Goal: Task Accomplishment & Management: Manage account settings

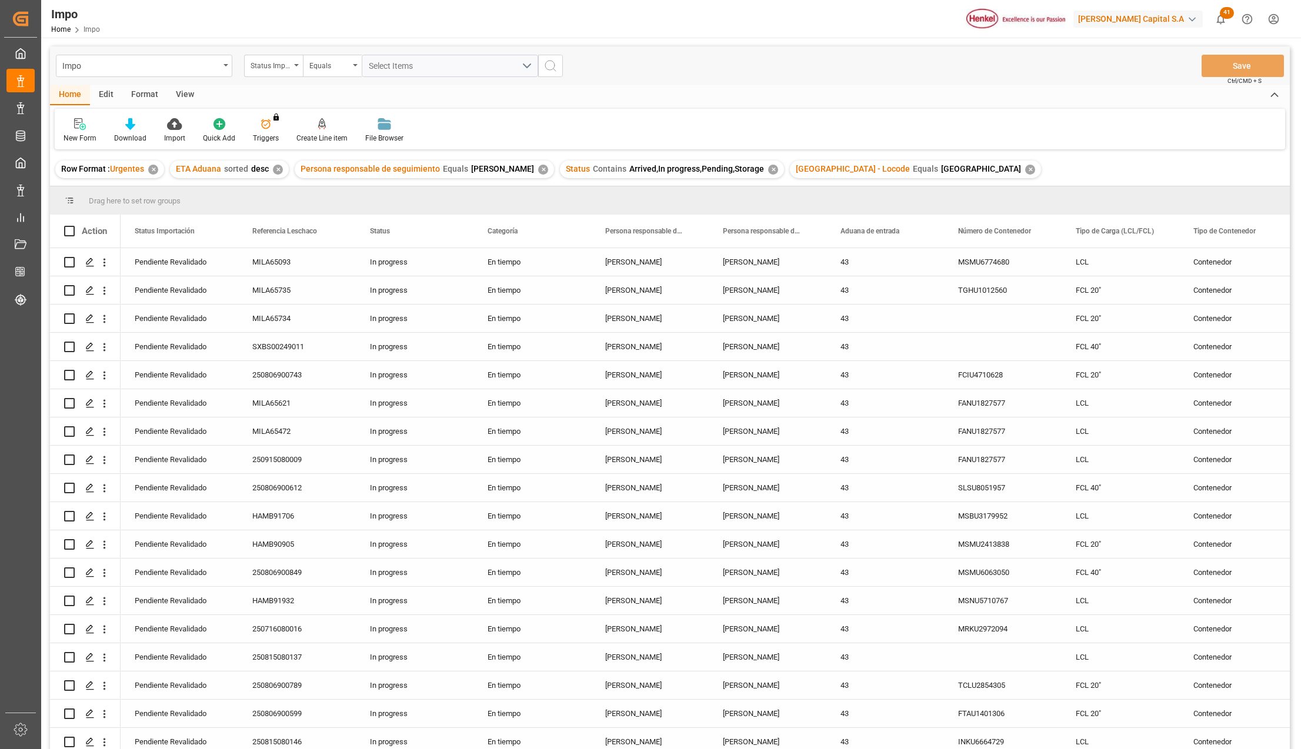
click at [188, 90] on div "View" at bounding box center [185, 95] width 36 height 20
drag, startPoint x: 144, startPoint y: 138, endPoint x: 144, endPoint y: 132, distance: 5.9
click at [144, 139] on div "Standard Templates" at bounding box center [133, 138] width 59 height 11
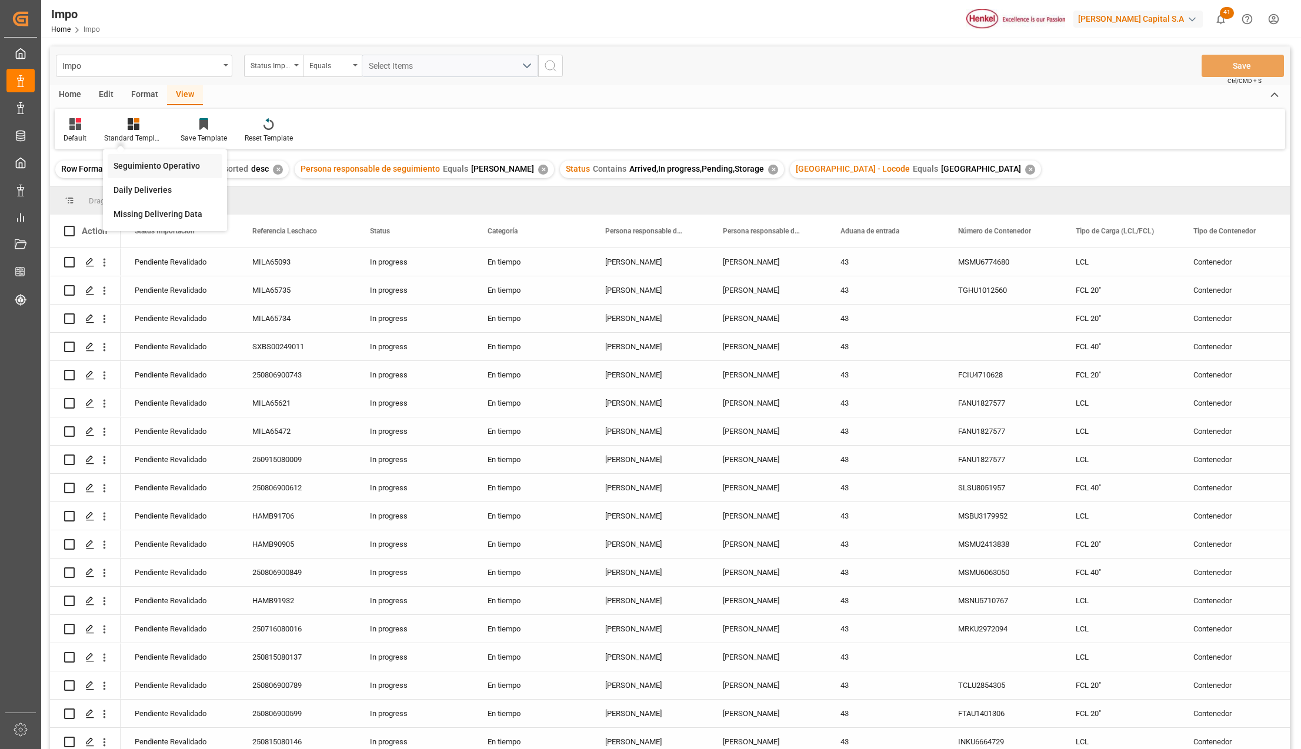
click at [135, 159] on div "Seguimiento Operativo" at bounding box center [165, 166] width 115 height 24
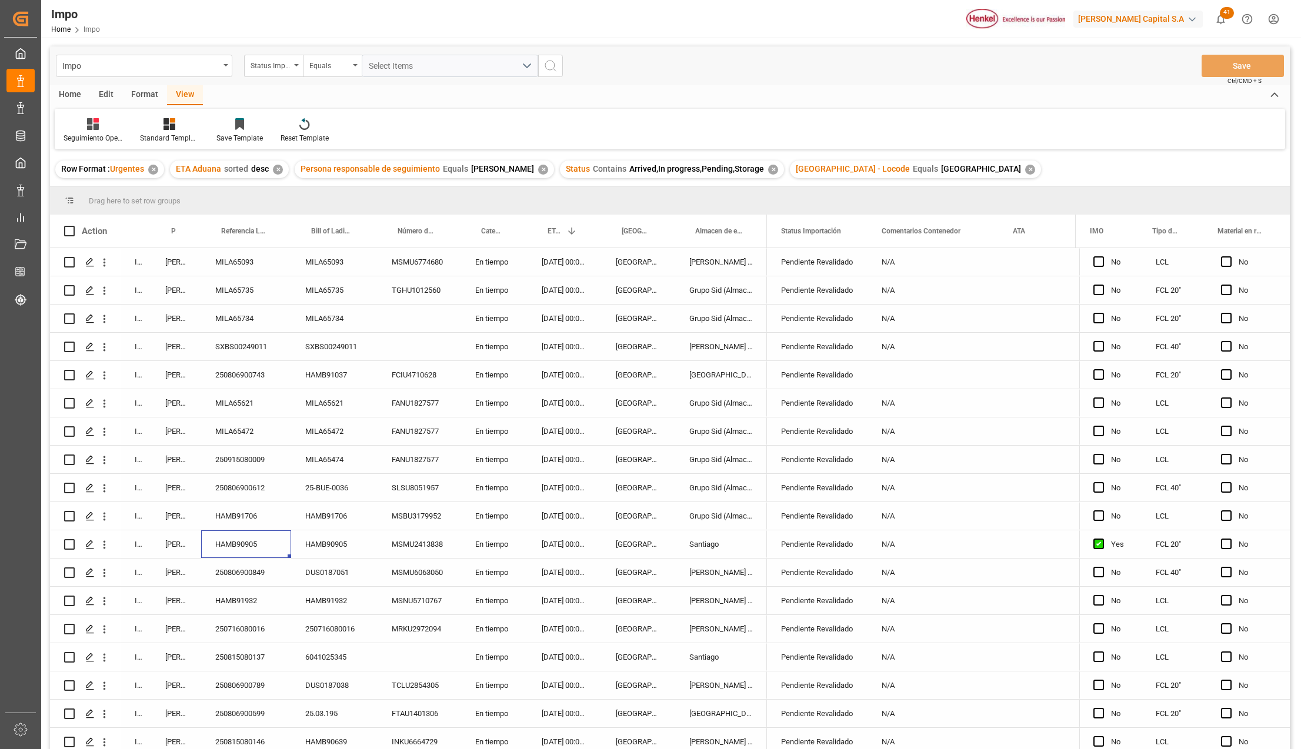
click at [244, 549] on div "HAMB90905" at bounding box center [246, 545] width 90 height 28
click at [244, 549] on input "HAMB90905" at bounding box center [246, 551] width 71 height 22
type input "250506900870"
click at [1232, 64] on button "Save" at bounding box center [1243, 66] width 82 height 22
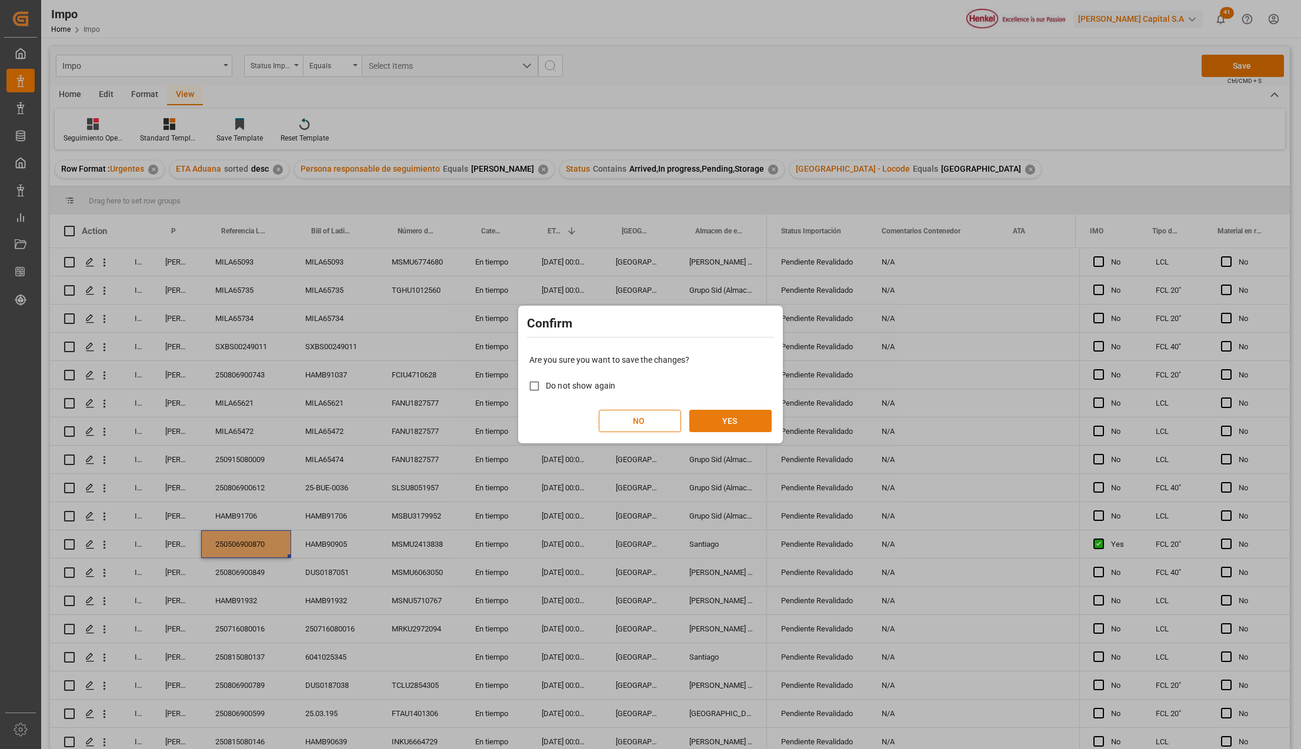
click at [728, 415] on button "YES" at bounding box center [730, 421] width 82 height 22
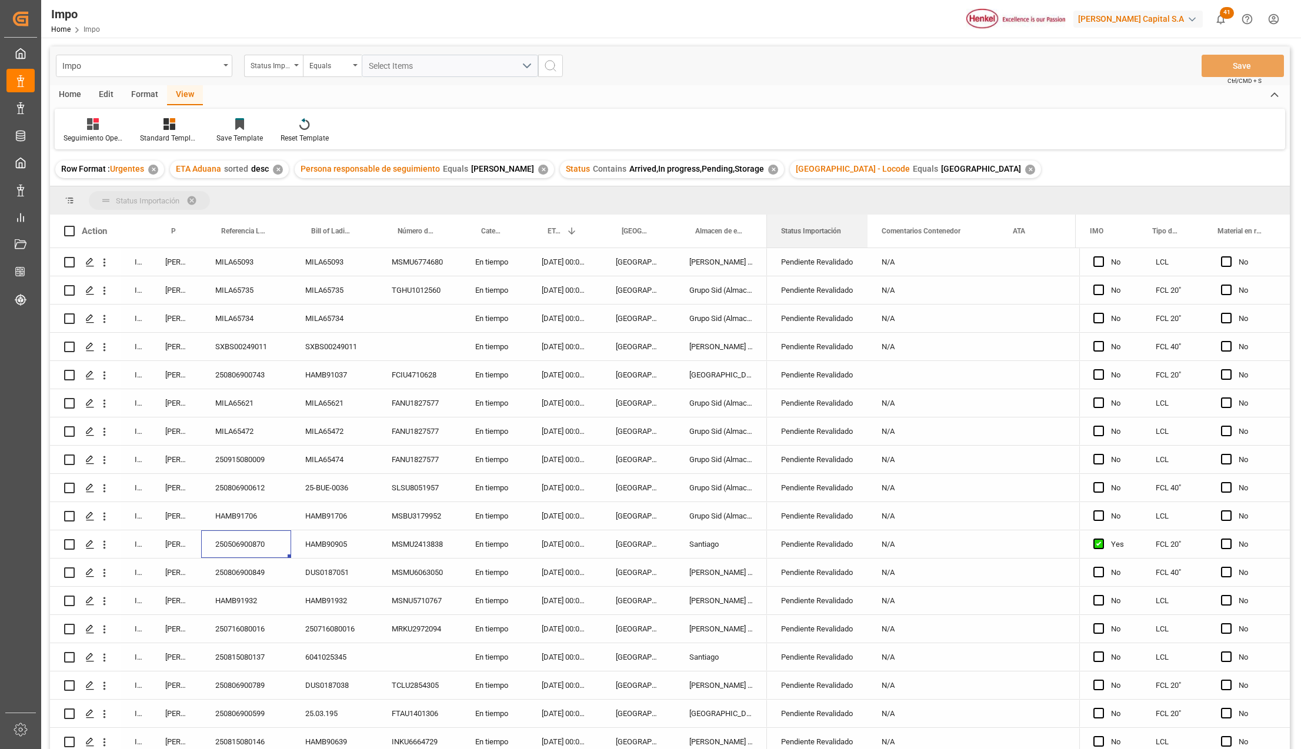
drag, startPoint x: 808, startPoint y: 221, endPoint x: 805, endPoint y: 198, distance: 23.7
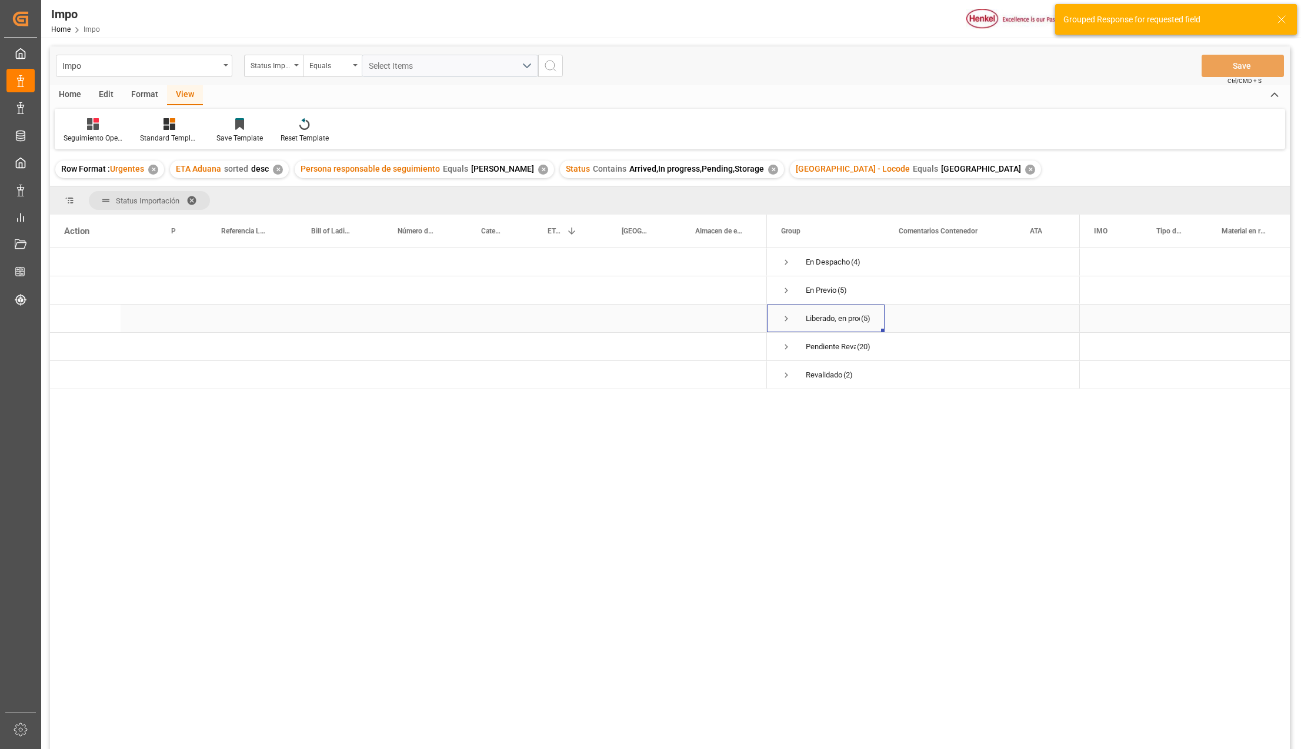
click at [784, 316] on span "Press SPACE to select this row." at bounding box center [786, 319] width 11 height 11
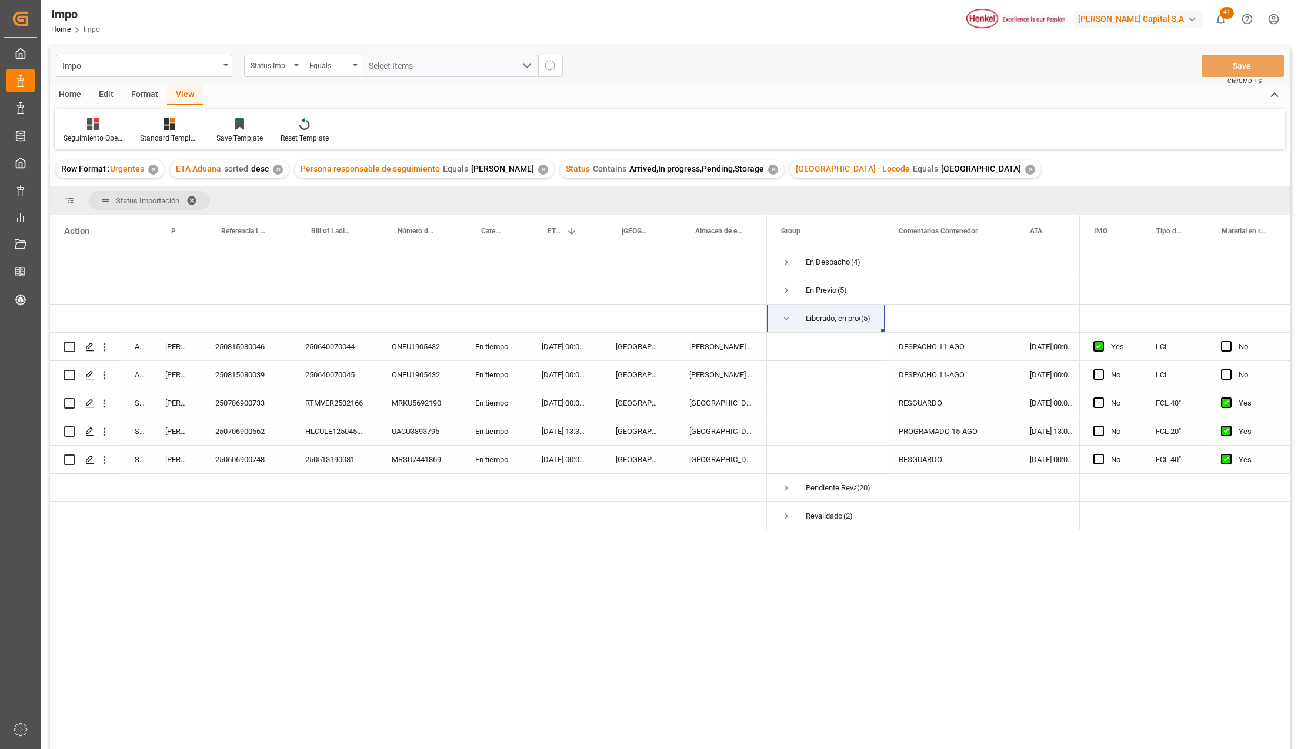
click at [194, 195] on span at bounding box center [195, 200] width 19 height 11
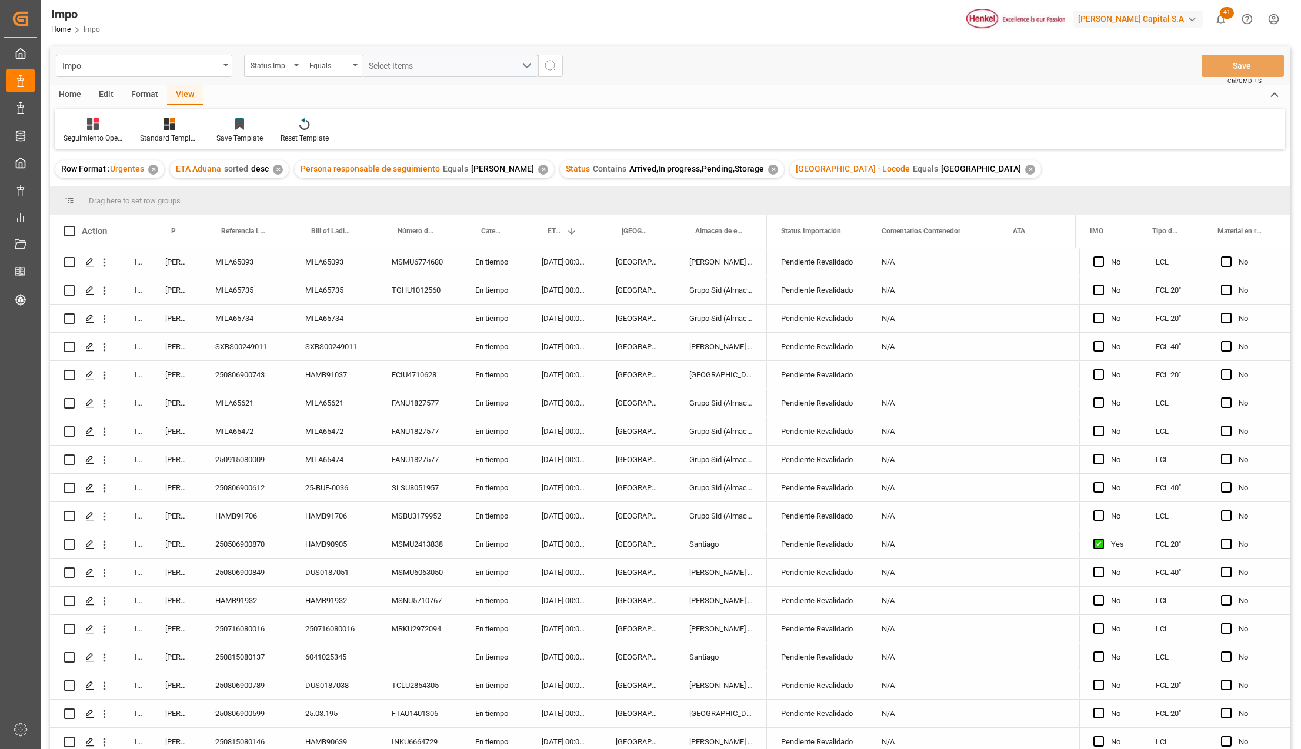
scroll to position [328, 0]
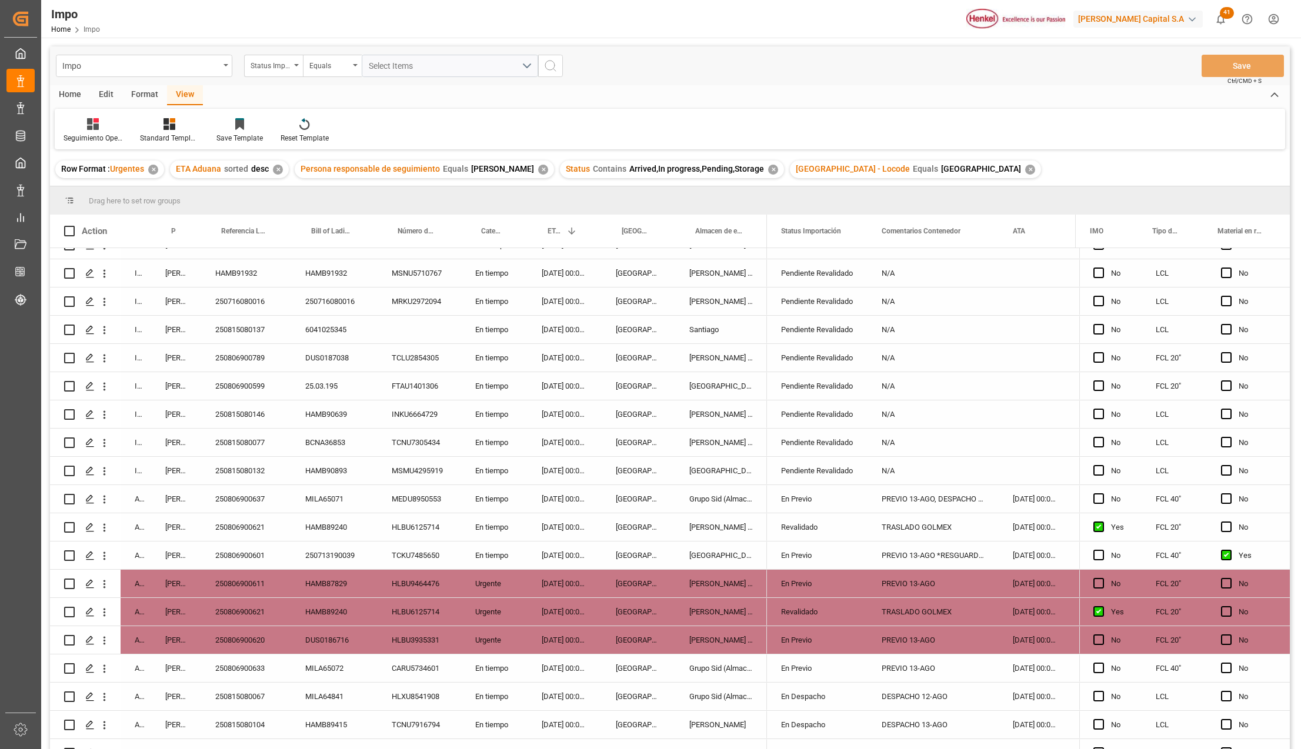
click at [788, 492] on div "En Previo" at bounding box center [817, 499] width 72 height 27
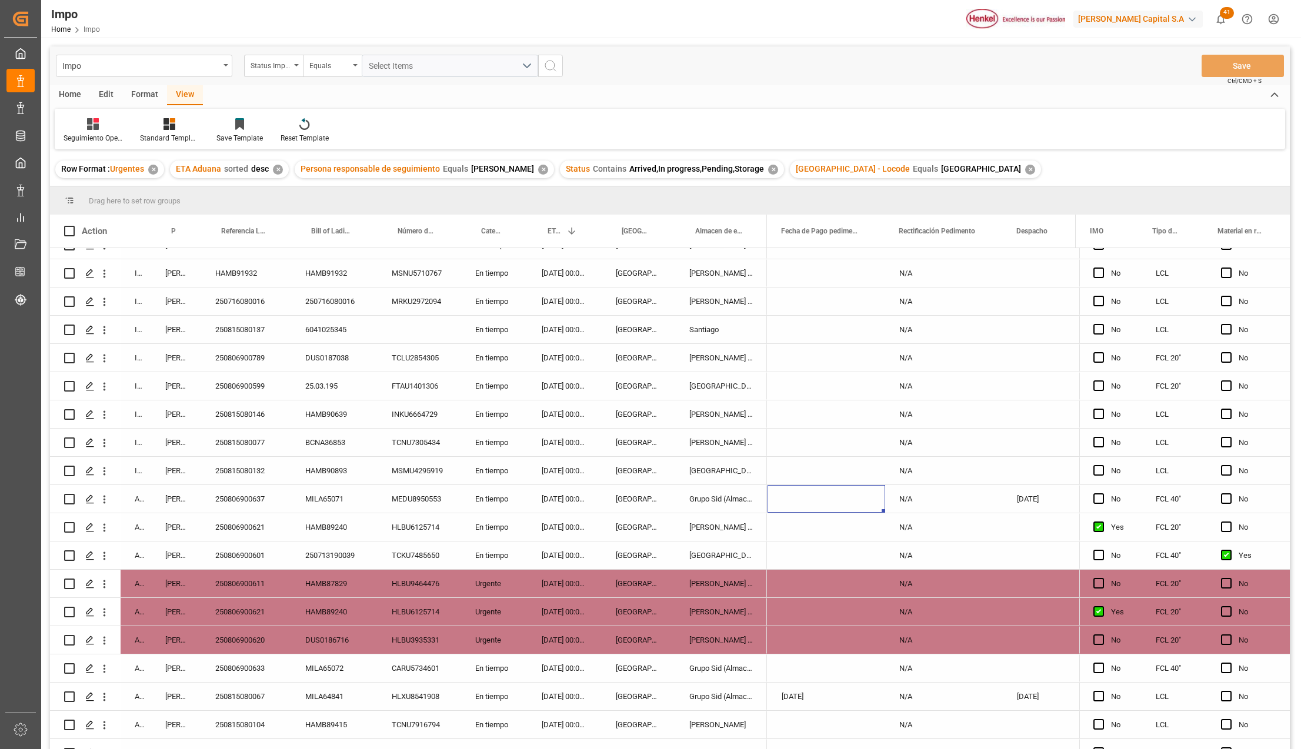
scroll to position [0, 2837]
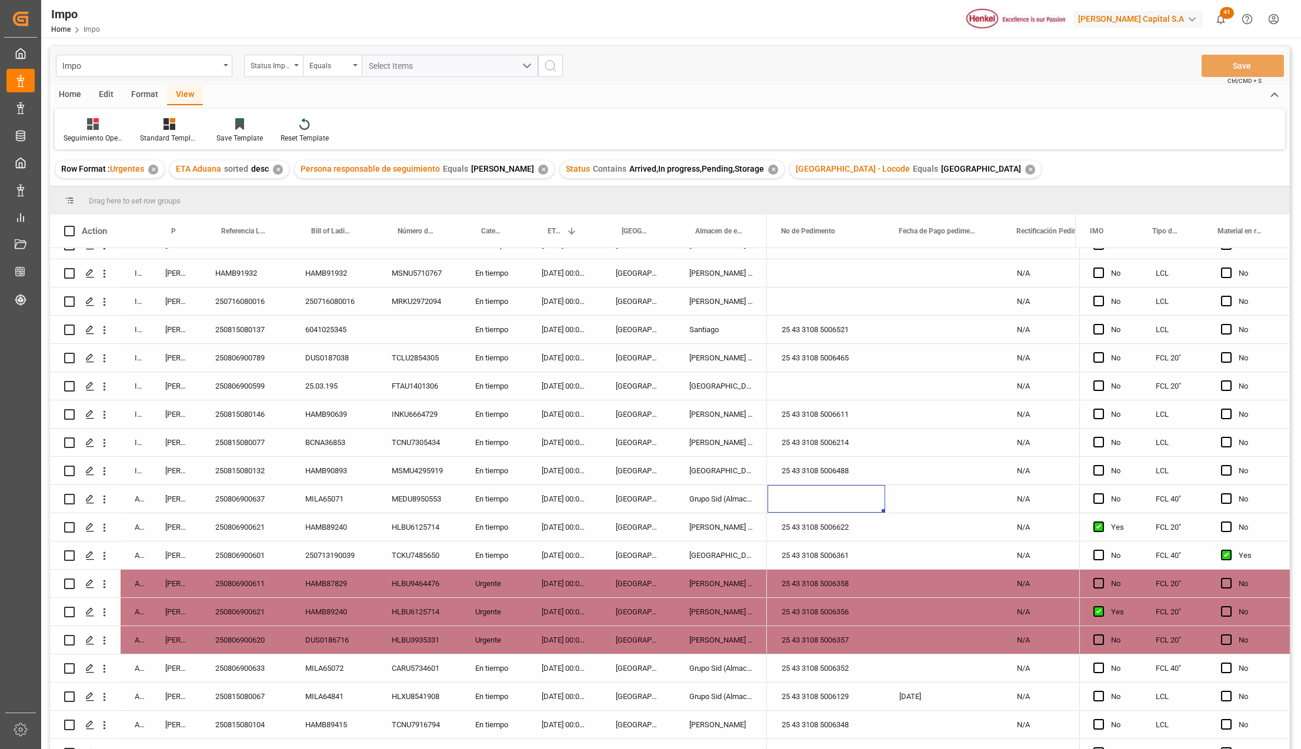
click at [815, 493] on div "Press SPACE to select this row." at bounding box center [827, 499] width 118 height 28
click at [817, 504] on input "Press SPACE to select this row." at bounding box center [826, 506] width 99 height 22
paste input "25 43 3108 5006354"
type input "25 43 3108 5006354"
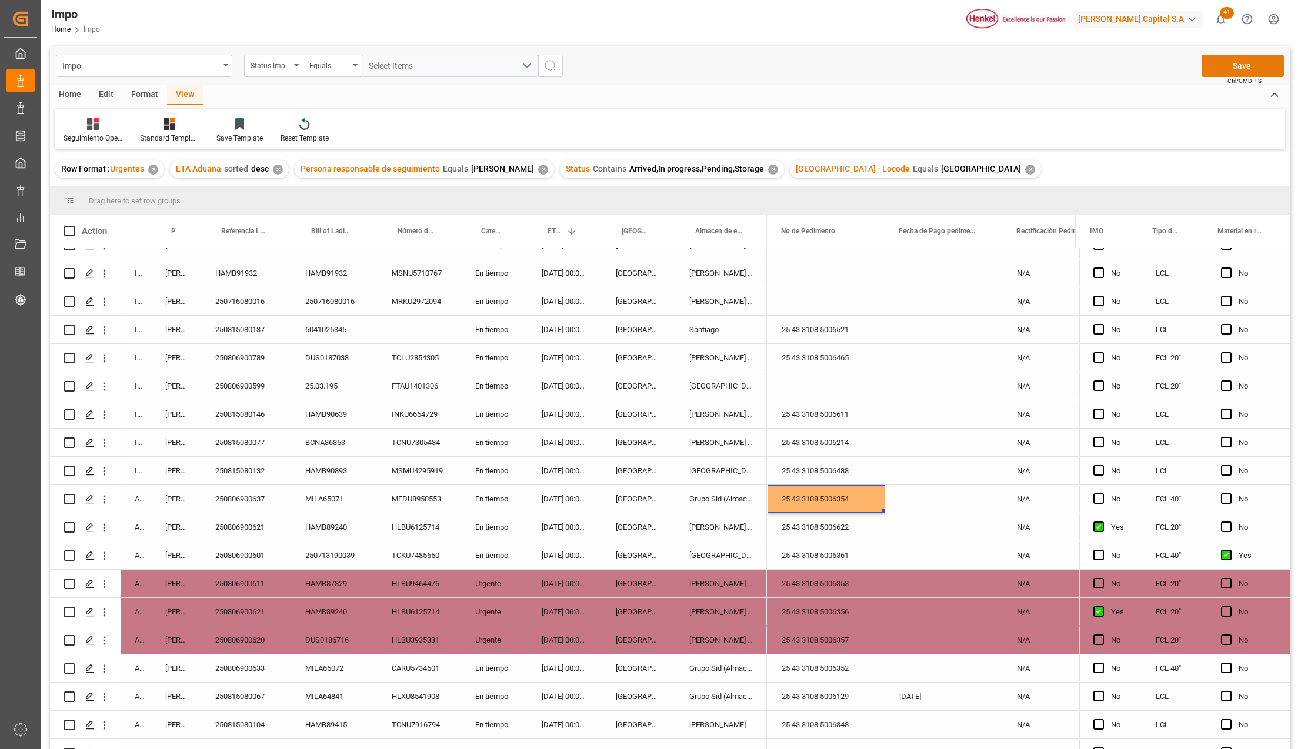
click at [1245, 71] on button "Save" at bounding box center [1243, 66] width 82 height 22
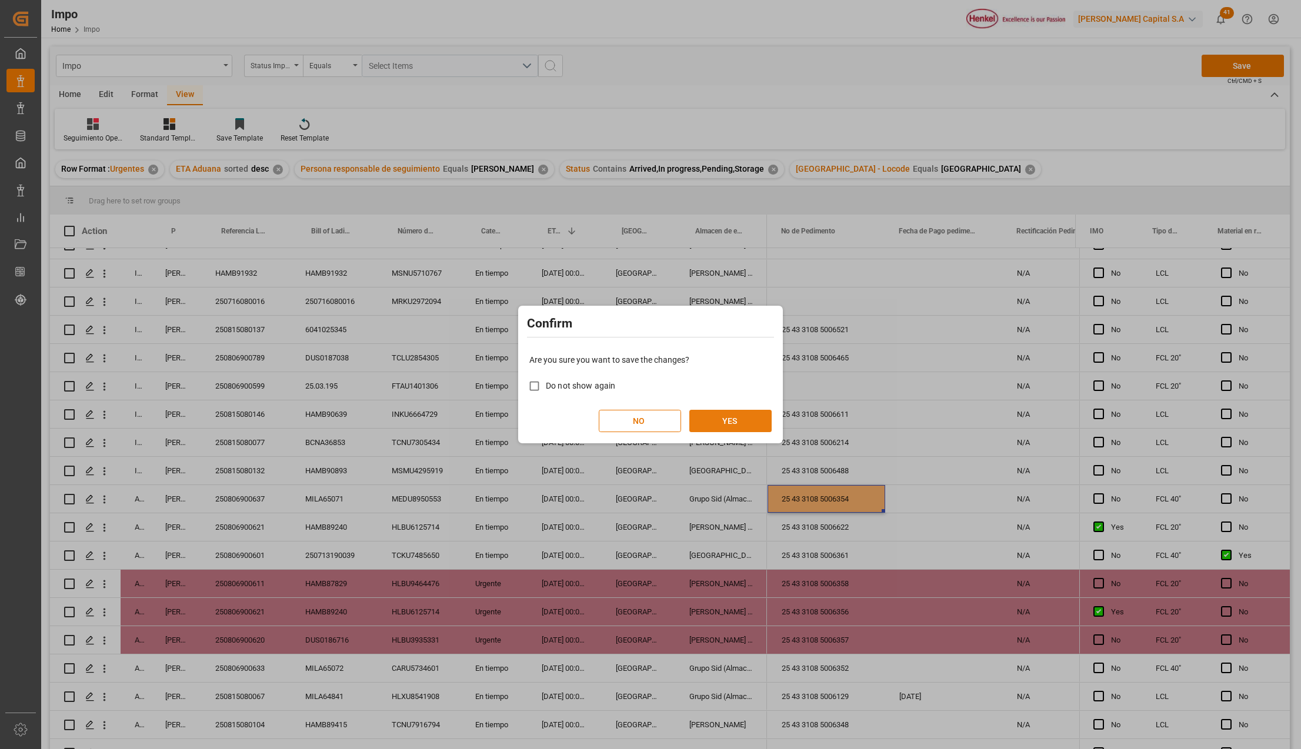
click at [732, 419] on button "YES" at bounding box center [730, 421] width 82 height 22
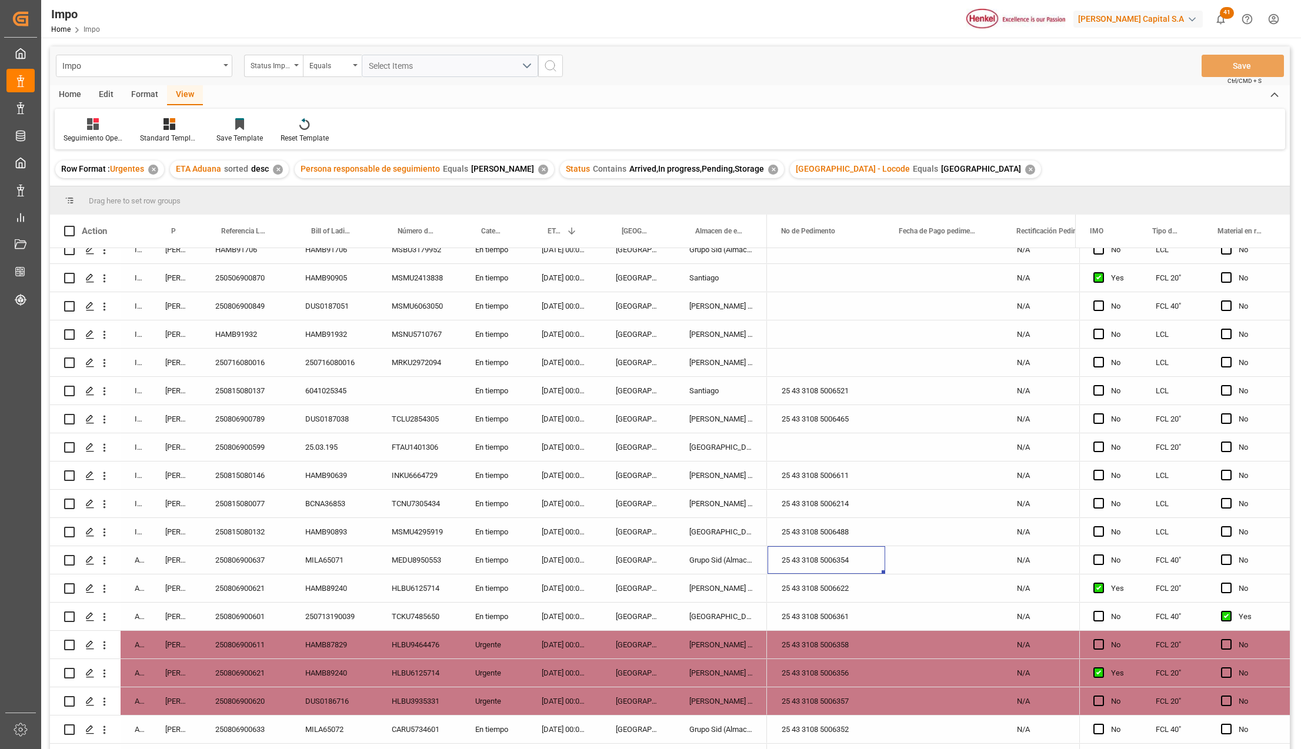
scroll to position [241, 0]
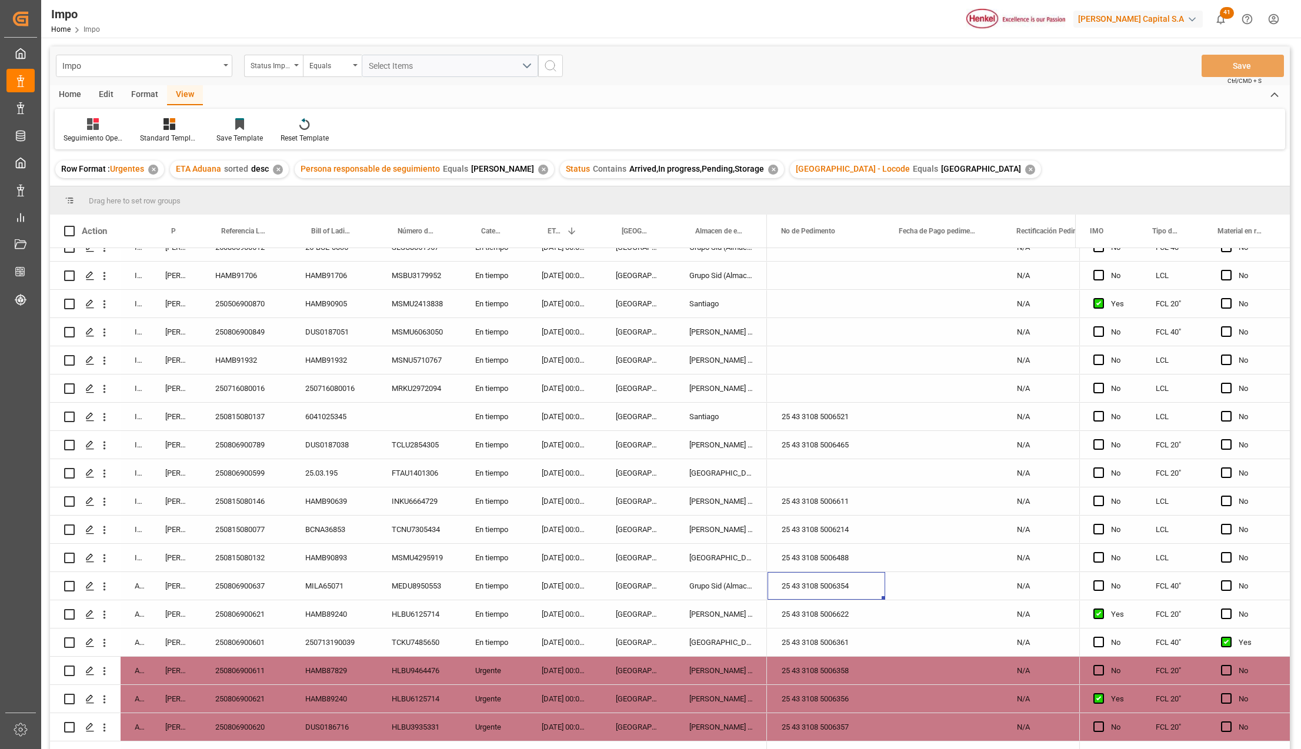
click at [334, 332] on div "DUS0187051" at bounding box center [334, 332] width 86 height 28
click at [742, 328] on div "[PERSON_NAME] Tlalnepantla" at bounding box center [721, 332] width 92 height 28
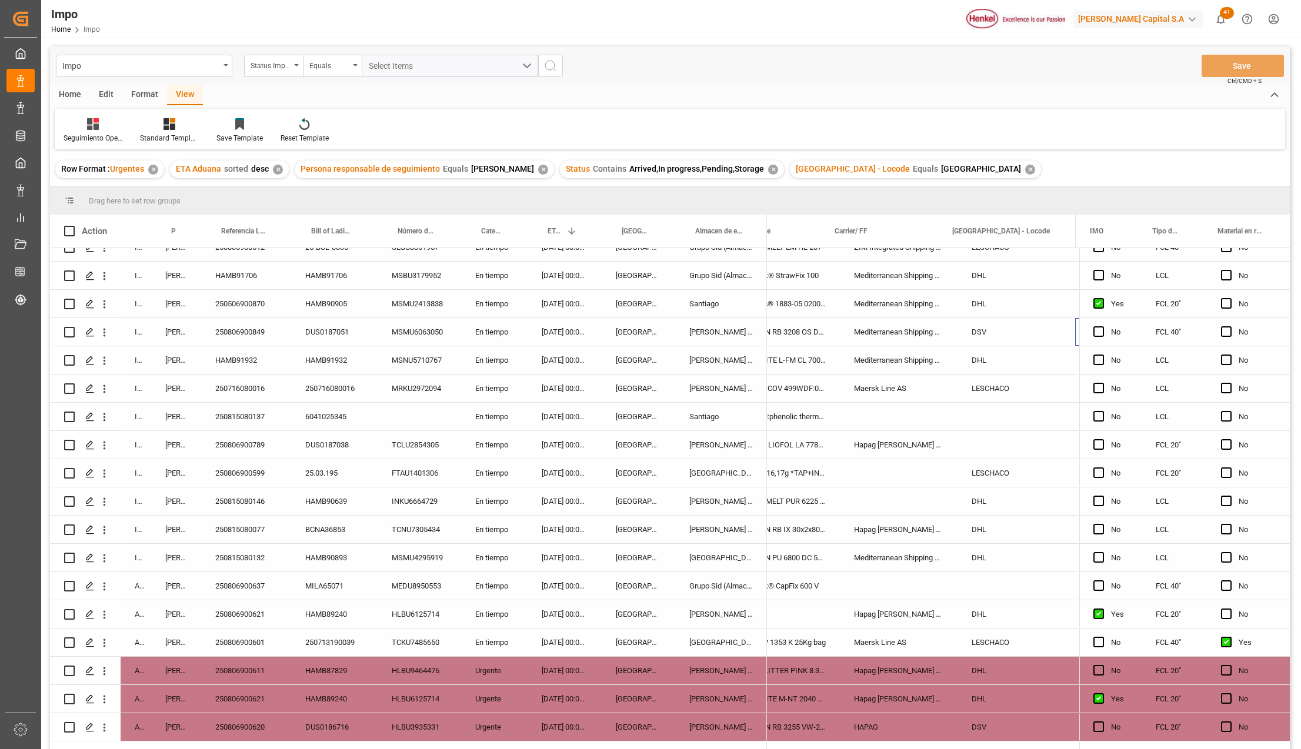
scroll to position [0, 1050]
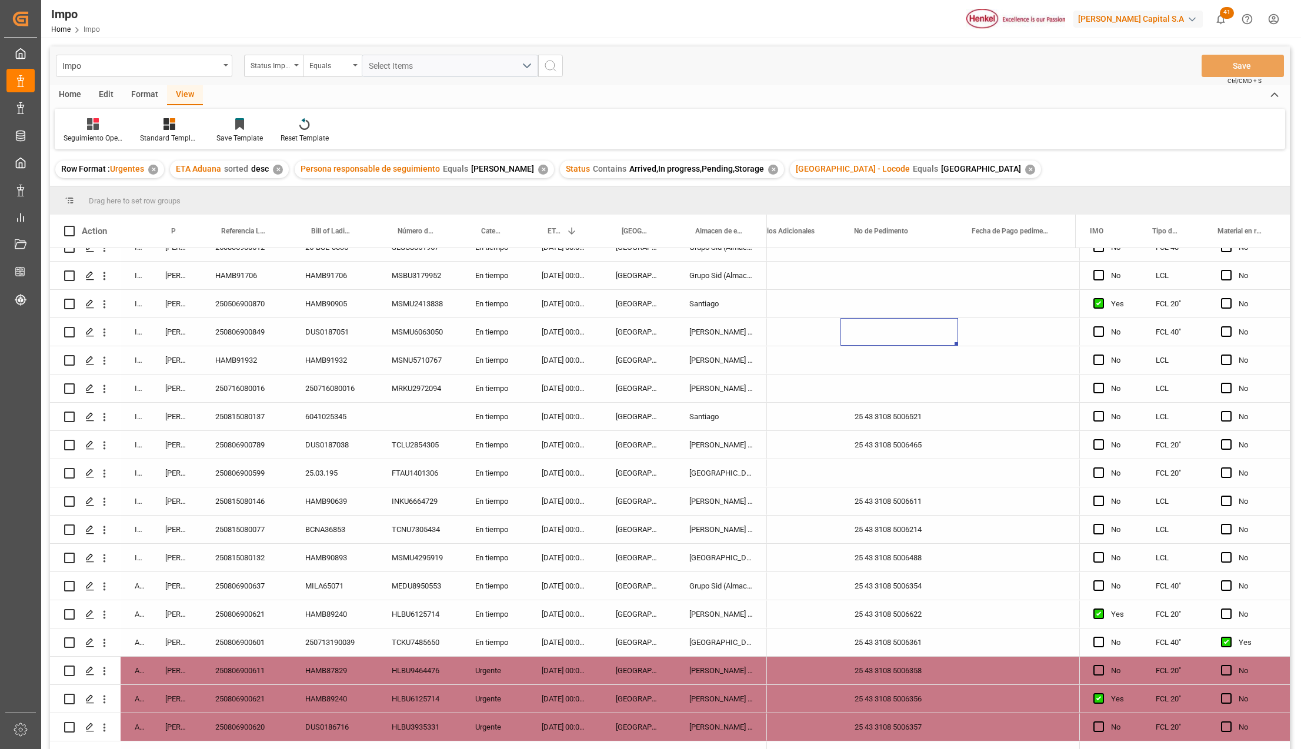
click at [900, 327] on div "Press SPACE to select this row." at bounding box center [900, 332] width 118 height 28
click at [895, 339] on input "Press SPACE to select this row." at bounding box center [899, 339] width 99 height 22
paste input "25 43 3108 5006555"
type input "25 43 3108 5006555"
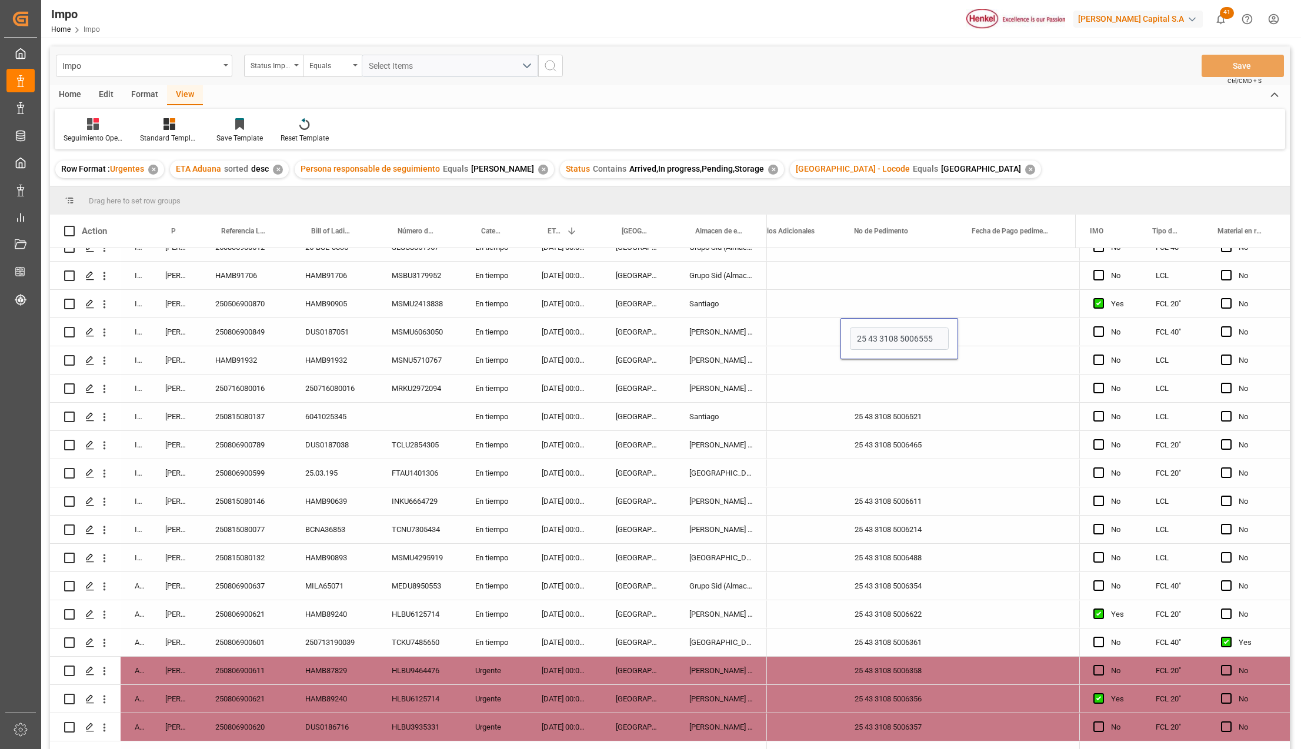
click at [929, 448] on div "25 43 3108 5006465" at bounding box center [900, 445] width 118 height 28
click at [1257, 64] on button "Save" at bounding box center [1243, 66] width 82 height 22
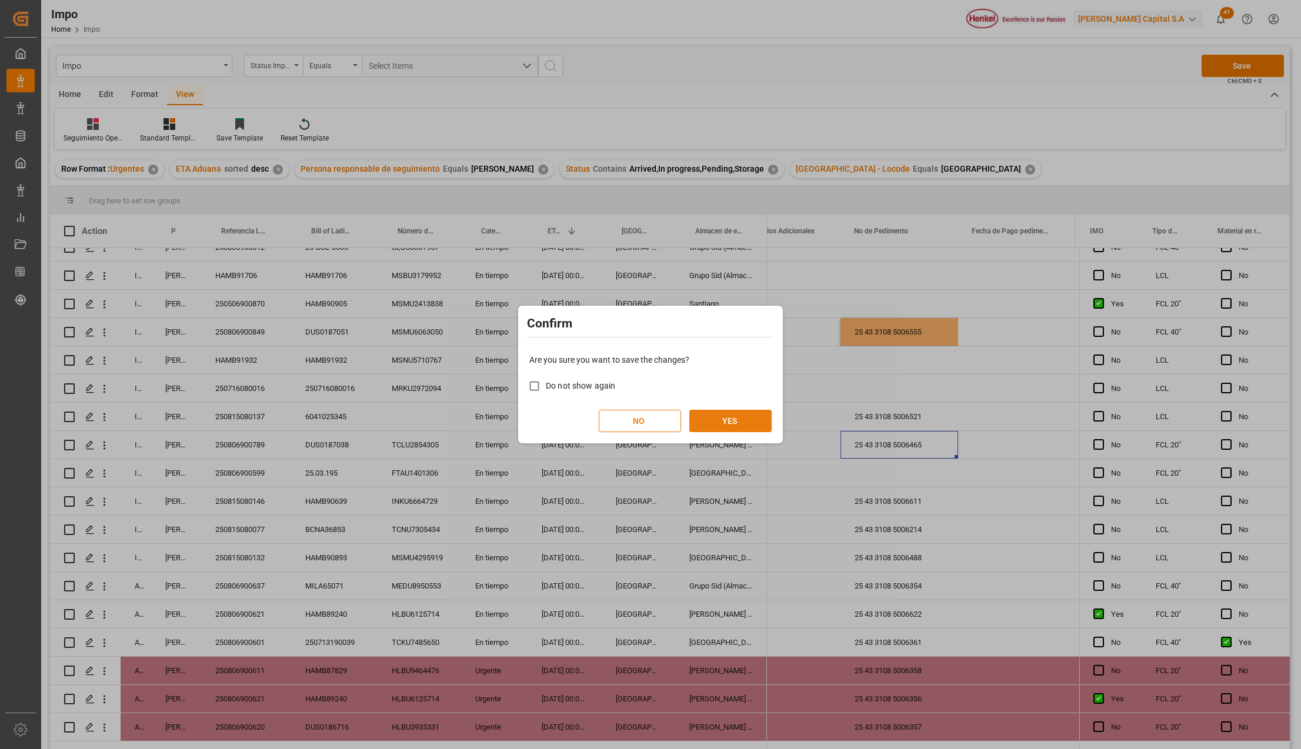
click at [753, 422] on button "YES" at bounding box center [730, 421] width 82 height 22
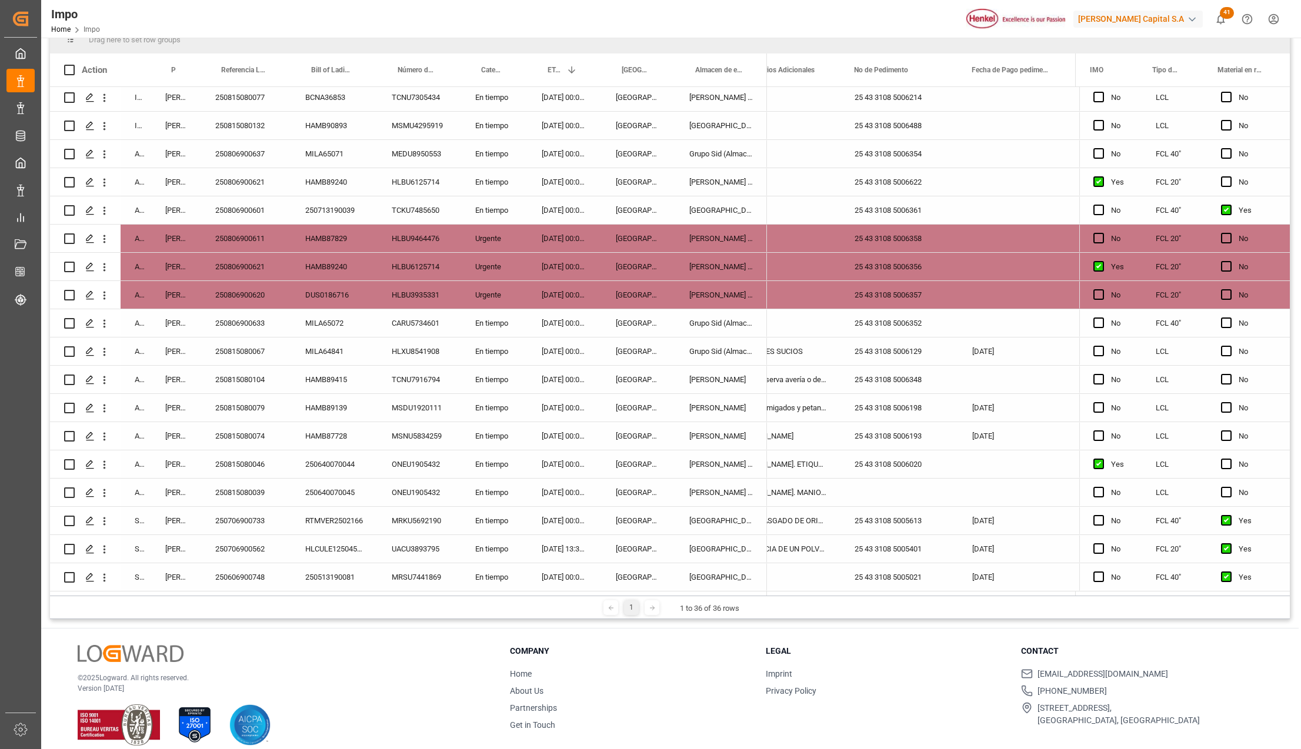
scroll to position [174, 0]
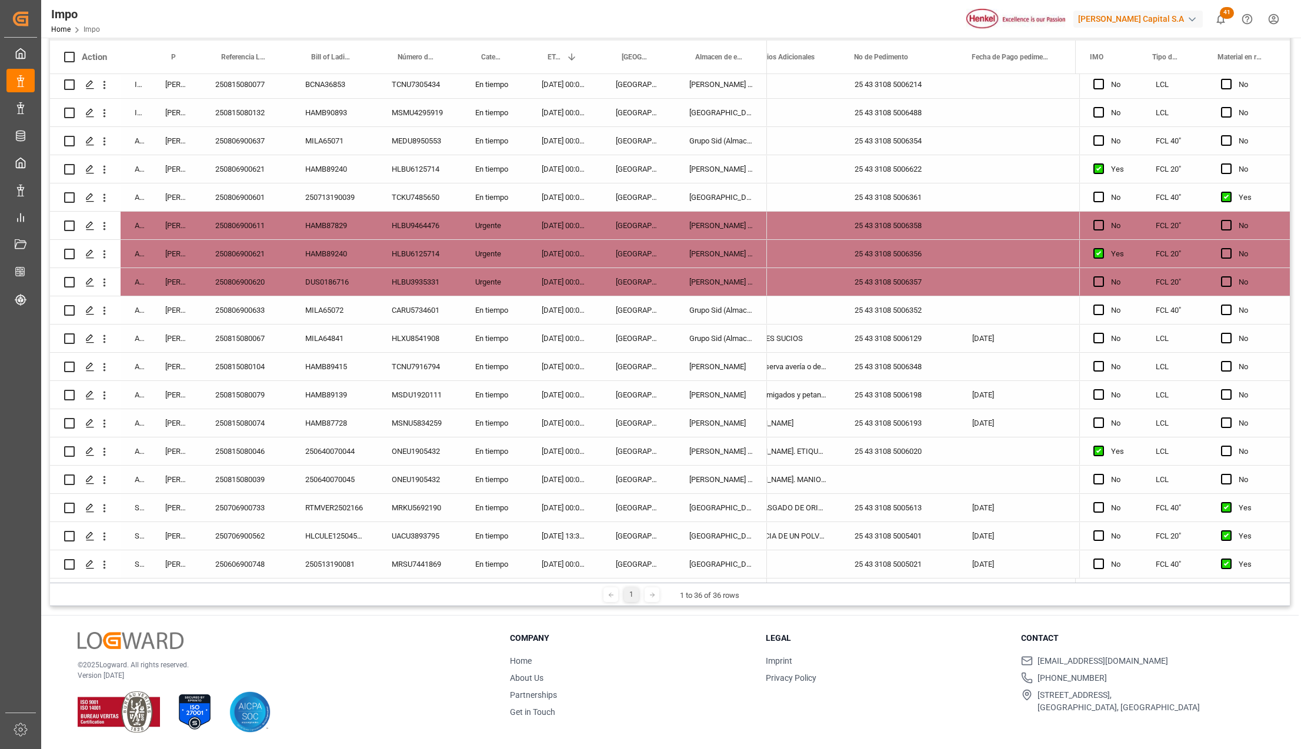
click at [264, 474] on div "250815080039" at bounding box center [246, 480] width 90 height 28
click at [485, 478] on div "En tiempo" at bounding box center [494, 480] width 66 height 28
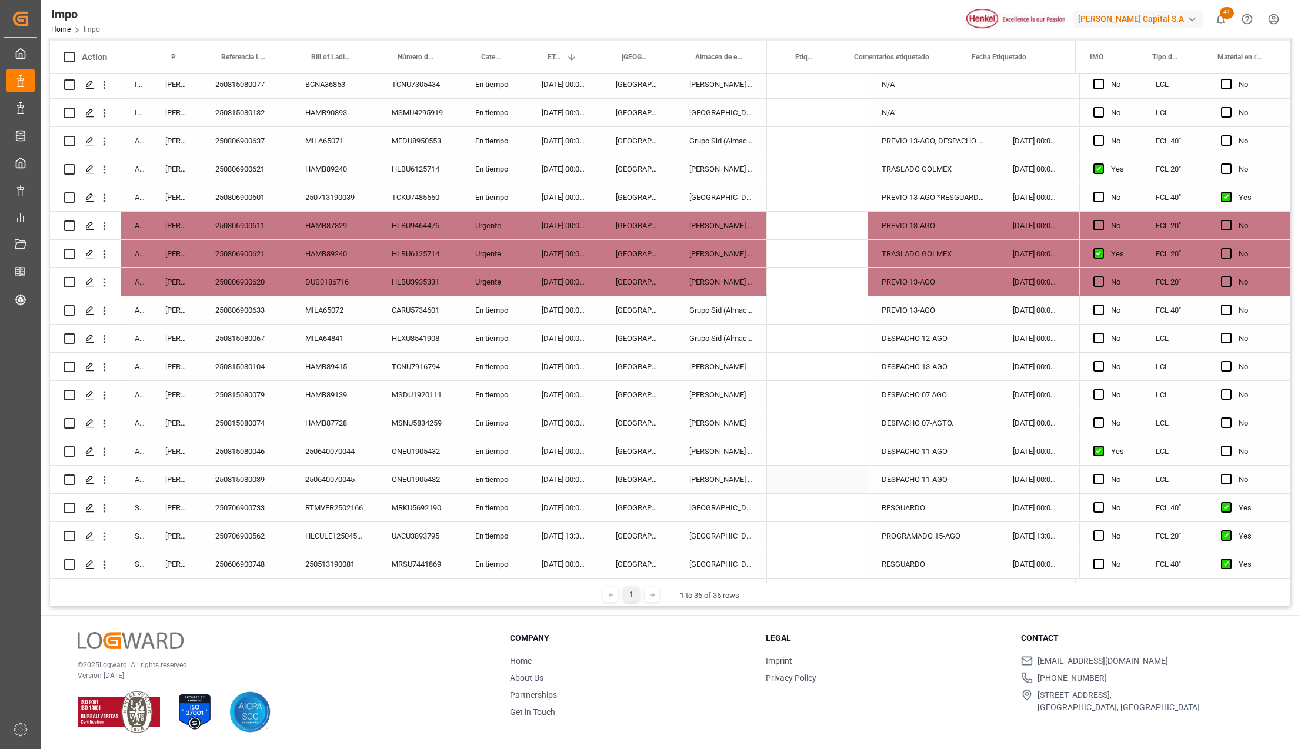
scroll to position [0, 288]
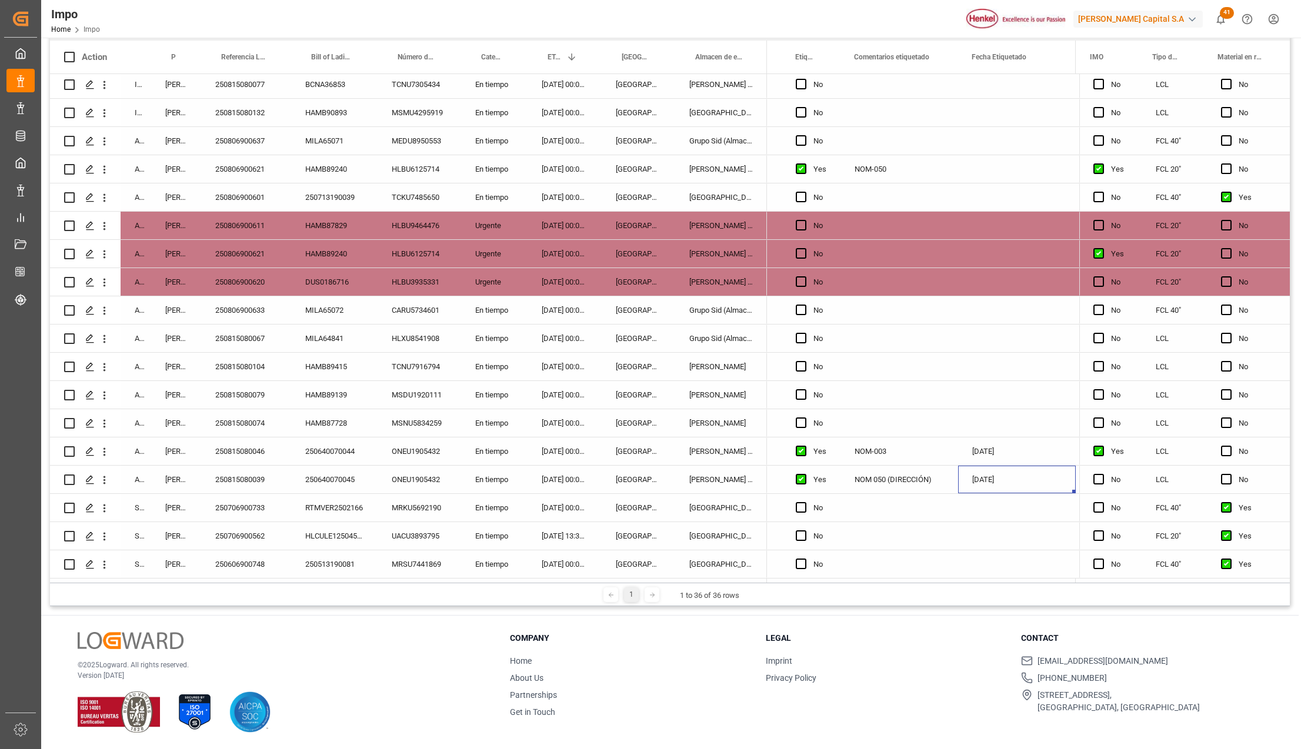
click at [978, 475] on div "[DATE]" at bounding box center [1017, 480] width 118 height 28
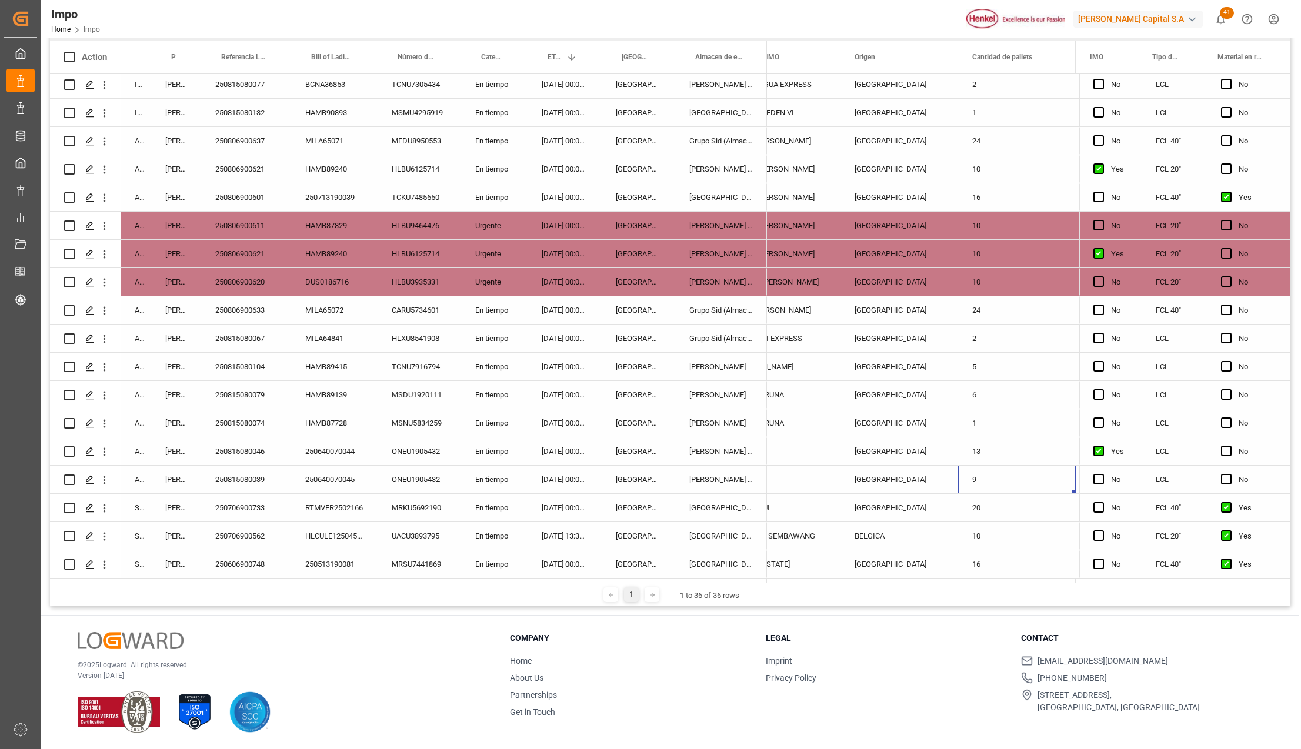
scroll to position [0, 1521]
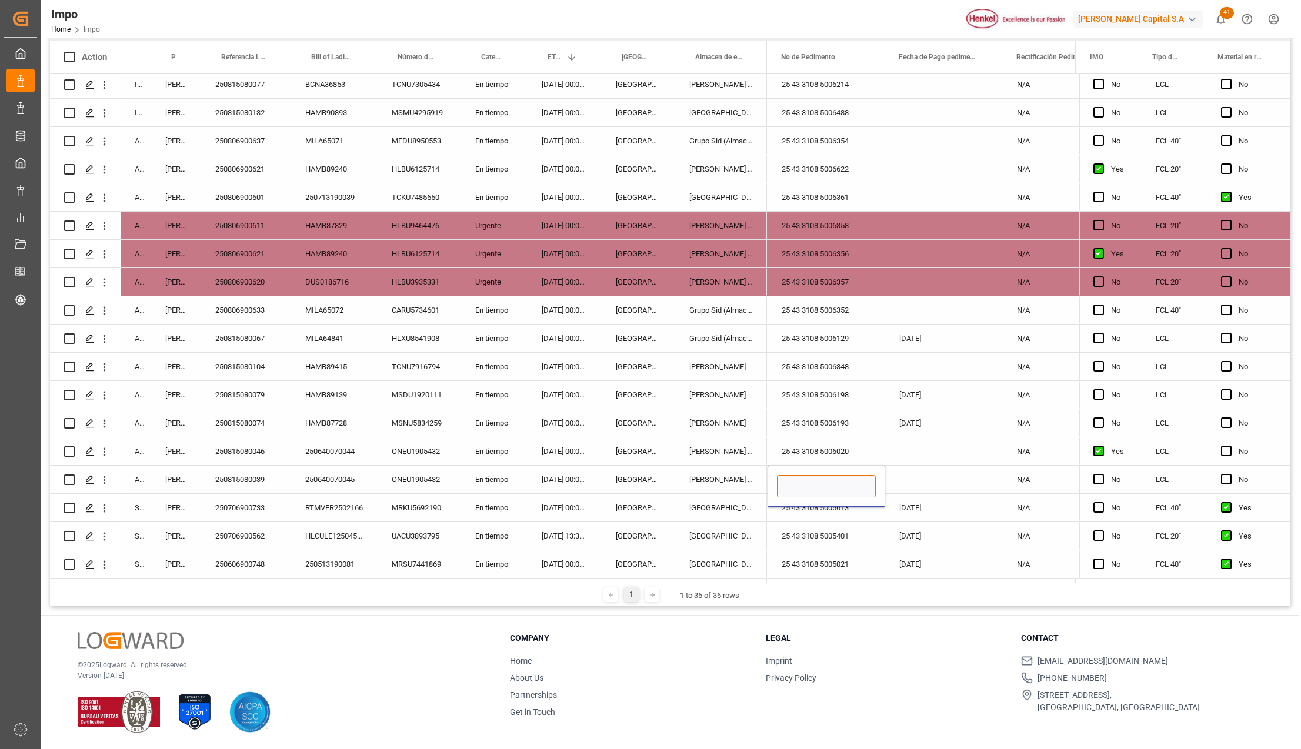
click at [851, 478] on input "Press SPACE to select this row." at bounding box center [826, 486] width 99 height 22
paste input "25 43 3108 5006018"
type input "25 43 3108 5006018"
click at [935, 472] on div "Press SPACE to select this row." at bounding box center [944, 480] width 118 height 28
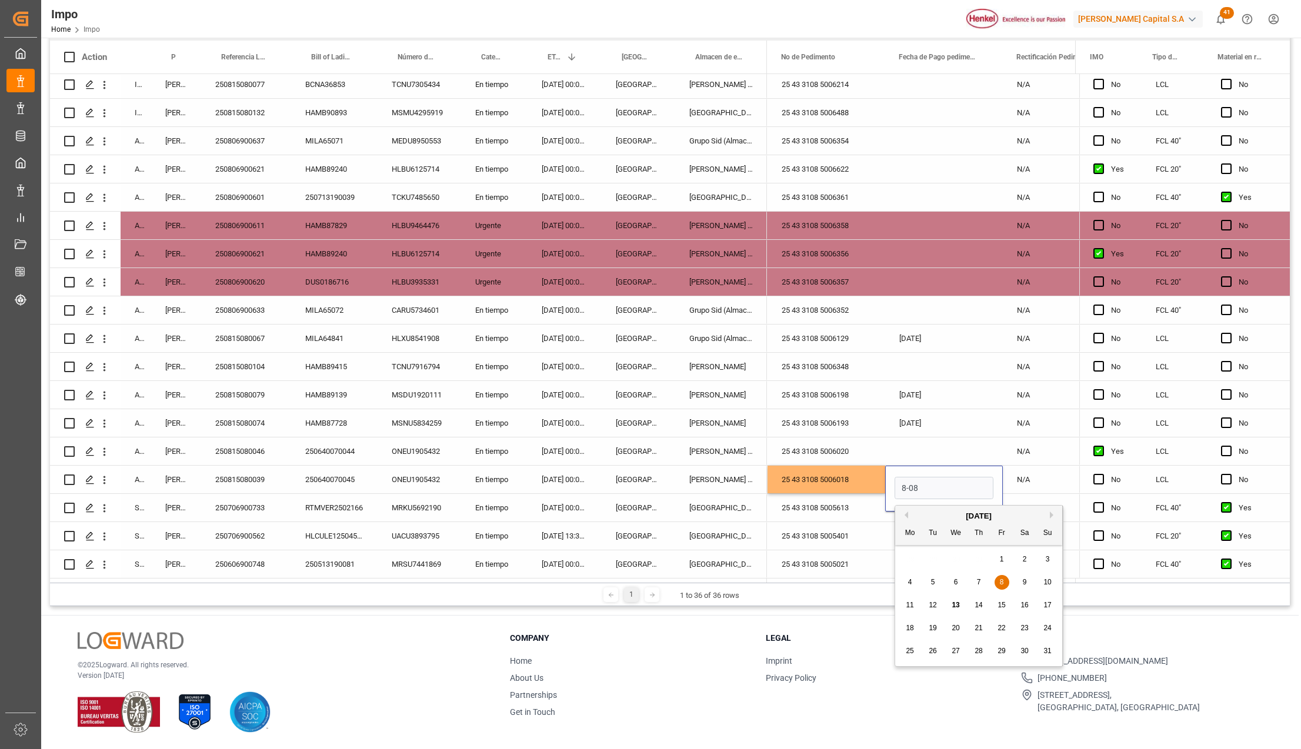
type input "[DATE]"
click at [869, 522] on div "25 43 3108 5005401" at bounding box center [827, 536] width 118 height 28
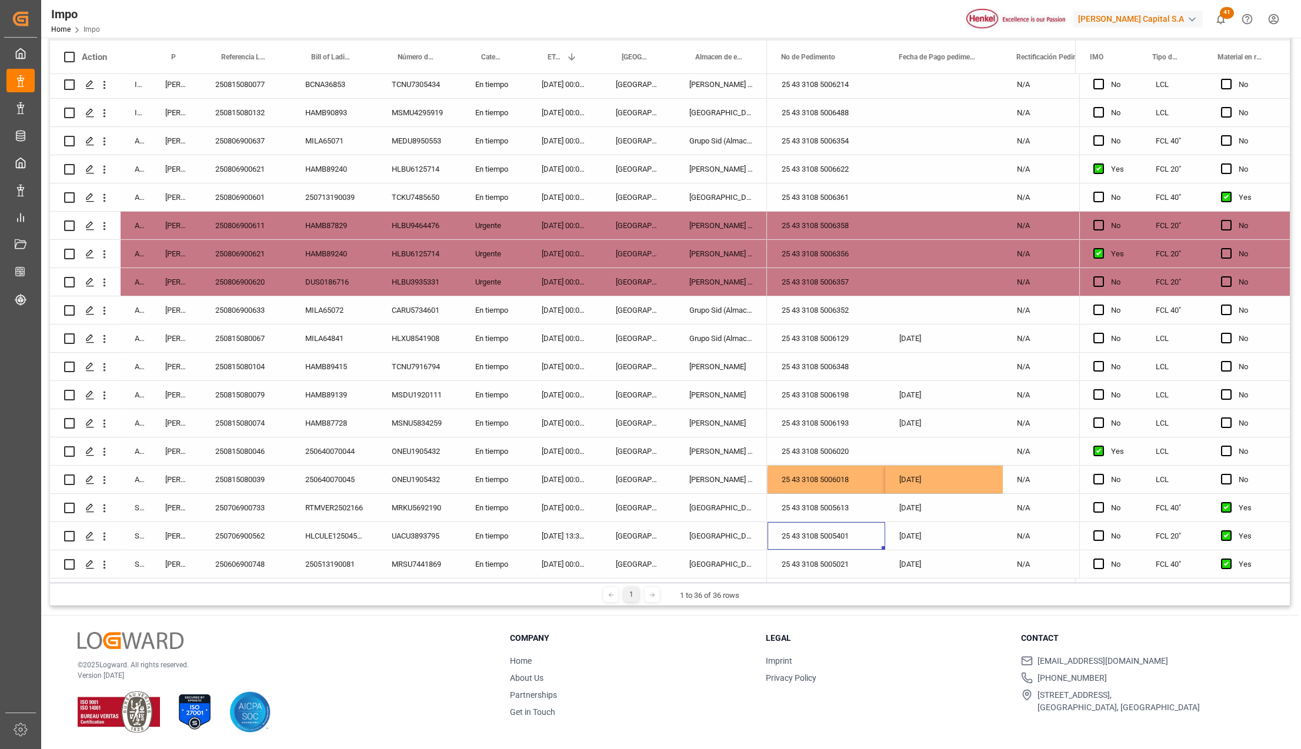
click at [929, 474] on div "[DATE]" at bounding box center [944, 480] width 118 height 28
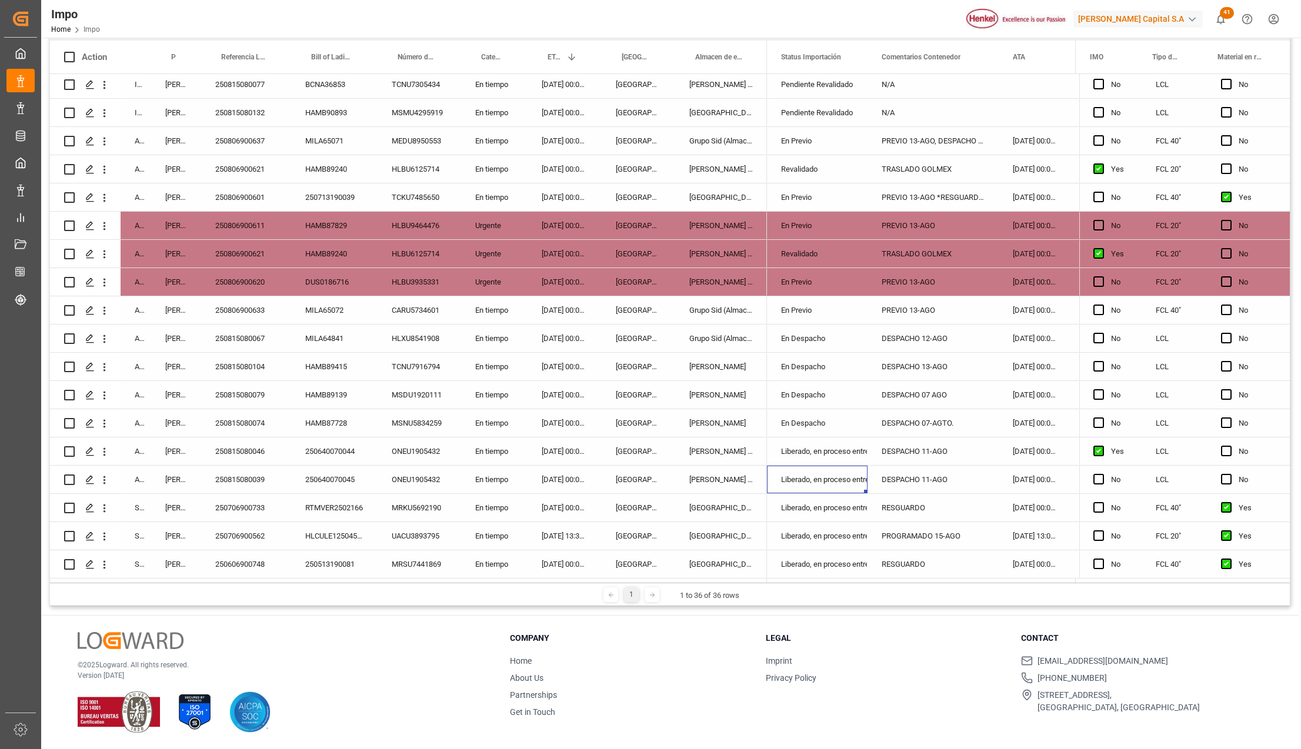
click at [854, 476] on div "Liberado, en proceso entrega" at bounding box center [817, 479] width 72 height 27
click at [845, 485] on polyline "open menu" at bounding box center [845, 487] width 7 height 4
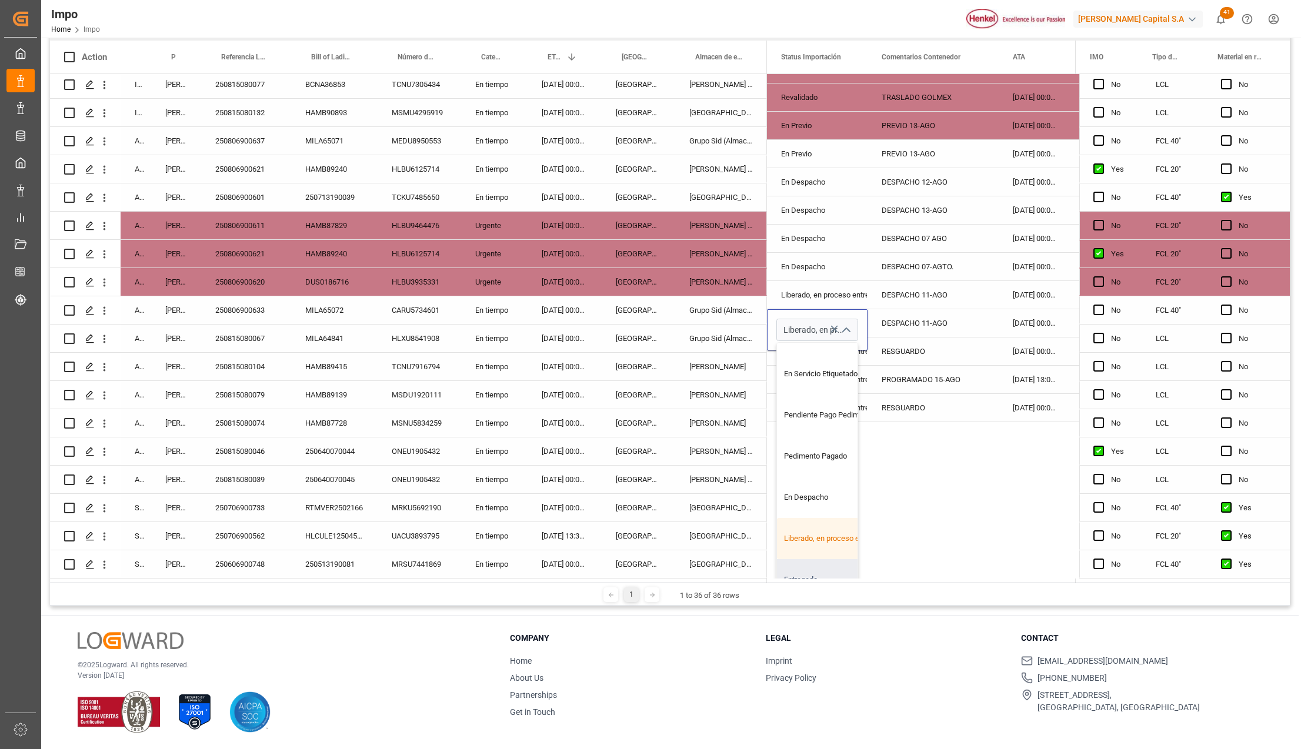
click at [817, 563] on div "Entregado" at bounding box center [832, 579] width 111 height 41
type input "Entregado"
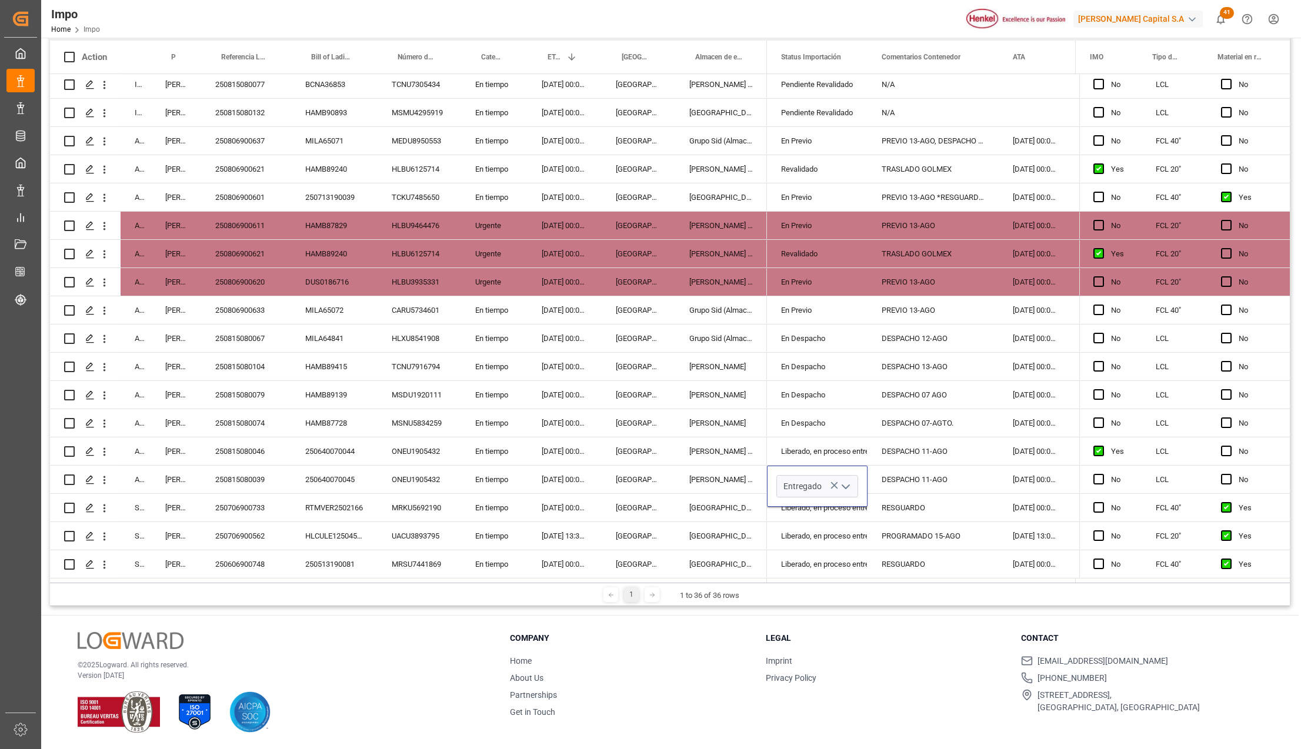
click at [917, 545] on div "PROGRAMADO 15-AGO" at bounding box center [933, 536] width 131 height 28
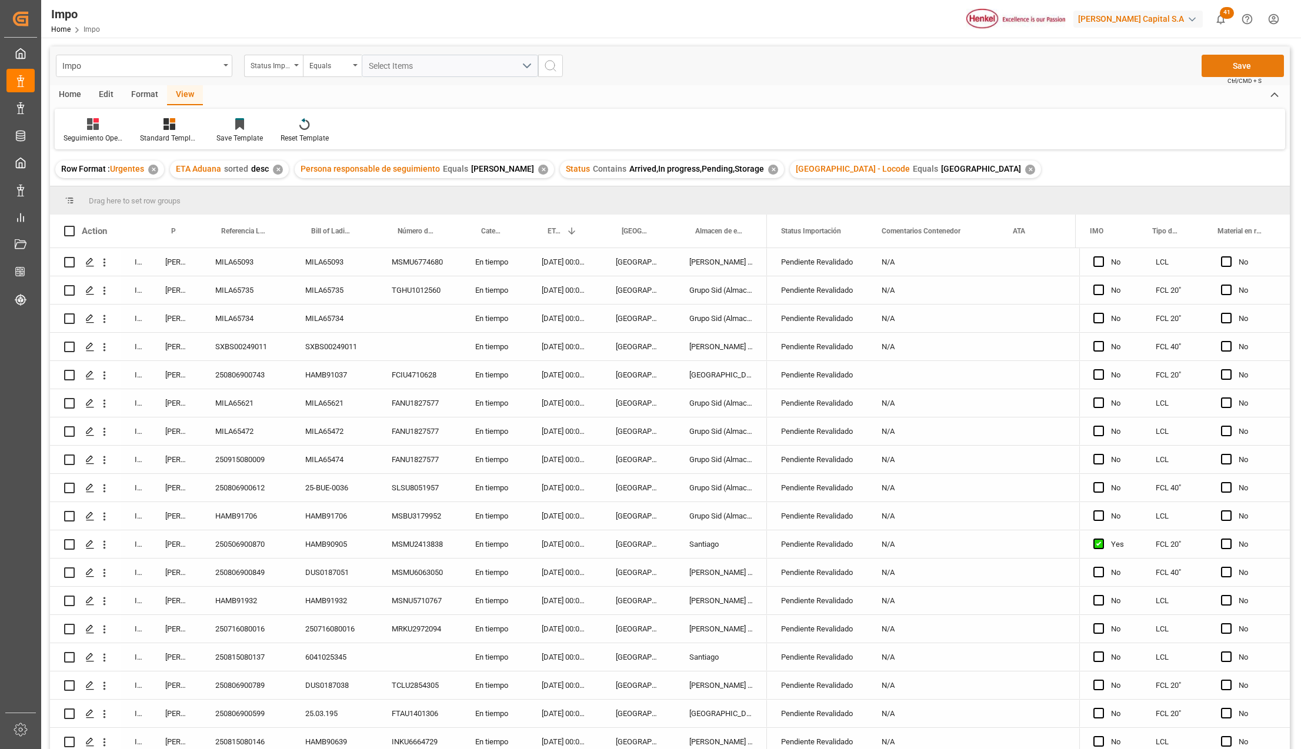
click at [1247, 71] on button "Save" at bounding box center [1243, 66] width 82 height 22
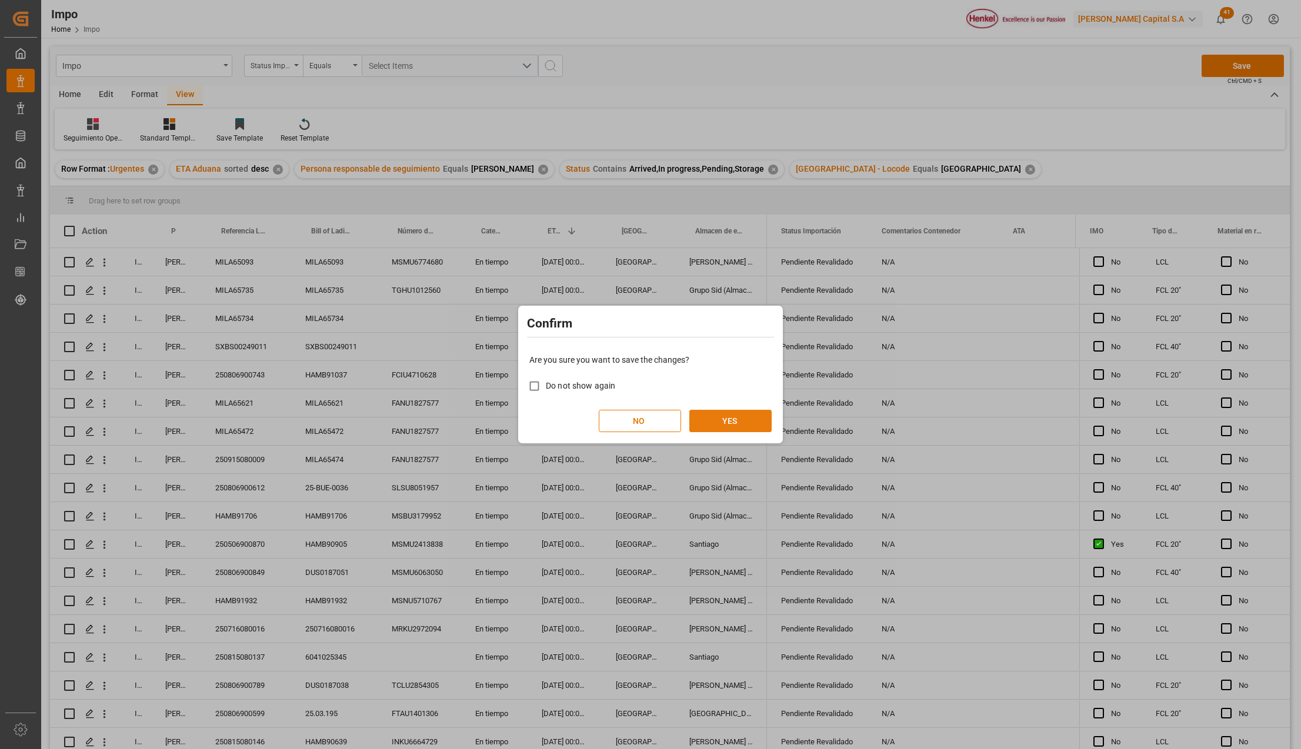
click at [719, 417] on button "YES" at bounding box center [730, 421] width 82 height 22
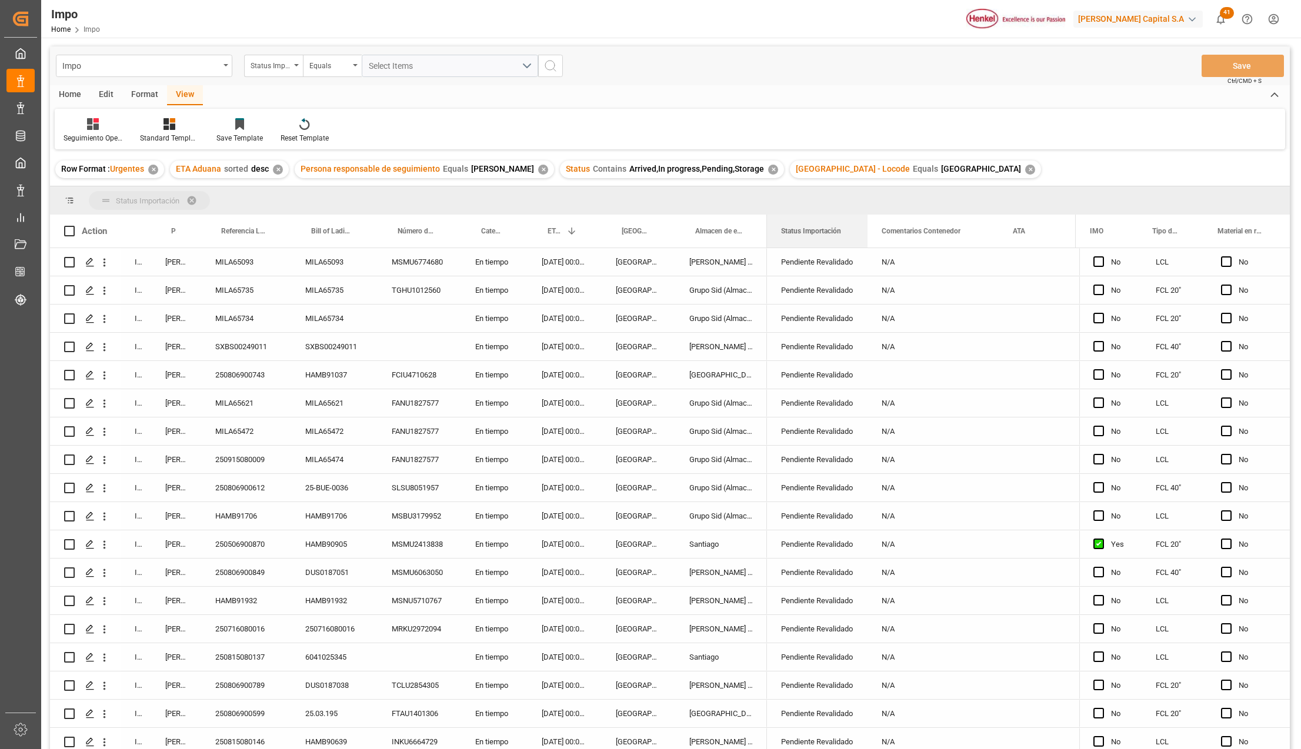
drag, startPoint x: 789, startPoint y: 231, endPoint x: 782, endPoint y: 198, distance: 33.0
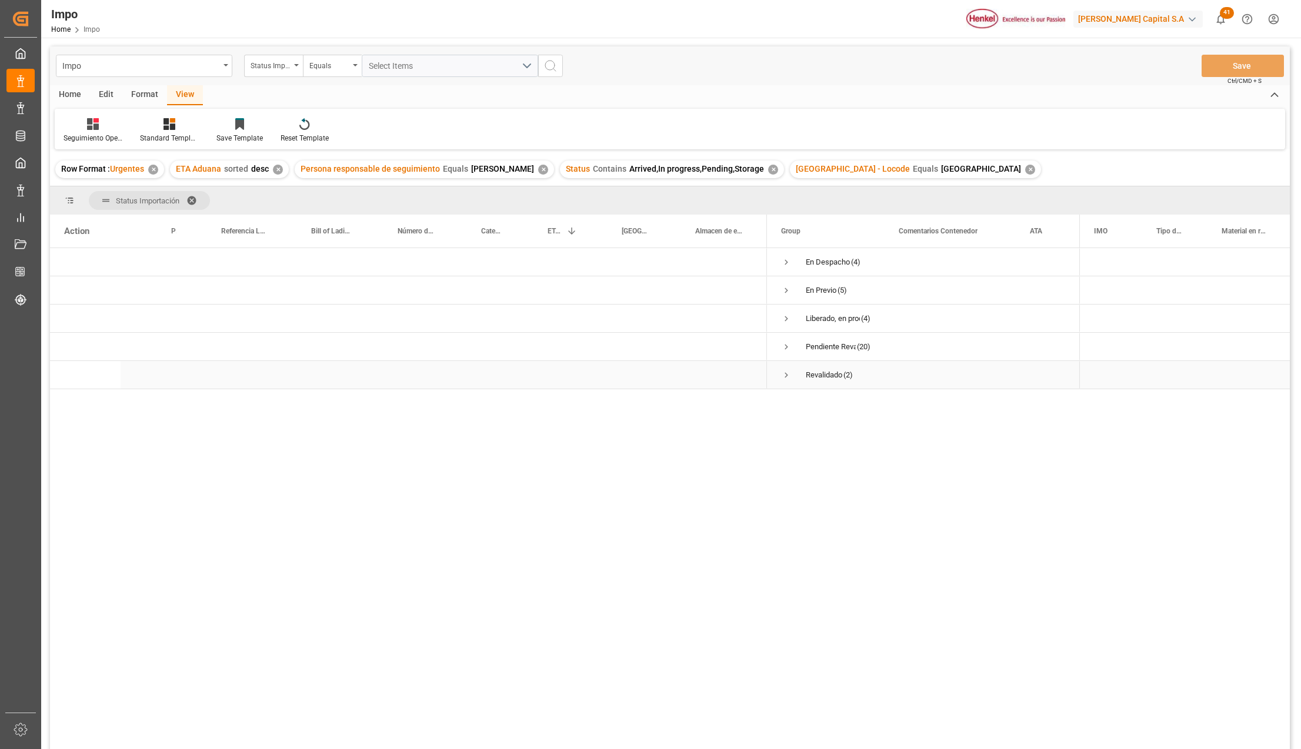
click at [747, 371] on div "Press SPACE to select this row." at bounding box center [721, 375] width 92 height 28
click at [786, 265] on span "Press SPACE to select this row." at bounding box center [786, 262] width 11 height 11
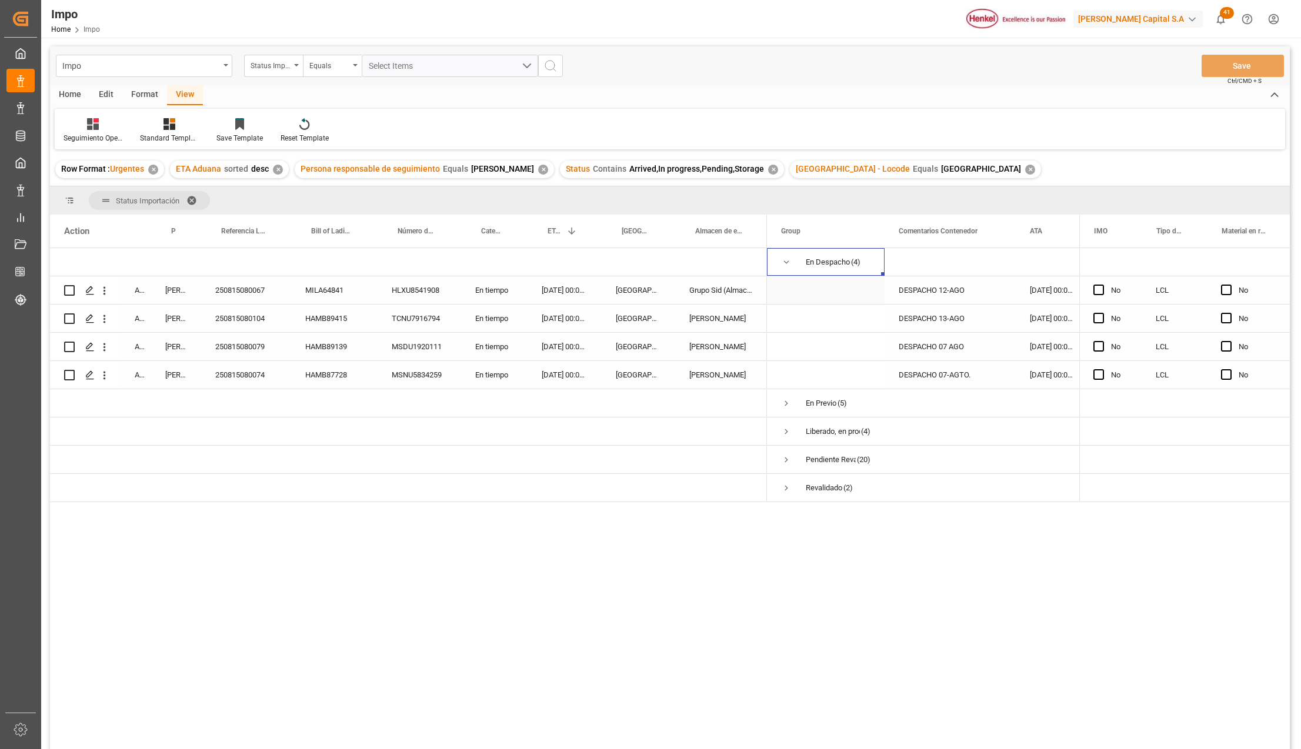
click at [958, 291] on div "DESPACHO 12-AGO" at bounding box center [950, 290] width 131 height 28
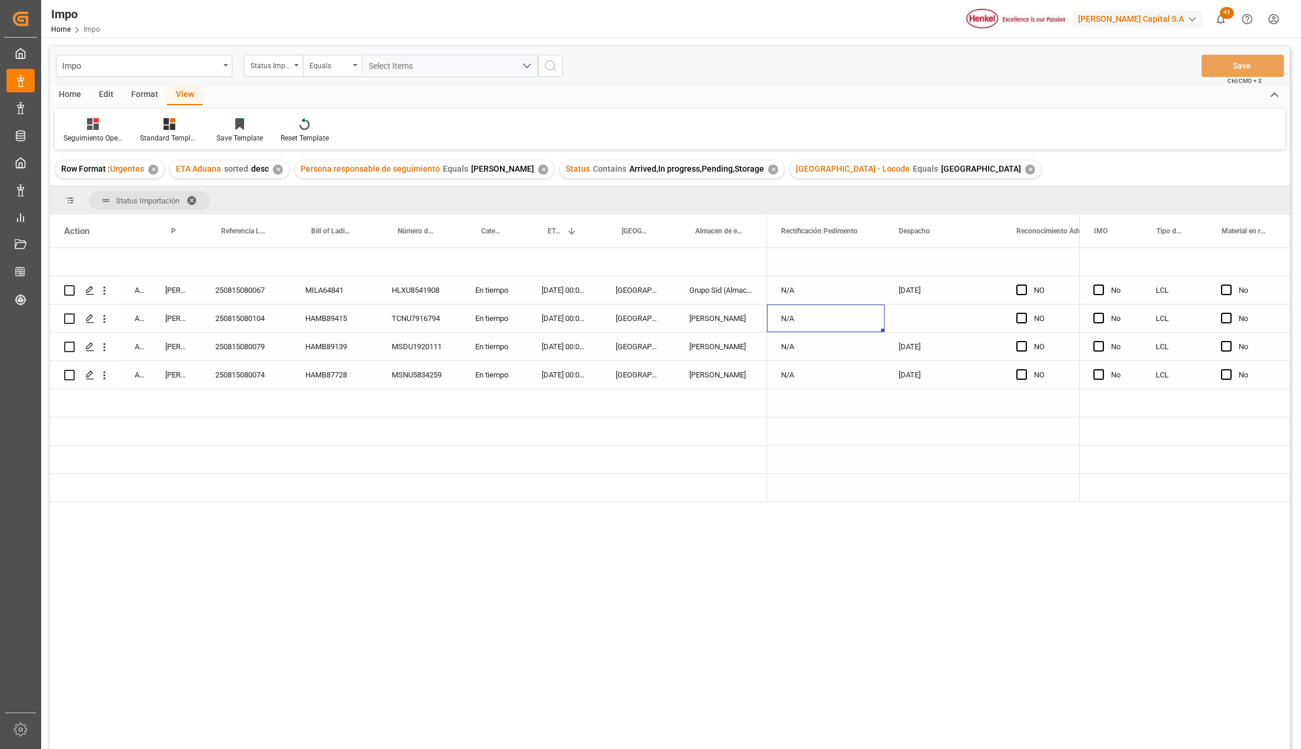
click at [927, 311] on div "Press SPACE to select this row." at bounding box center [944, 319] width 118 height 28
type input "[DATE]"
click at [820, 305] on div "N/A" at bounding box center [826, 319] width 118 height 28
click at [848, 318] on div "25 43 3108 5006348" at bounding box center [826, 319] width 118 height 28
click at [264, 319] on div "250815080104" at bounding box center [246, 319] width 90 height 28
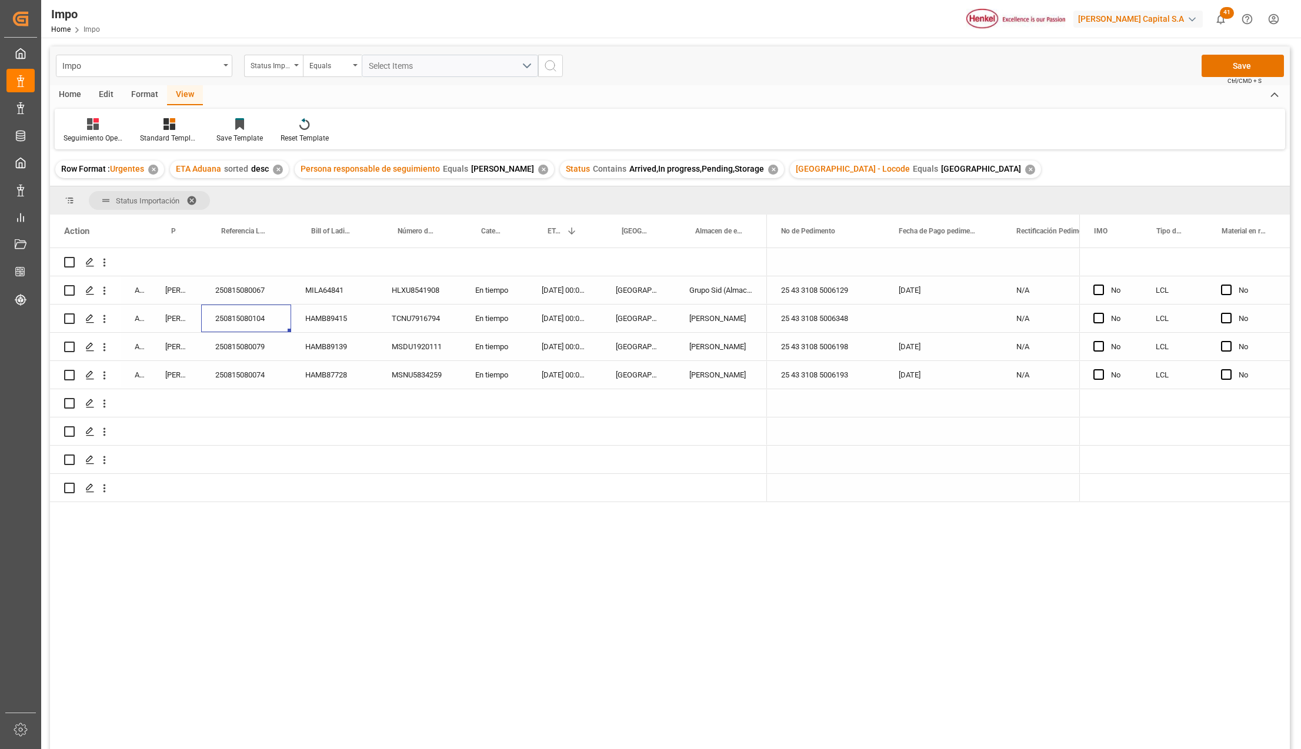
click at [894, 320] on div "Press SPACE to select this row." at bounding box center [944, 319] width 118 height 28
click at [920, 319] on div "Press SPACE to select this row." at bounding box center [944, 319] width 118 height 28
click at [920, 333] on input "Press SPACE to select this row." at bounding box center [943, 327] width 99 height 22
type input "[DATE]"
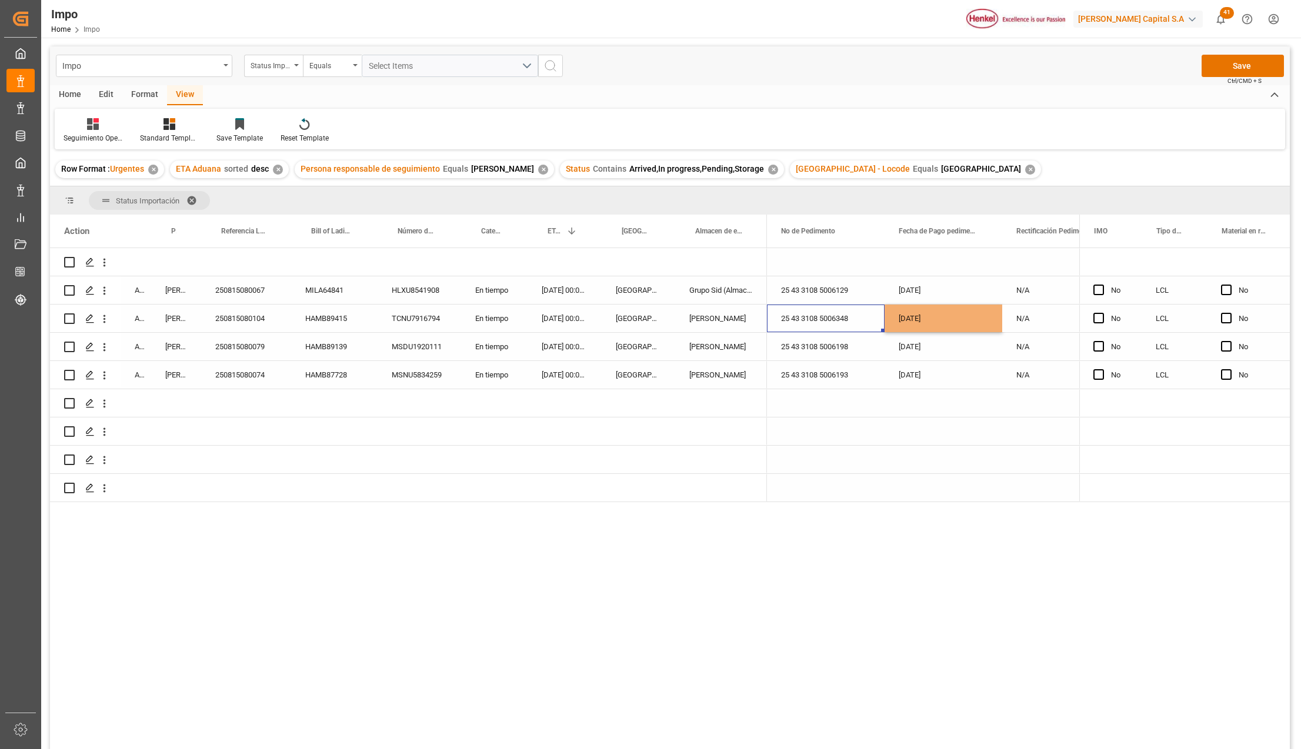
click at [828, 325] on div "25 43 3108 5006348" at bounding box center [826, 319] width 118 height 28
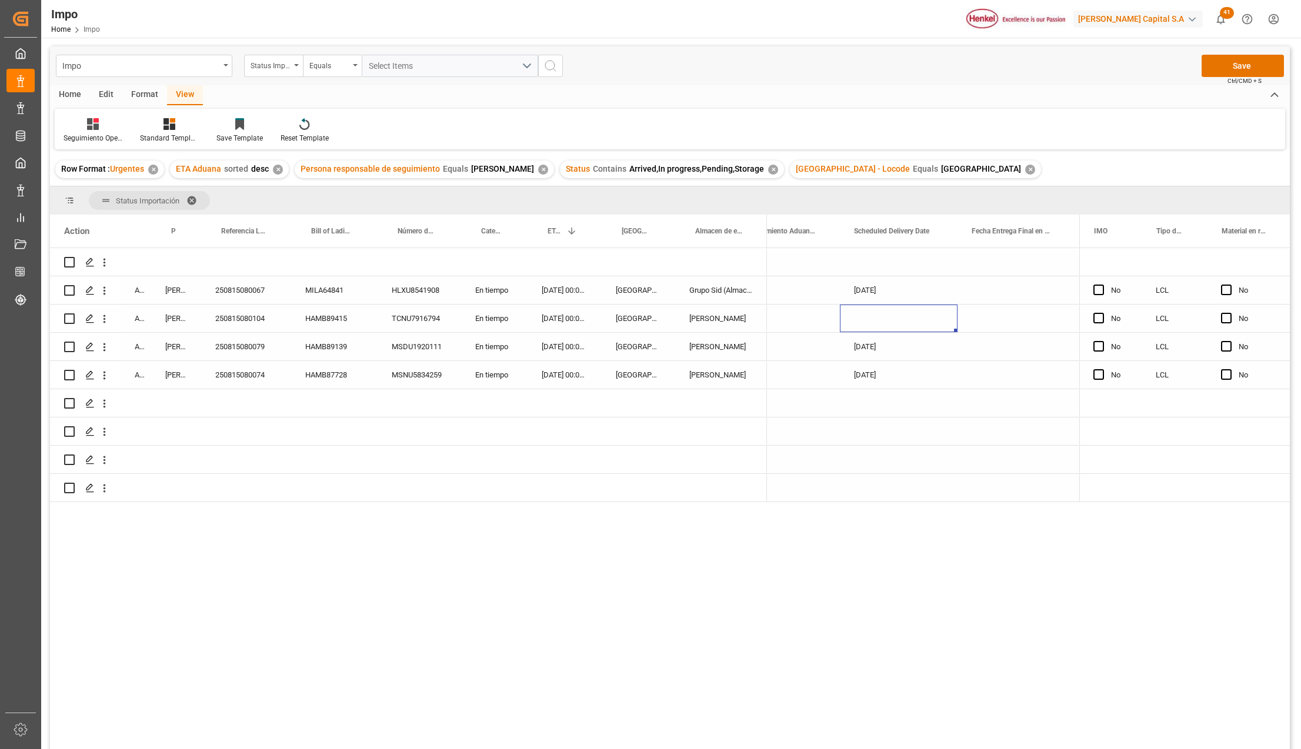
click at [864, 315] on div "Press SPACE to select this row." at bounding box center [899, 319] width 118 height 28
click at [868, 326] on input "Press SPACE to select this row." at bounding box center [898, 327] width 99 height 22
type input "1"
click at [879, 333] on input "Press SPACE to select this row." at bounding box center [898, 327] width 99 height 22
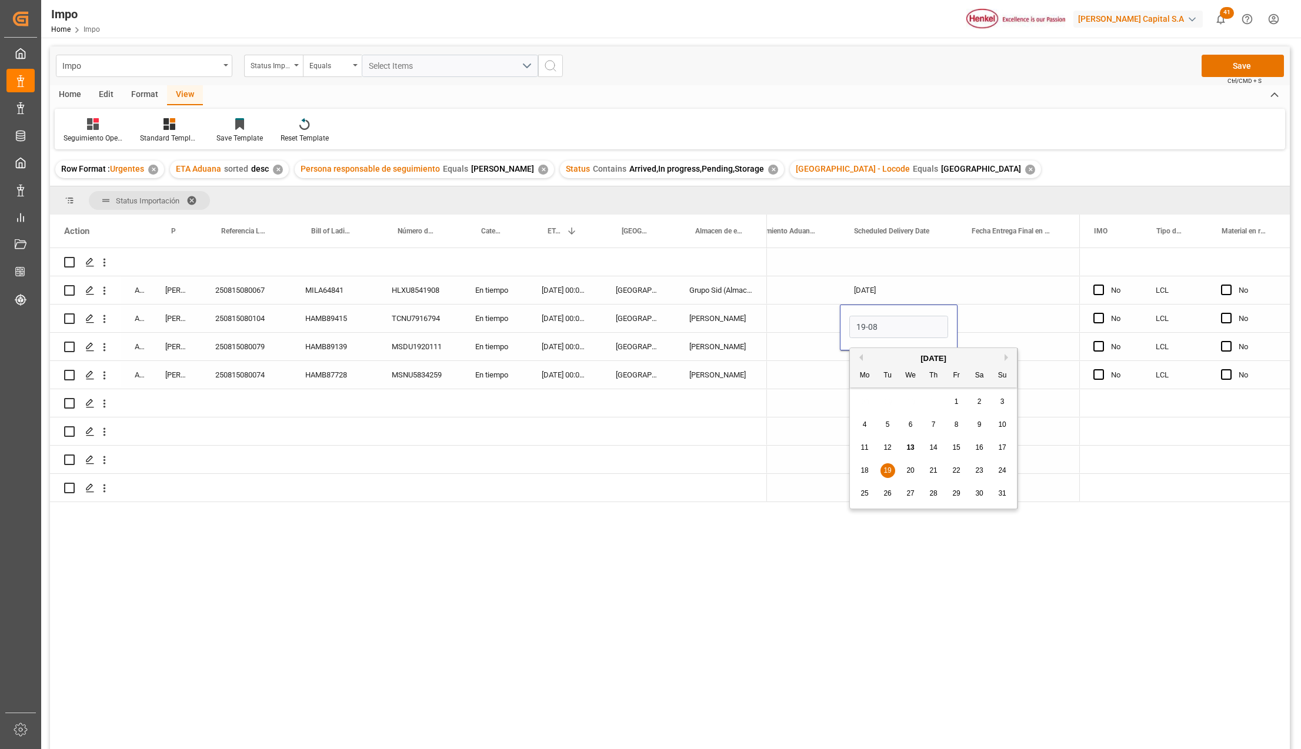
type input "[DATE]"
click at [899, 415] on div "Press SPACE to select this row." at bounding box center [899, 403] width 118 height 28
click at [925, 371] on div "[DATE]" at bounding box center [899, 375] width 118 height 28
click at [858, 321] on span "Press SPACE to select this row." at bounding box center [859, 318] width 11 height 11
click at [863, 313] on input "Press SPACE to select this row." at bounding box center [863, 313] width 0 height 0
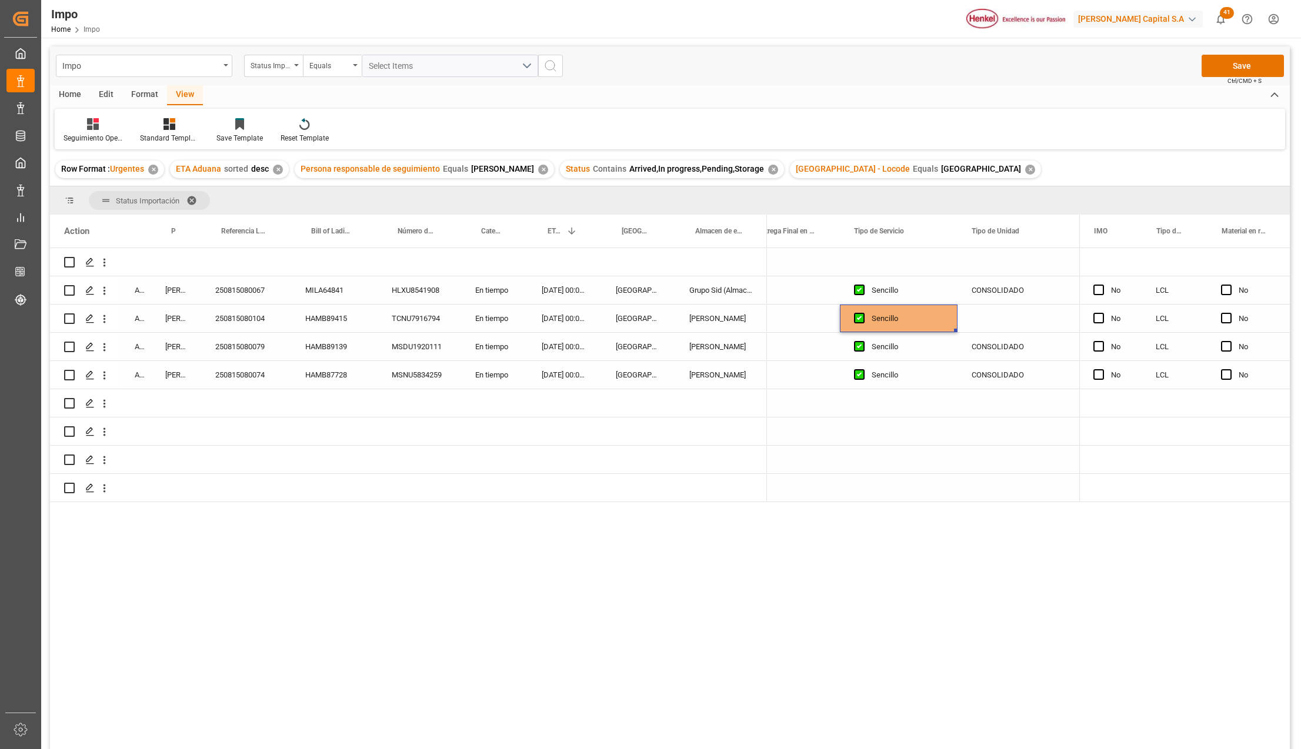
click at [999, 294] on div "CONSOLIDADO" at bounding box center [1017, 290] width 118 height 28
click at [1001, 319] on div "Press SPACE to select this row." at bounding box center [1017, 319] width 118 height 28
click at [1221, 65] on button "Save" at bounding box center [1243, 66] width 82 height 22
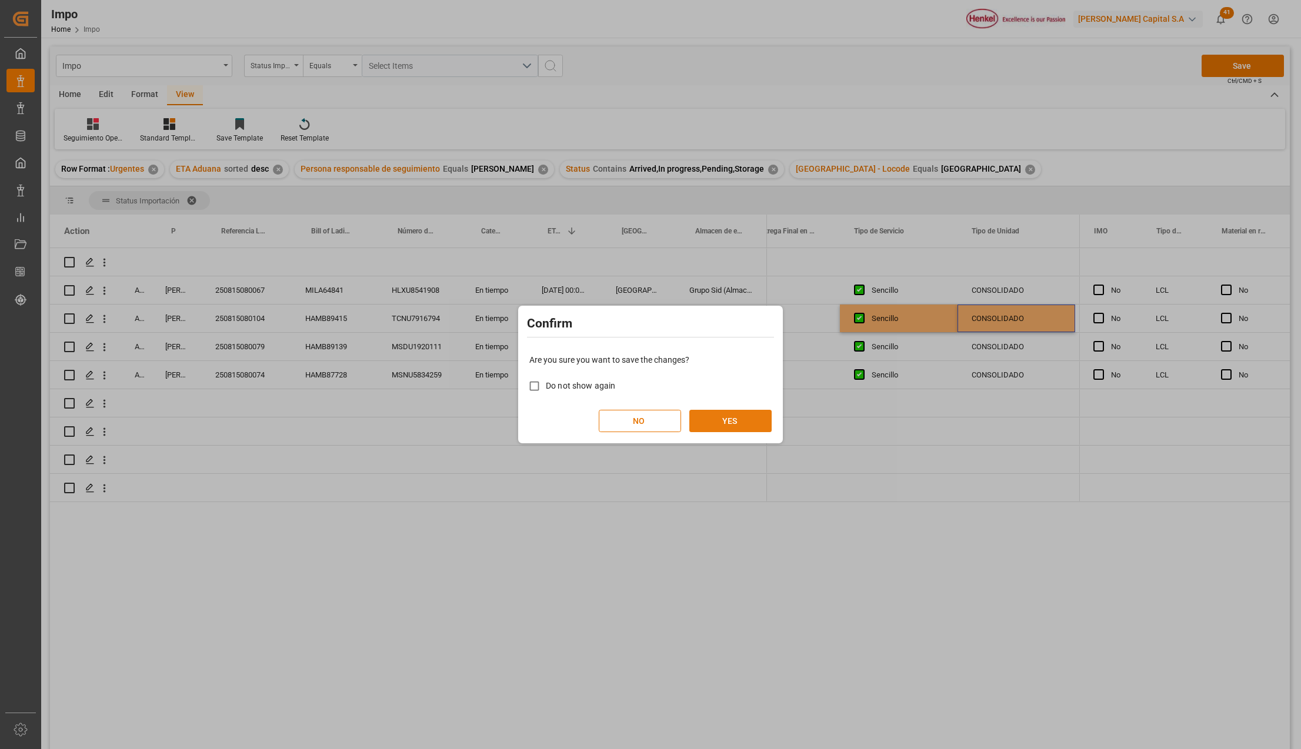
click at [735, 422] on button "YES" at bounding box center [730, 421] width 82 height 22
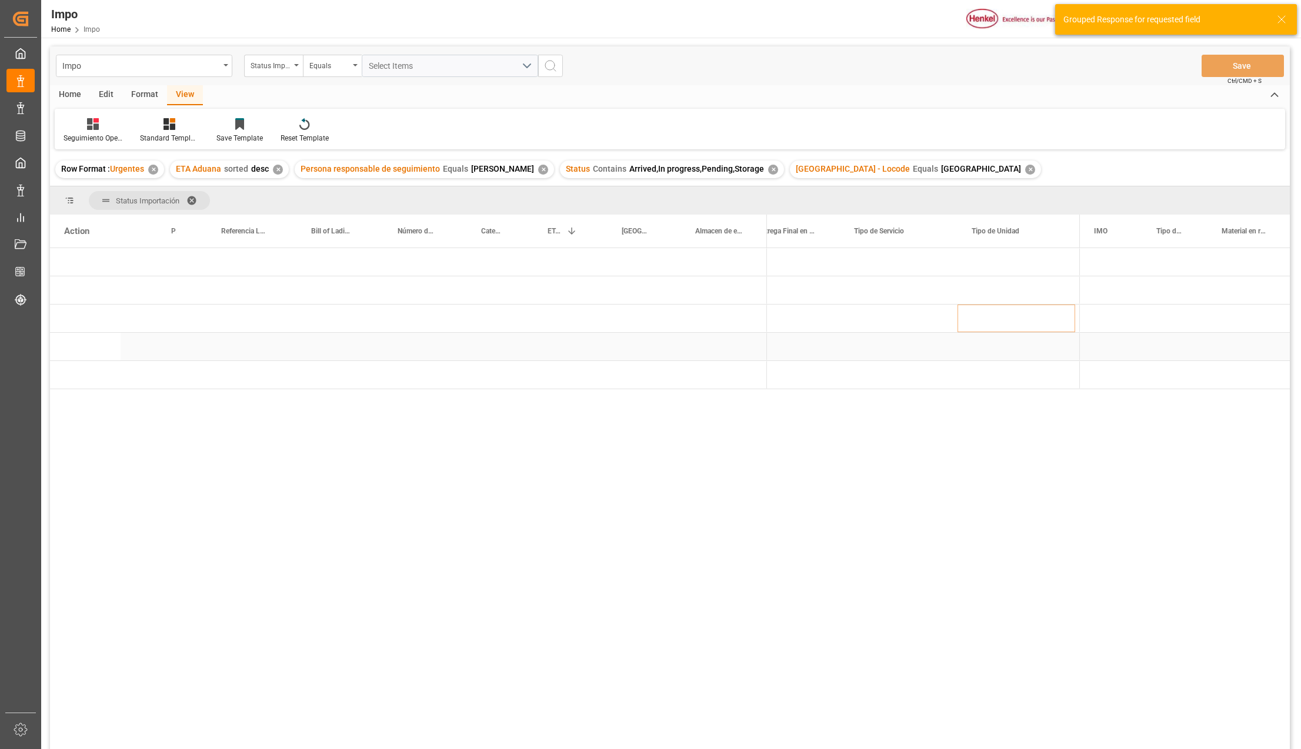
click at [586, 354] on div "Press SPACE to select this row." at bounding box center [565, 347] width 74 height 28
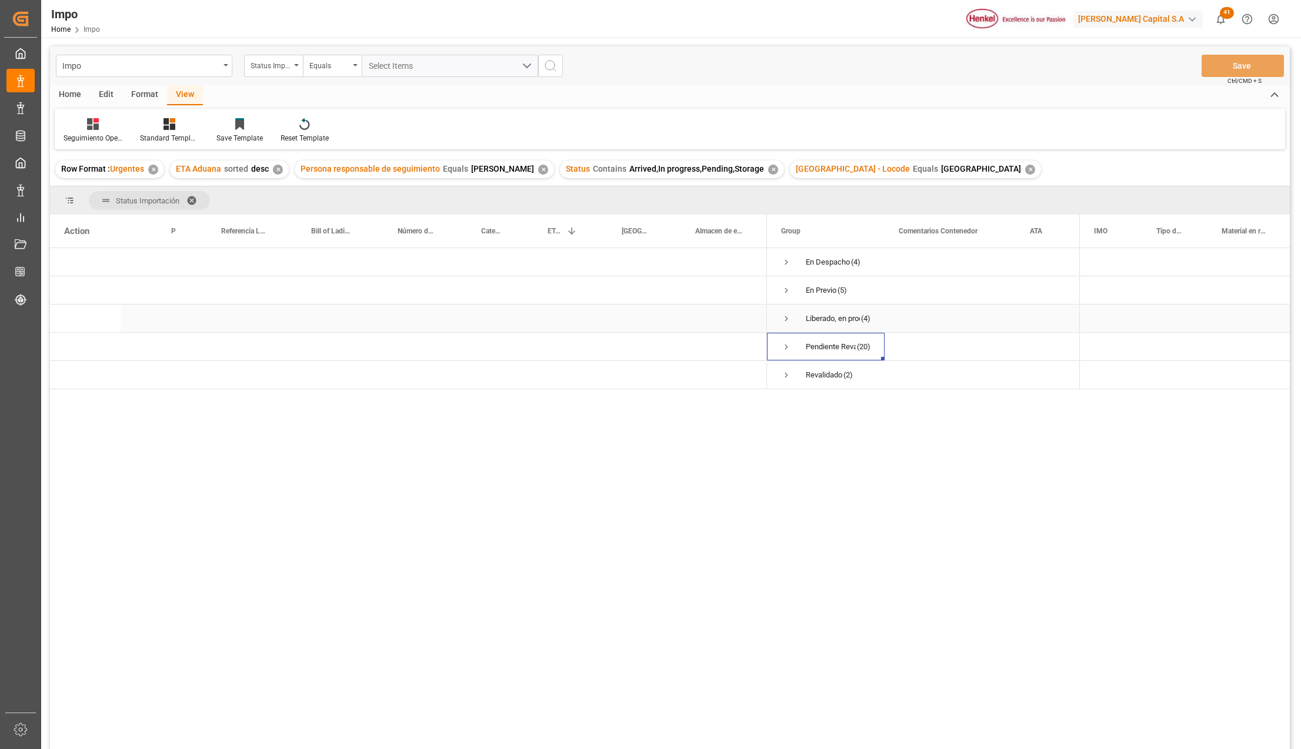
click at [780, 318] on div "Liberado, en proceso entrega (4)" at bounding box center [826, 319] width 118 height 28
click at [785, 316] on span "Press SPACE to select this row." at bounding box center [786, 319] width 11 height 11
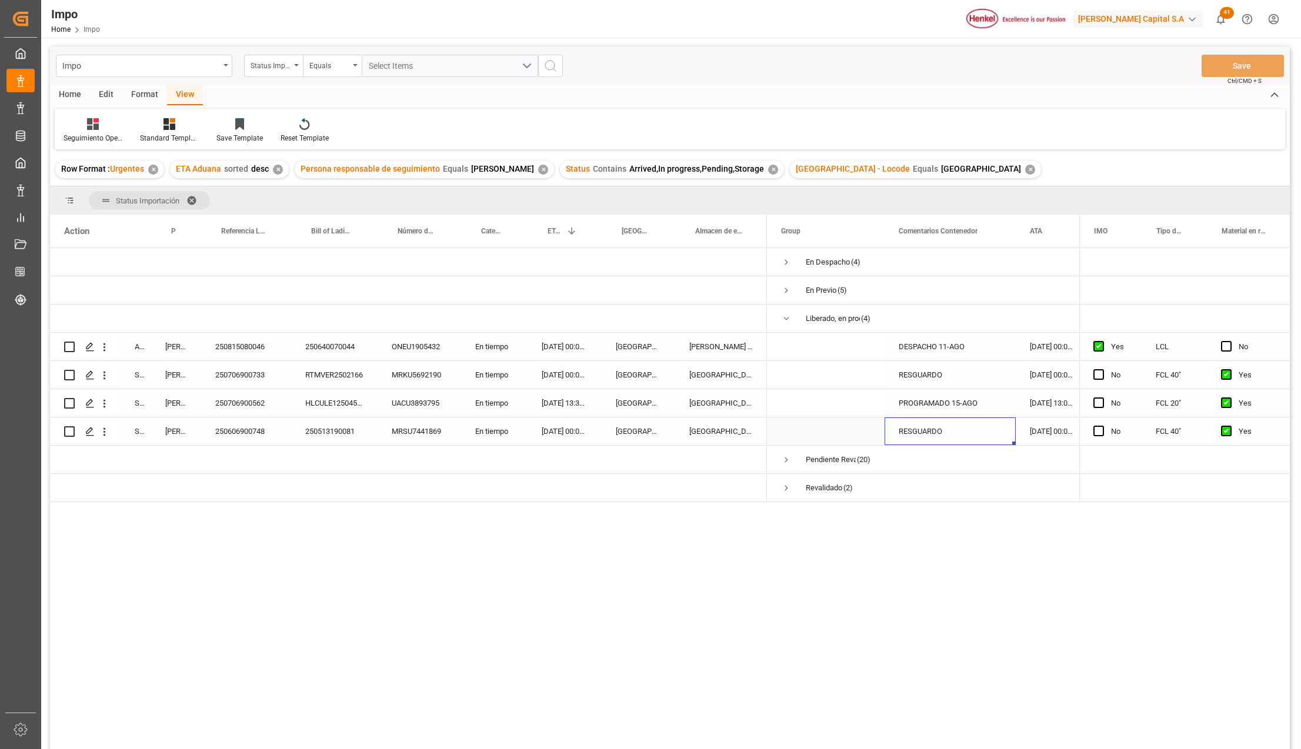
click at [944, 428] on div "RESGUARDO" at bounding box center [950, 432] width 131 height 28
click at [949, 408] on div "PROGRAMADO 15-AGO" at bounding box center [950, 403] width 131 height 28
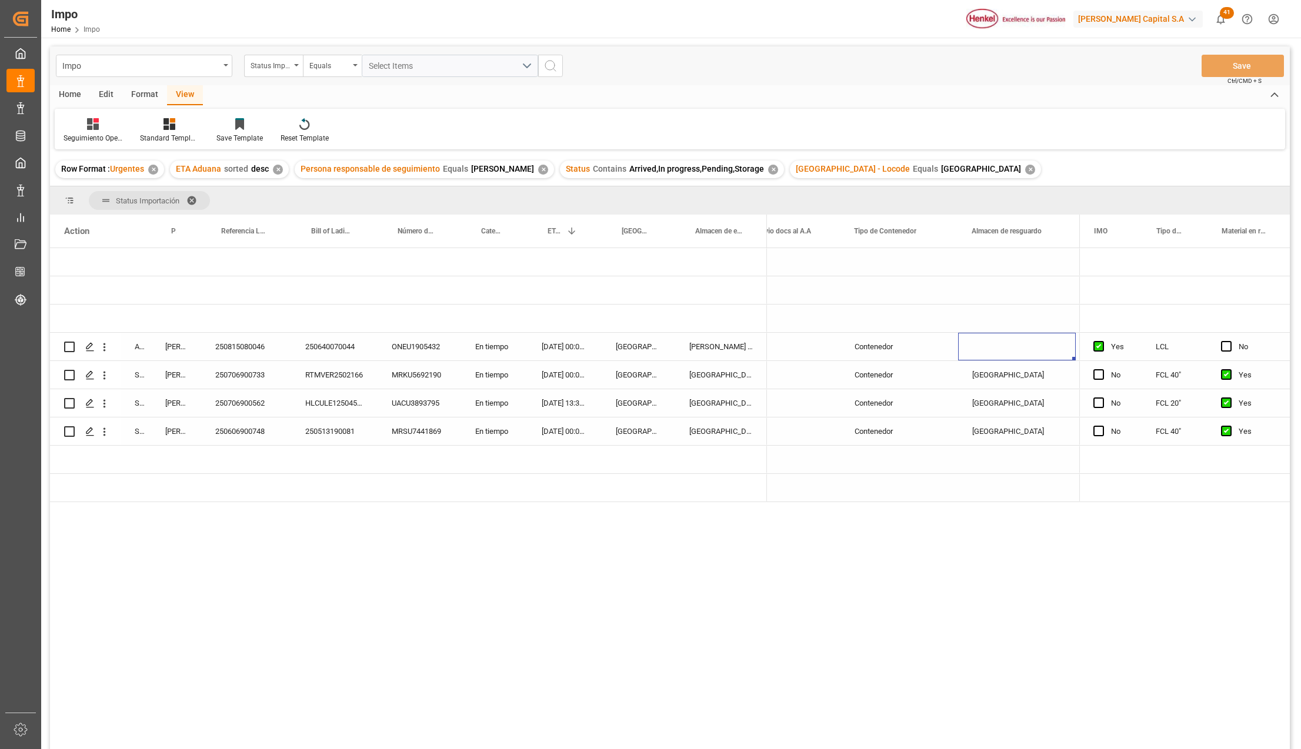
scroll to position [0, 2126]
click at [236, 351] on div "250815080046" at bounding box center [246, 347] width 90 height 28
click at [980, 351] on div "Press SPACE to select this row." at bounding box center [1017, 347] width 118 height 28
click at [982, 354] on input "Press SPACE to select this row." at bounding box center [1016, 355] width 99 height 22
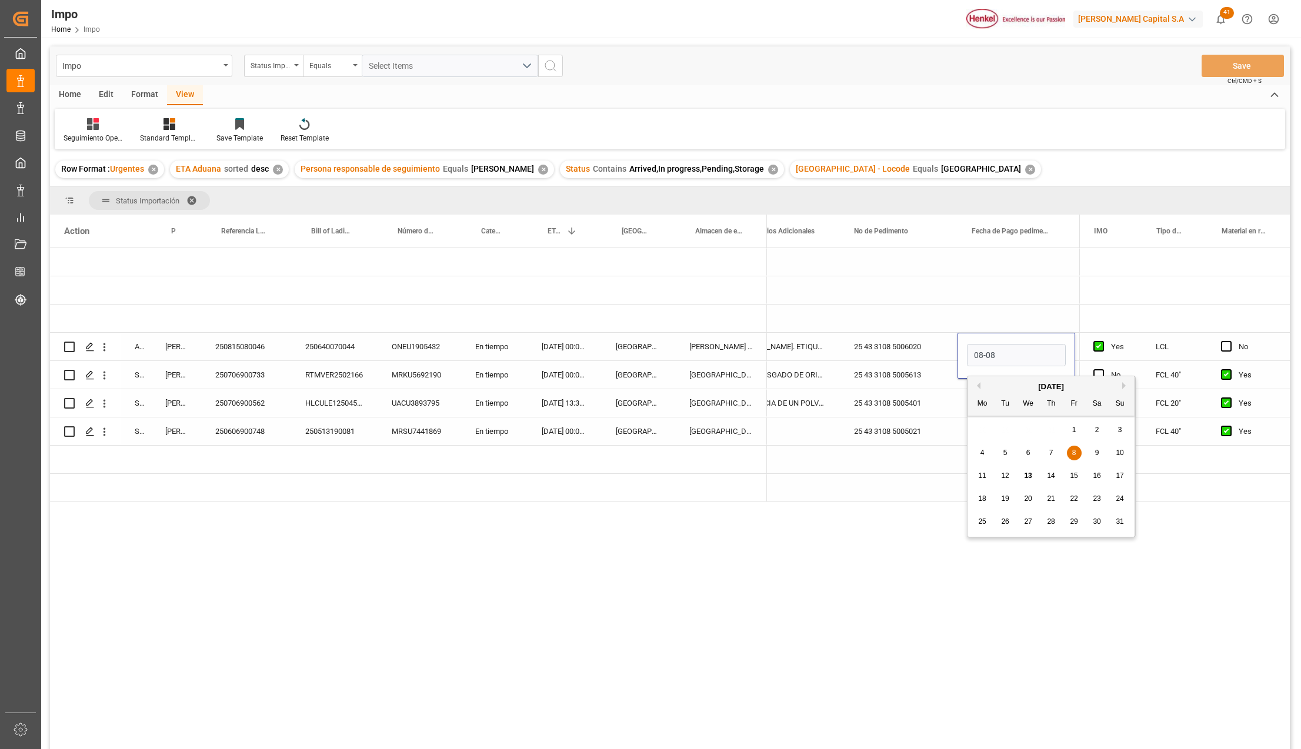
type input "[DATE]"
click at [895, 346] on div "25 43 3108 5006020" at bounding box center [899, 347] width 118 height 28
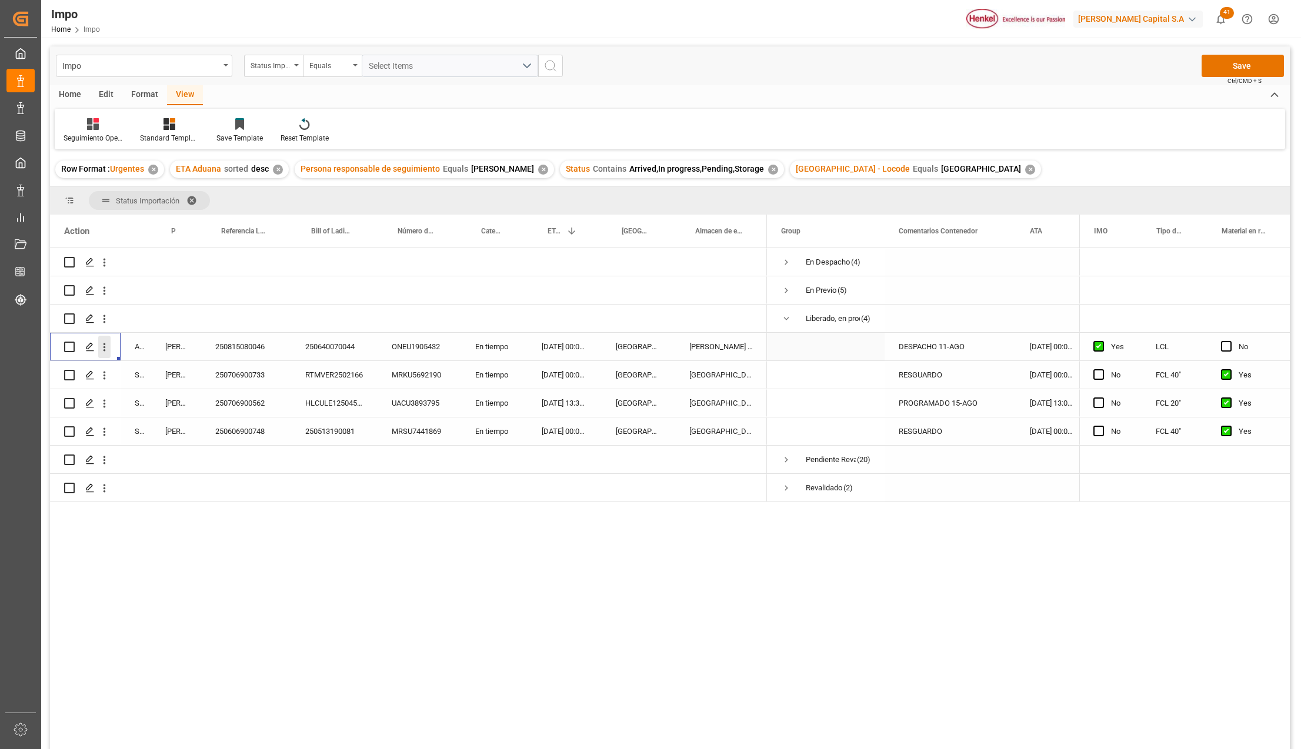
click at [102, 347] on icon "open menu" at bounding box center [104, 347] width 12 height 12
click at [119, 369] on icon "Press SPACE to select this row." at bounding box center [114, 372] width 12 height 12
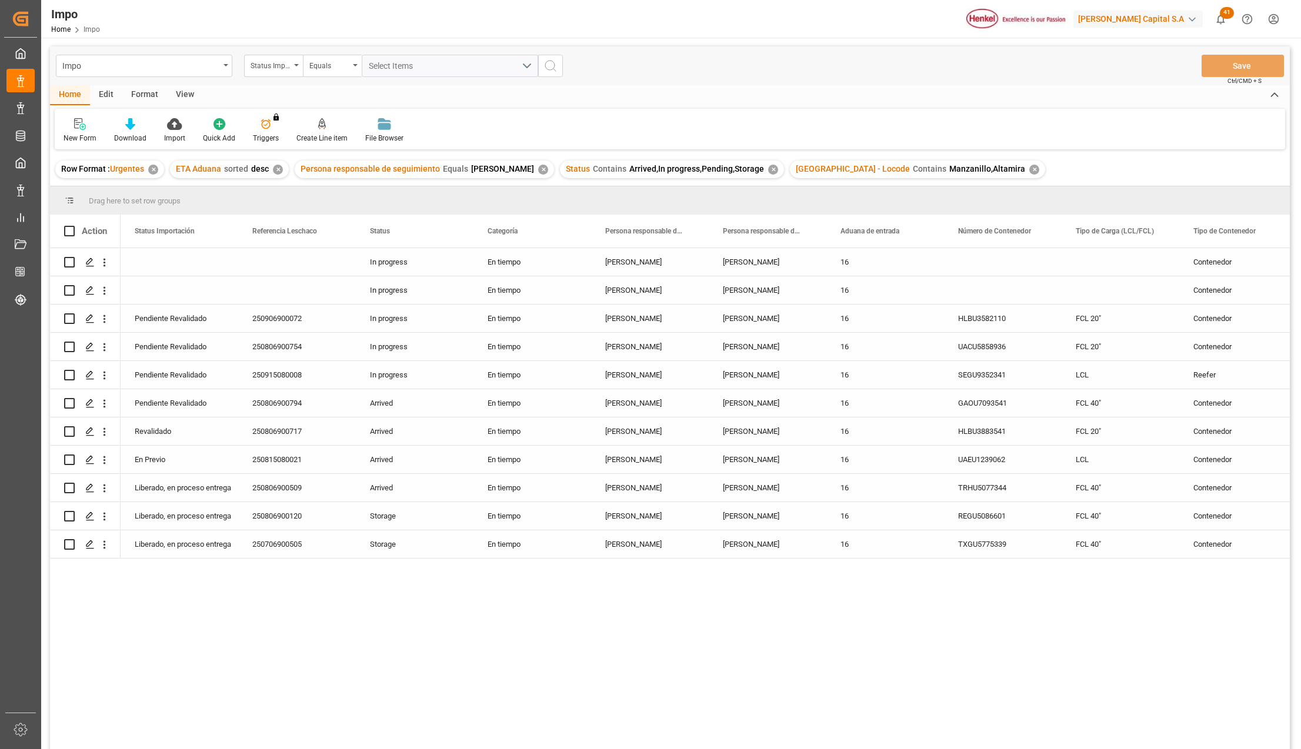
click at [181, 92] on div "View" at bounding box center [185, 95] width 36 height 20
click at [151, 125] on div at bounding box center [133, 124] width 59 height 12
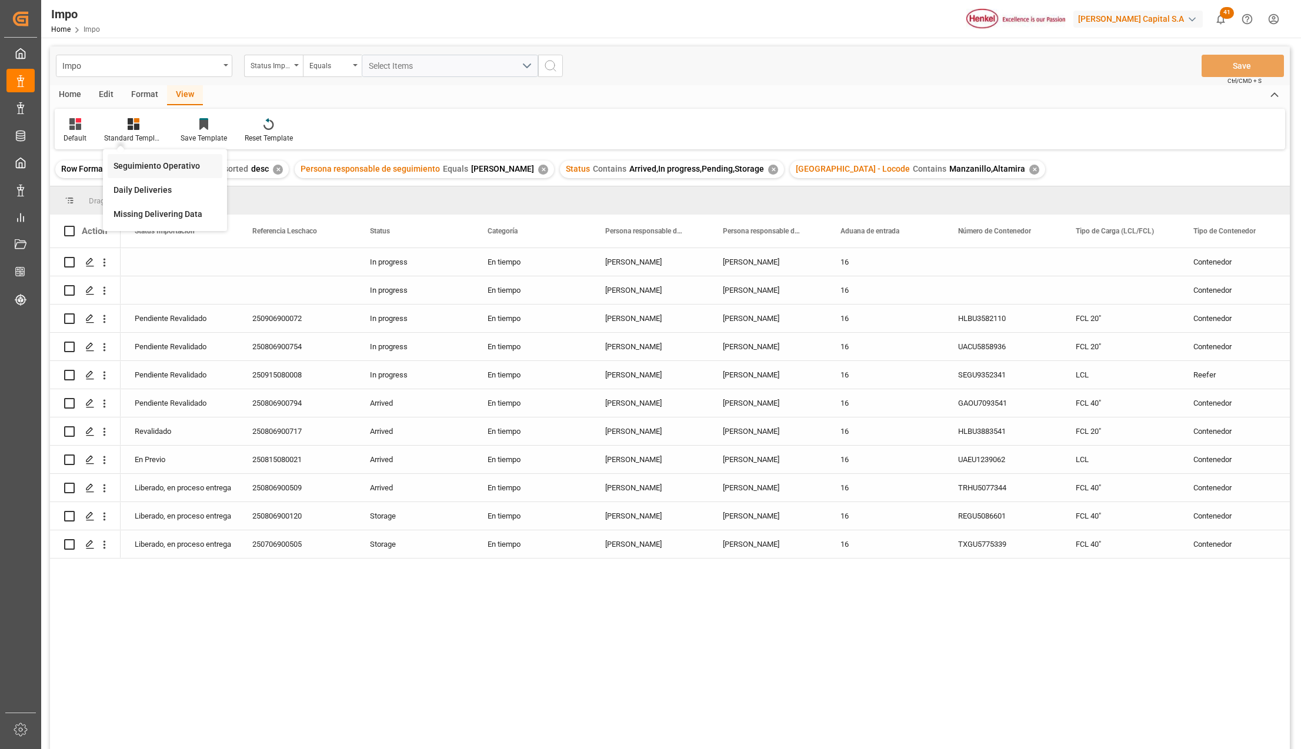
click at [146, 167] on div "Seguimiento Operativo" at bounding box center [165, 166] width 103 height 12
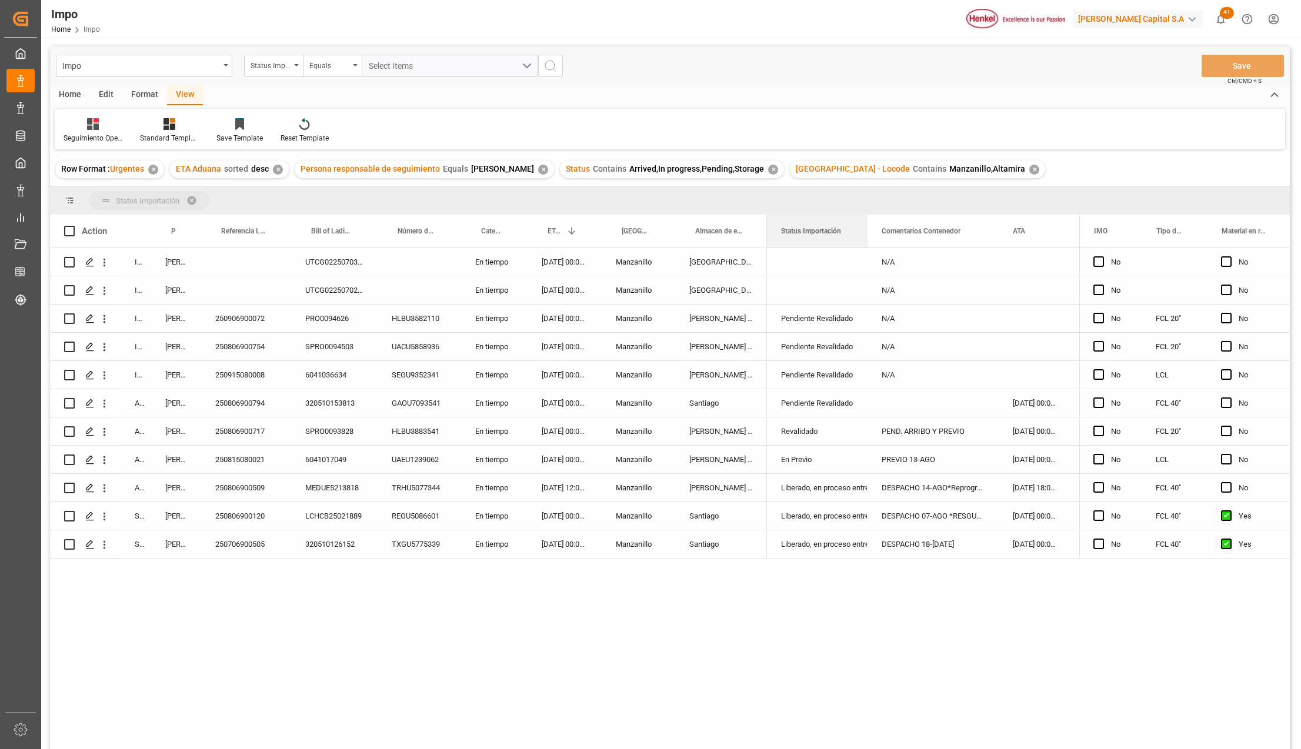
drag, startPoint x: 838, startPoint y: 225, endPoint x: 833, endPoint y: 201, distance: 24.6
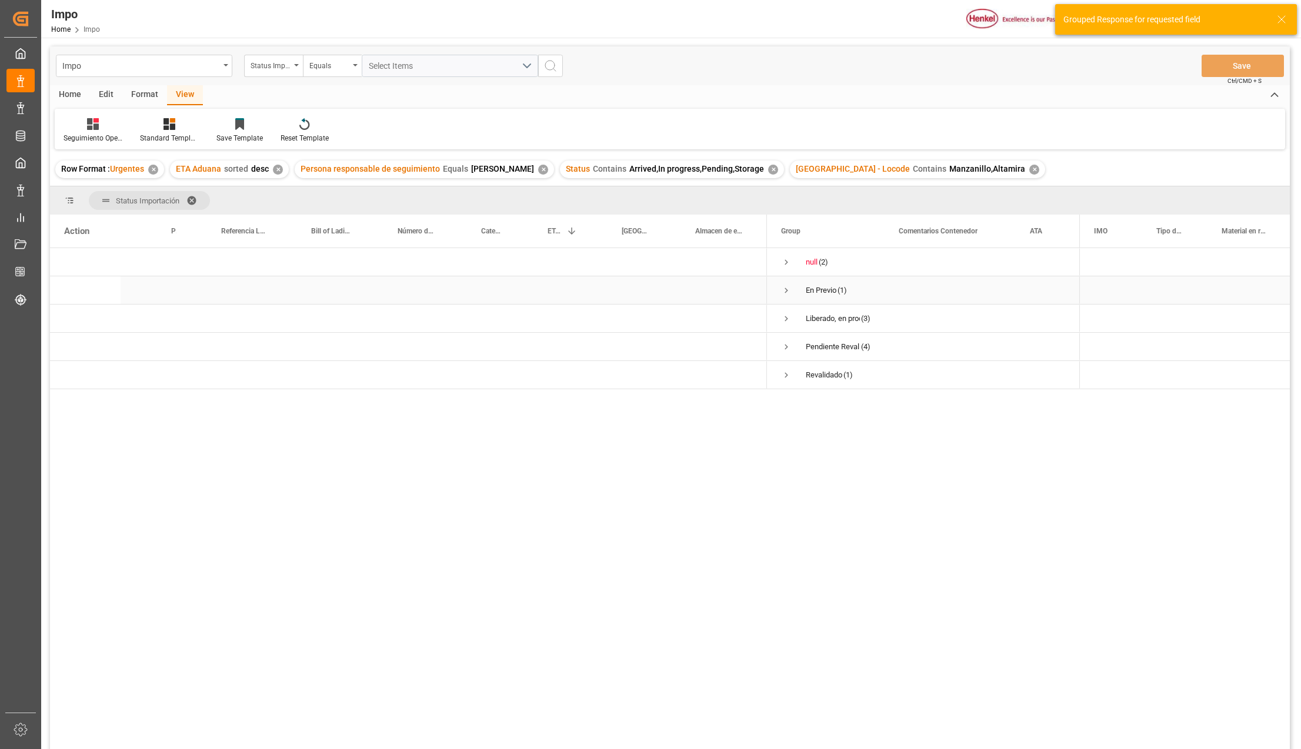
click at [786, 289] on span "Press SPACE to select this row." at bounding box center [786, 290] width 11 height 11
click at [881, 225] on div "Group" at bounding box center [826, 231] width 118 height 33
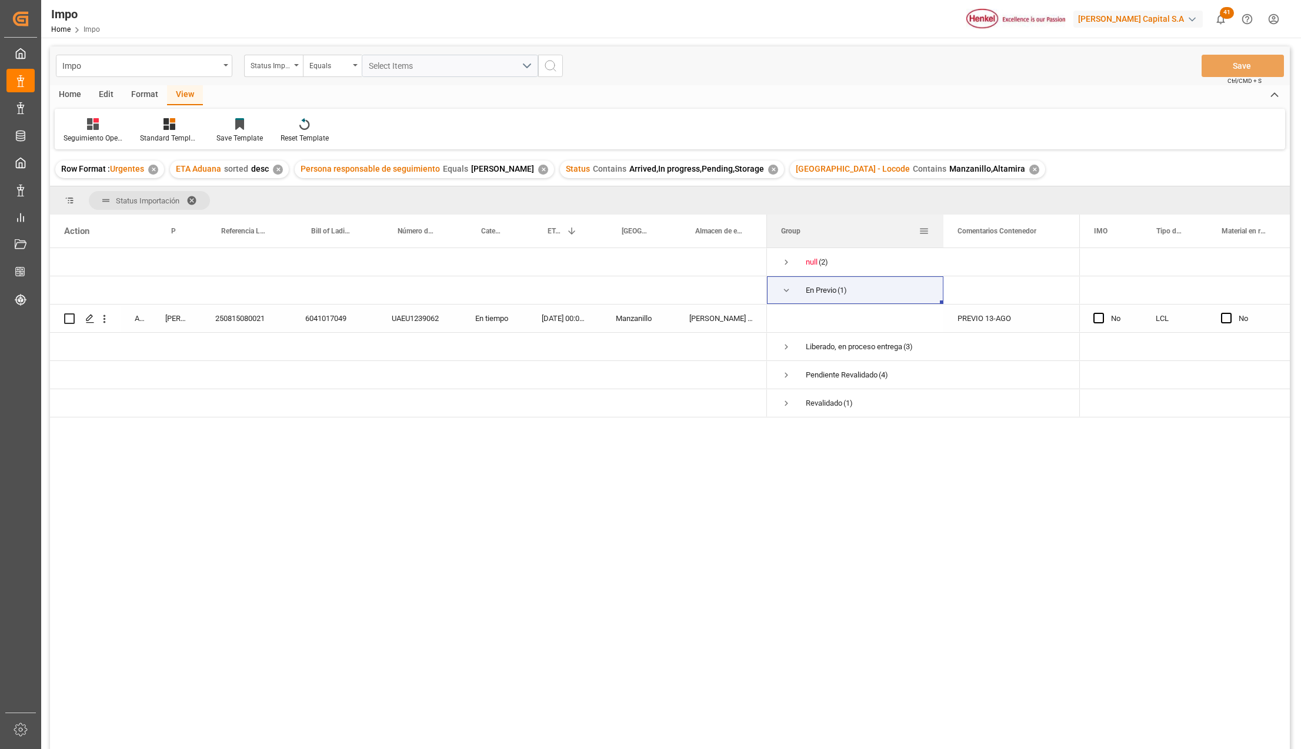
drag, startPoint x: 884, startPoint y: 218, endPoint x: 942, endPoint y: 226, distance: 59.4
click at [942, 226] on div at bounding box center [943, 231] width 5 height 33
click at [787, 345] on span "Press SPACE to select this row." at bounding box center [786, 347] width 11 height 11
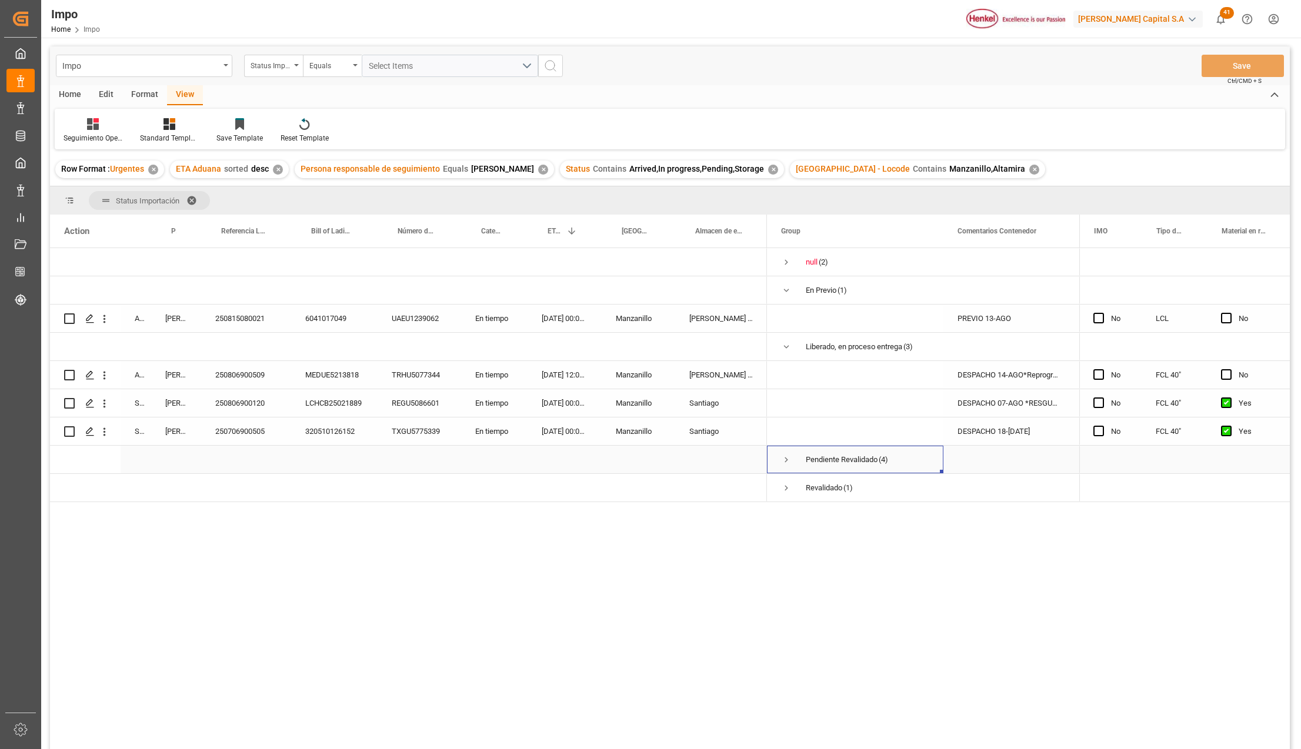
click at [787, 460] on span "Press SPACE to select this row." at bounding box center [786, 460] width 11 height 11
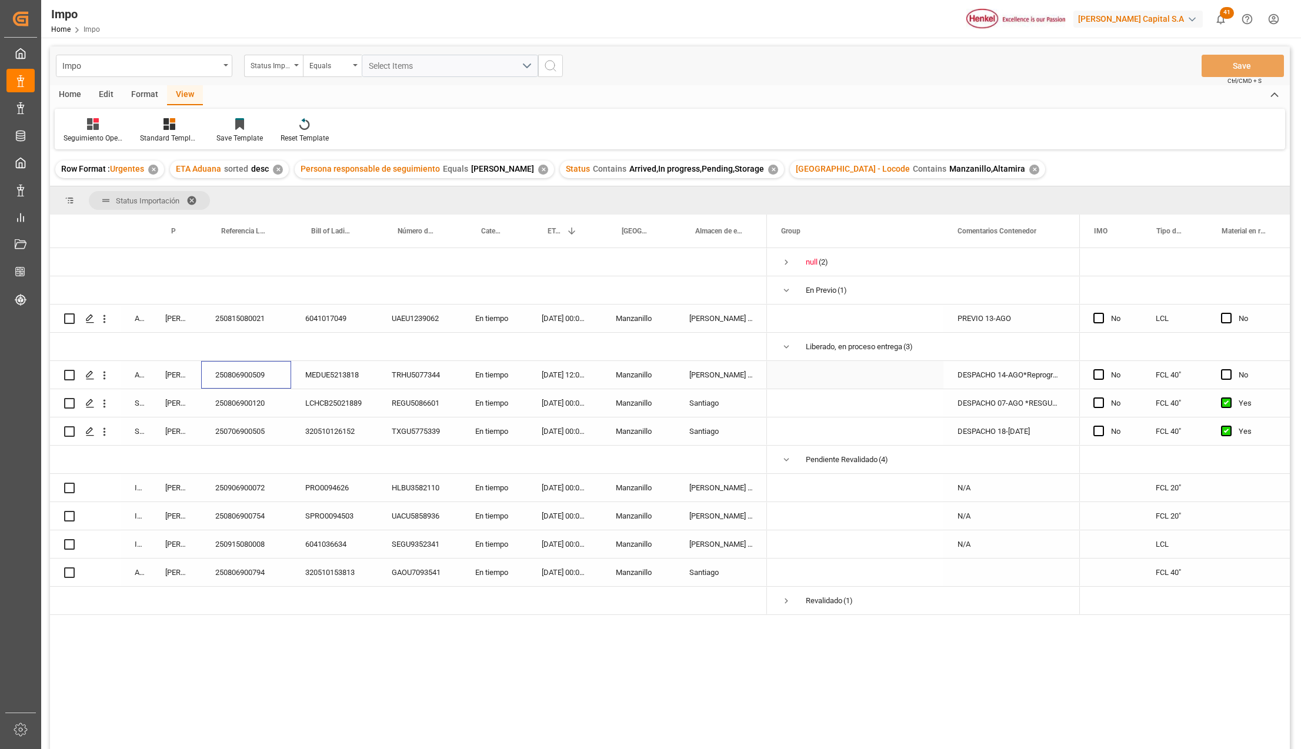
click at [261, 384] on div "250806900509" at bounding box center [246, 375] width 90 height 28
click at [591, 379] on div "31-07-2025 12:00:00" at bounding box center [565, 375] width 74 height 28
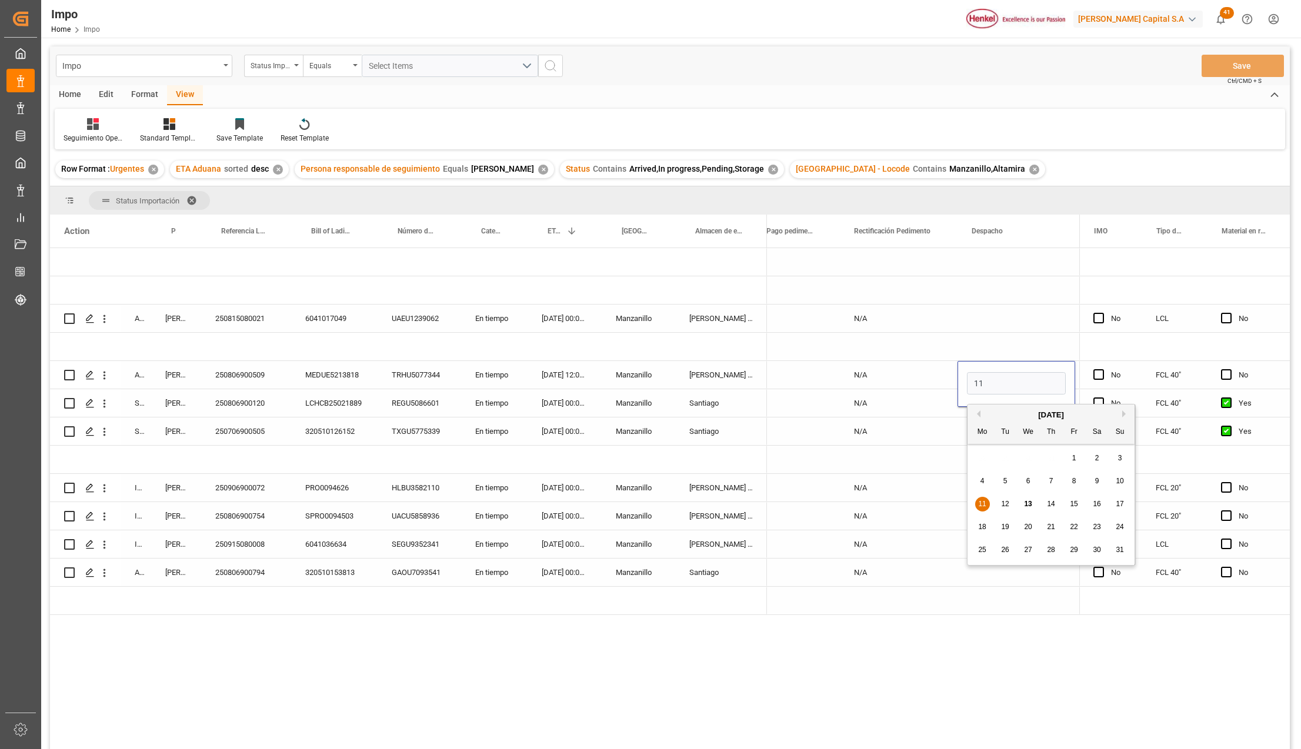
type input "1"
type input "14-08-2025"
click at [924, 368] on div "N/A" at bounding box center [899, 375] width 118 height 28
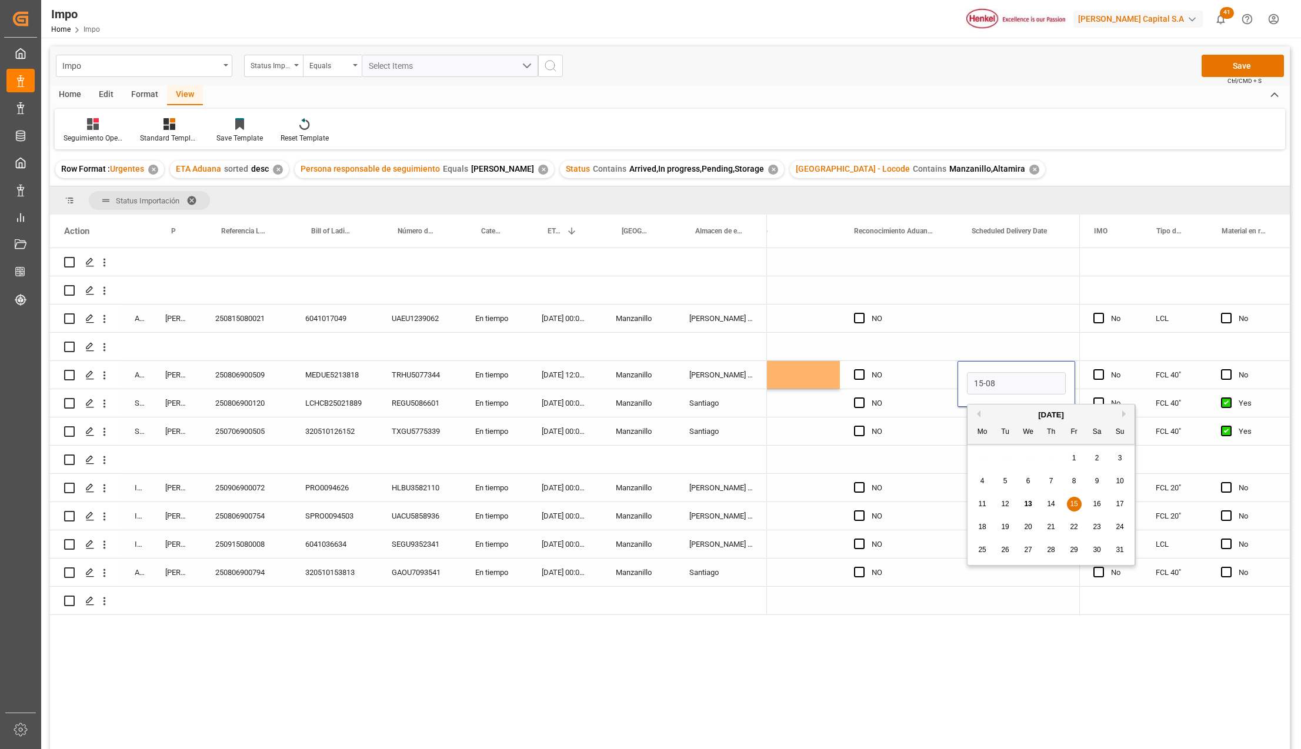
type input "[DATE]"
click at [994, 426] on div "Press SPACE to select this row." at bounding box center [1017, 432] width 118 height 28
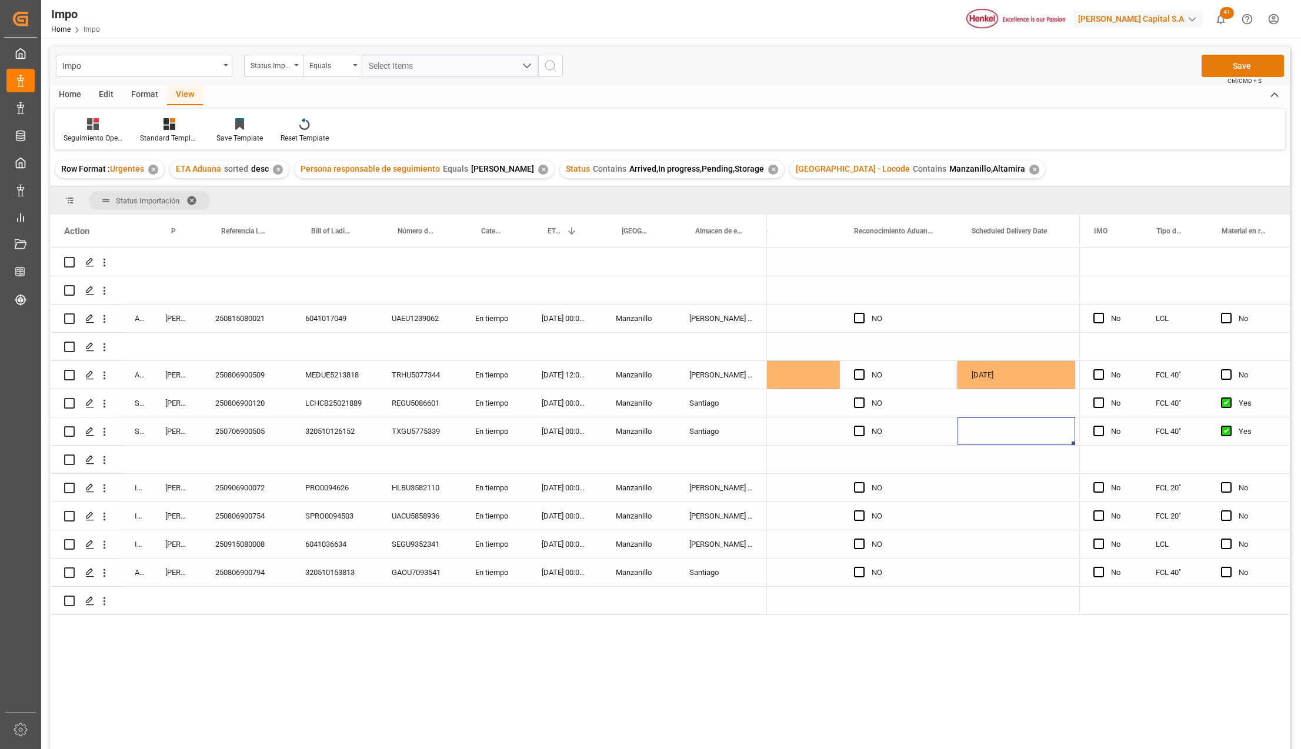
click at [1248, 71] on button "Save" at bounding box center [1243, 66] width 82 height 22
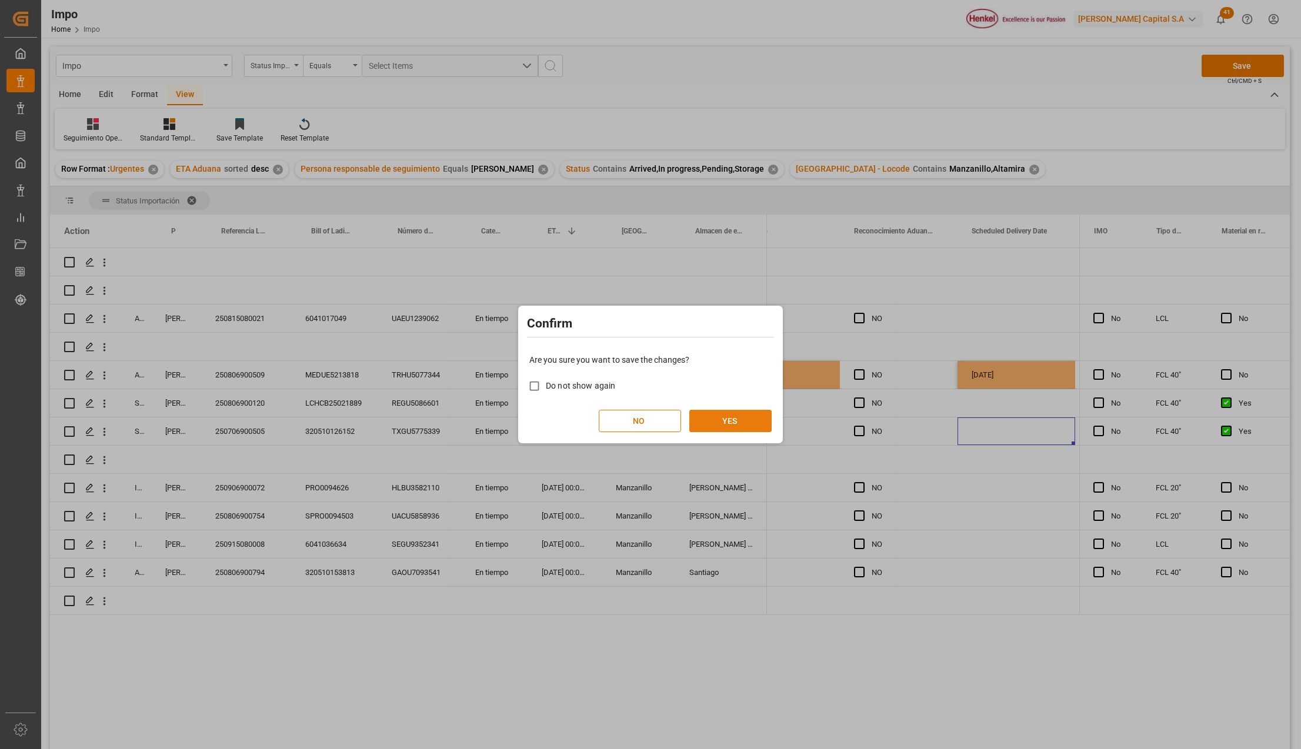
click at [728, 418] on button "YES" at bounding box center [730, 421] width 82 height 22
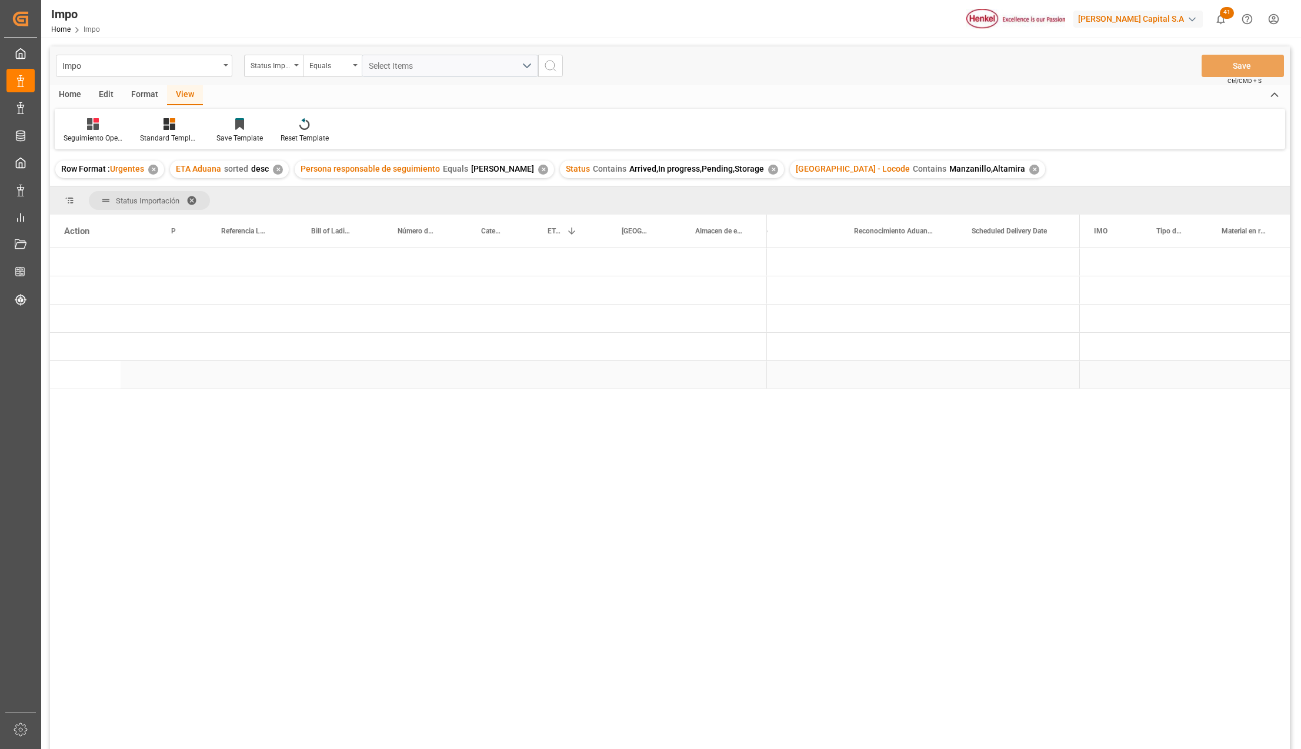
click at [614, 366] on div "Press SPACE to select this row." at bounding box center [639, 375] width 74 height 28
click at [789, 375] on span "Press SPACE to select this row." at bounding box center [786, 375] width 11 height 11
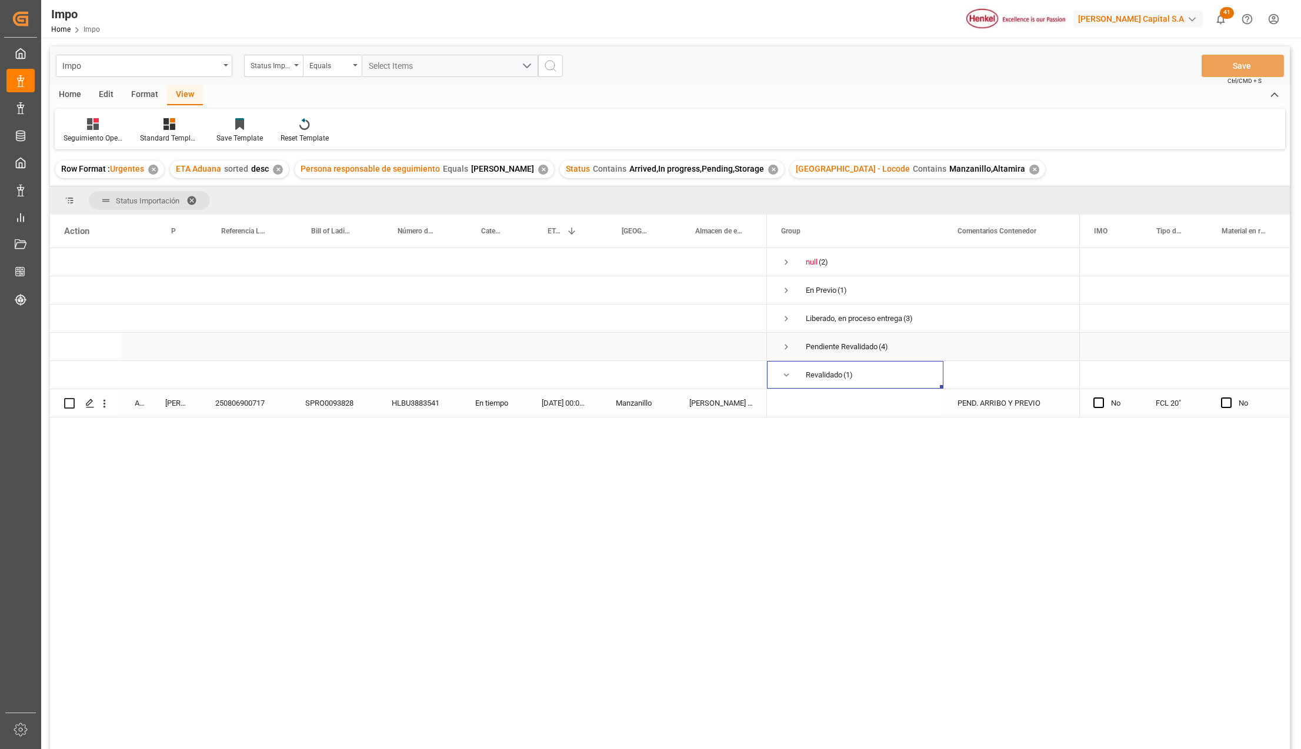
click at [792, 347] on span "Pendiente Revalidado (4)" at bounding box center [855, 347] width 148 height 26
click at [787, 347] on span "Press SPACE to select this row." at bounding box center [786, 347] width 11 height 11
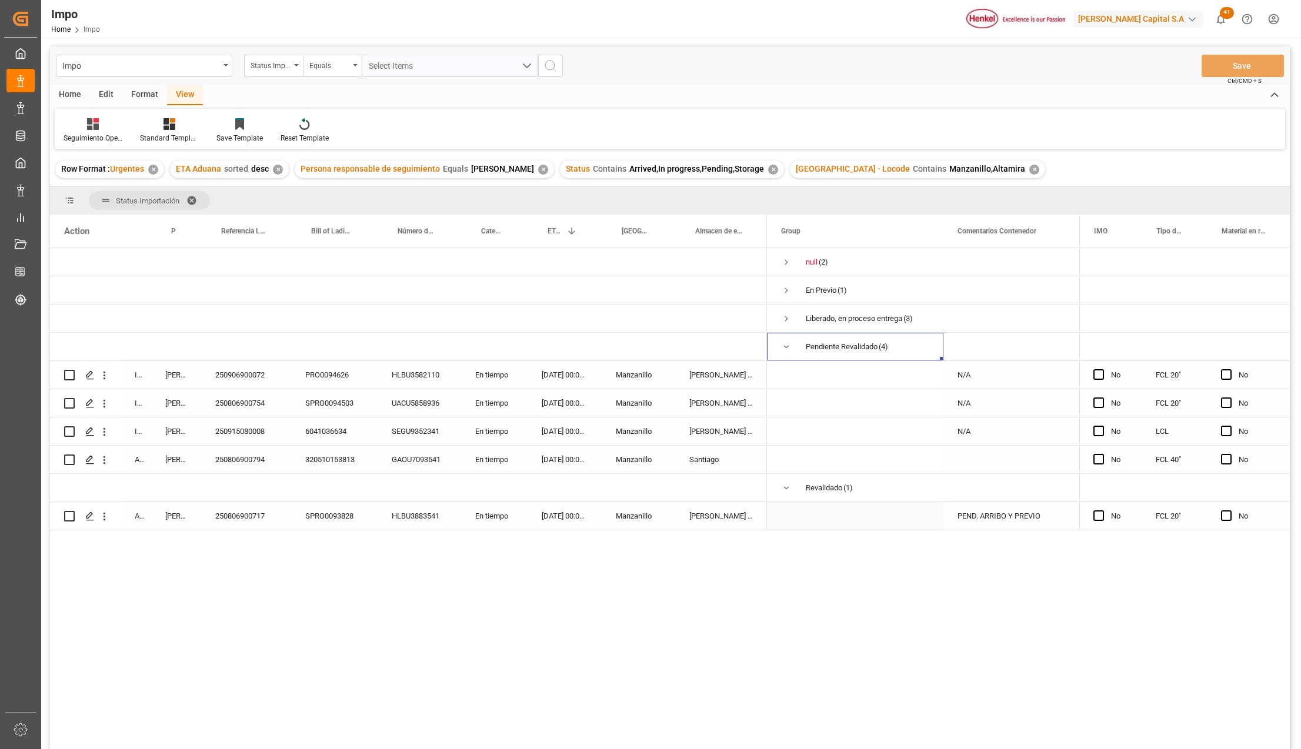
click at [255, 511] on div "250806900717" at bounding box center [246, 516] width 90 height 28
click at [396, 514] on div "HLBU3883541" at bounding box center [420, 516] width 84 height 28
click at [226, 521] on div "250806900717" at bounding box center [246, 516] width 90 height 28
click at [276, 521] on div "250806900717" at bounding box center [246, 516] width 90 height 28
click at [848, 523] on span "Press SPACE to select this row." at bounding box center [855, 516] width 148 height 26
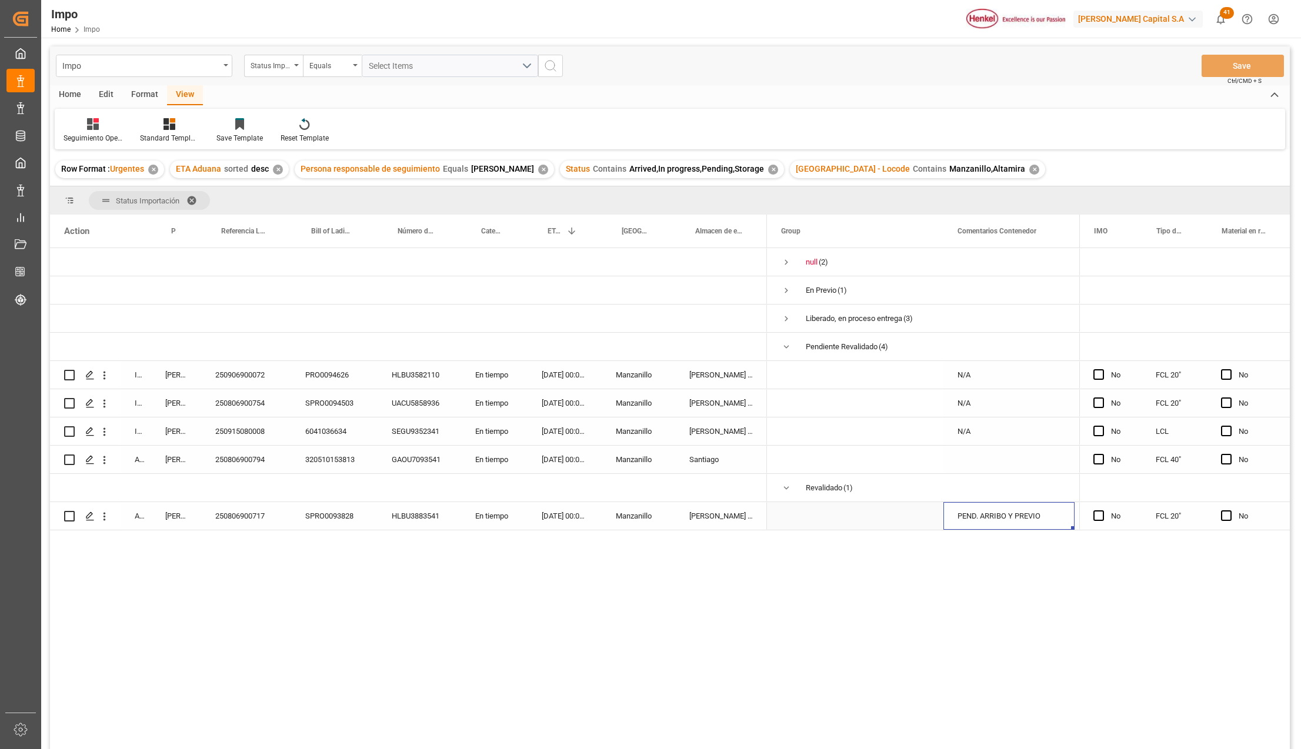
click at [972, 525] on div "PEND. ARRIBO Y PREVIO" at bounding box center [1009, 516] width 131 height 28
click at [1015, 512] on input "PEND. ARRIBO Y PREVIO" at bounding box center [1009, 509] width 112 height 22
drag, startPoint x: 1025, startPoint y: 509, endPoint x: 928, endPoint y: 515, distance: 96.7
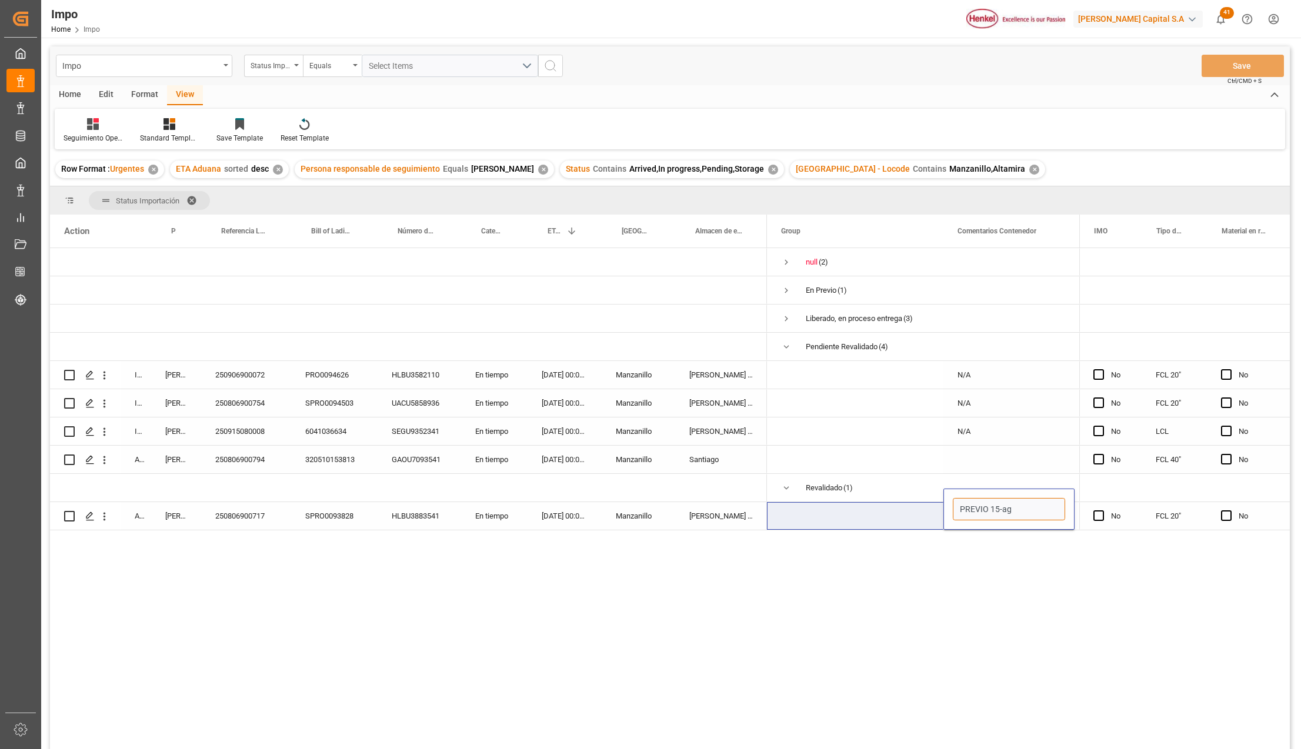
type input "PREVIO 15-ago"
click at [102, 521] on icon "open menu" at bounding box center [104, 517] width 12 height 12
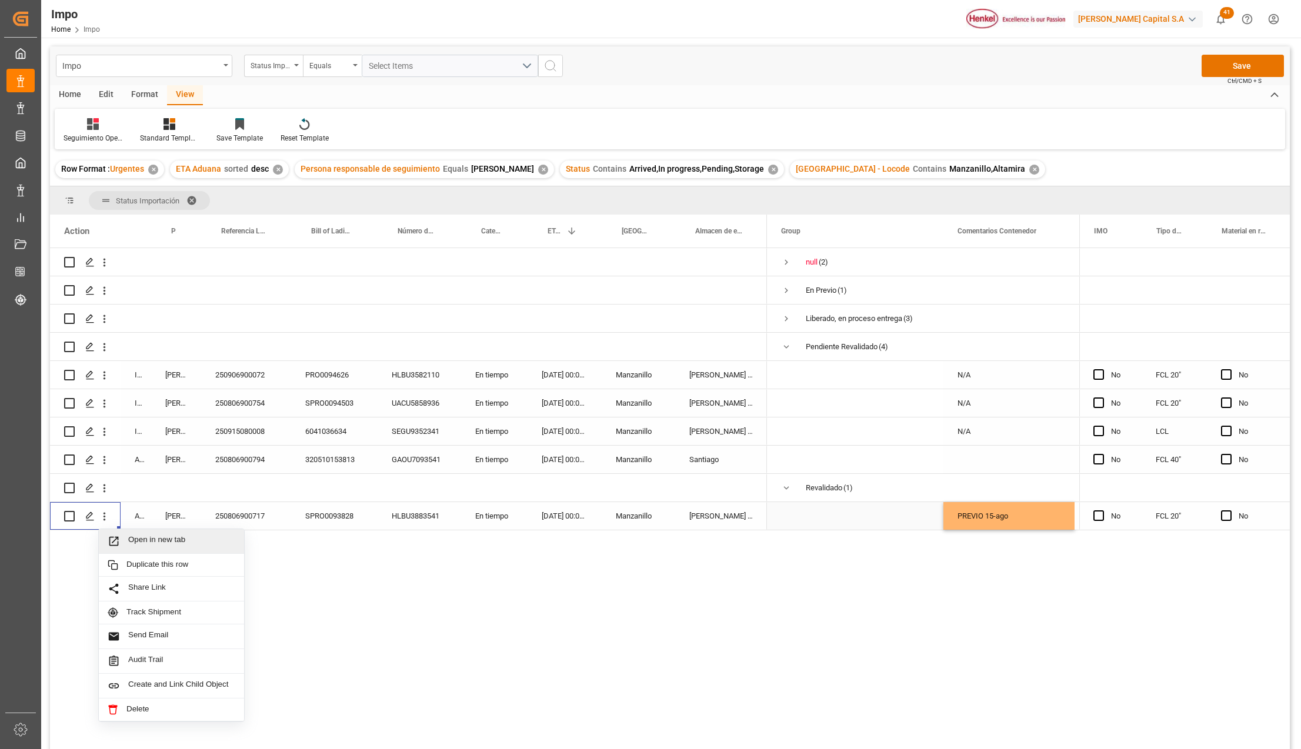
click at [118, 541] on icon "Press SPACE to select this row." at bounding box center [114, 541] width 12 height 12
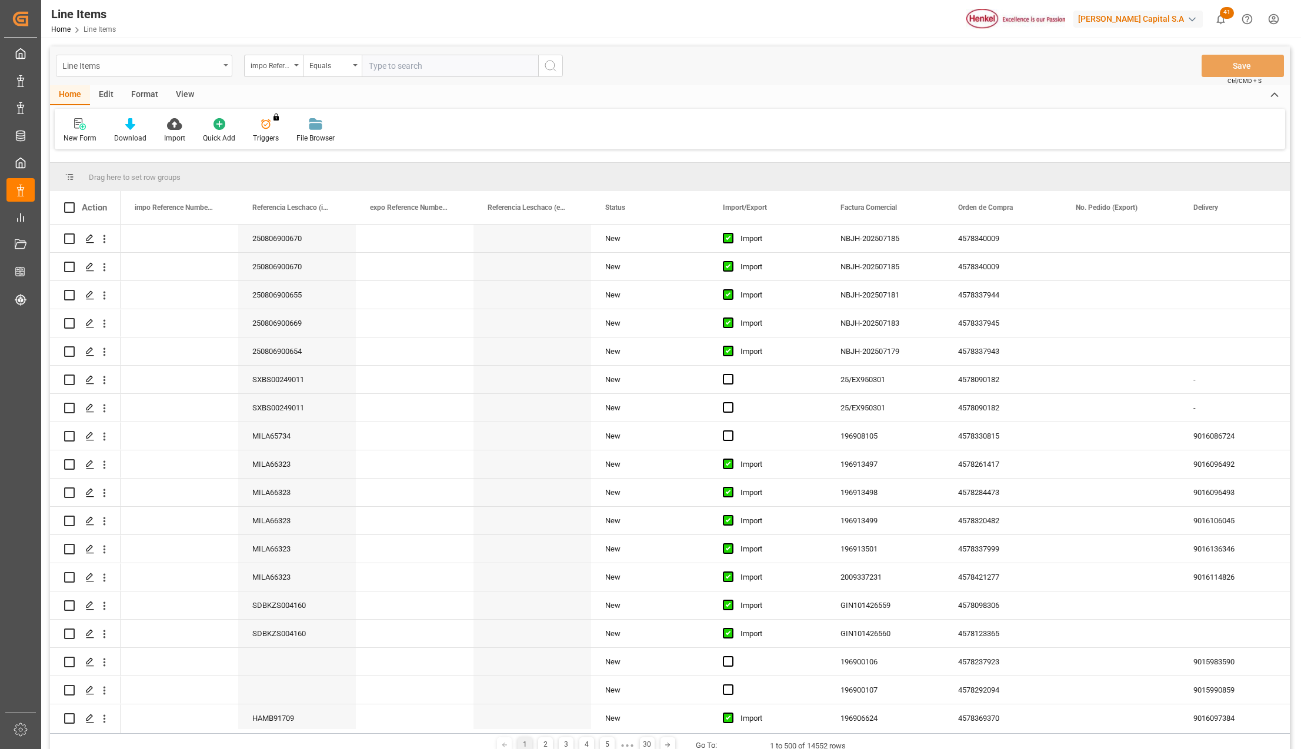
click at [221, 65] on div "Line Items" at bounding box center [144, 66] width 176 height 22
click at [82, 140] on div "Impo" at bounding box center [143, 144] width 175 height 25
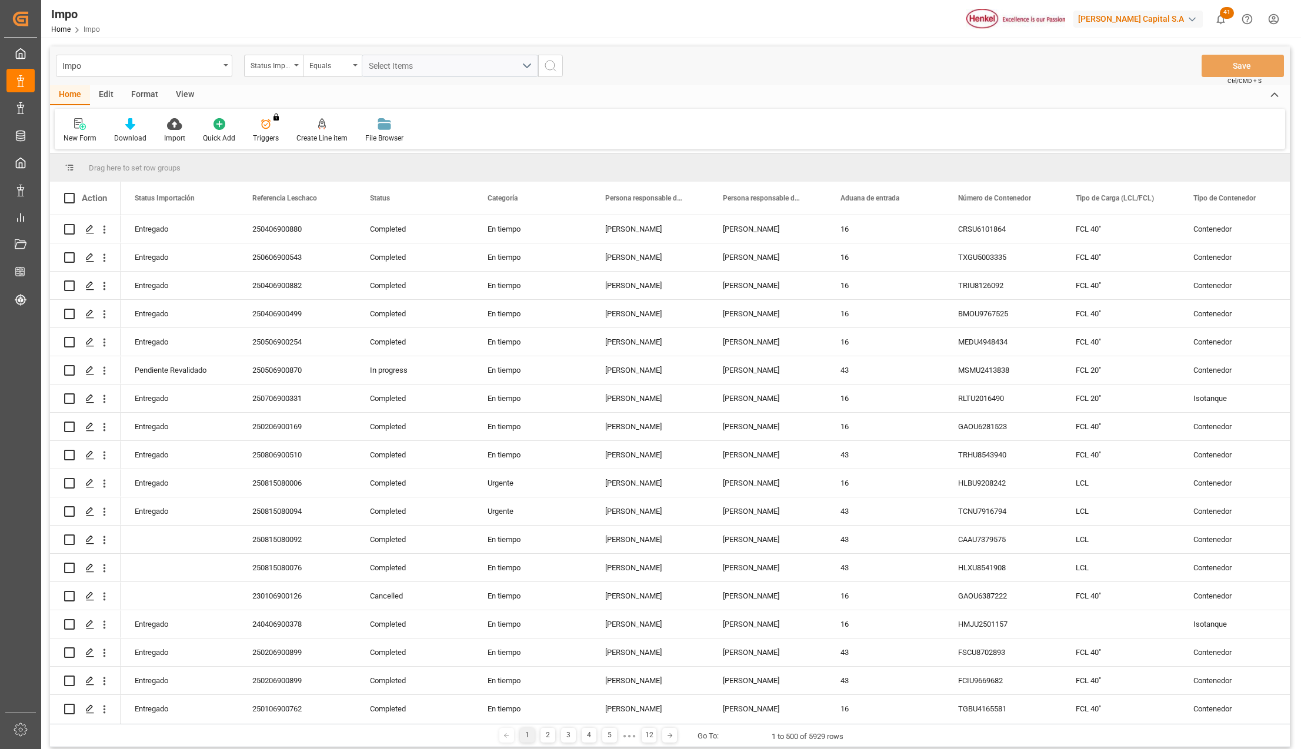
click at [179, 94] on div "View" at bounding box center [185, 95] width 36 height 20
click at [123, 132] on div "Standard Templates" at bounding box center [133, 131] width 76 height 26
click at [136, 168] on div "Seguimiento Operativo" at bounding box center [165, 166] width 103 height 12
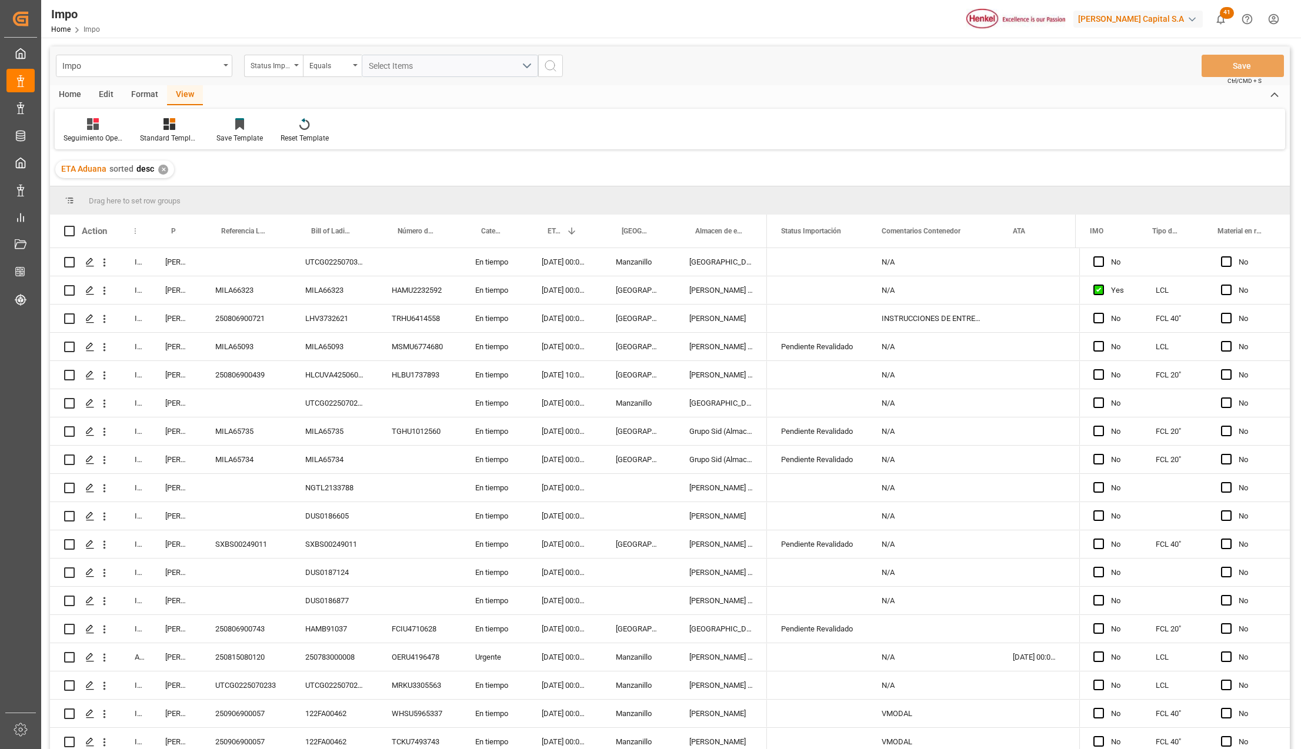
drag, startPoint x: 151, startPoint y: 219, endPoint x: 163, endPoint y: 236, distance: 20.6
click at [154, 222] on div at bounding box center [151, 231] width 5 height 33
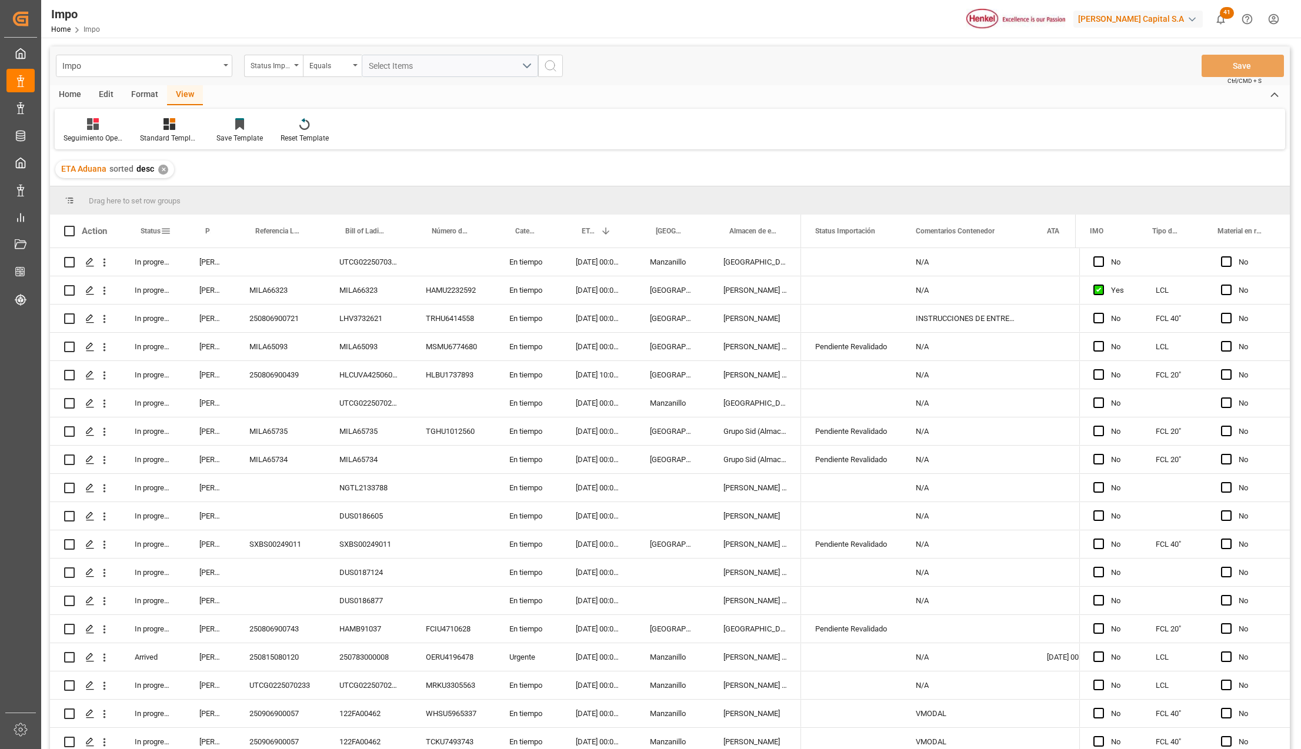
click at [163, 232] on span at bounding box center [166, 231] width 11 height 11
click at [219, 236] on span "filter" at bounding box center [220, 233] width 11 height 11
click at [215, 289] on input "Filter Value" at bounding box center [219, 295] width 115 height 24
type input "Completed"
click at [226, 331] on button "Apply" at bounding box center [235, 331] width 22 height 12
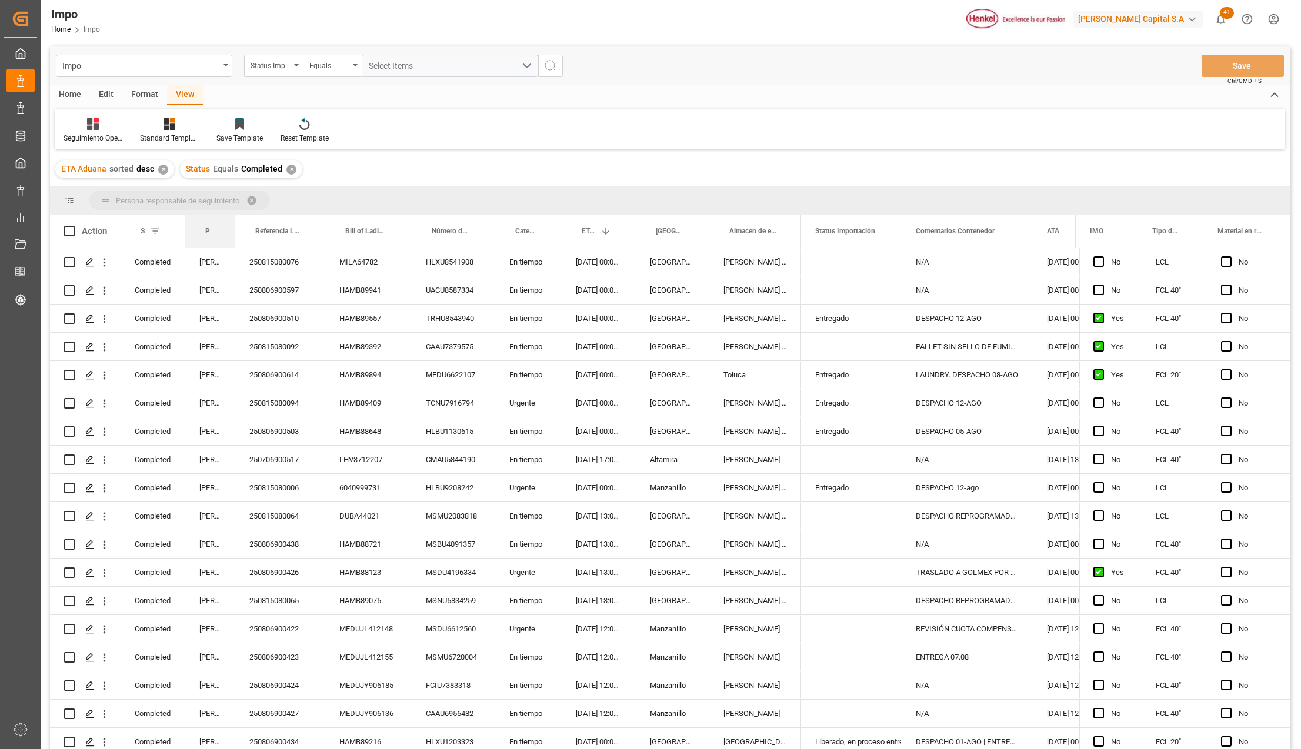
drag, startPoint x: 212, startPoint y: 210, endPoint x: 212, endPoint y: 202, distance: 7.6
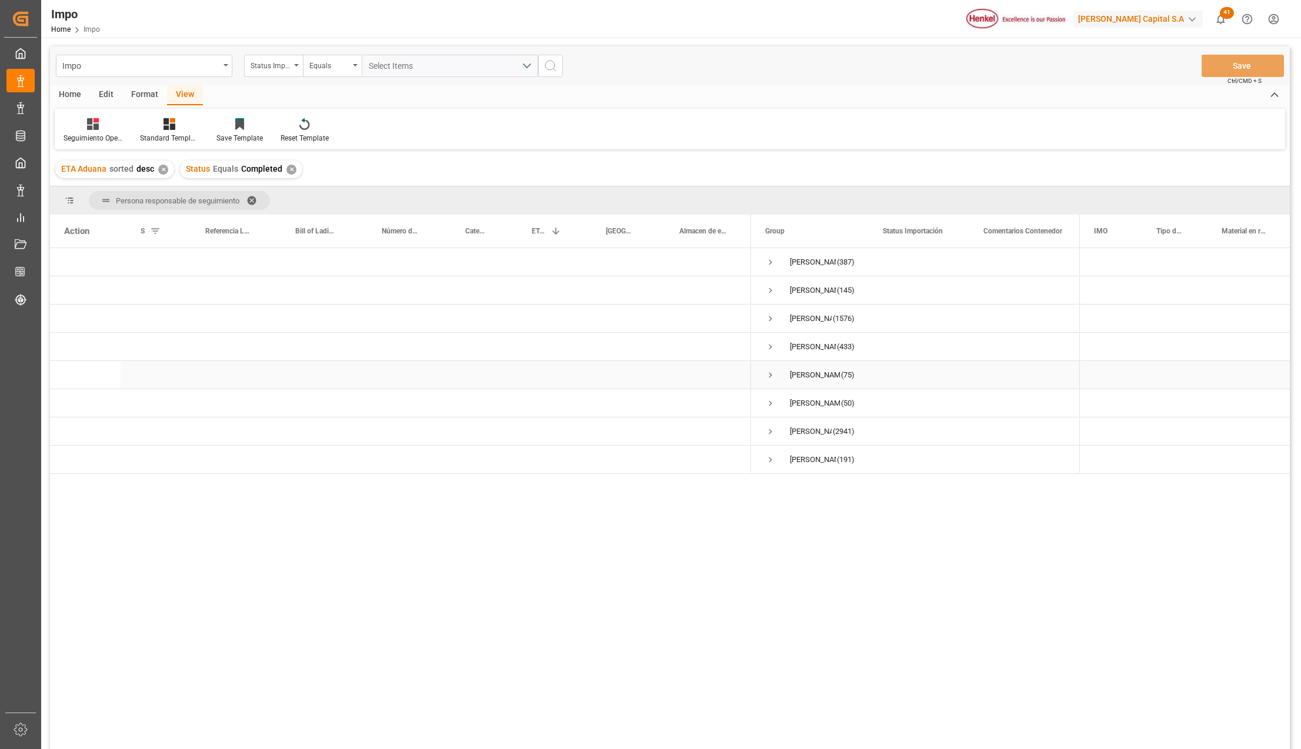
click at [772, 372] on span "Press SPACE to select this row." at bounding box center [770, 375] width 11 height 11
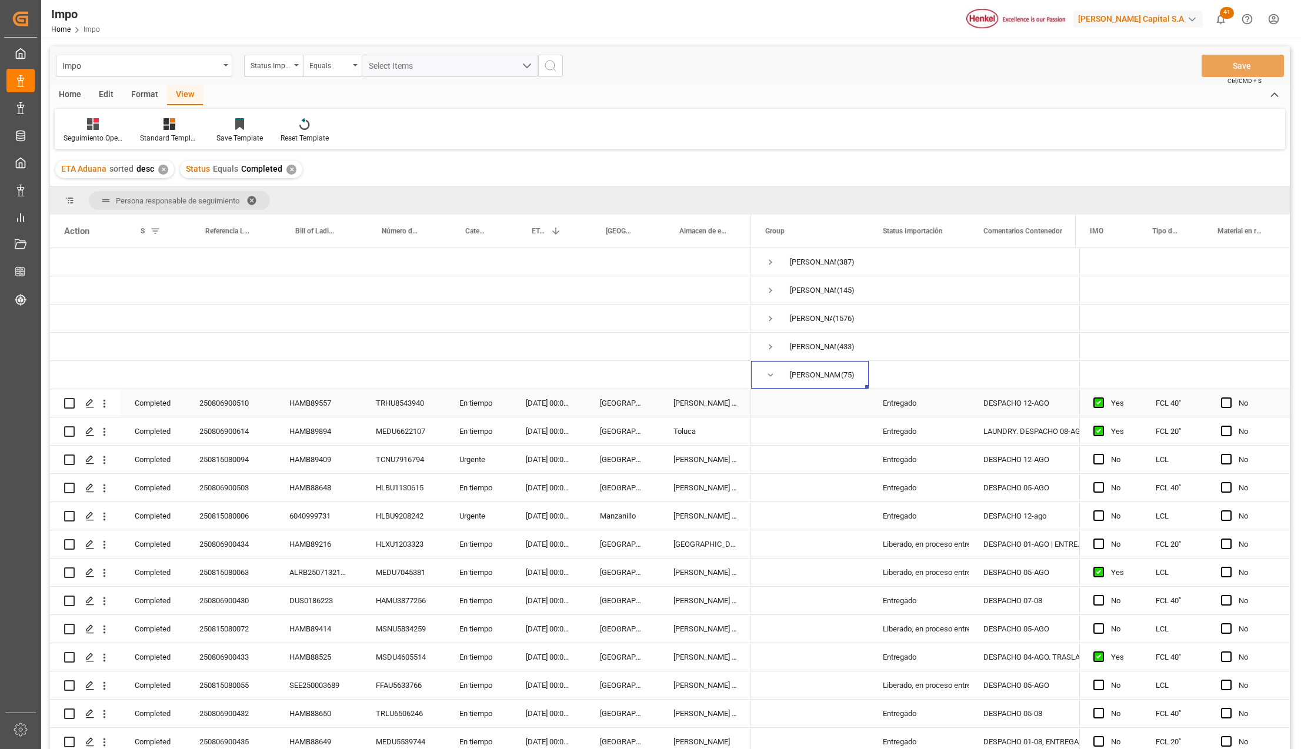
click at [893, 404] on div "Entregado" at bounding box center [919, 403] width 72 height 27
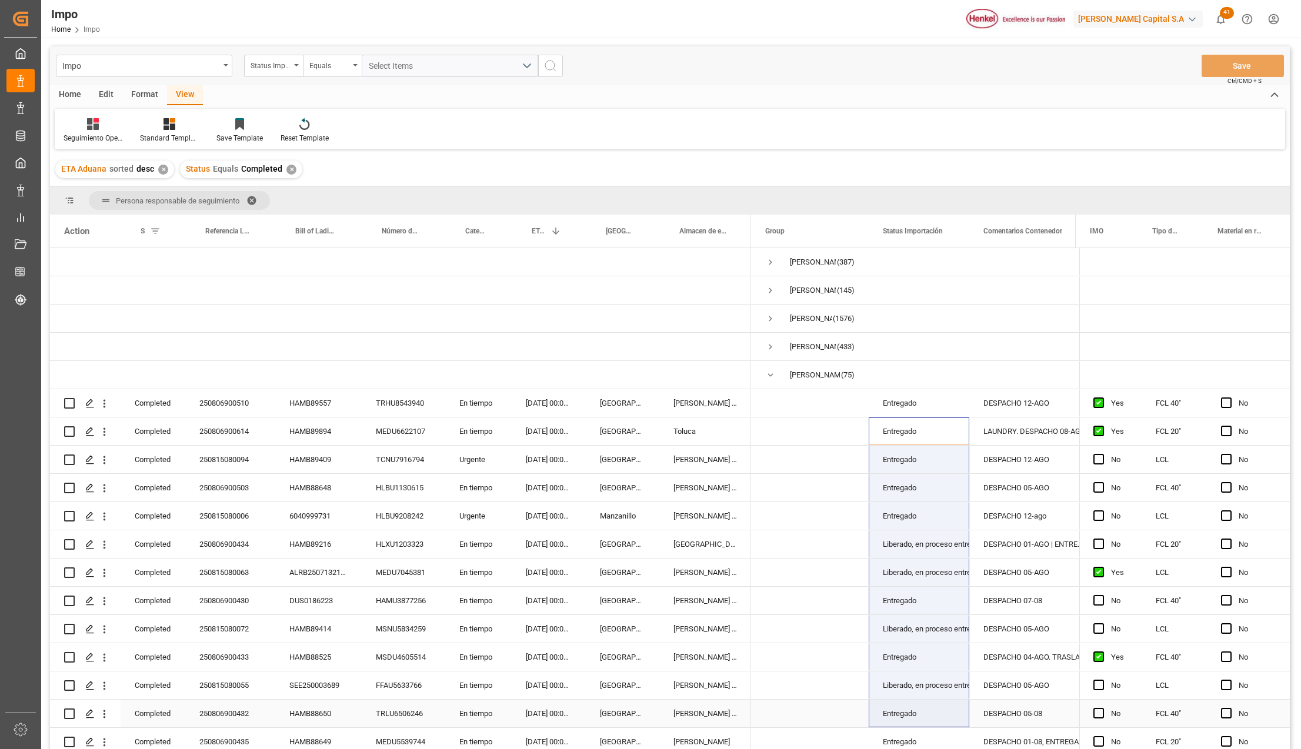
drag, startPoint x: 899, startPoint y: 433, endPoint x: 905, endPoint y: 714, distance: 280.6
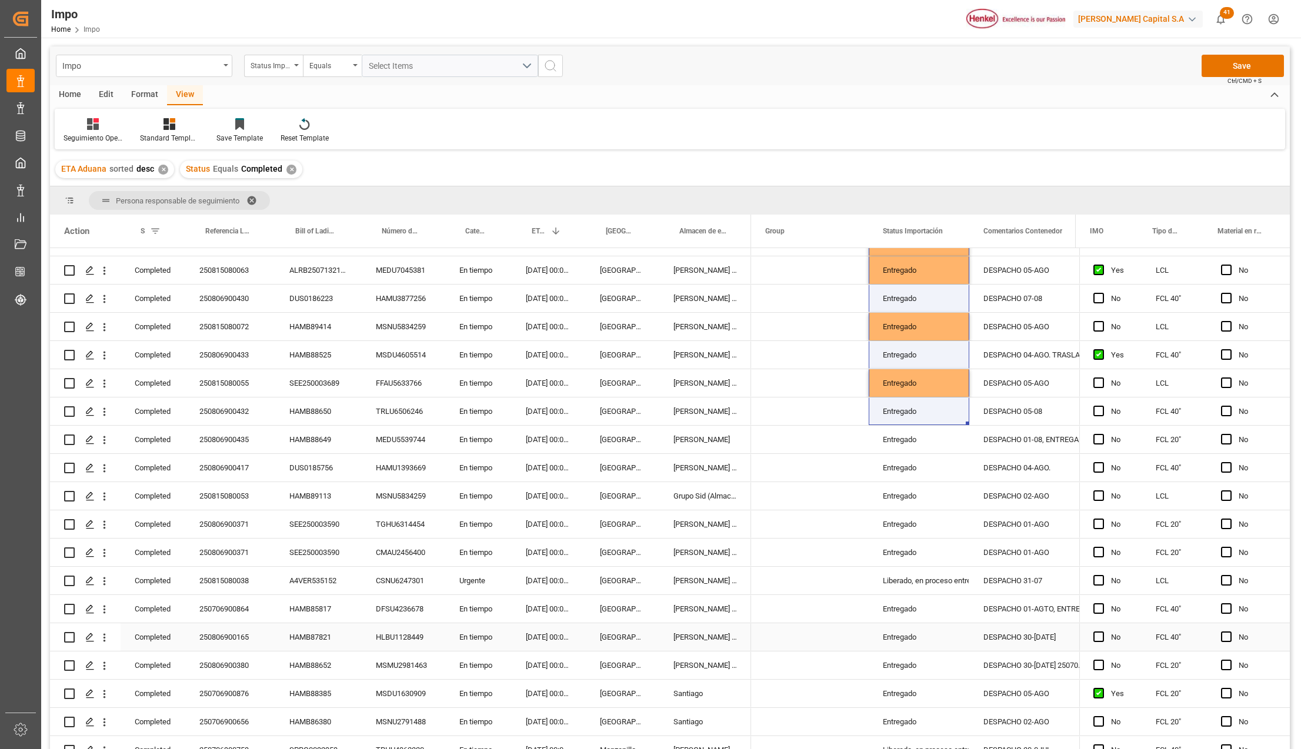
scroll to position [314, 0]
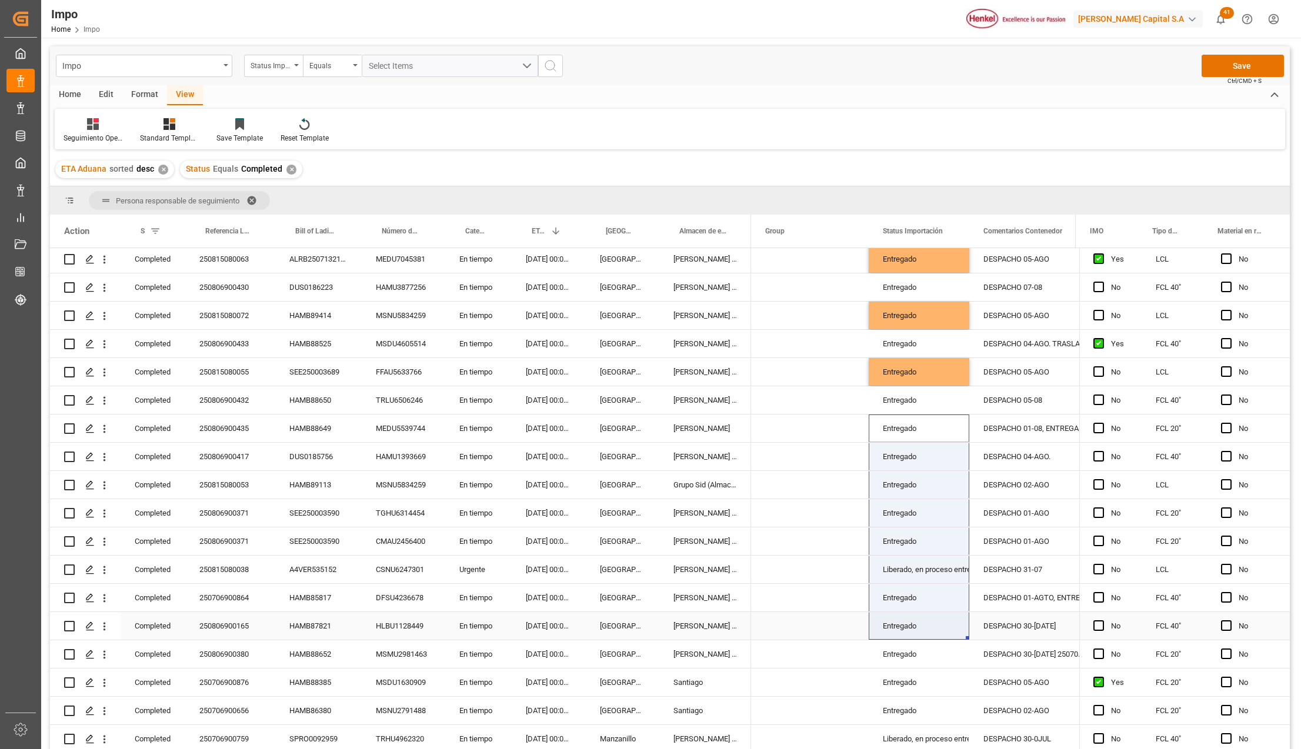
drag, startPoint x: 914, startPoint y: 577, endPoint x: 918, endPoint y: 617, distance: 40.3
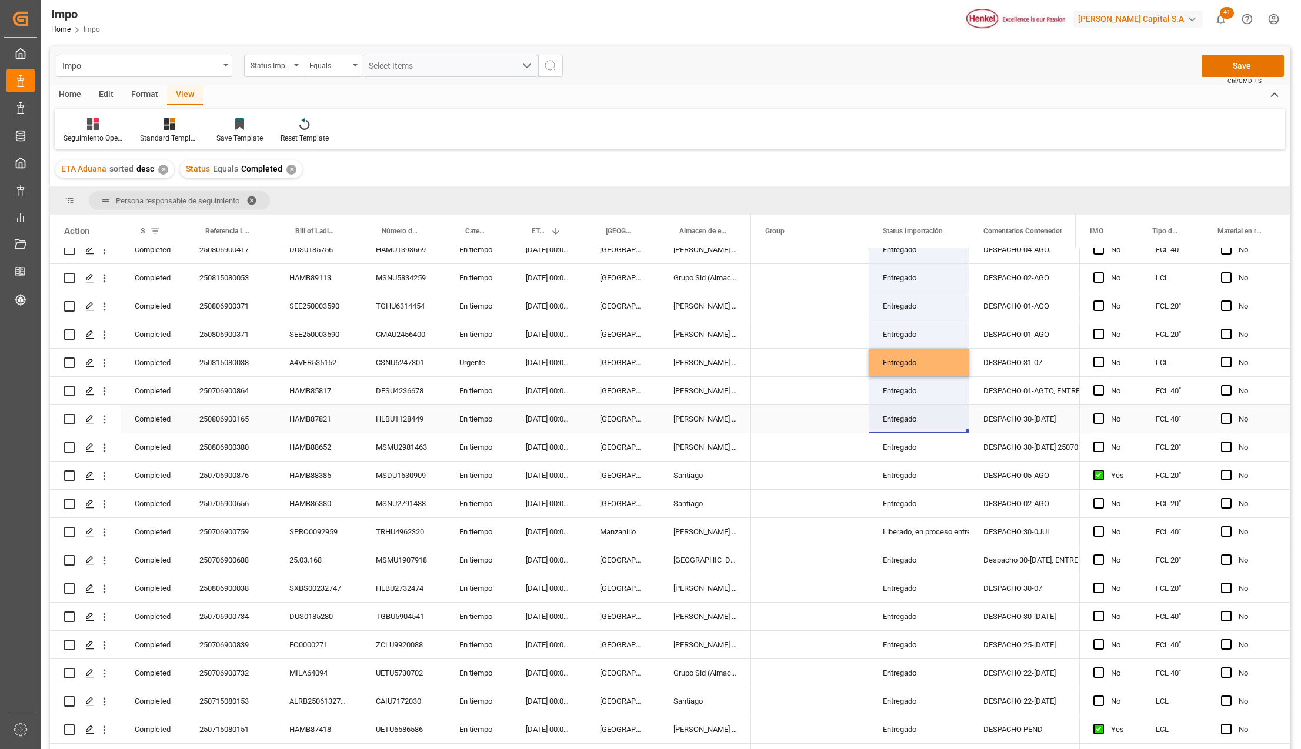
scroll to position [549, 0]
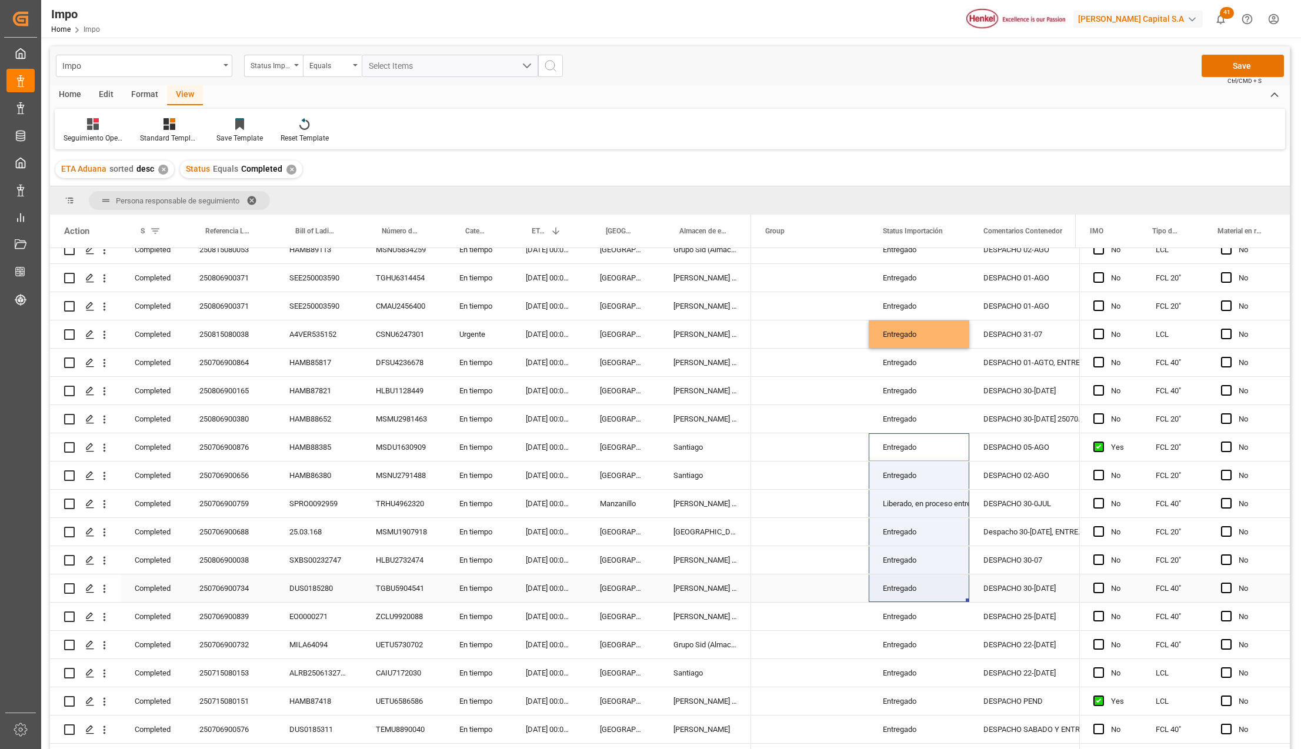
drag, startPoint x: 907, startPoint y: 448, endPoint x: 907, endPoint y: 593, distance: 144.7
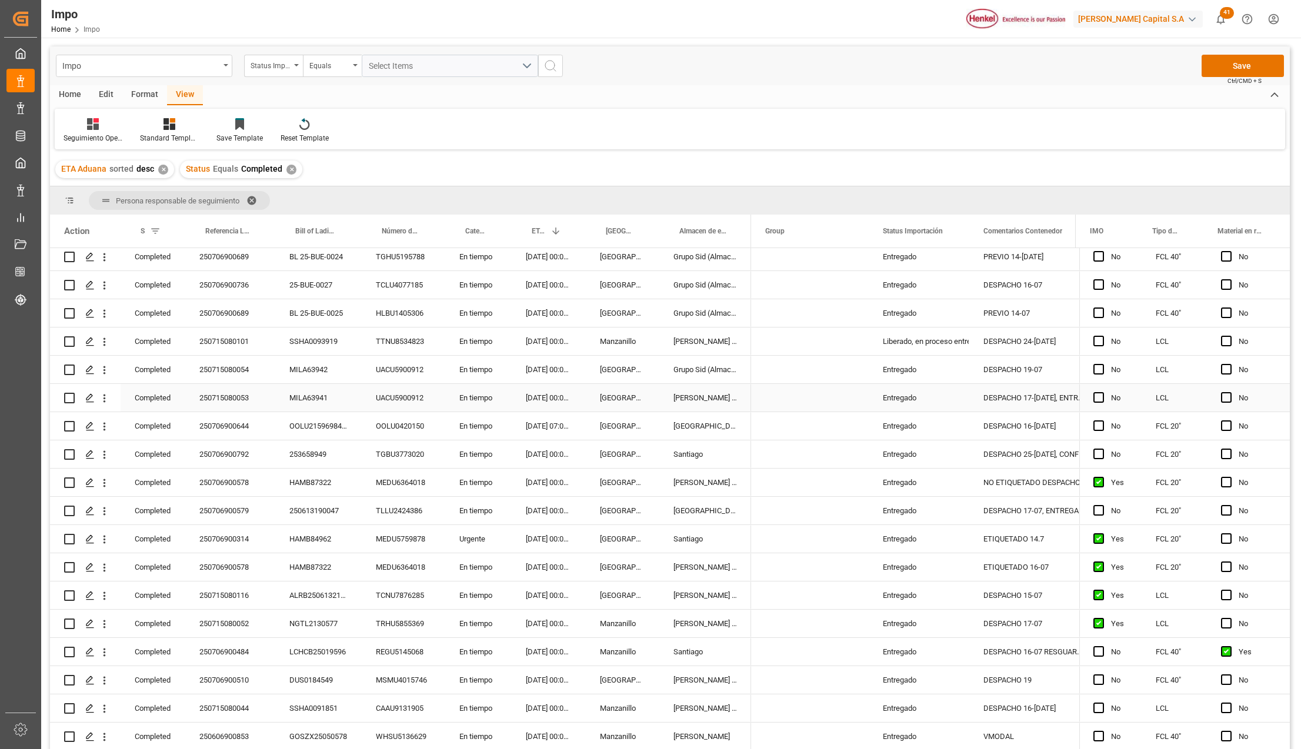
scroll to position [1177, 0]
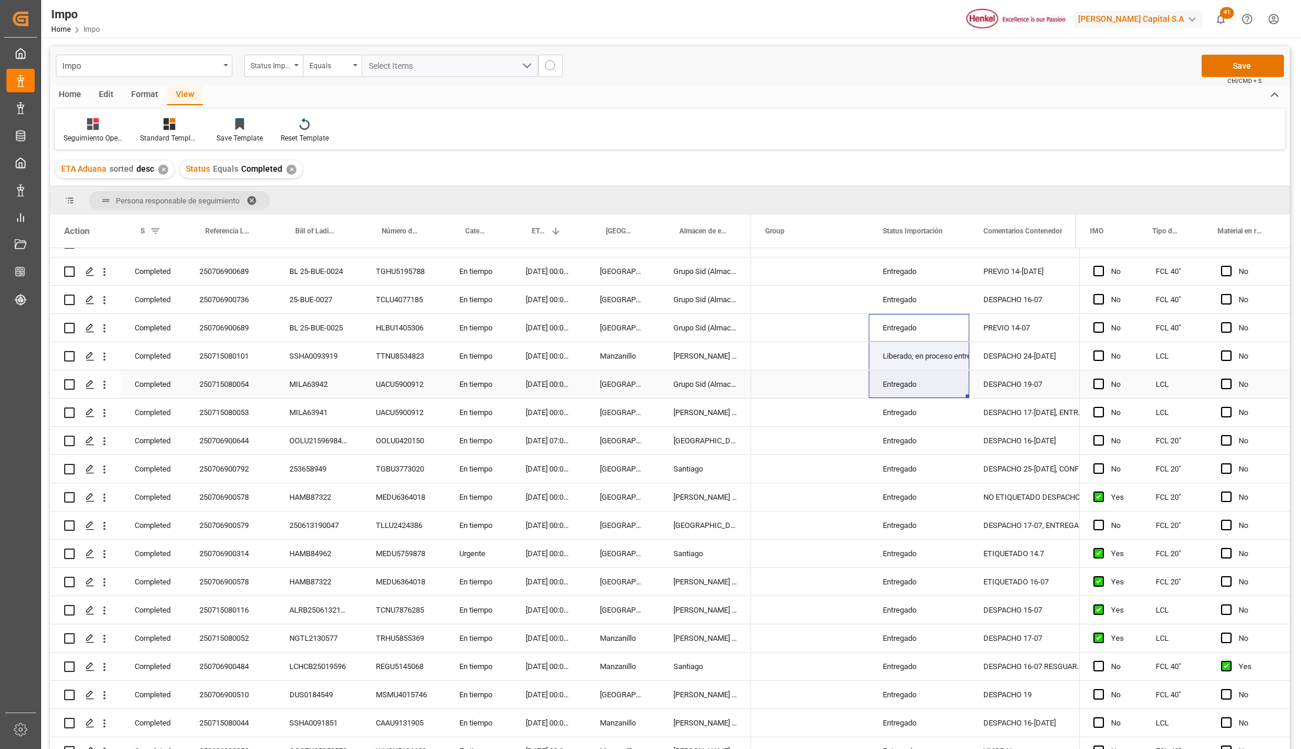
drag, startPoint x: 891, startPoint y: 316, endPoint x: 899, endPoint y: 377, distance: 61.1
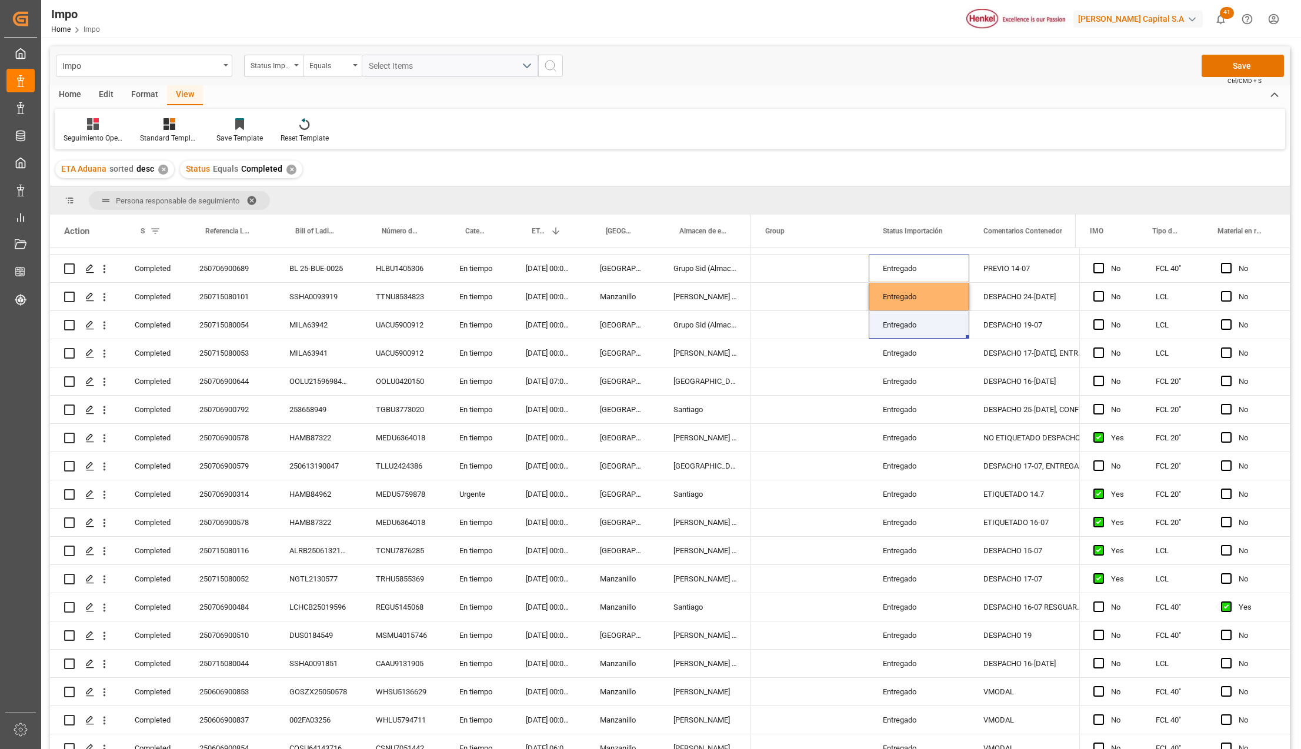
scroll to position [1215, 0]
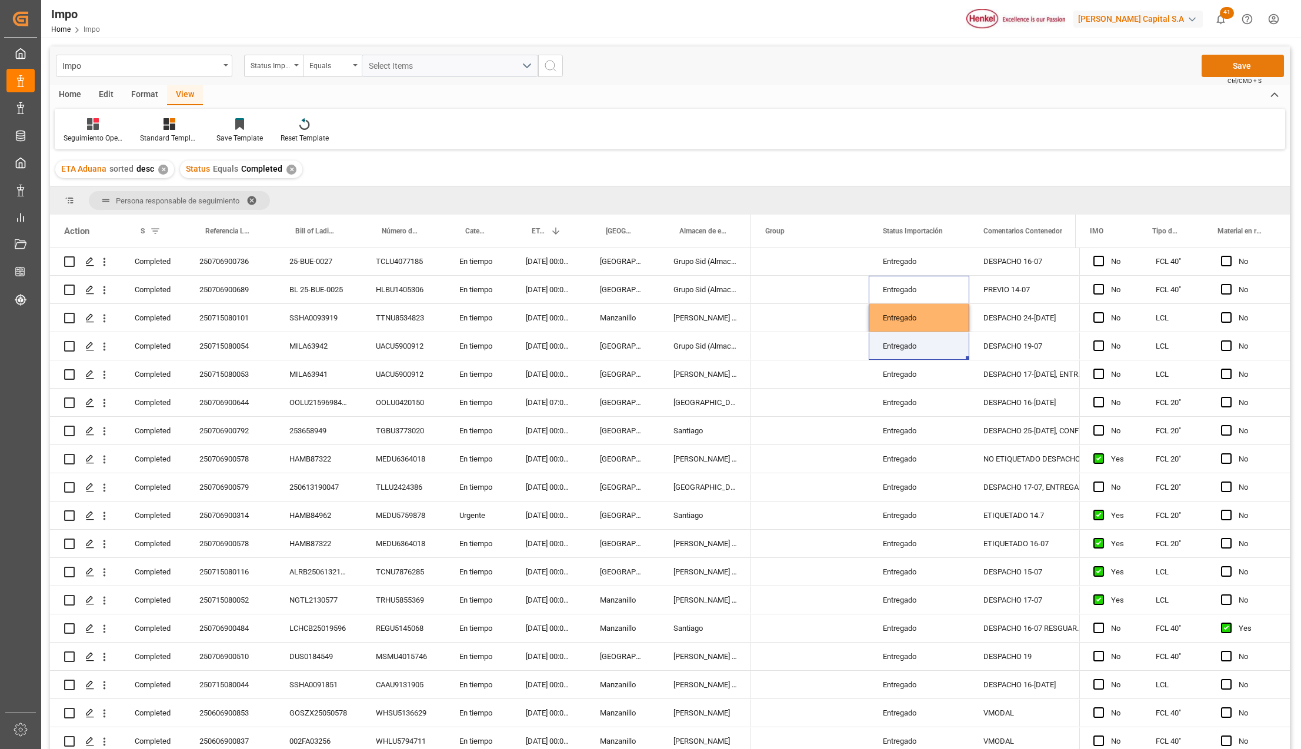
click at [1244, 64] on button "Save" at bounding box center [1243, 66] width 82 height 22
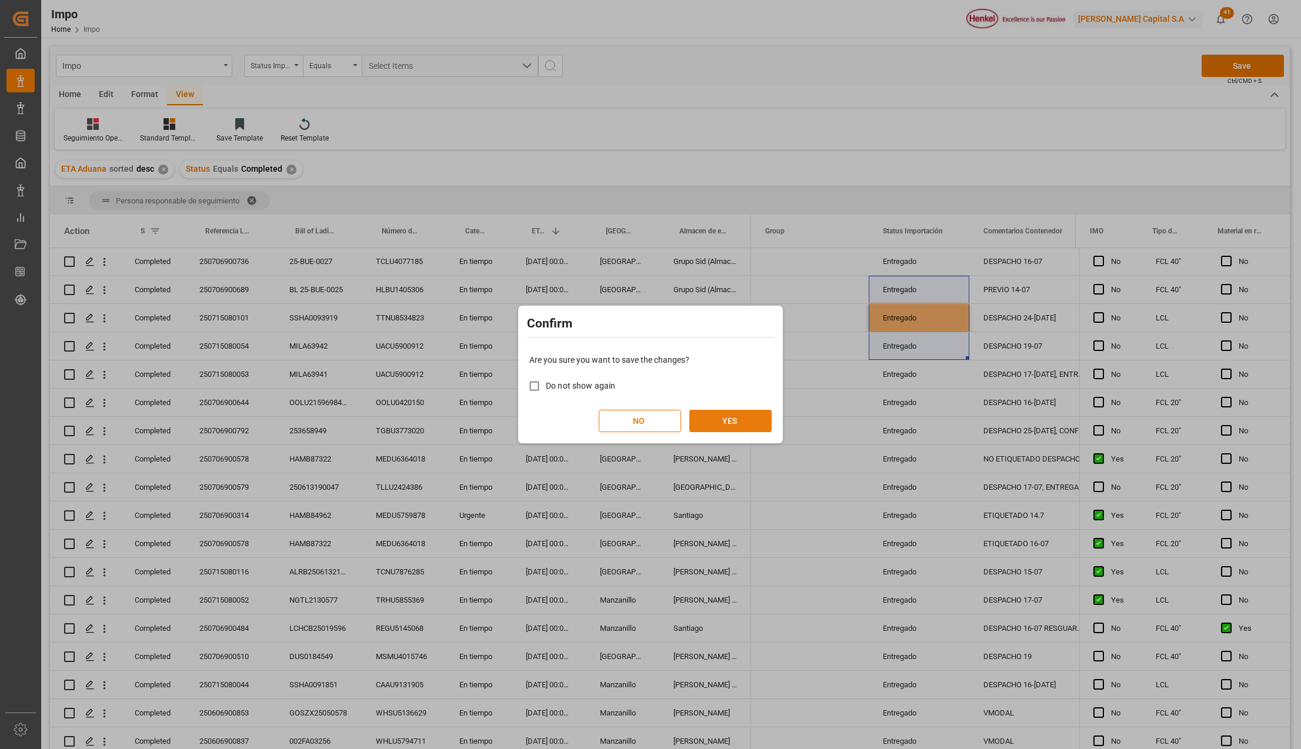
click at [739, 421] on button "YES" at bounding box center [730, 421] width 82 height 22
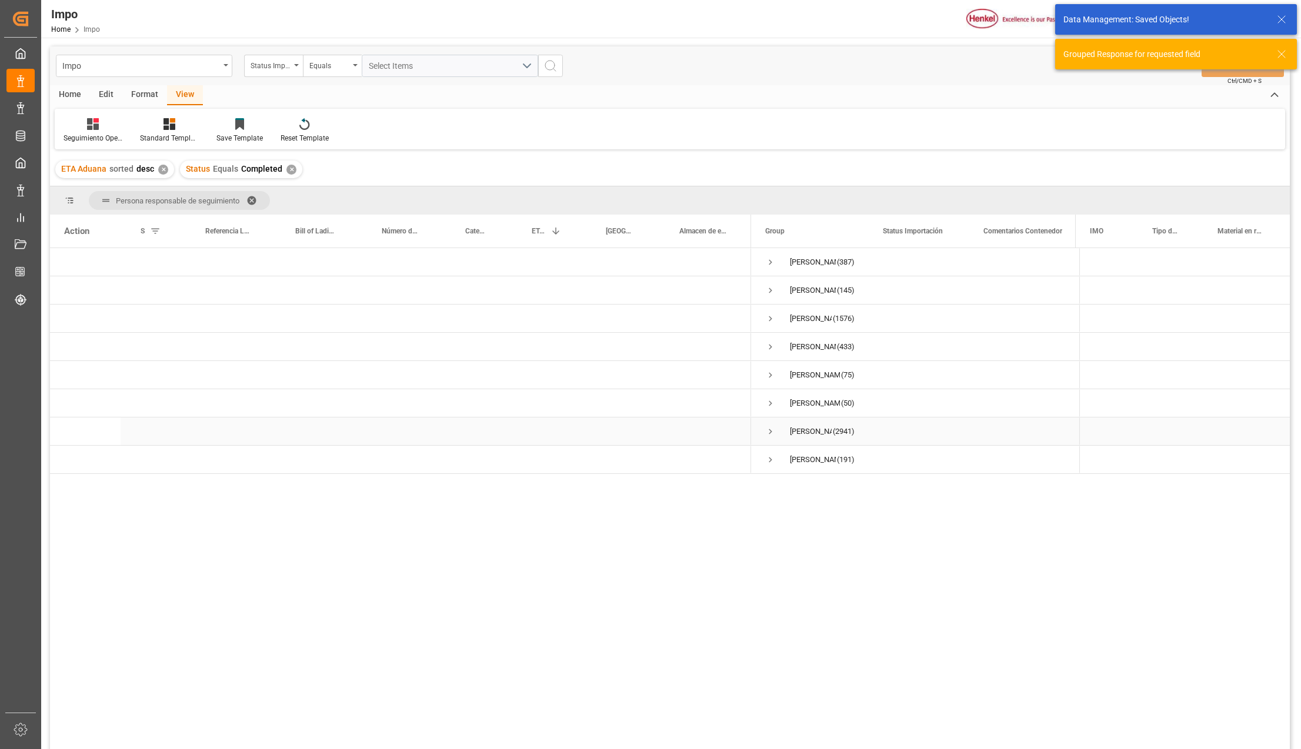
scroll to position [0, 0]
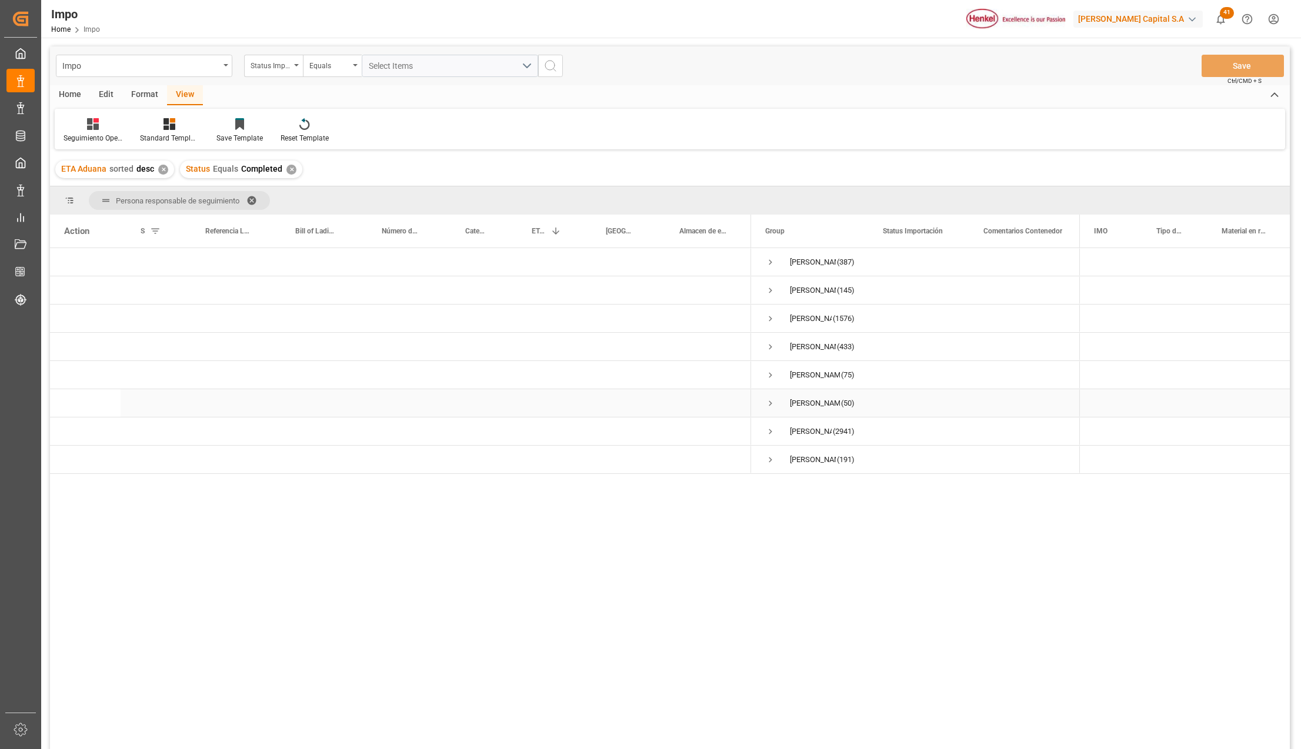
click at [768, 394] on span "Press SPACE to select this row." at bounding box center [770, 403] width 11 height 27
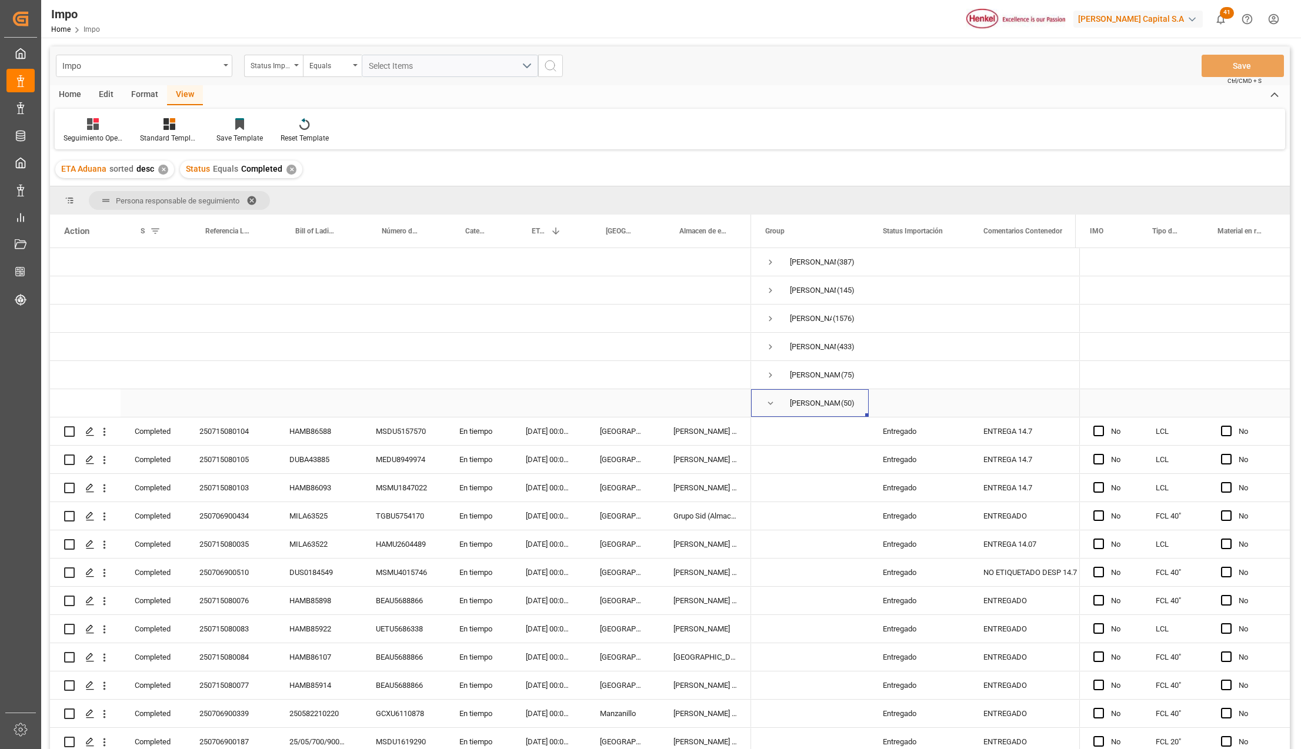
click at [769, 402] on span "Press SPACE to select this row." at bounding box center [770, 403] width 11 height 11
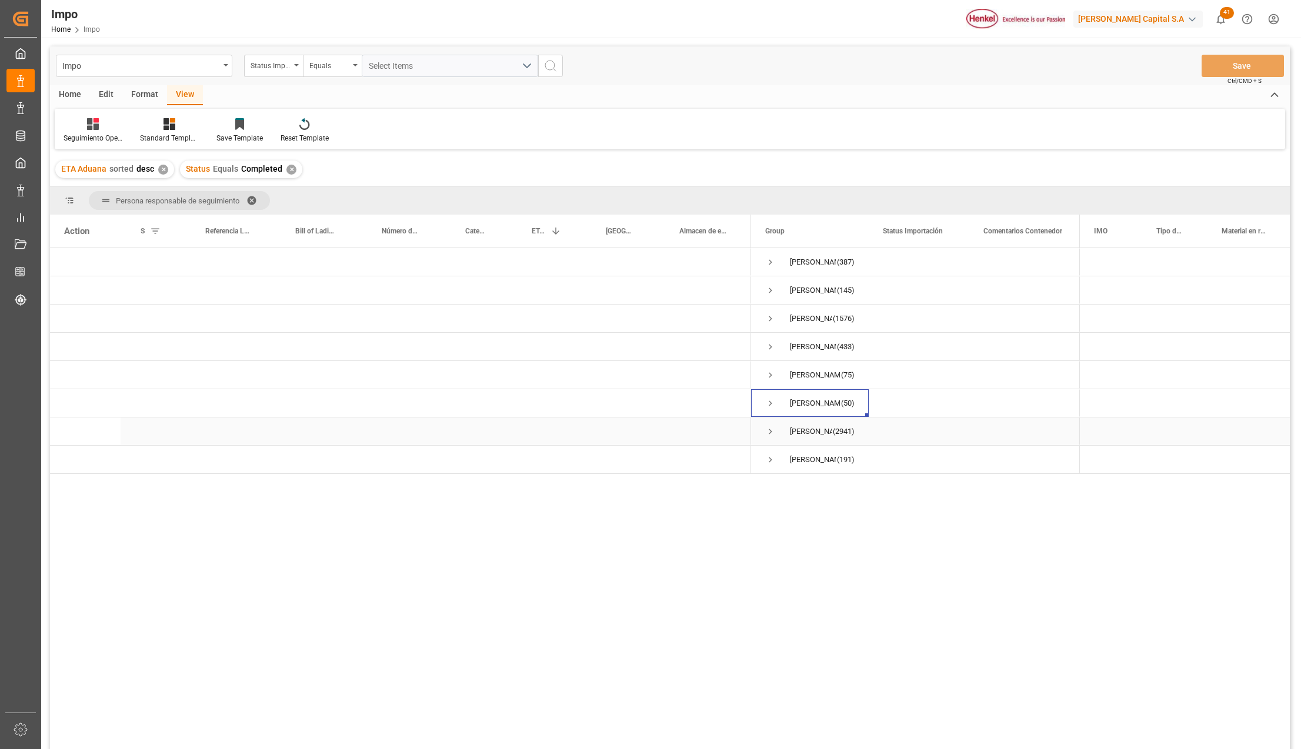
click at [768, 431] on span "Press SPACE to select this row." at bounding box center [770, 431] width 11 height 11
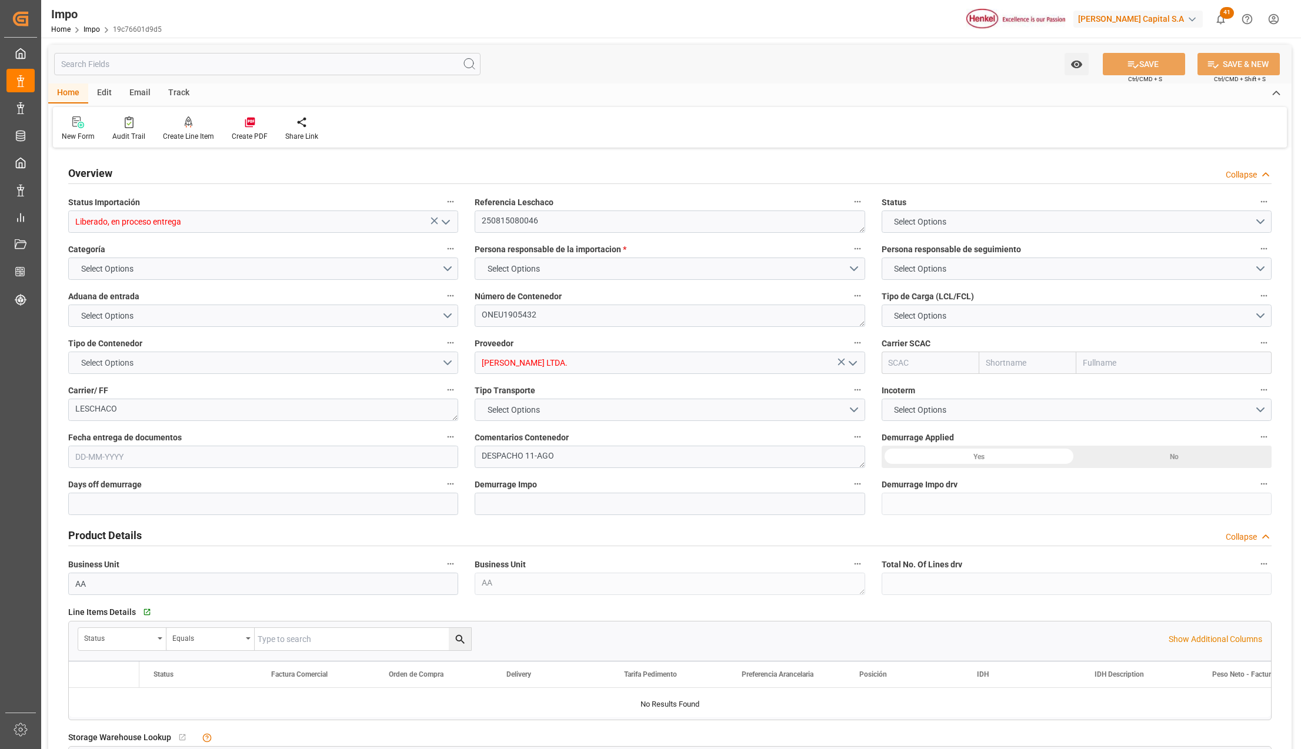
type input "0"
type input "1"
type input "18.907"
type input "13"
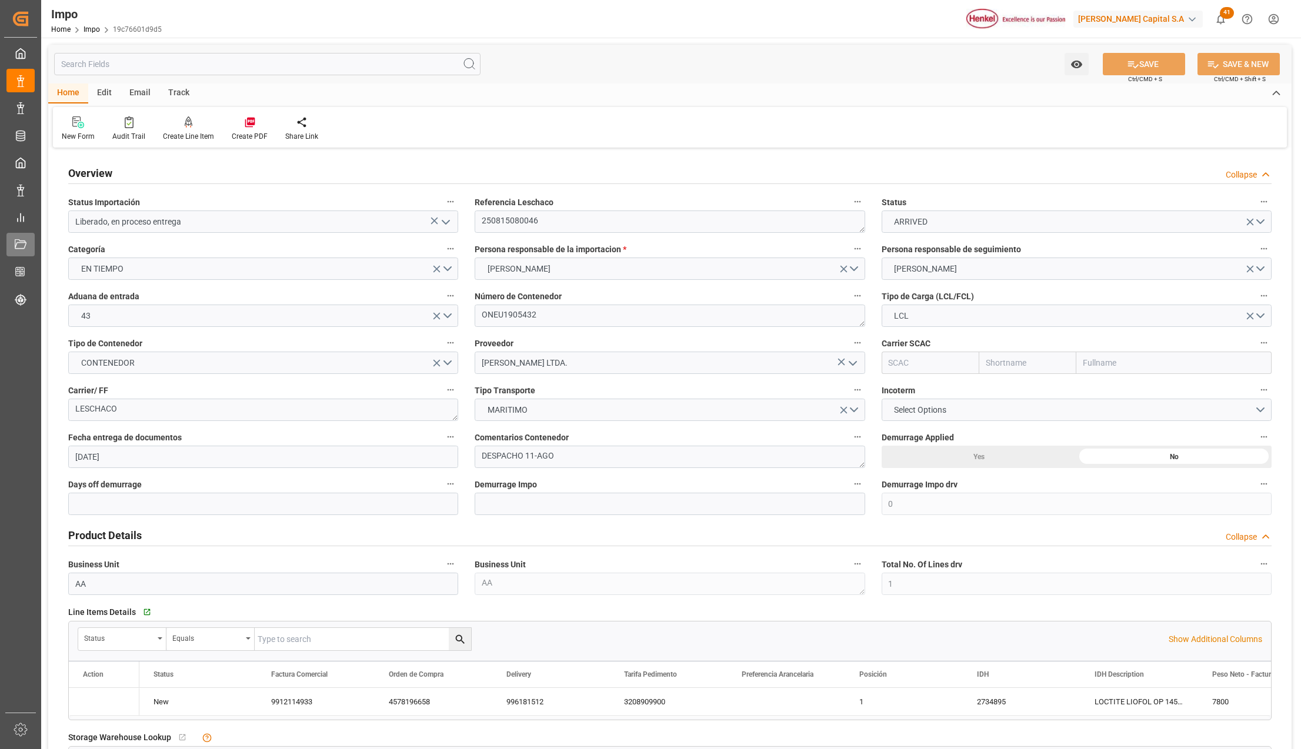
type input "[DATE]"
click at [441, 220] on icon "open menu" at bounding box center [446, 222] width 14 height 14
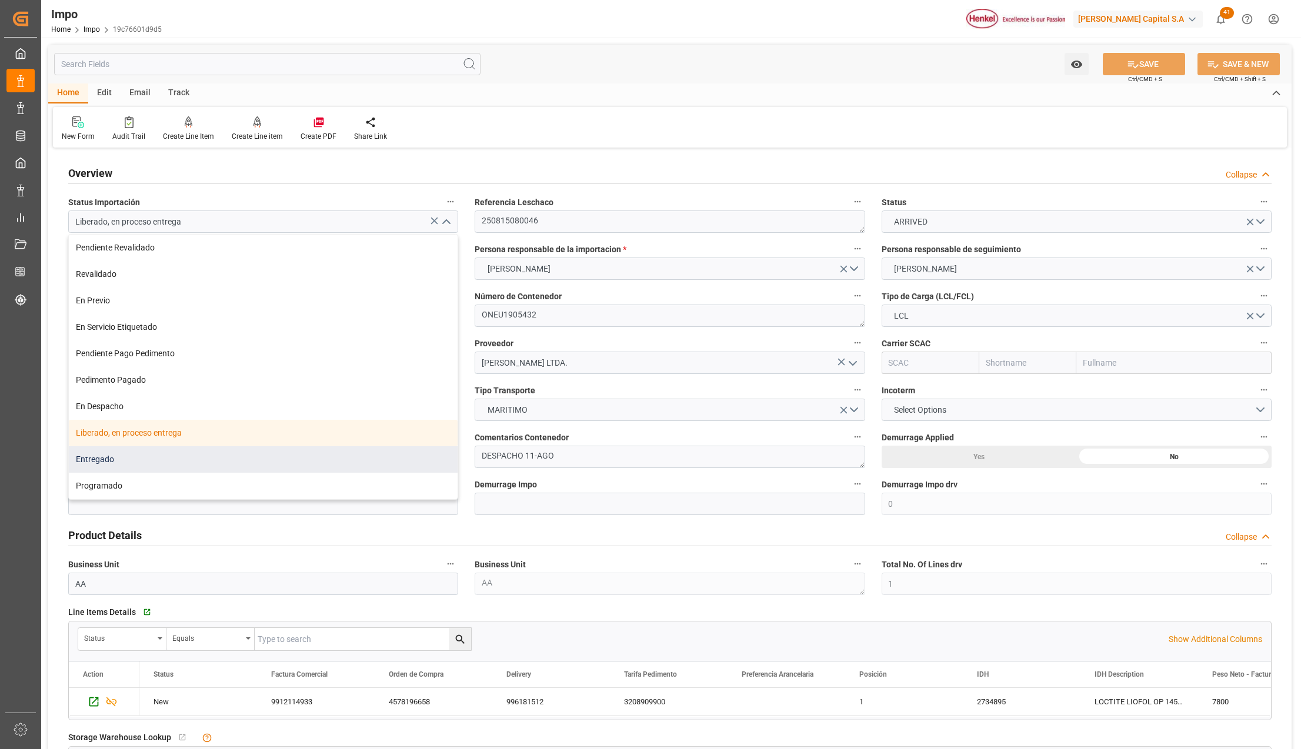
click at [116, 450] on div "Entregado" at bounding box center [263, 459] width 389 height 26
type input "Entregado"
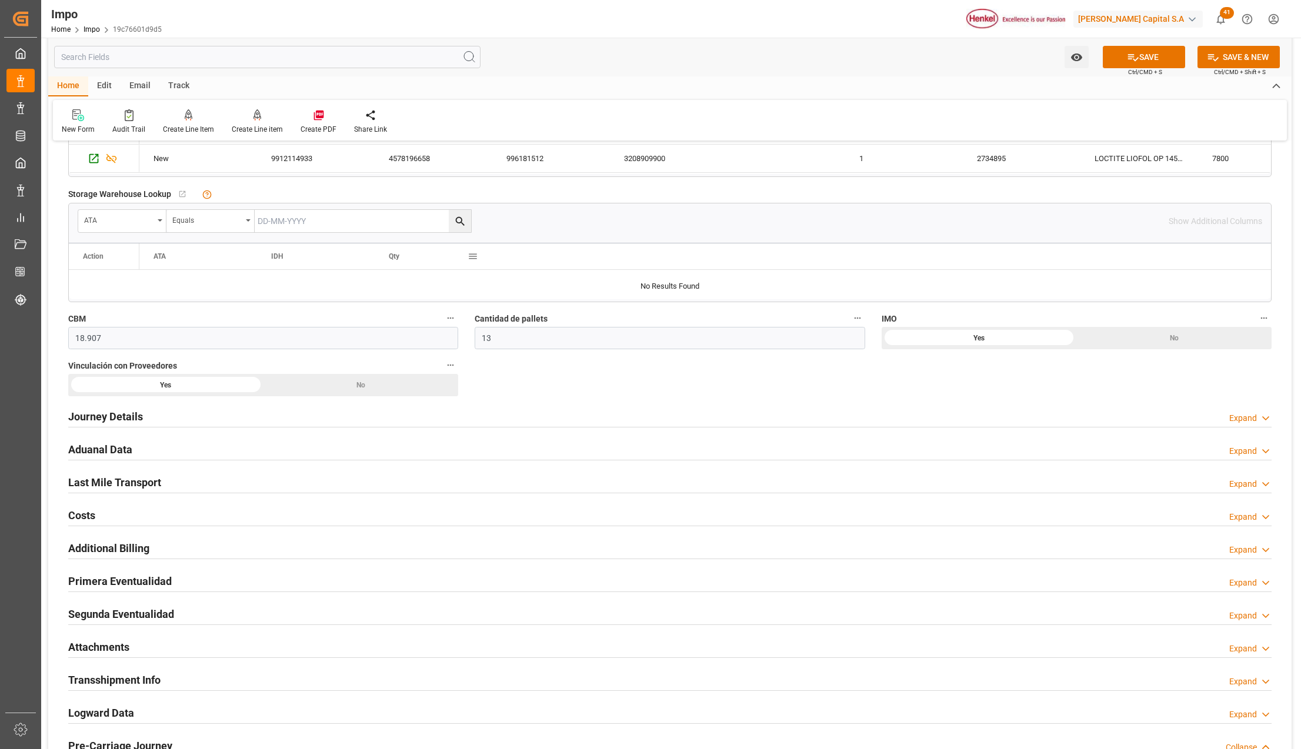
scroll to position [549, 0]
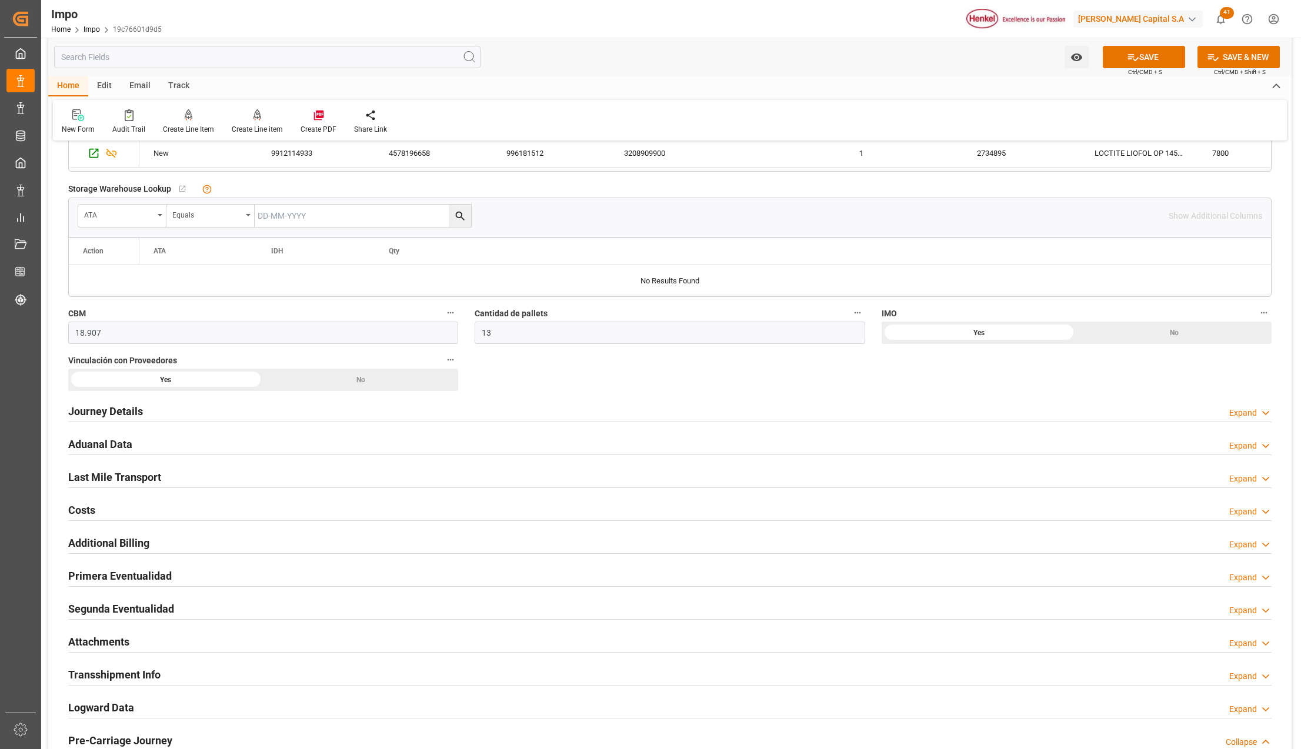
click at [120, 478] on h2 "Last Mile Transport" at bounding box center [114, 477] width 93 height 16
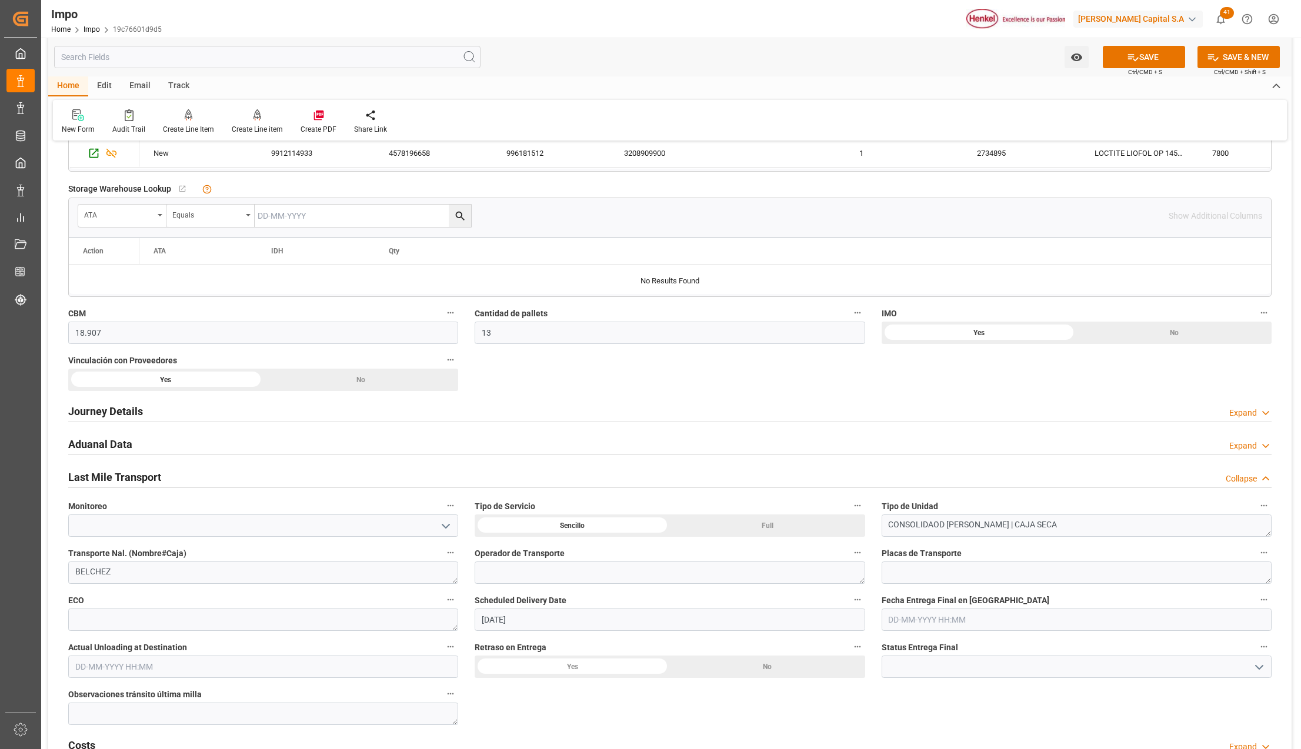
click at [882, 344] on div "Sencillo" at bounding box center [979, 333] width 195 height 22
drag, startPoint x: 496, startPoint y: 624, endPoint x: 471, endPoint y: 626, distance: 25.4
click at [471, 626] on div "Scheduled Delivery Date [DATE]" at bounding box center [669, 611] width 406 height 47
click at [956, 622] on input "text" at bounding box center [1077, 620] width 390 height 22
paste input "[DATE]"
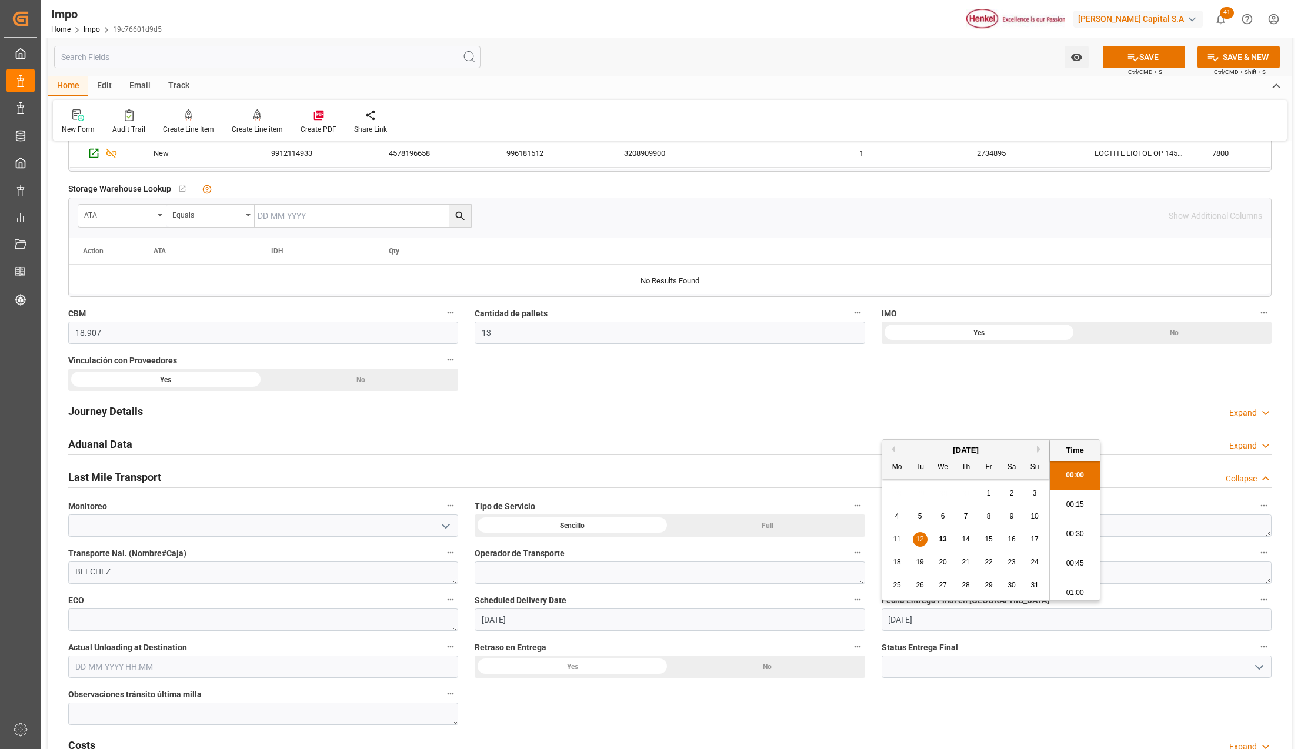
scroll to position [1121, 0]
click at [76, 441] on h2 "Aduanal Data" at bounding box center [100, 444] width 64 height 16
type input "[DATE] 00:00"
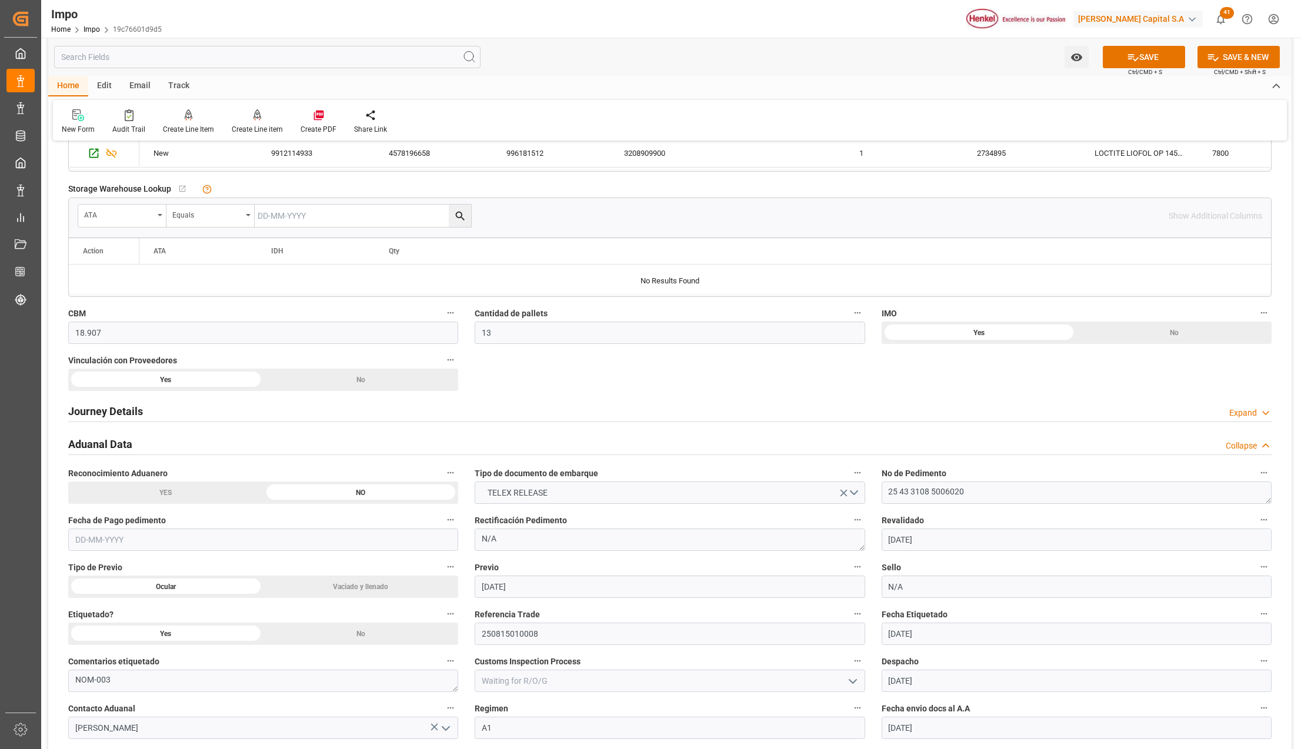
click at [132, 539] on input "text" at bounding box center [263, 540] width 390 height 22
type input "[DATE]"
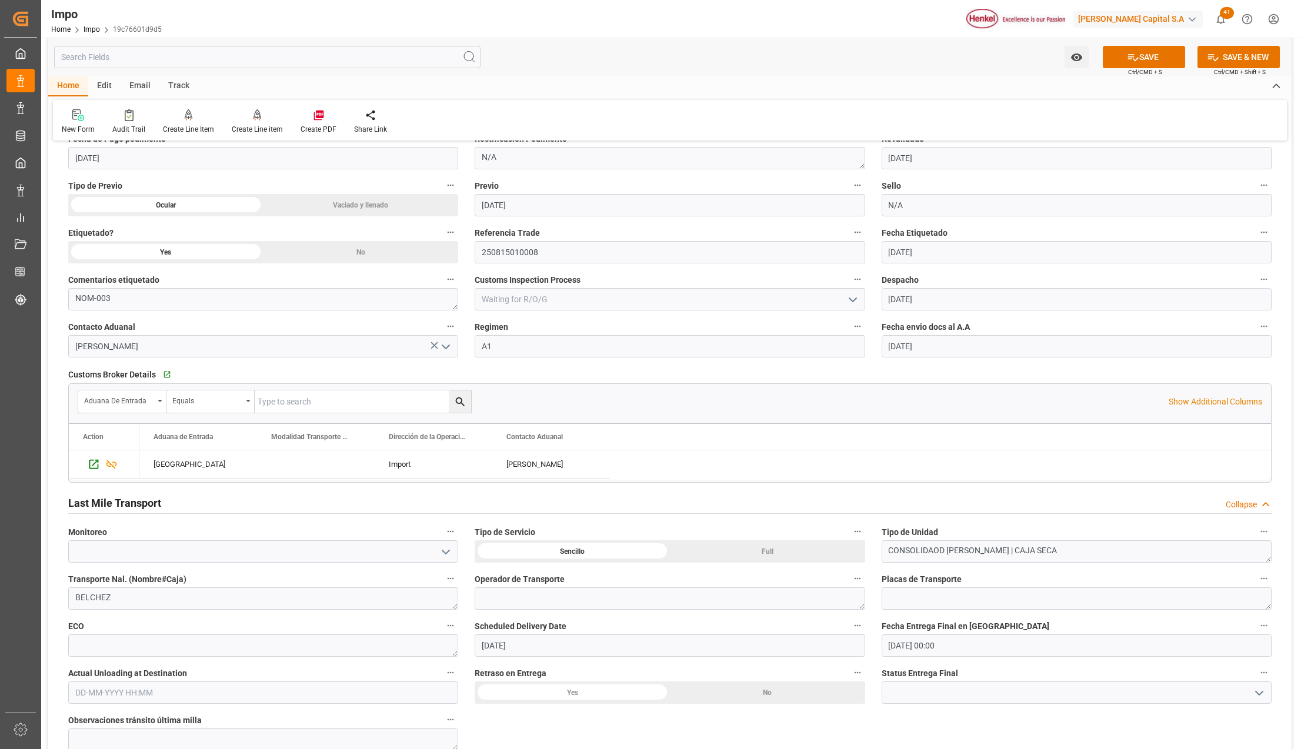
scroll to position [1019, 0]
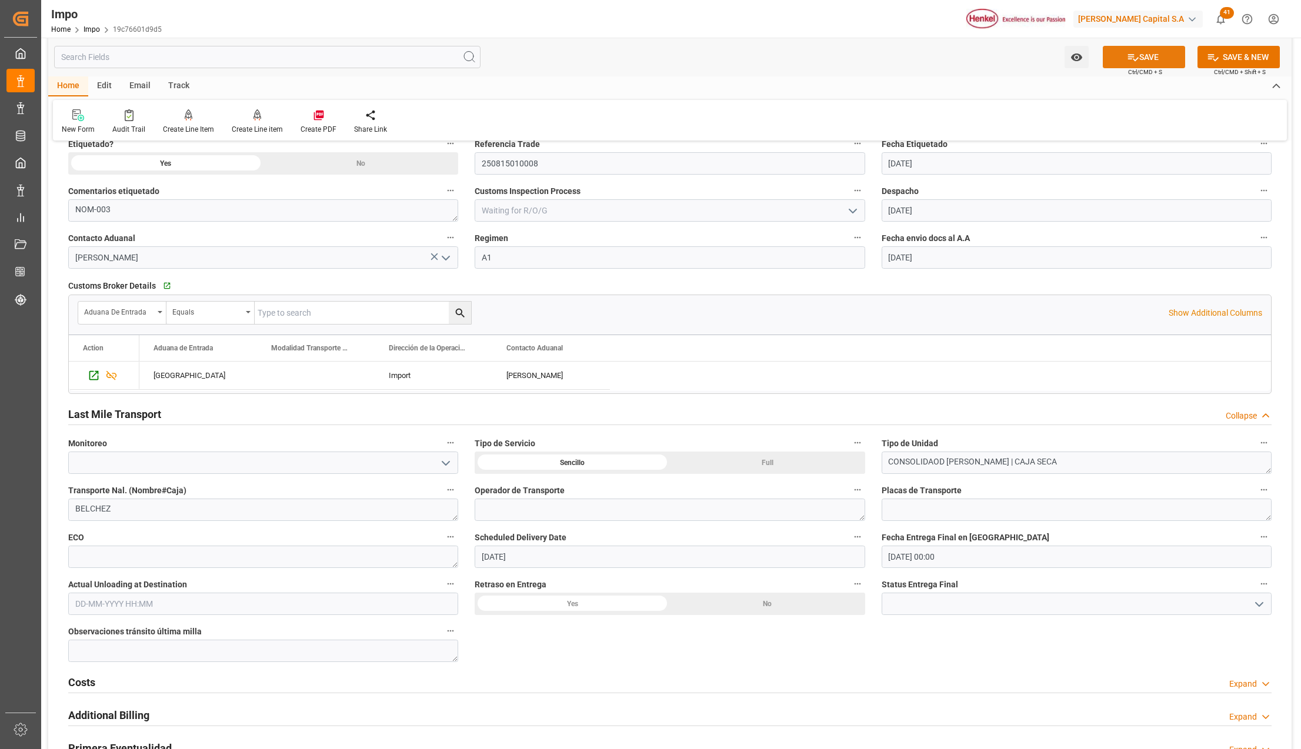
click at [1146, 60] on button "SAVE" at bounding box center [1144, 57] width 82 height 22
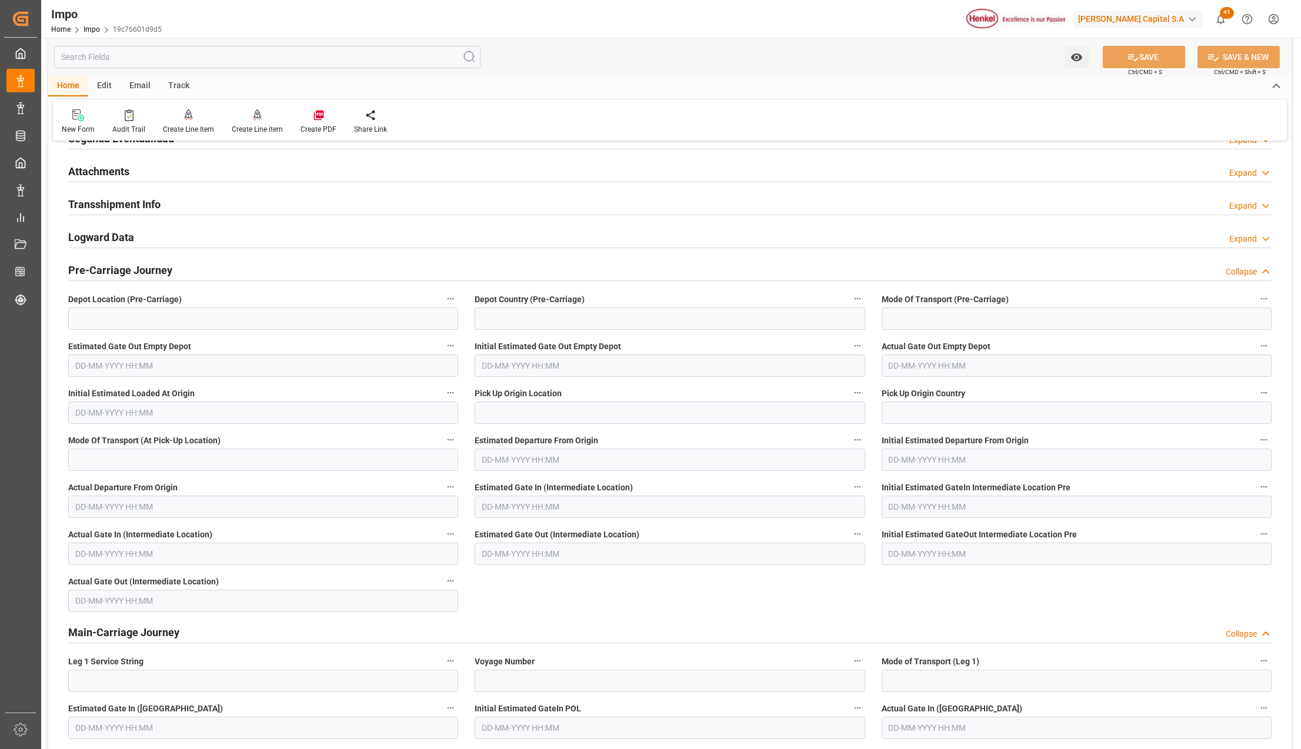
scroll to position [611, 0]
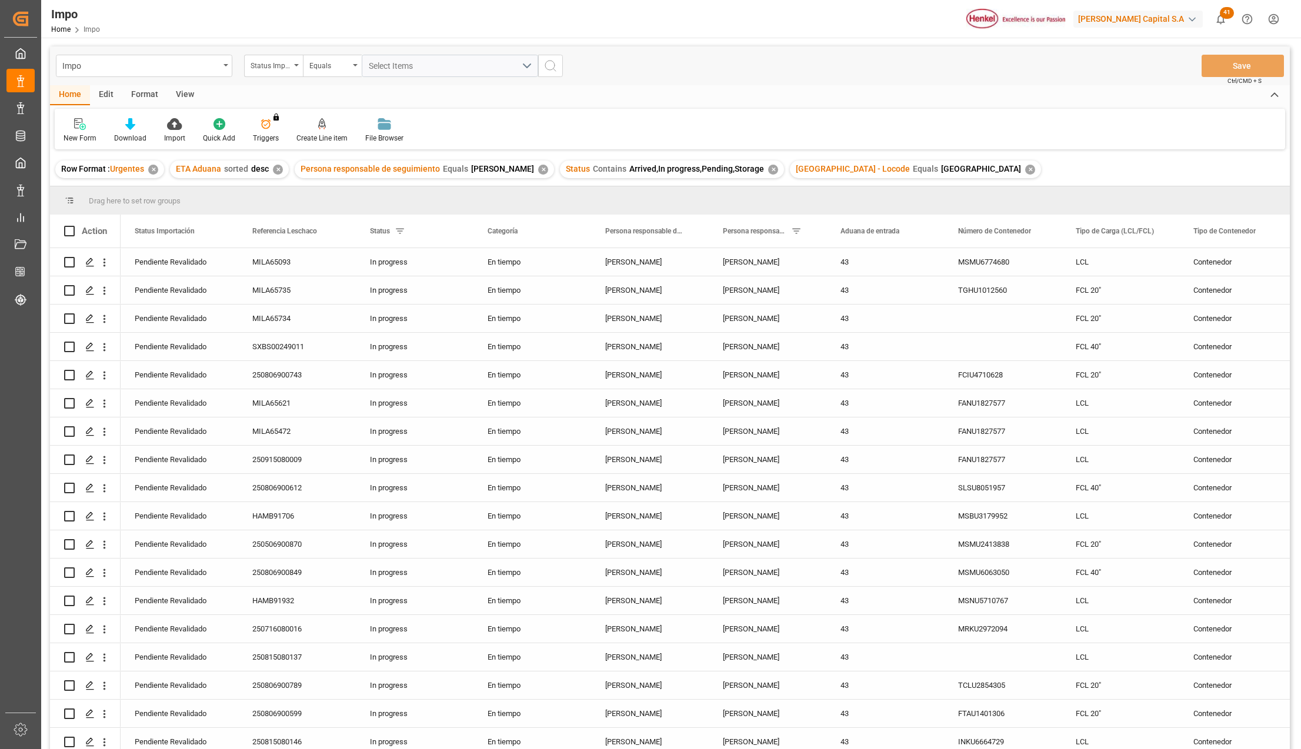
click at [178, 92] on div "View" at bounding box center [185, 95] width 36 height 20
click at [137, 127] on icon at bounding box center [134, 124] width 12 height 12
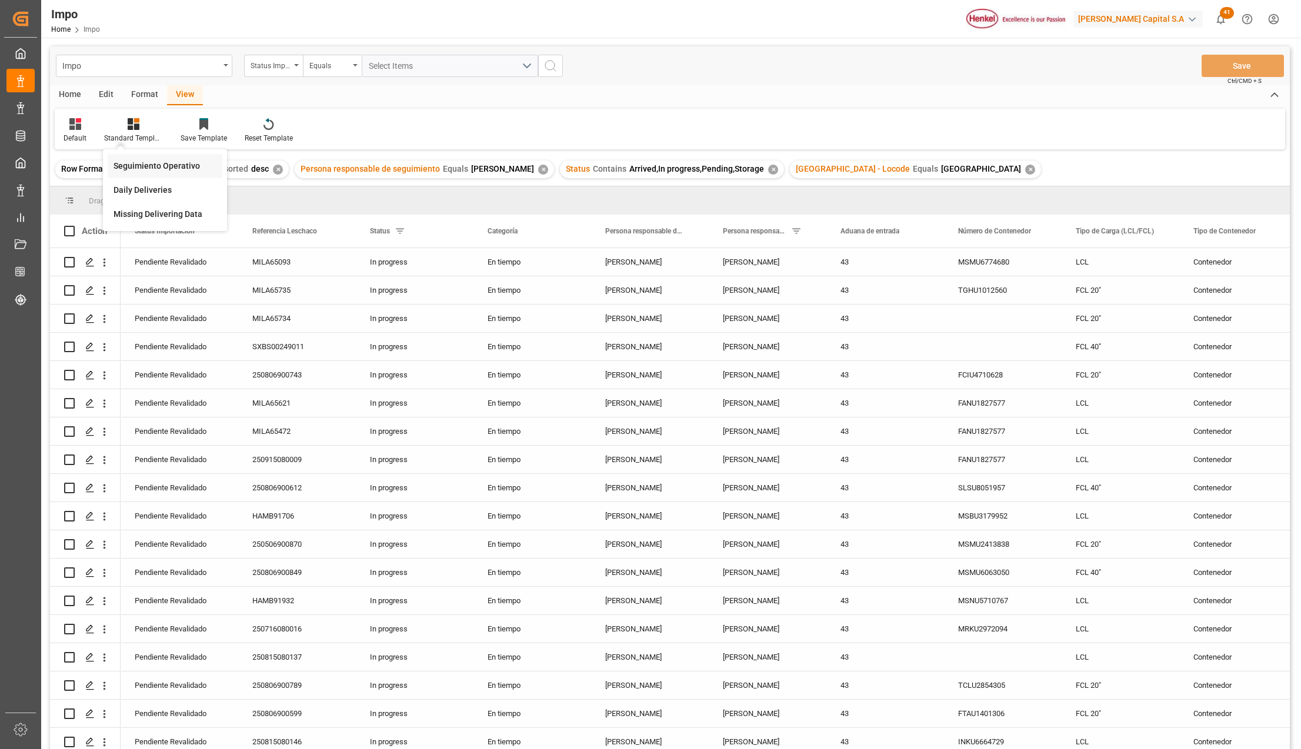
click at [154, 160] on div "Seguimiento Operativo" at bounding box center [165, 166] width 103 height 12
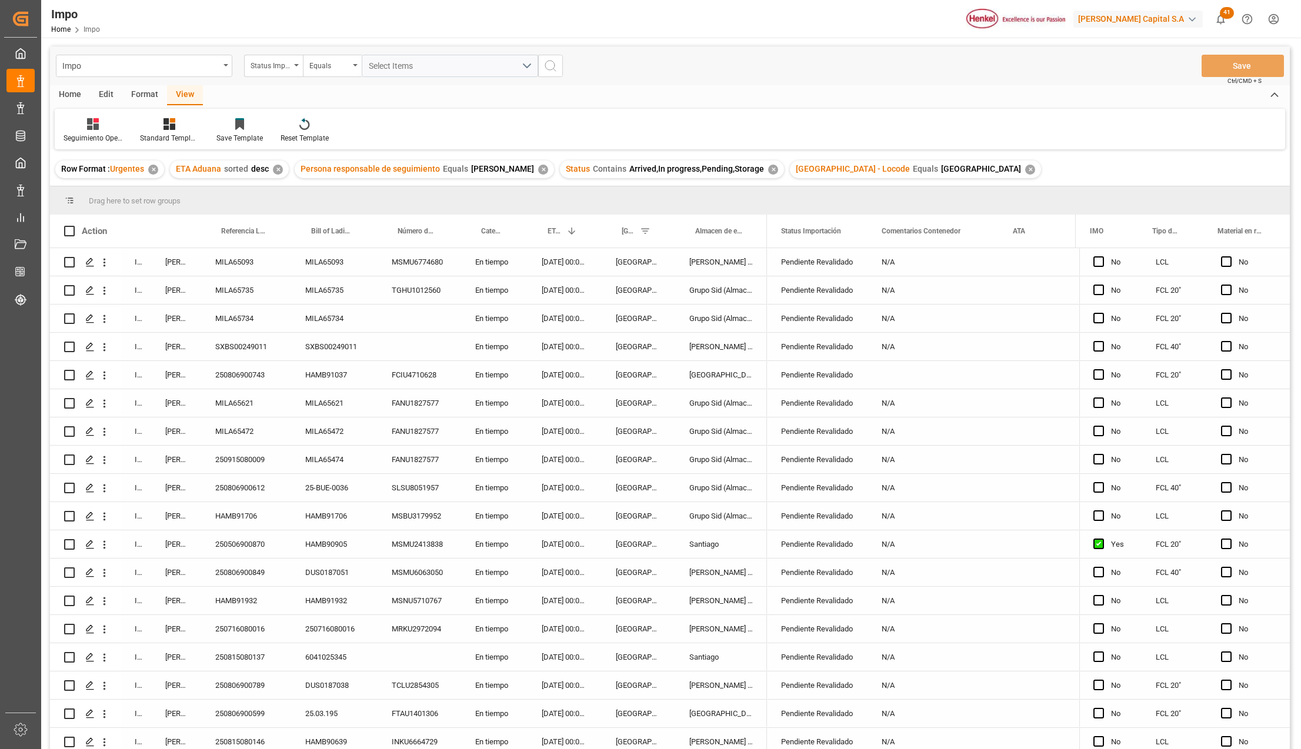
click at [666, 416] on div "[GEOGRAPHIC_DATA]" at bounding box center [639, 403] width 74 height 28
drag, startPoint x: 820, startPoint y: 229, endPoint x: 818, endPoint y: 199, distance: 30.1
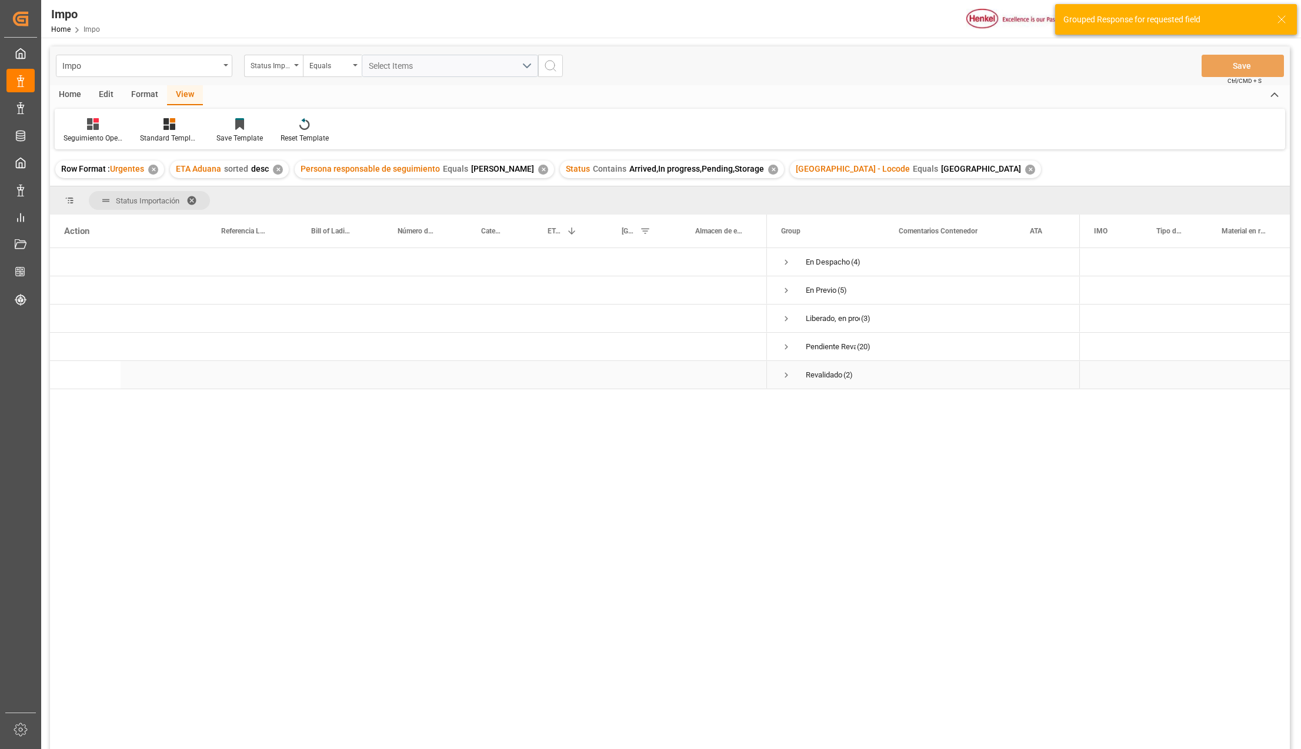
click at [786, 375] on span "Press SPACE to select this row." at bounding box center [786, 375] width 11 height 11
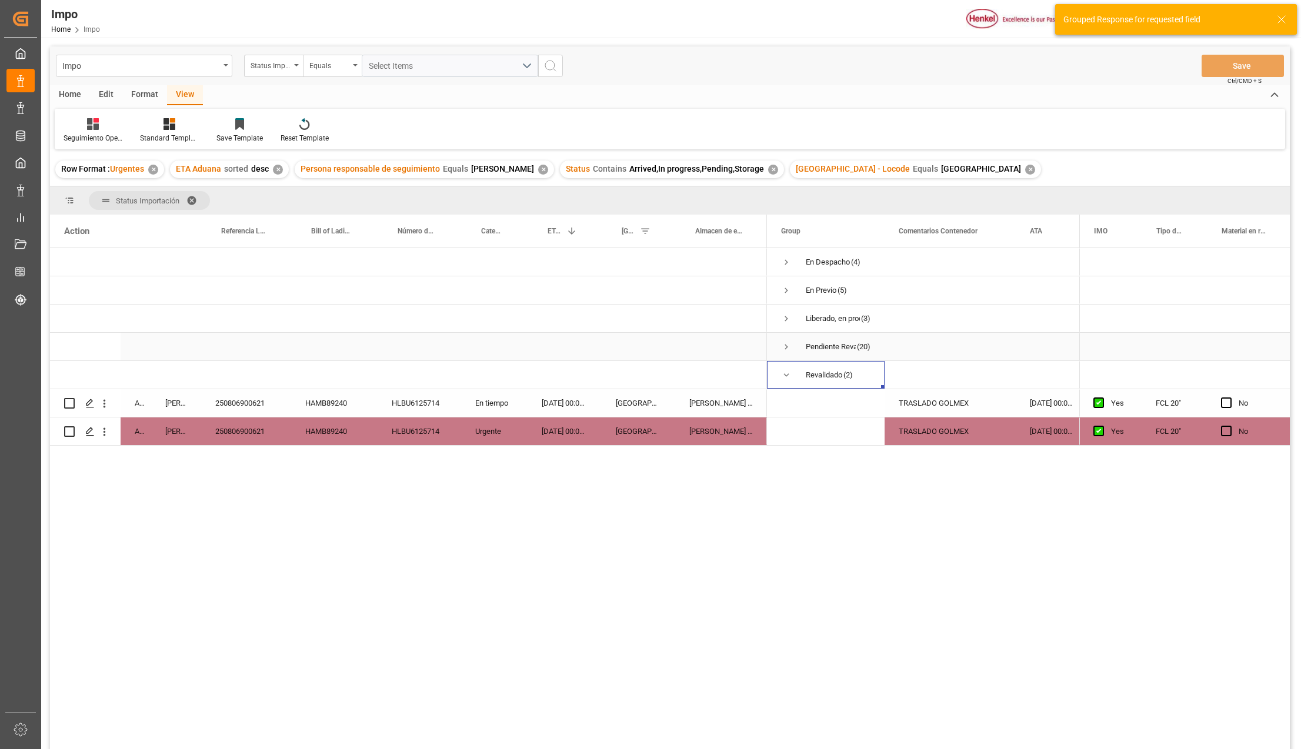
click at [787, 348] on span "Press SPACE to select this row." at bounding box center [786, 347] width 11 height 11
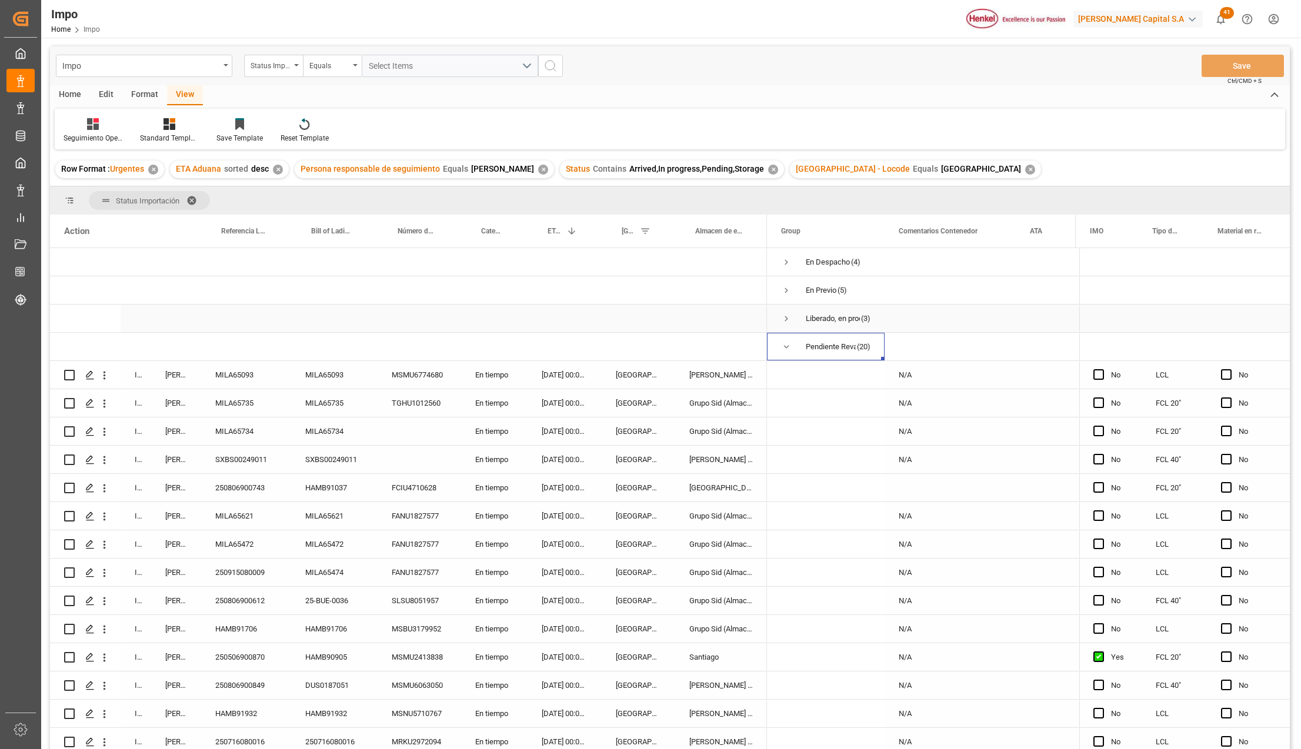
click at [788, 321] on span "Press SPACE to select this row." at bounding box center [786, 319] width 11 height 11
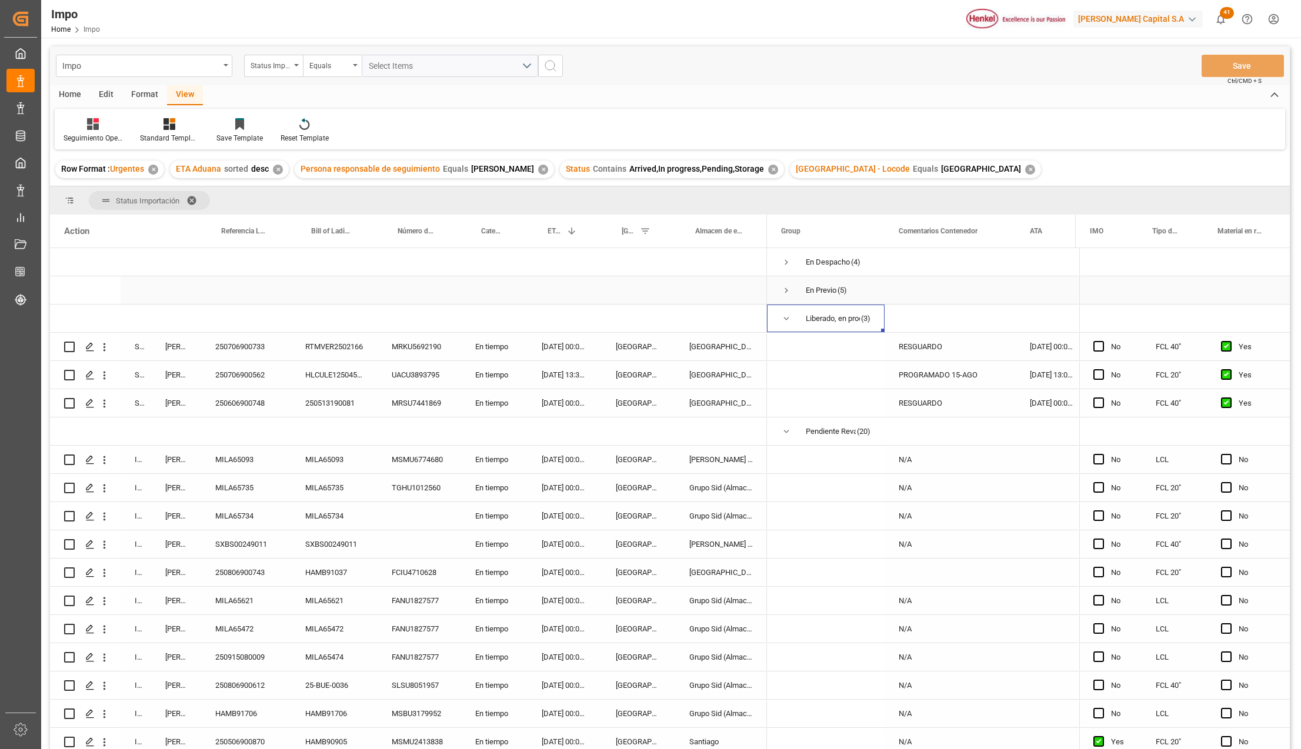
click at [787, 292] on span "Press SPACE to select this row." at bounding box center [786, 290] width 11 height 11
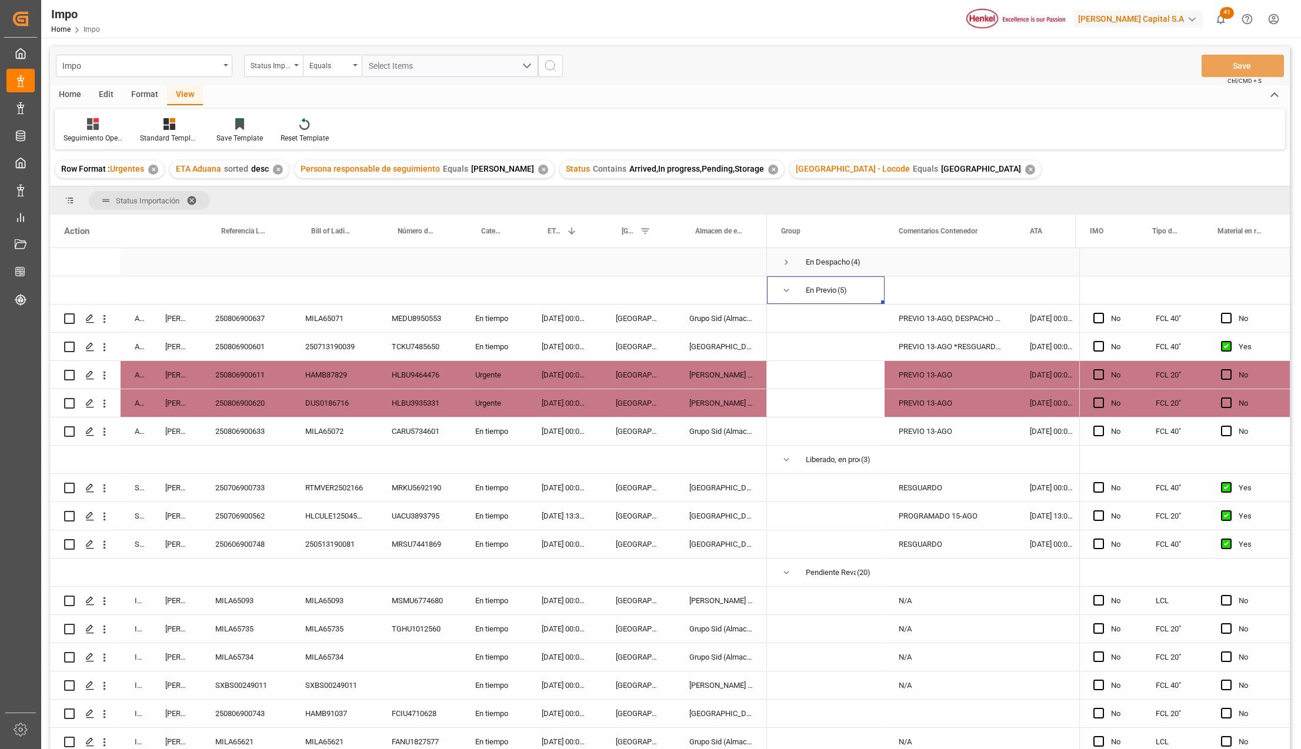
click at [789, 259] on span "Press SPACE to select this row." at bounding box center [786, 262] width 11 height 11
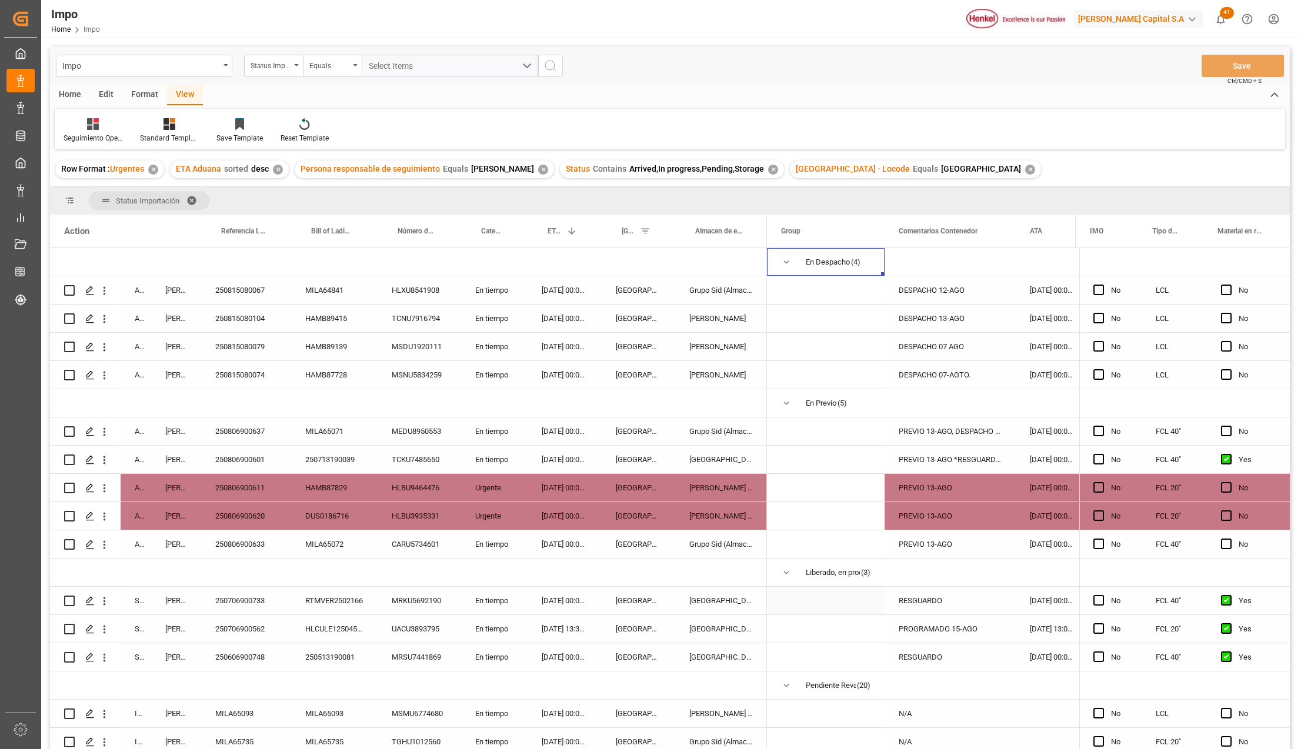
click at [923, 606] on div "RESGUARDO" at bounding box center [950, 601] width 131 height 28
click at [929, 631] on div "PROGRAMADO 15-AGO" at bounding box center [950, 629] width 131 height 28
click at [733, 600] on div "[GEOGRAPHIC_DATA]" at bounding box center [721, 601] width 92 height 28
click at [235, 596] on div "250706900733" at bounding box center [246, 601] width 90 height 28
click at [716, 455] on div "[GEOGRAPHIC_DATA]" at bounding box center [721, 460] width 92 height 28
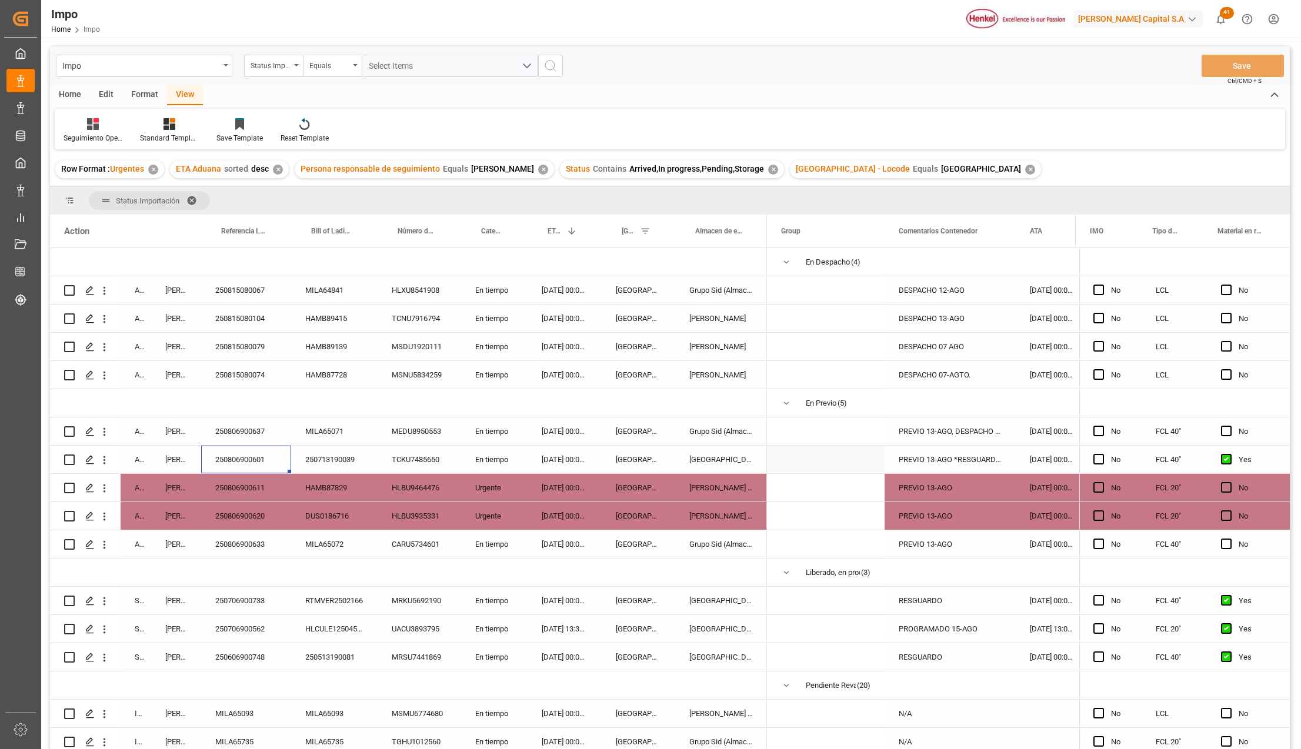
click at [240, 462] on div "250806900601" at bounding box center [246, 460] width 90 height 28
drag, startPoint x: 1015, startPoint y: 216, endPoint x: 1031, endPoint y: 220, distance: 16.3
click at [1031, 220] on div at bounding box center [1031, 231] width 5 height 33
click at [782, 570] on span "Press SPACE to select this row." at bounding box center [786, 573] width 11 height 11
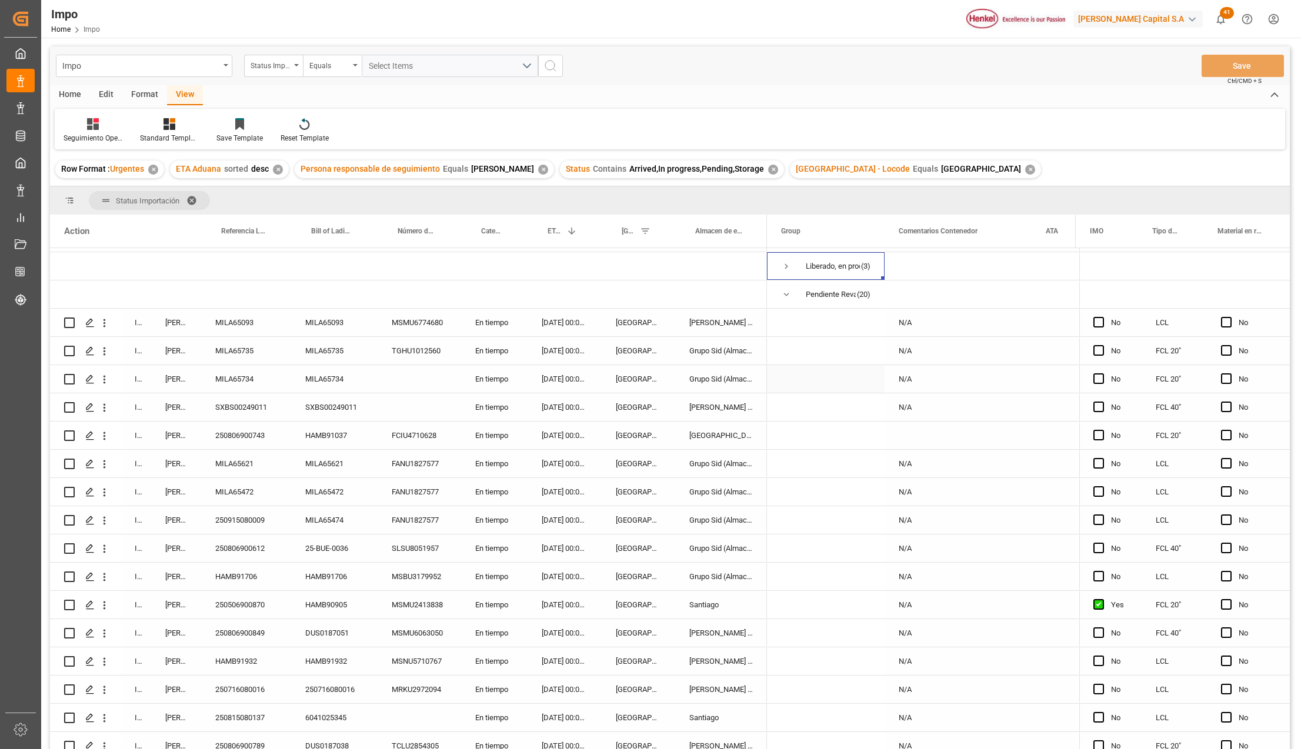
scroll to position [314, 0]
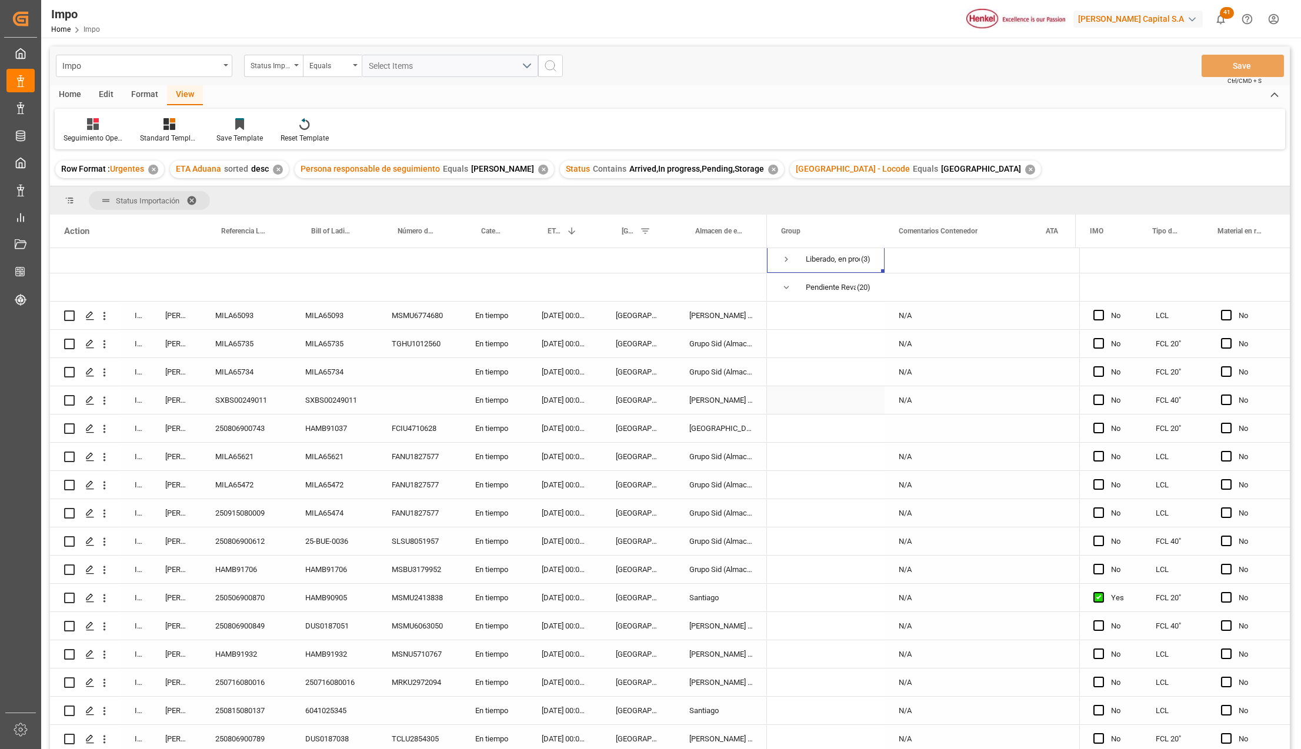
click at [911, 400] on div "N/A" at bounding box center [958, 400] width 147 height 28
click at [914, 426] on div "Press SPACE to select this row." at bounding box center [958, 429] width 147 height 28
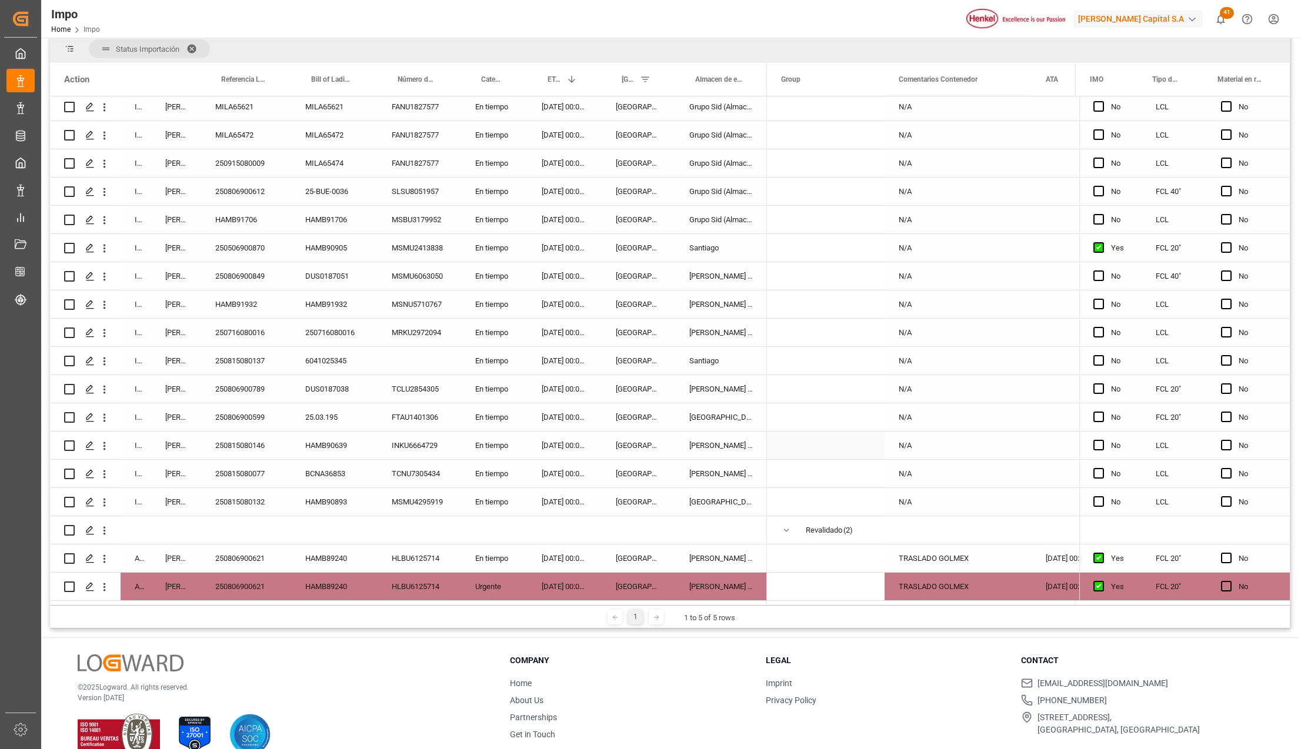
scroll to position [174, 0]
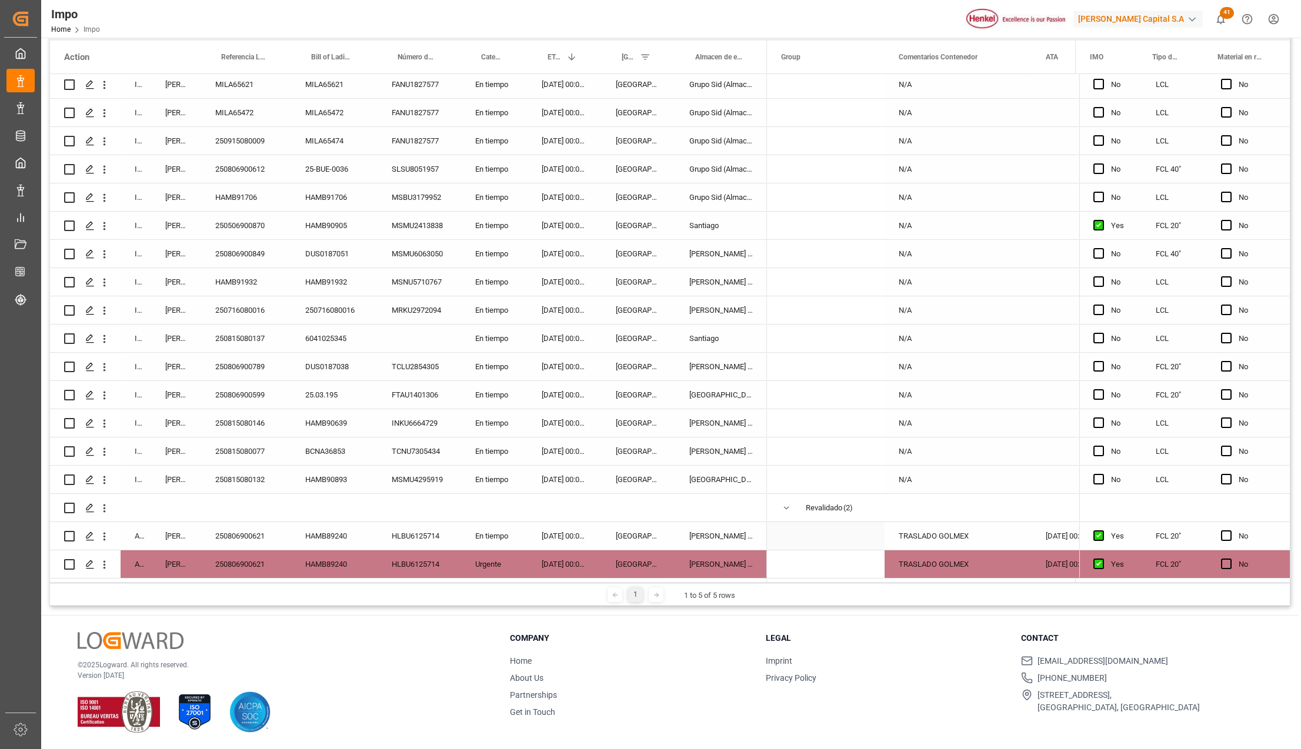
click at [937, 531] on div "TRASLADO GOLMEX" at bounding box center [958, 536] width 147 height 28
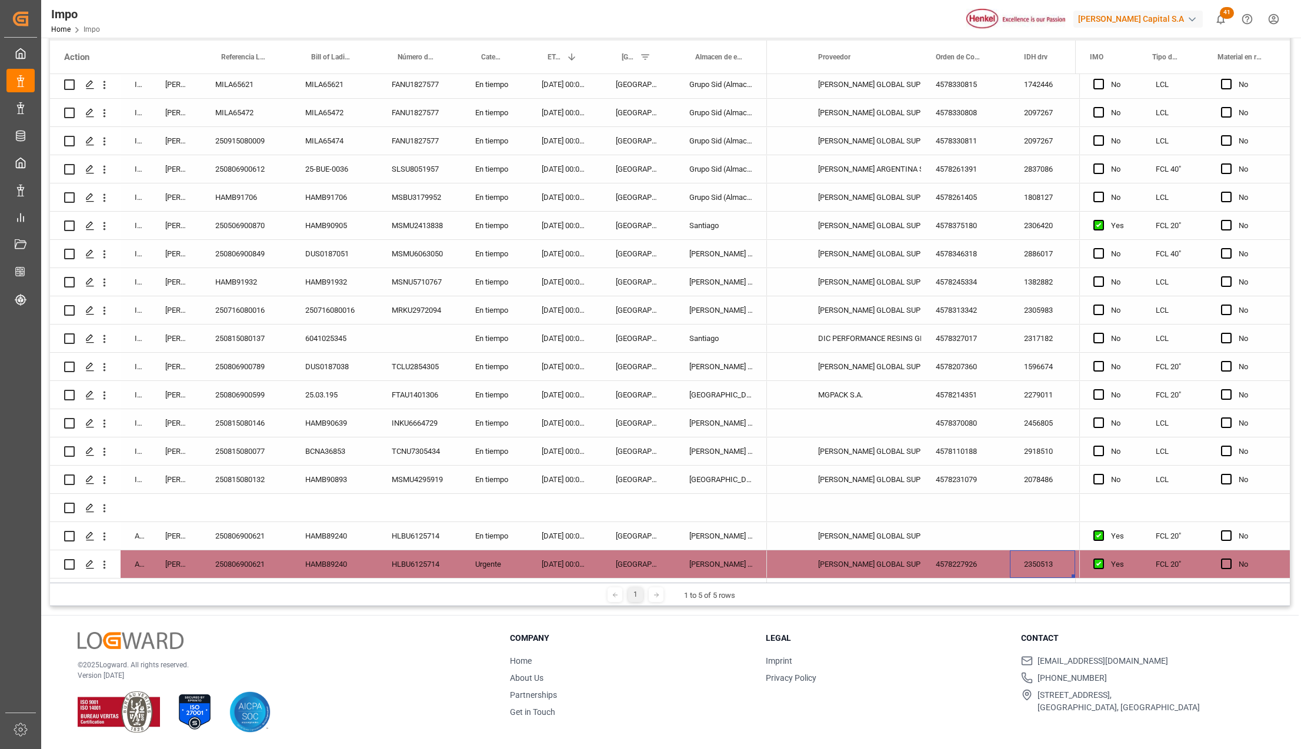
scroll to position [0, 711]
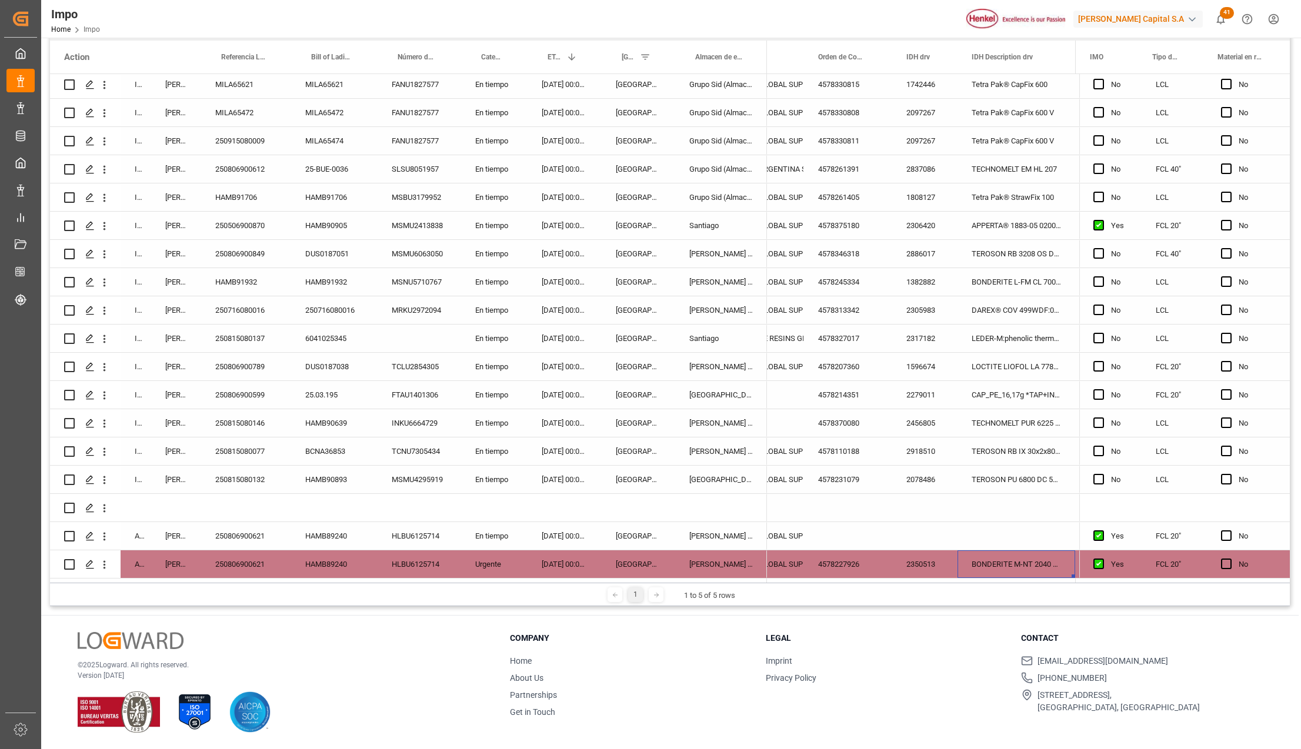
click at [919, 558] on div "2350513" at bounding box center [924, 565] width 65 height 28
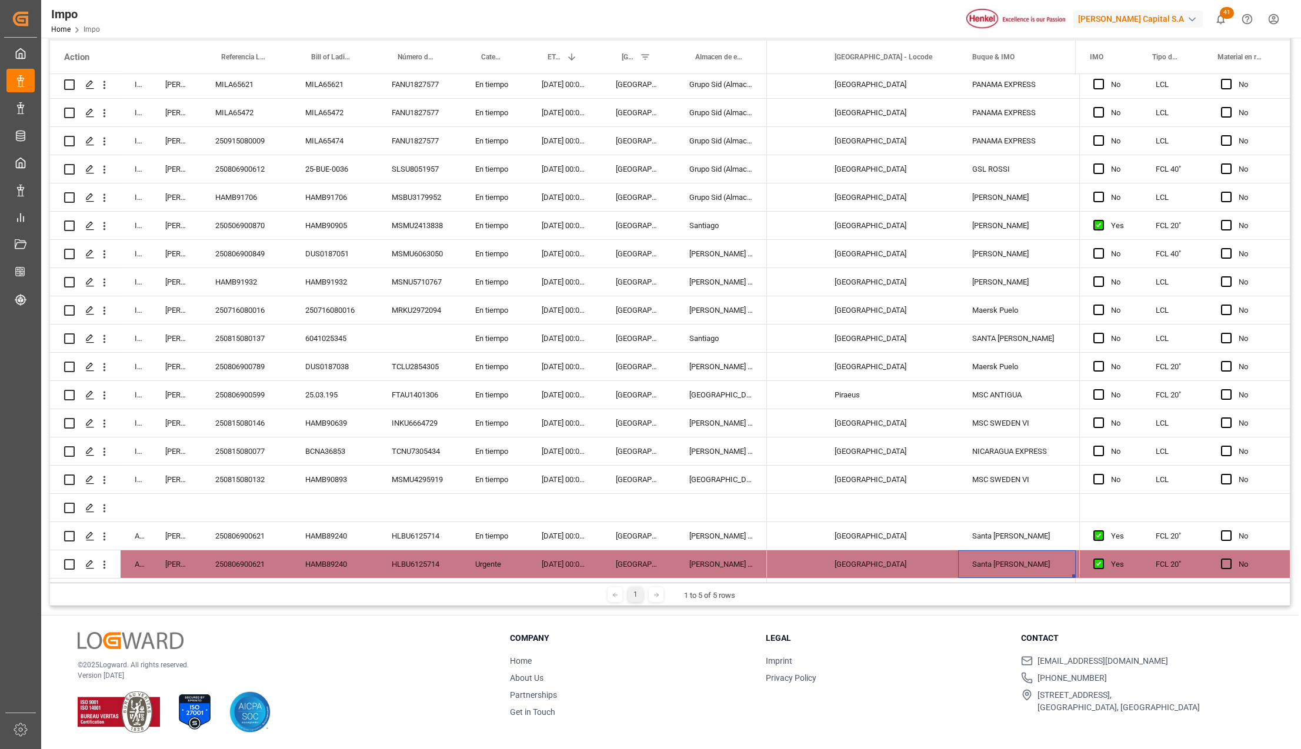
scroll to position [0, 0]
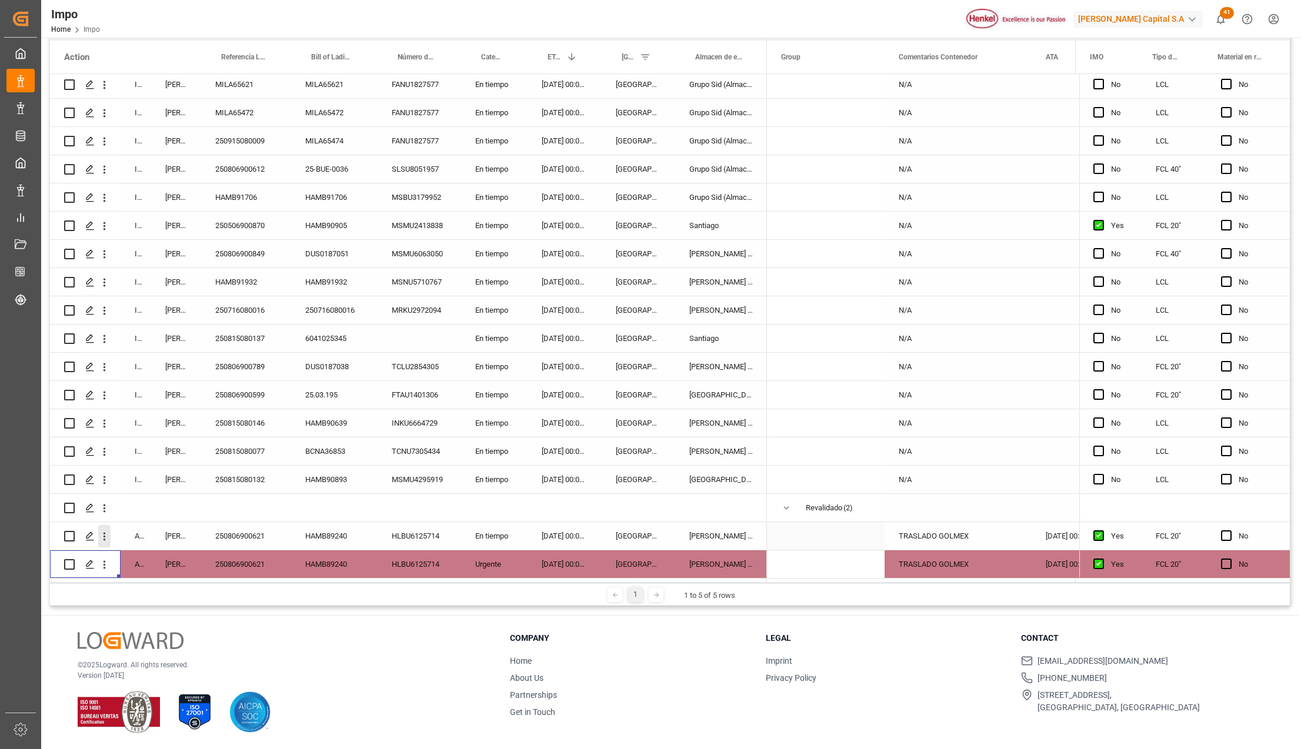
click at [104, 533] on icon "open menu" at bounding box center [105, 537] width 2 height 8
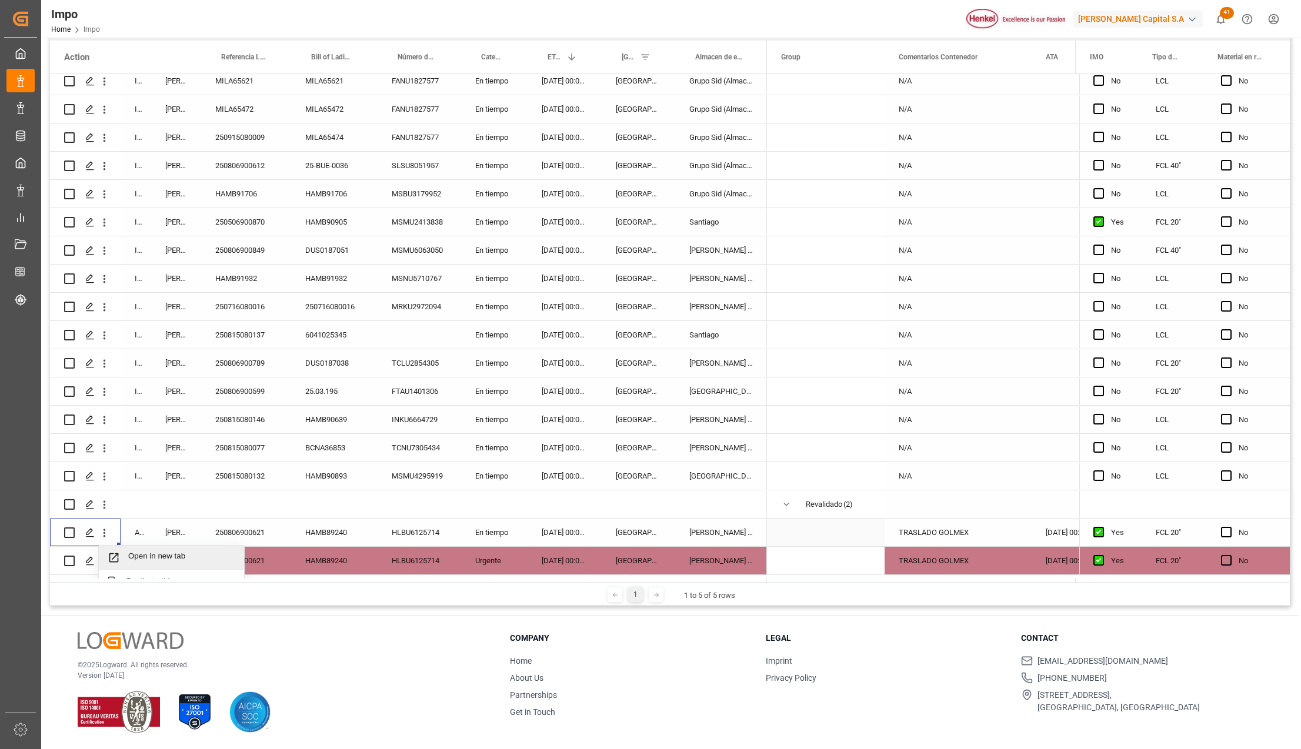
click at [126, 548] on div "Open in new tab" at bounding box center [171, 558] width 145 height 25
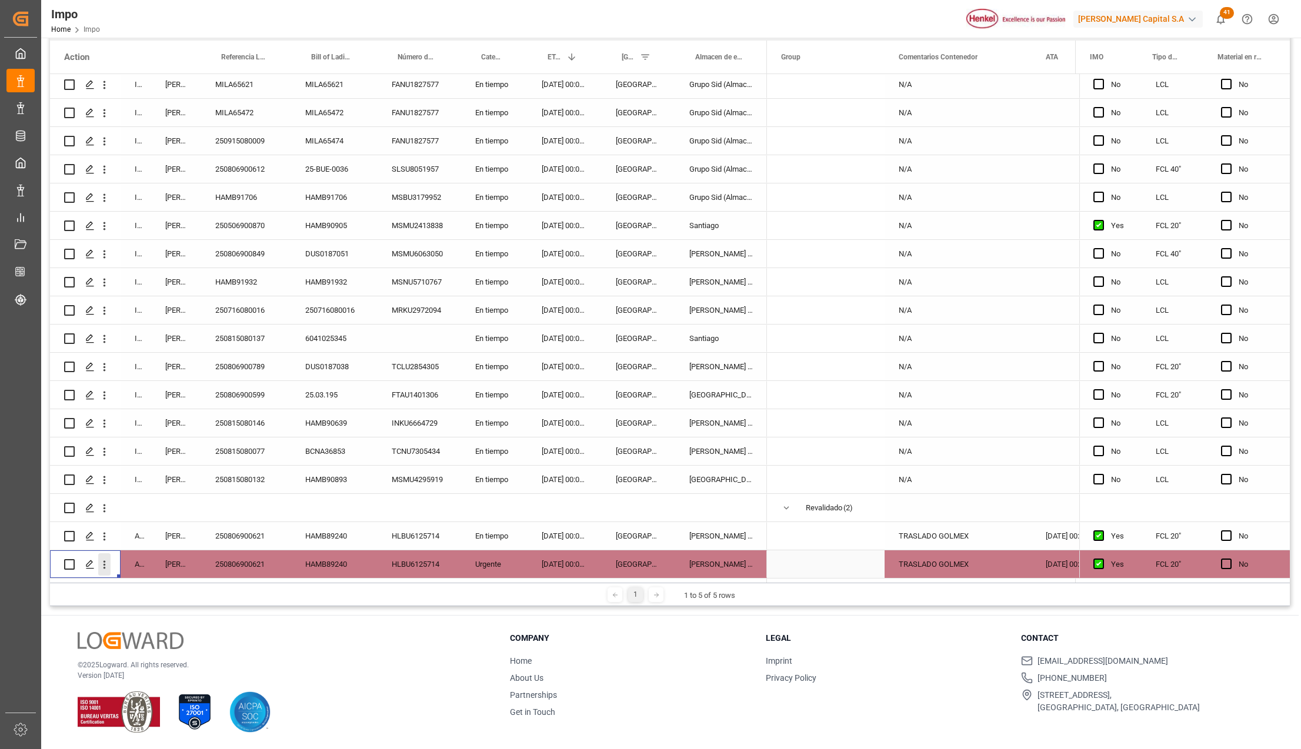
click at [101, 561] on icon "open menu" at bounding box center [104, 565] width 12 height 12
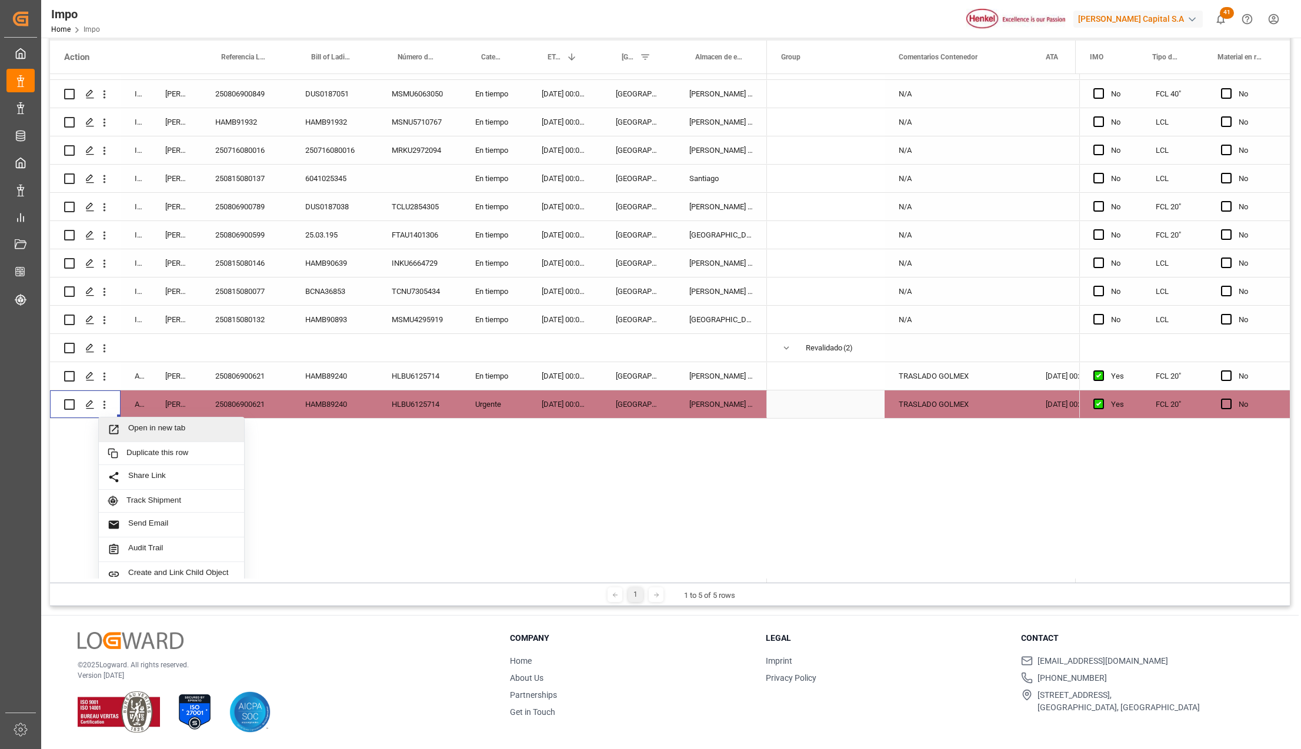
click at [162, 434] on span "Open in new tab" at bounding box center [181, 430] width 107 height 12
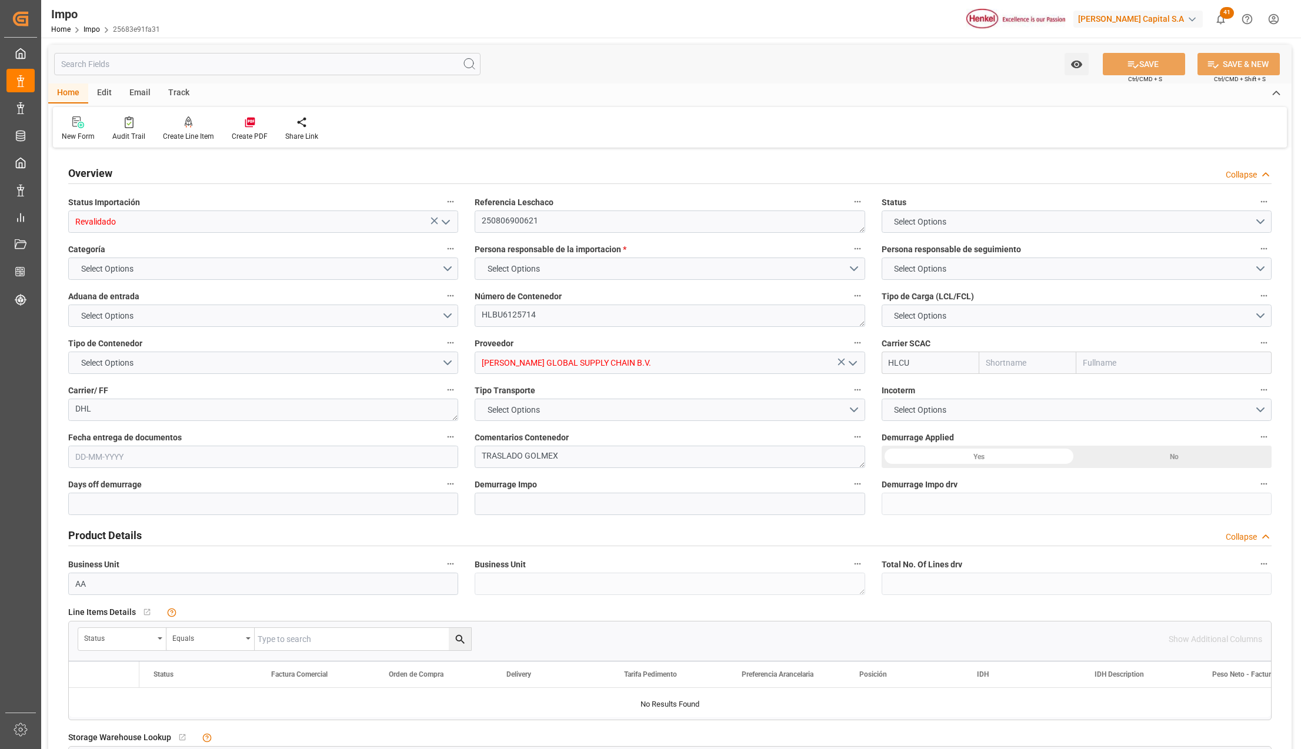
type input "Hapag [PERSON_NAME]"
type input "Hapag [PERSON_NAME] Aktiengesellschaft"
type input "25"
type input "10"
type input "[DATE]"
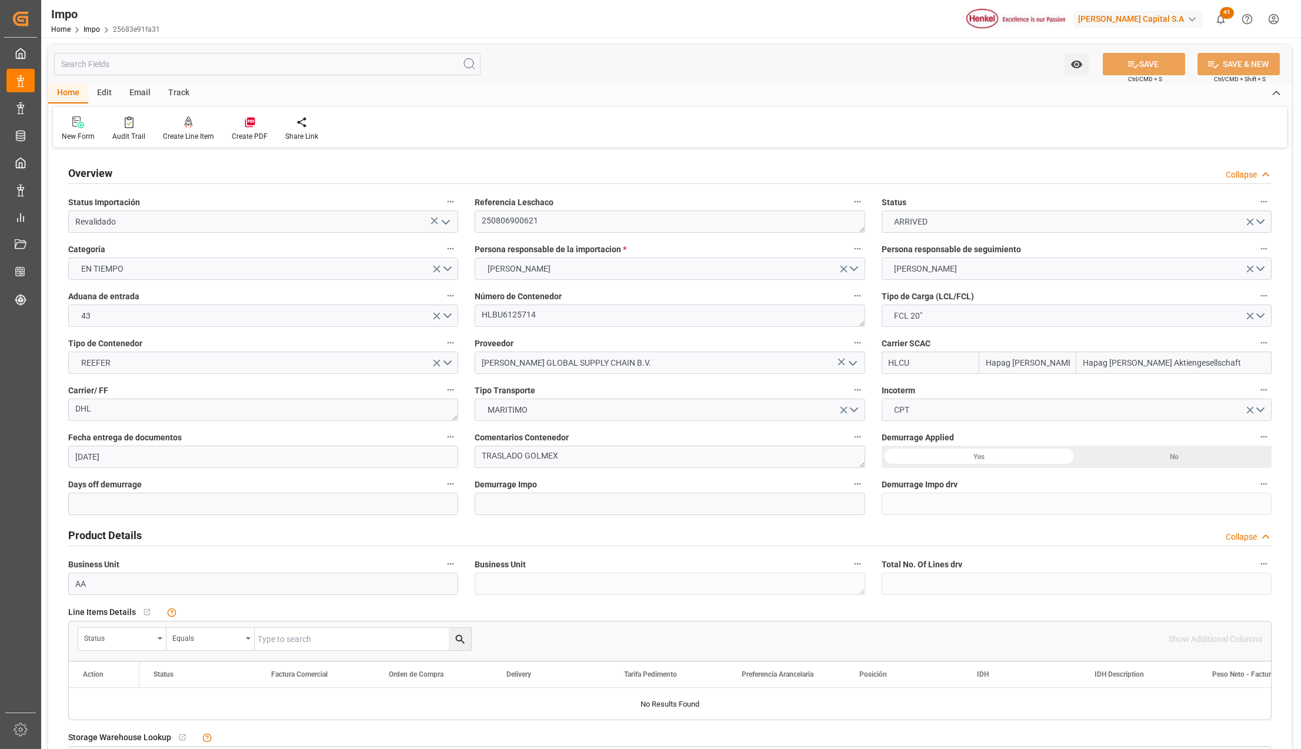
click at [444, 220] on icon "open menu" at bounding box center [446, 222] width 14 height 14
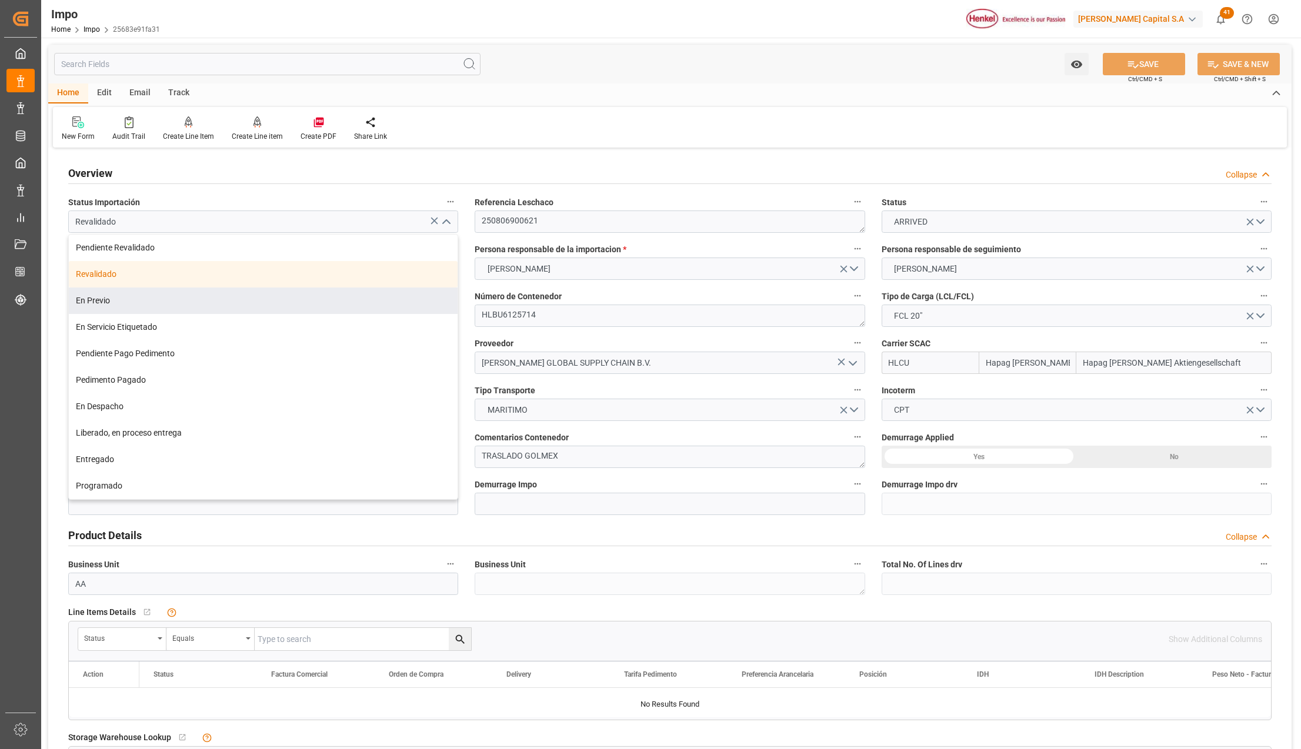
click at [156, 299] on div "En Previo" at bounding box center [263, 301] width 389 height 26
type input "En Previo"
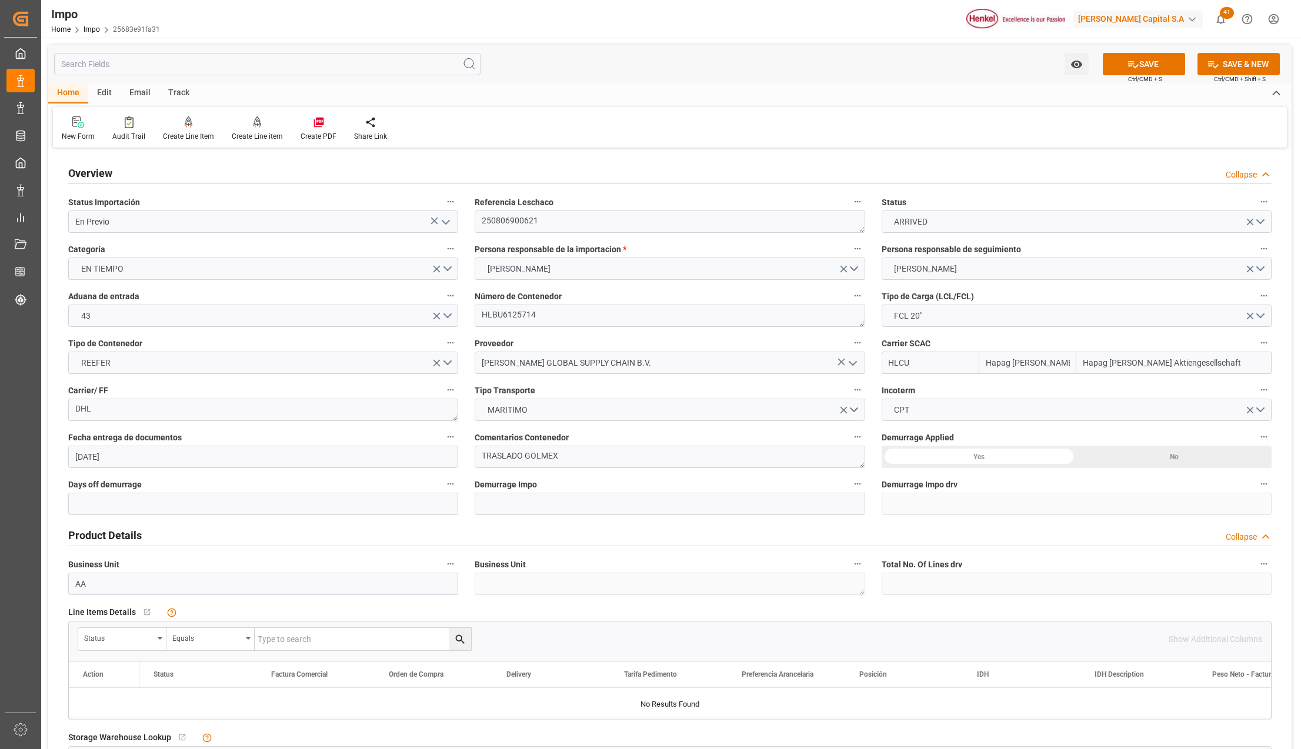
click at [1148, 59] on button "SAVE" at bounding box center [1144, 64] width 82 height 22
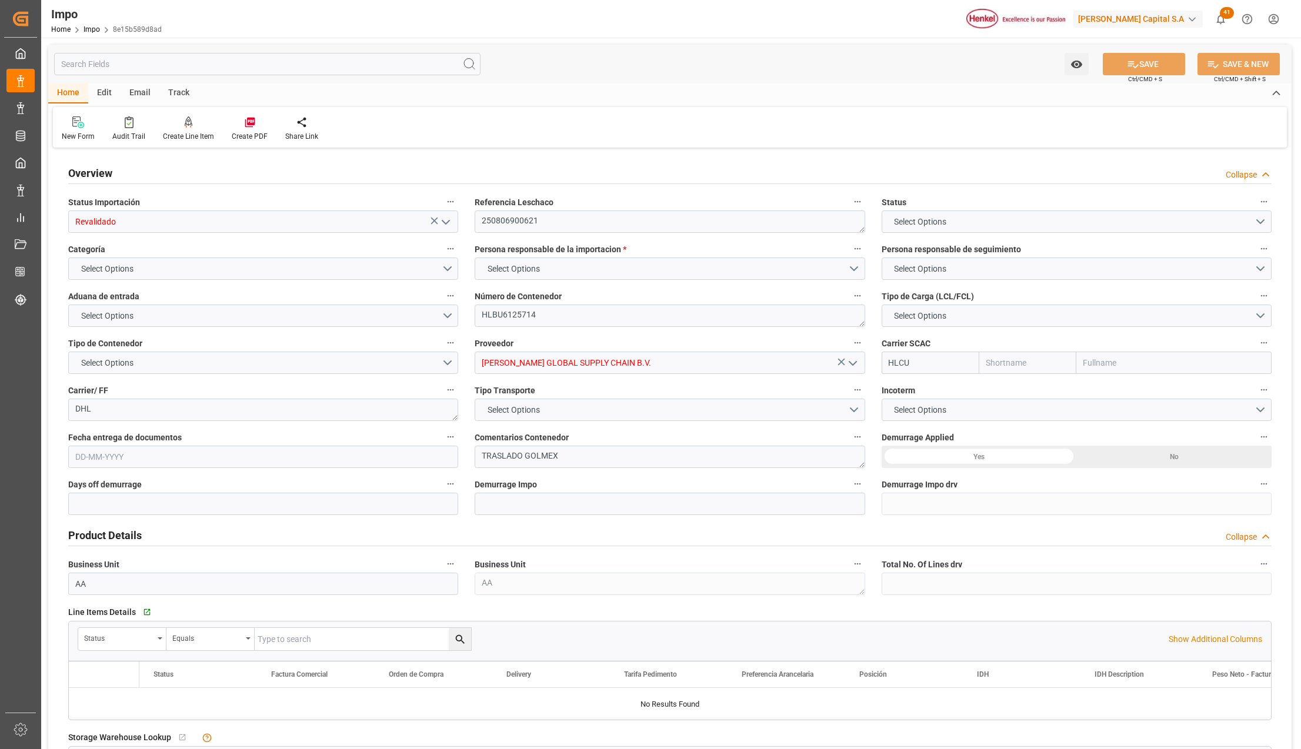
type input "Hapag [PERSON_NAME]"
type input "Hapag [PERSON_NAME] Aktiengesellschaft"
type input "1"
type input "25"
type input "10"
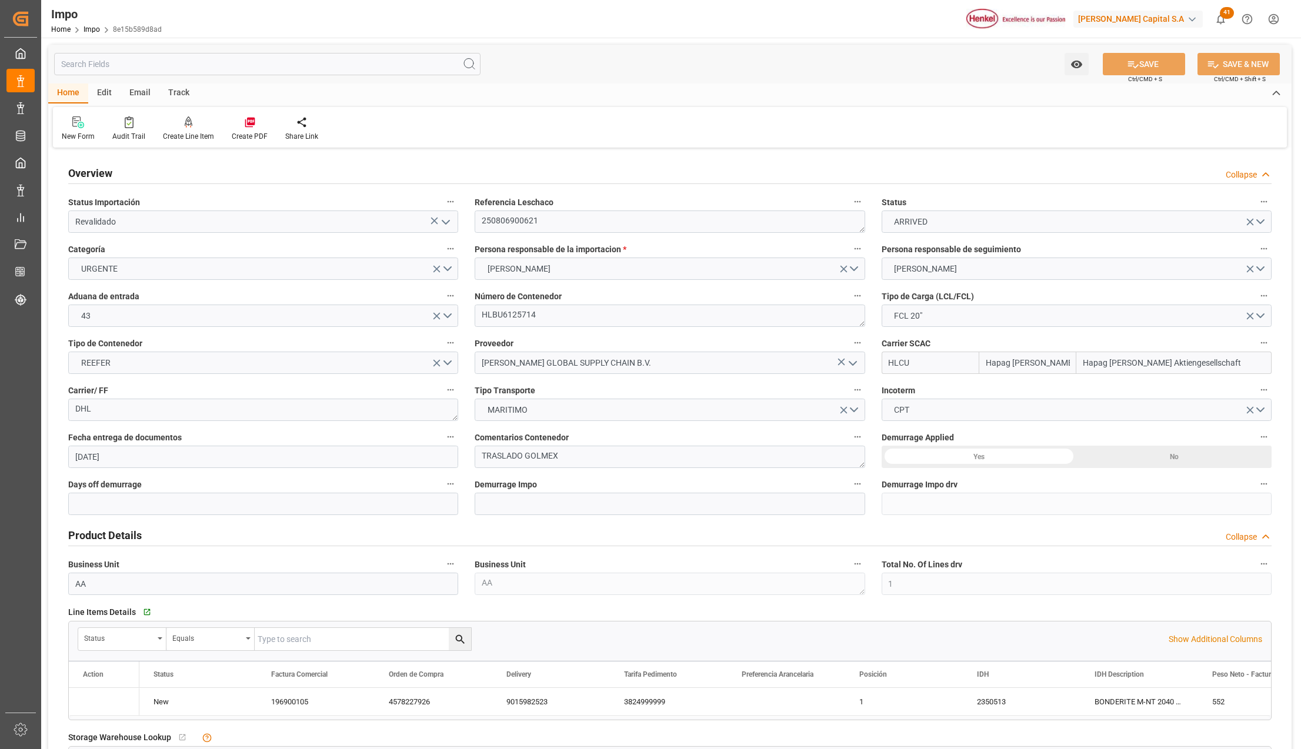
type input "[DATE]"
click at [441, 222] on icon "open menu" at bounding box center [446, 222] width 14 height 14
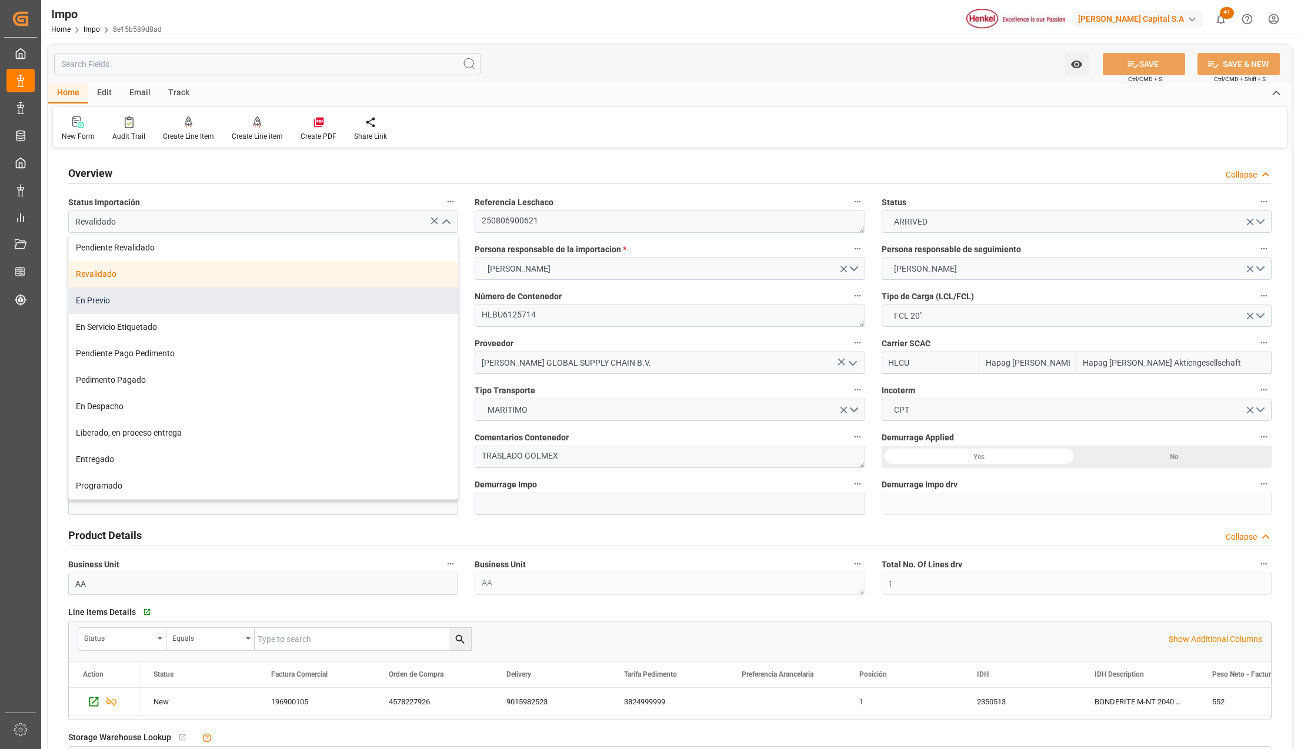
click at [112, 301] on div "En Previo" at bounding box center [263, 301] width 389 height 26
type input "En Previo"
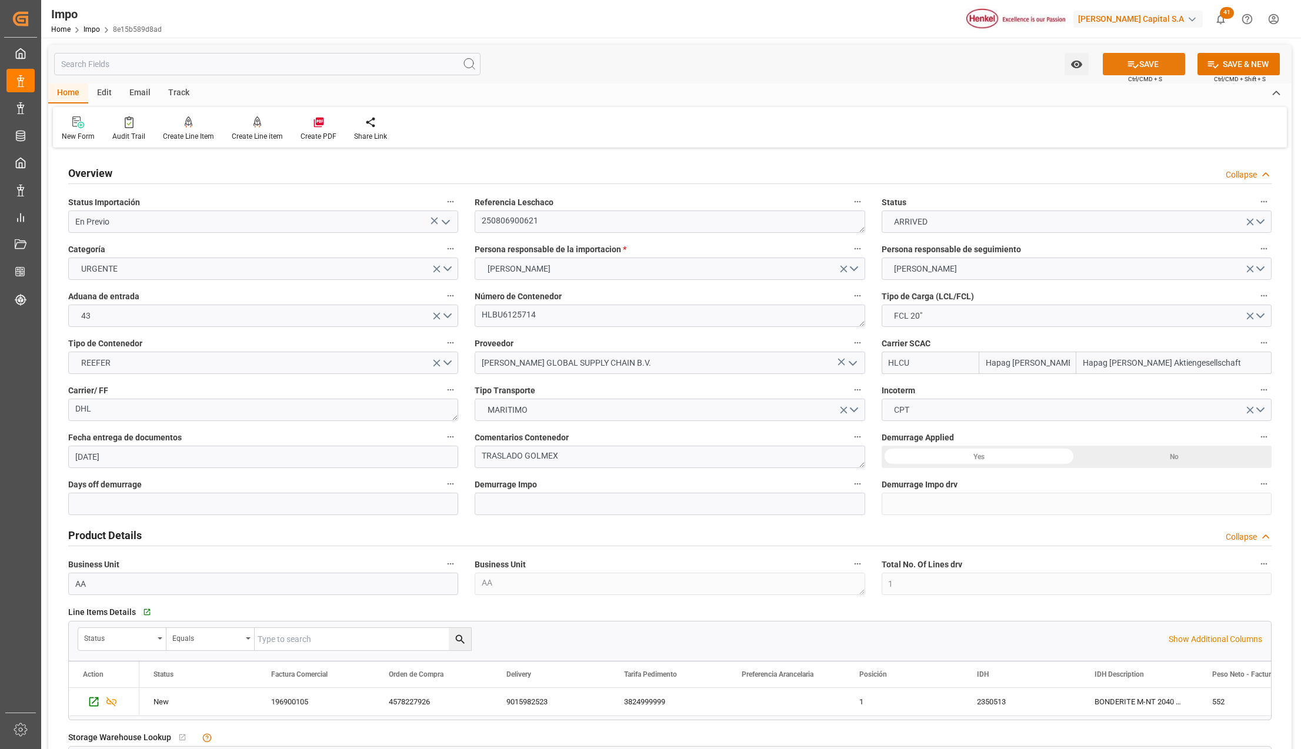
click at [1157, 55] on button "SAVE" at bounding box center [1144, 64] width 82 height 22
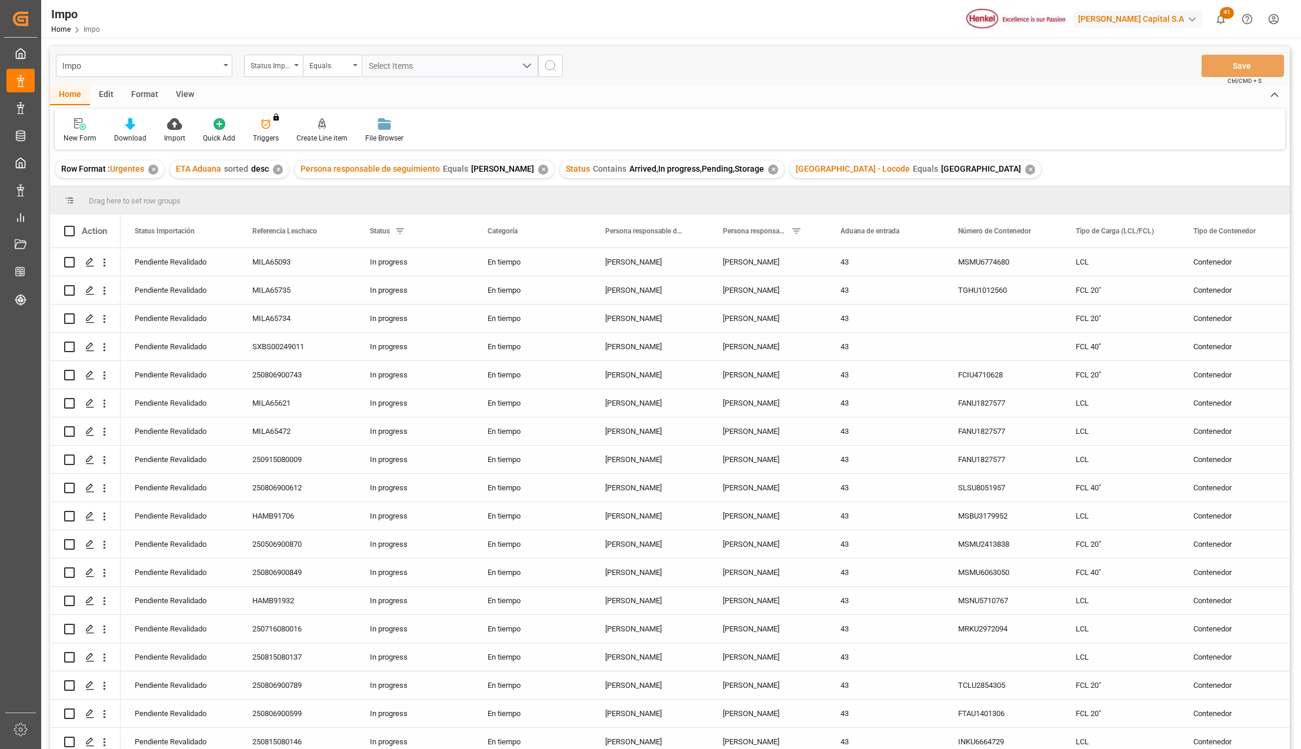
click at [179, 87] on div "View" at bounding box center [185, 95] width 36 height 20
click at [141, 127] on div at bounding box center [133, 124] width 59 height 12
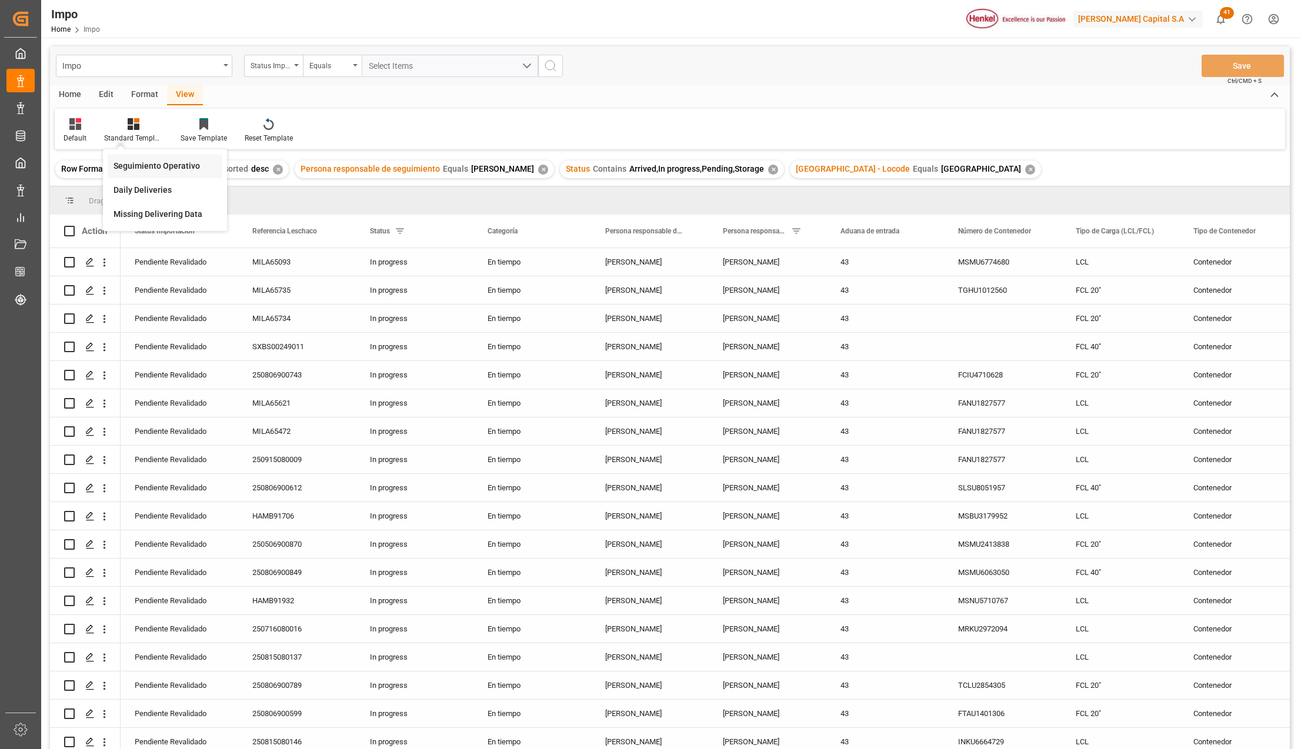
click at [140, 166] on div "Seguimiento Operativo" at bounding box center [165, 166] width 103 height 12
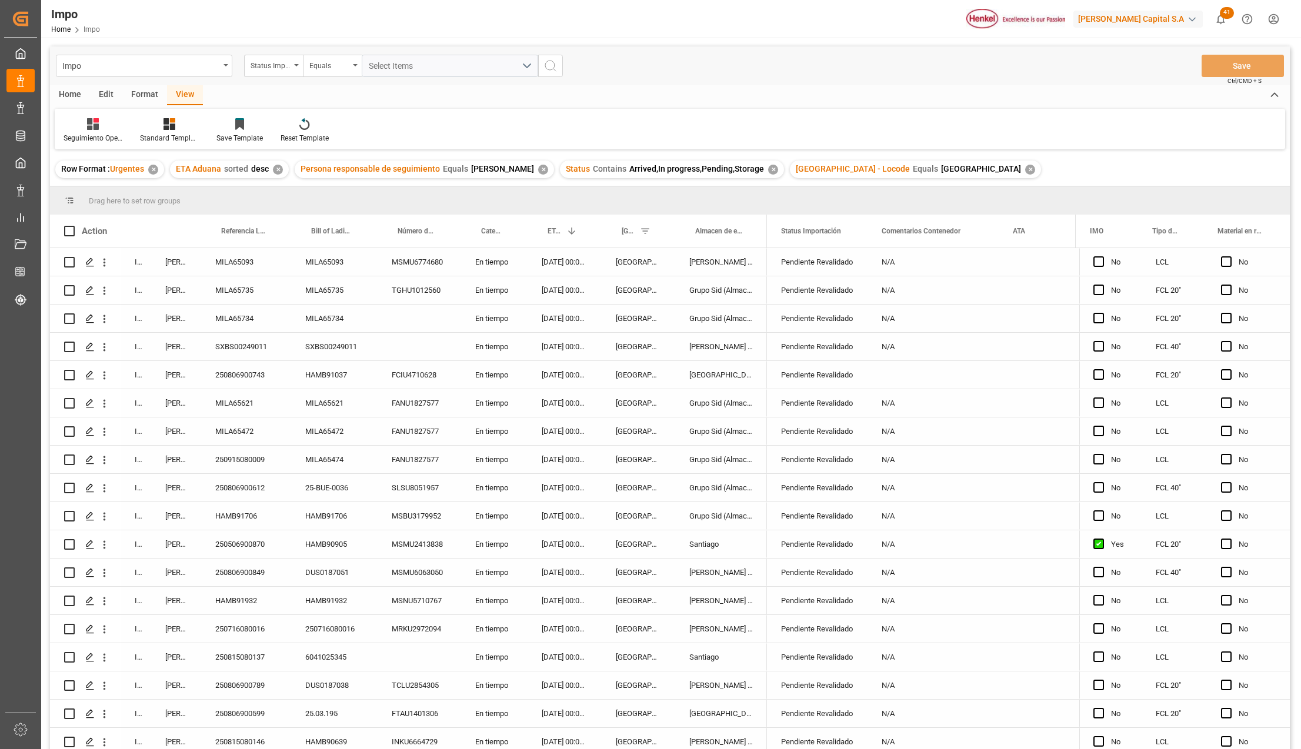
scroll to position [459, 0]
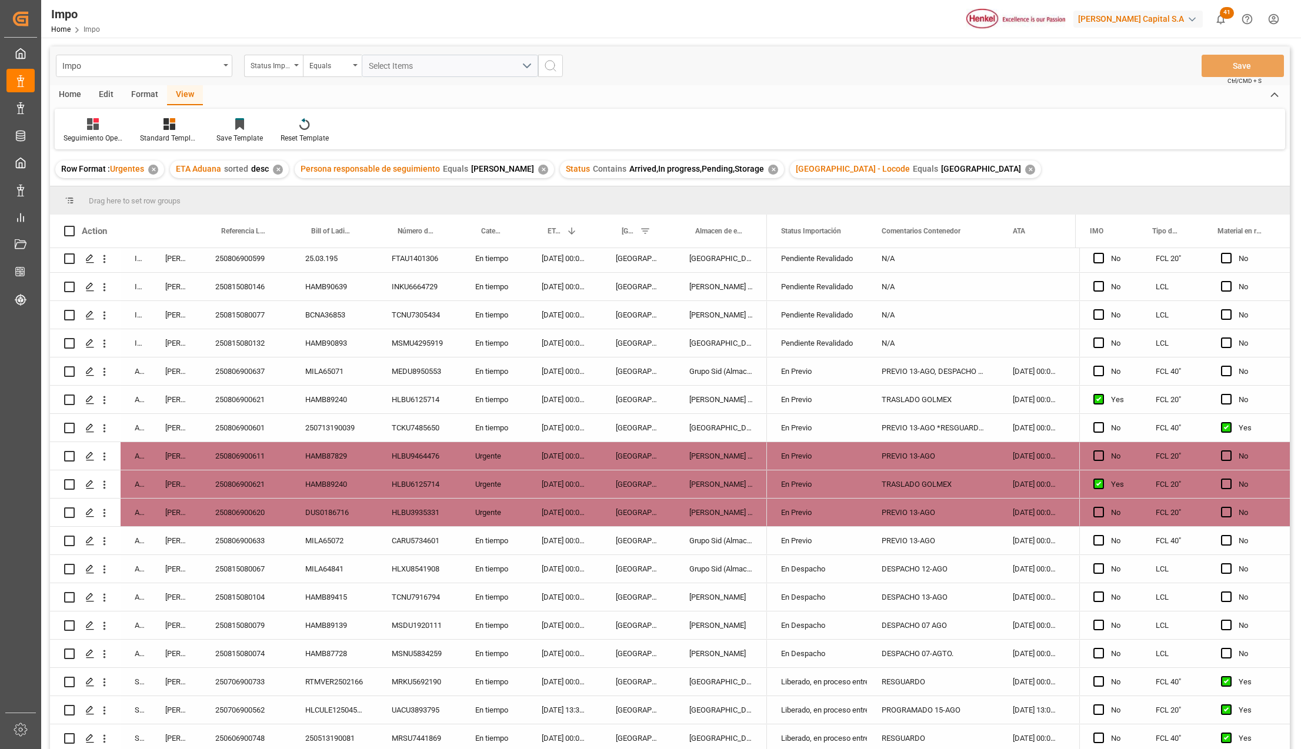
click at [736, 591] on div "[PERSON_NAME]" at bounding box center [721, 598] width 92 height 28
click at [247, 594] on div "250815080104" at bounding box center [246, 598] width 90 height 28
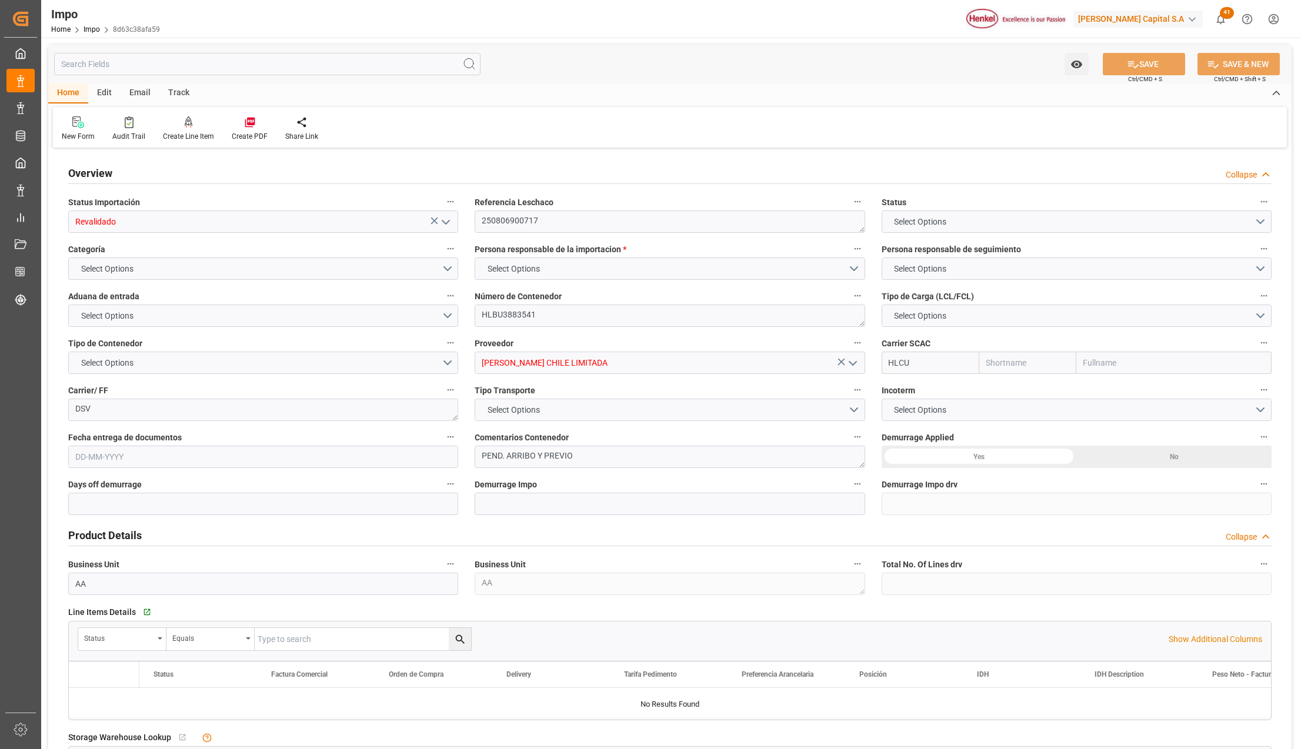
type input "Hapag [PERSON_NAME]"
type input "Hapag [PERSON_NAME] Aktiengesellschaft"
type input "1"
type input "9.36"
type input "10"
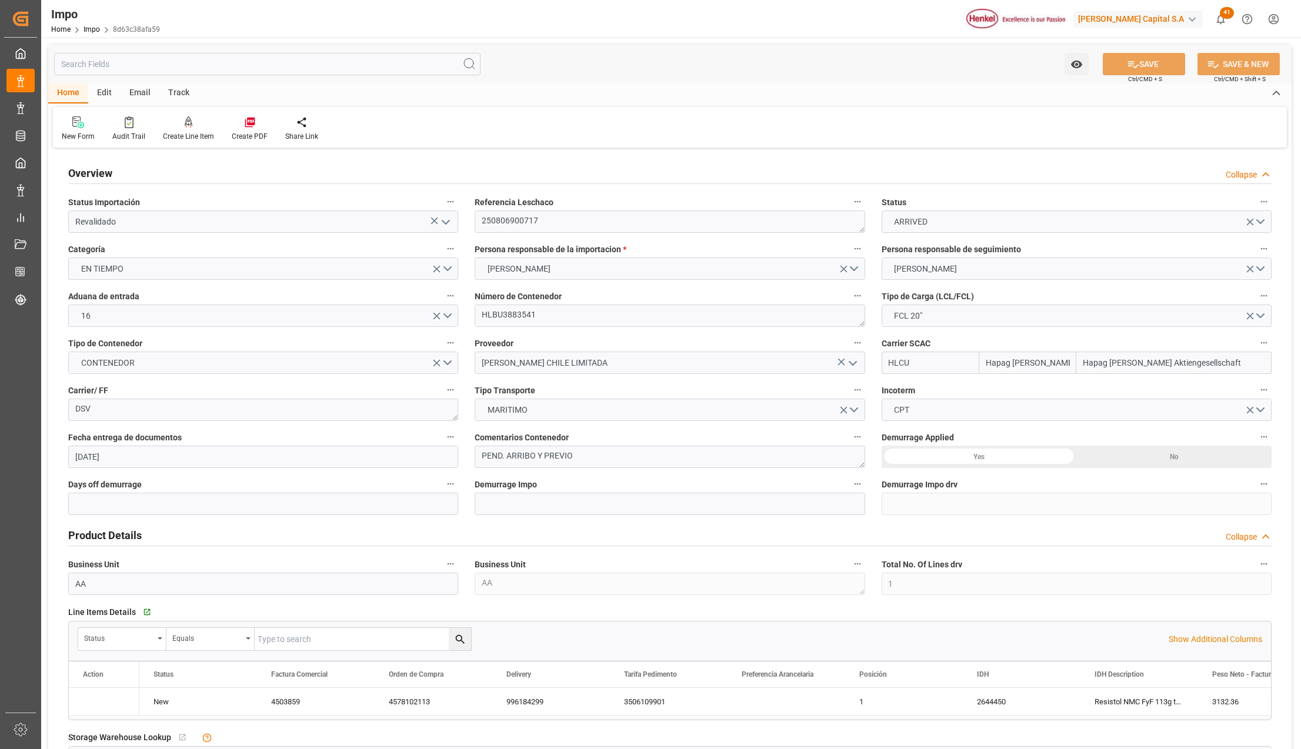
type input "[DATE]"
click at [443, 224] on icon "open menu" at bounding box center [446, 222] width 14 height 14
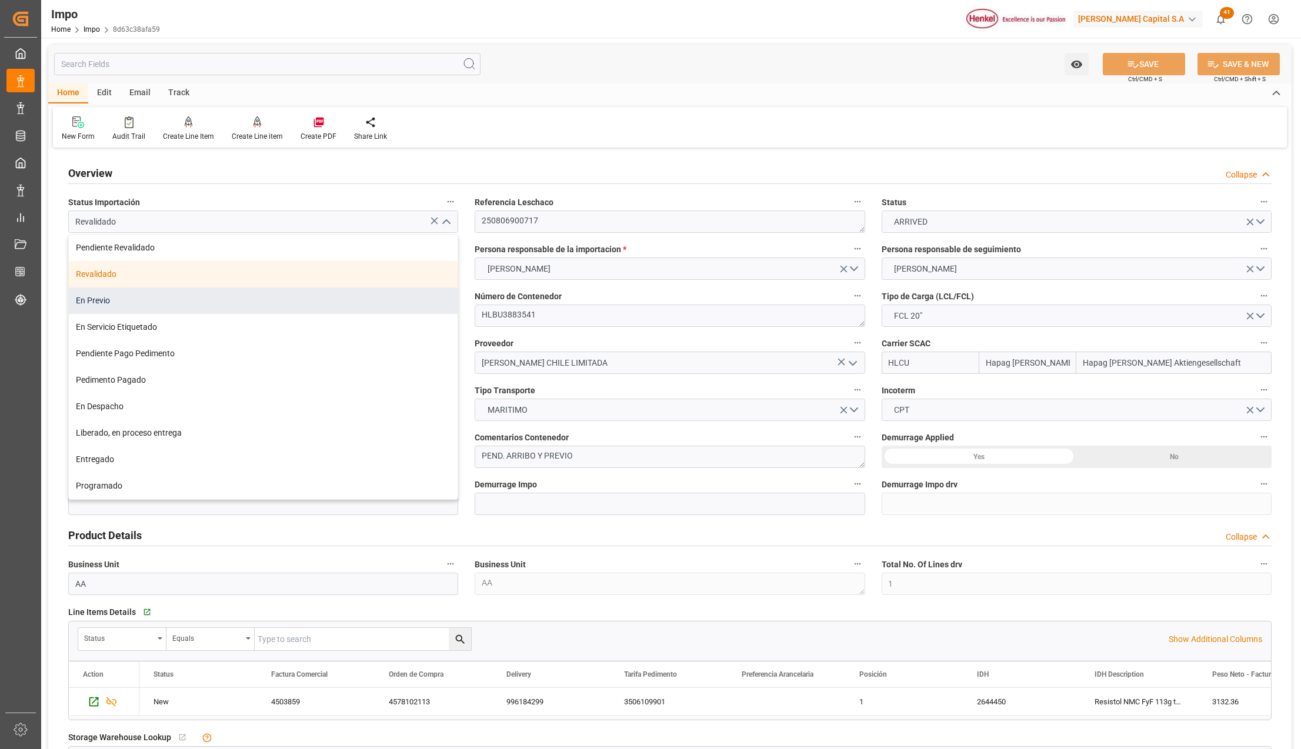
click at [116, 301] on div "En Previo" at bounding box center [263, 301] width 389 height 26
type input "En Previo"
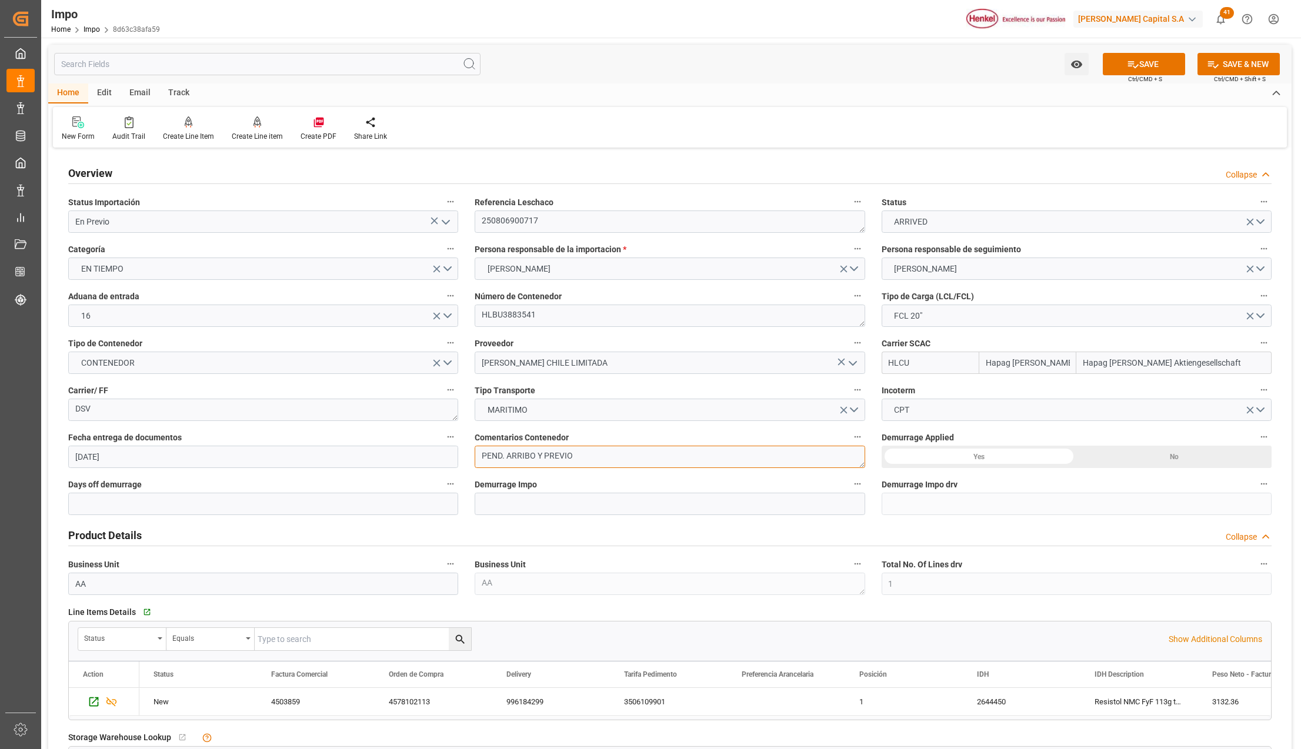
drag, startPoint x: 587, startPoint y: 456, endPoint x: 475, endPoint y: 457, distance: 111.8
click at [475, 457] on textarea "PEND. ARRIBO Y PREVIO" at bounding box center [670, 457] width 390 height 22
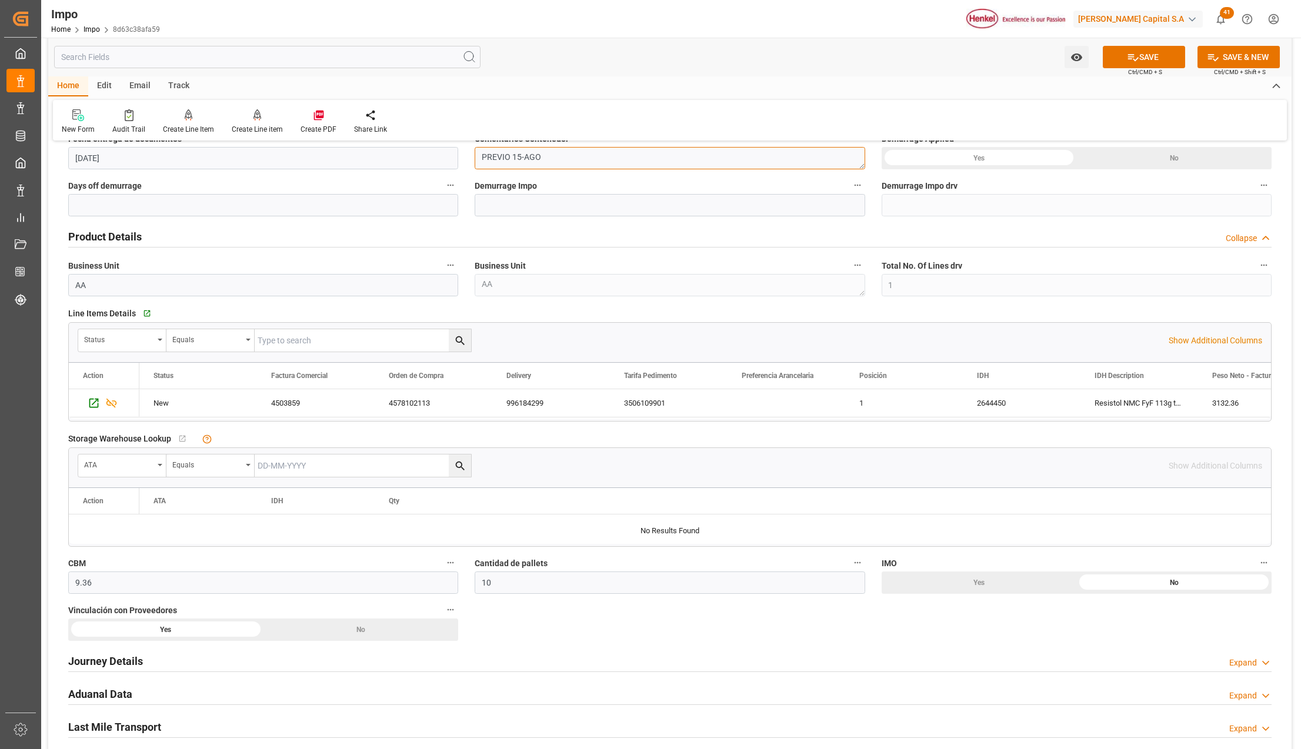
scroll to position [549, 0]
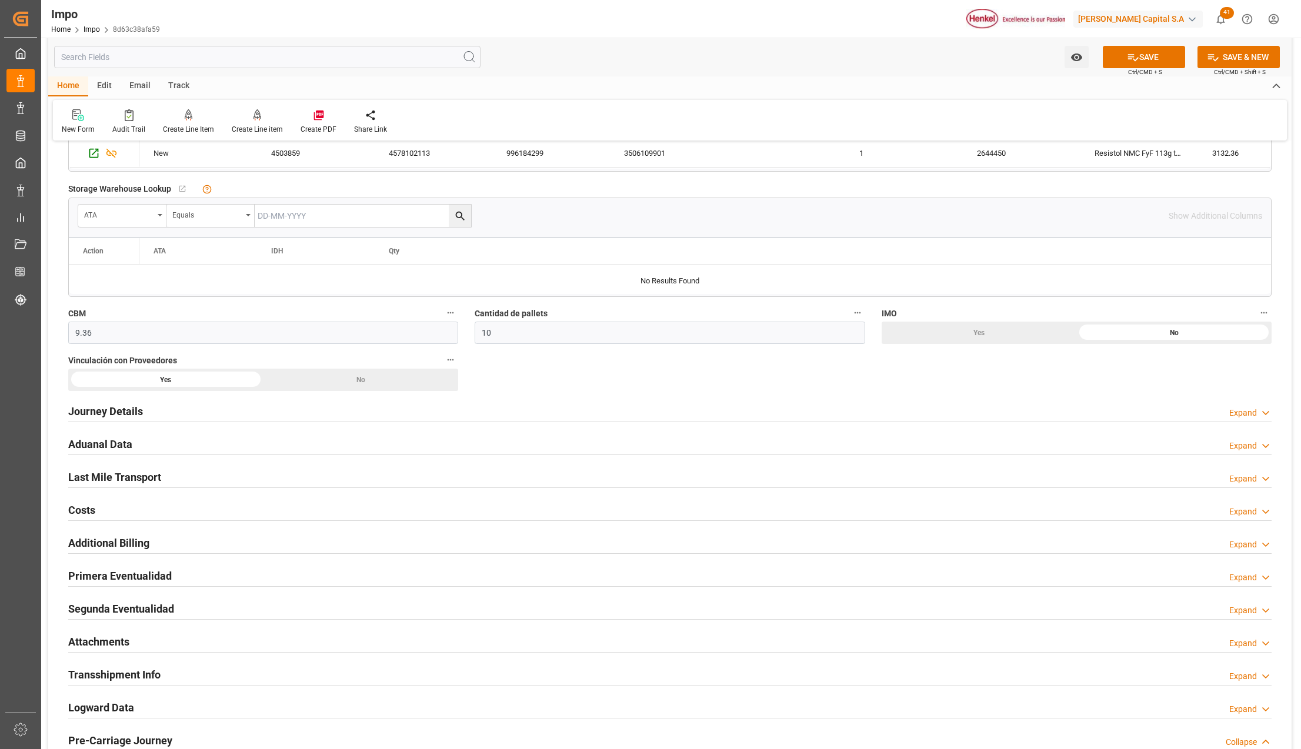
type textarea "PREVIO 15-AGO"
click at [85, 449] on h2 "Aduanal Data" at bounding box center [100, 444] width 64 height 16
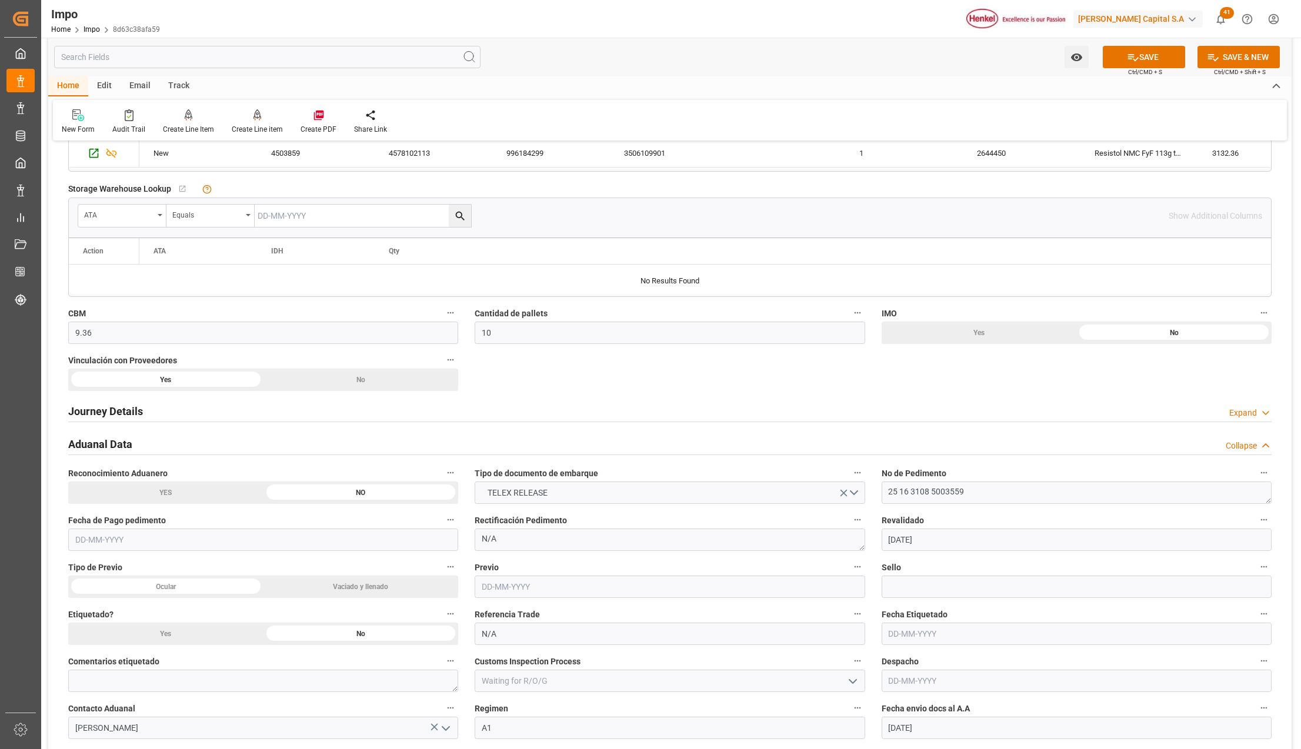
click at [541, 593] on input "text" at bounding box center [670, 587] width 390 height 22
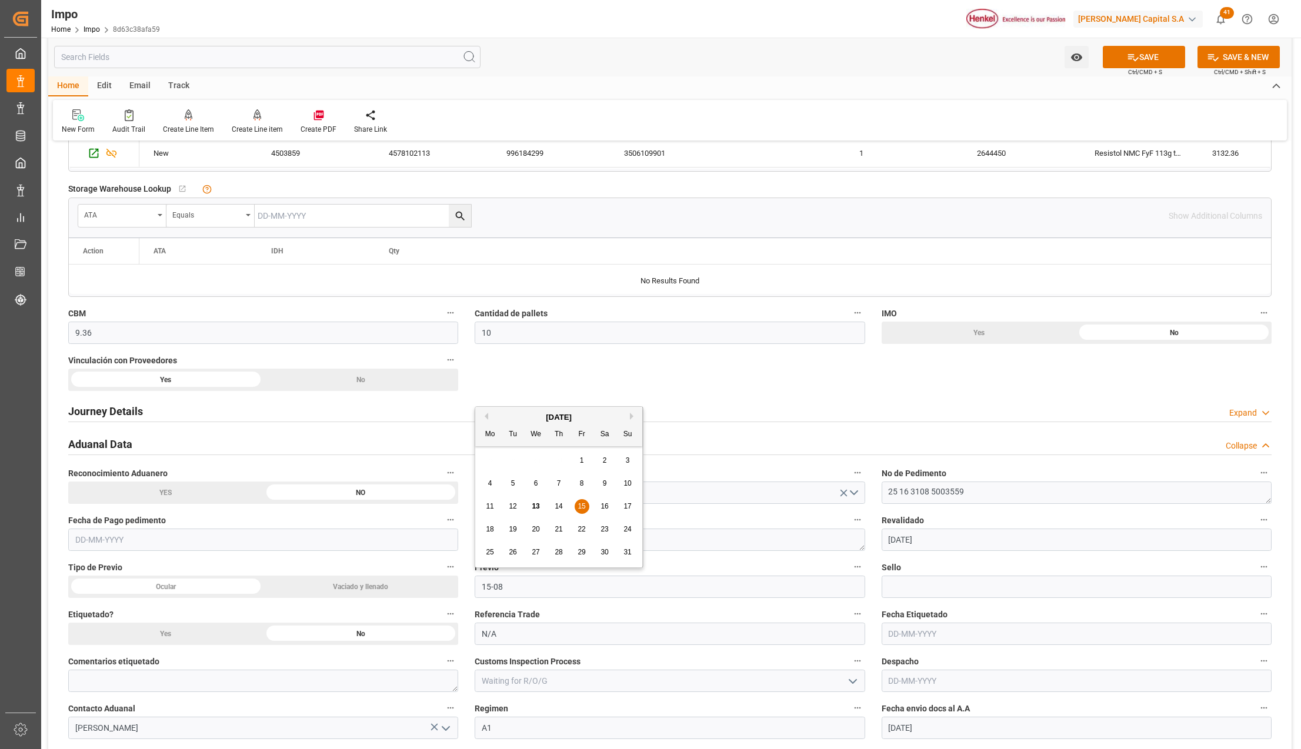
type input "[DATE]"
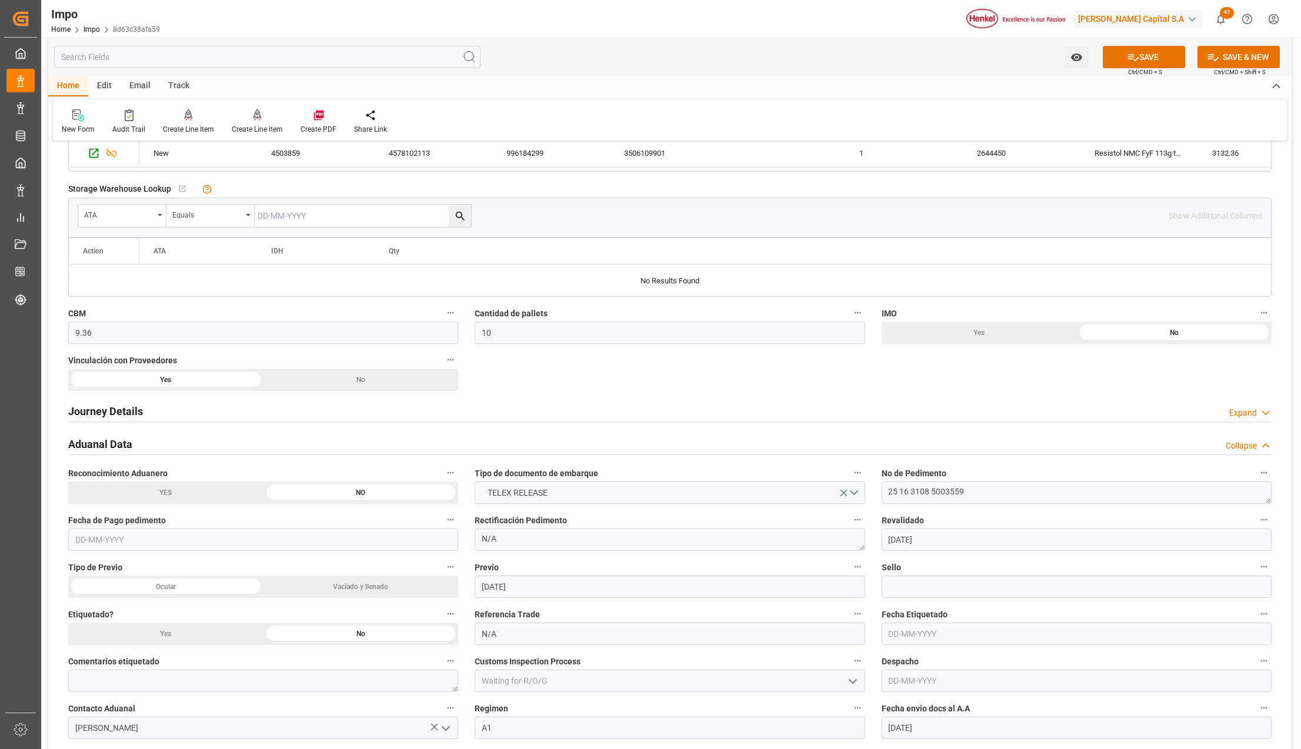
click at [1162, 66] on button "SAVE" at bounding box center [1144, 57] width 82 height 22
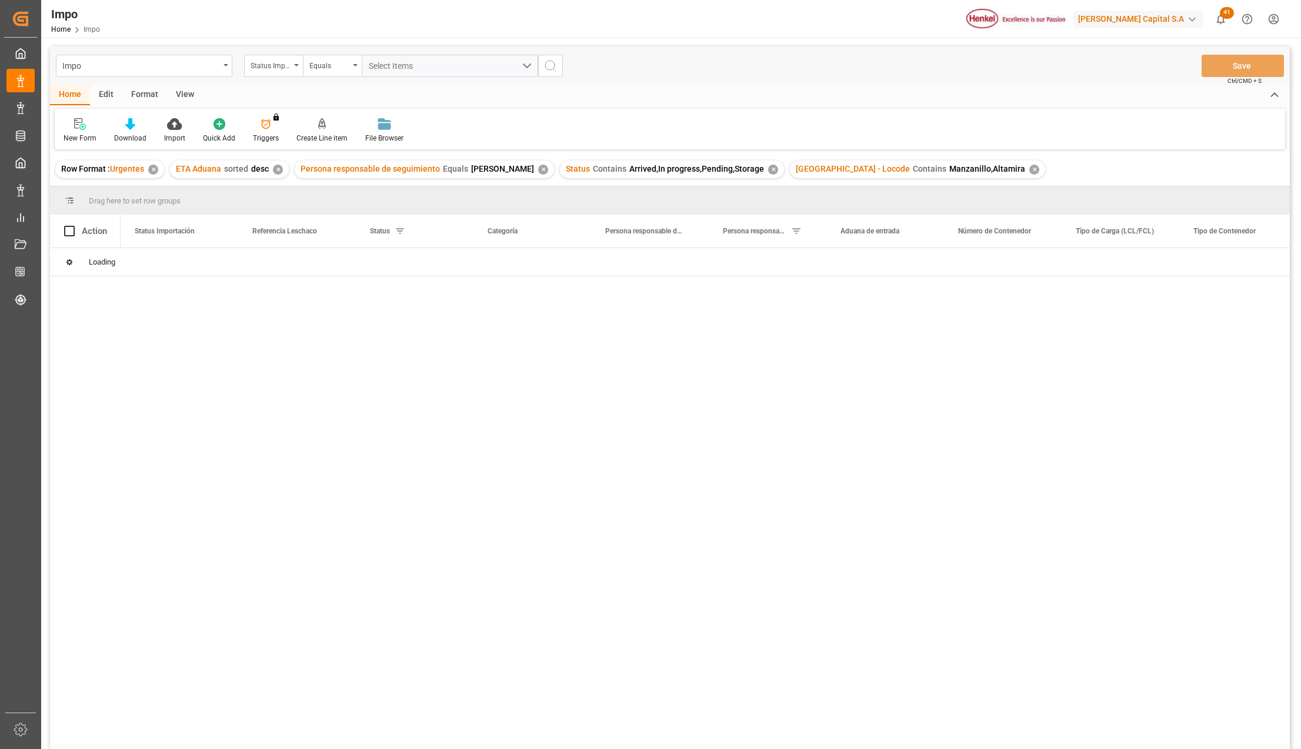
click at [182, 93] on div "View" at bounding box center [185, 95] width 36 height 20
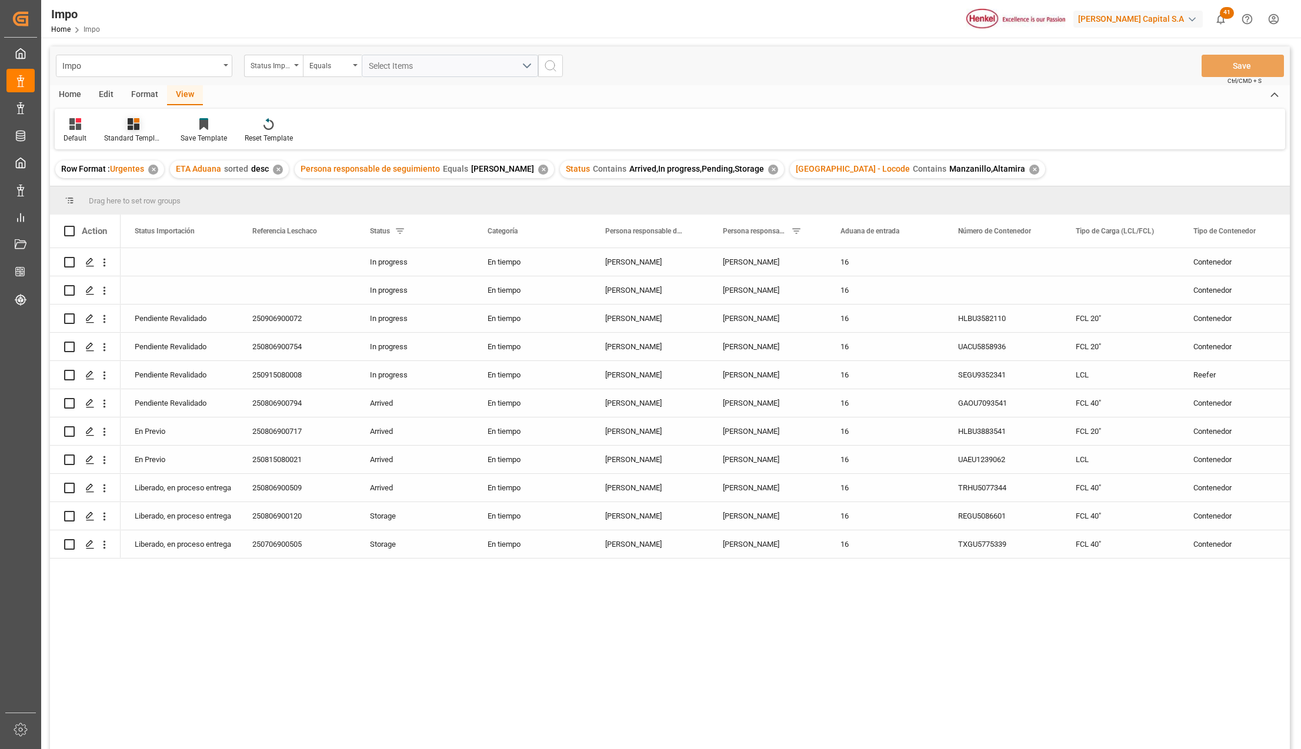
click at [144, 120] on div at bounding box center [133, 124] width 59 height 12
click at [179, 168] on div "Seguimiento Operativo" at bounding box center [165, 166] width 103 height 12
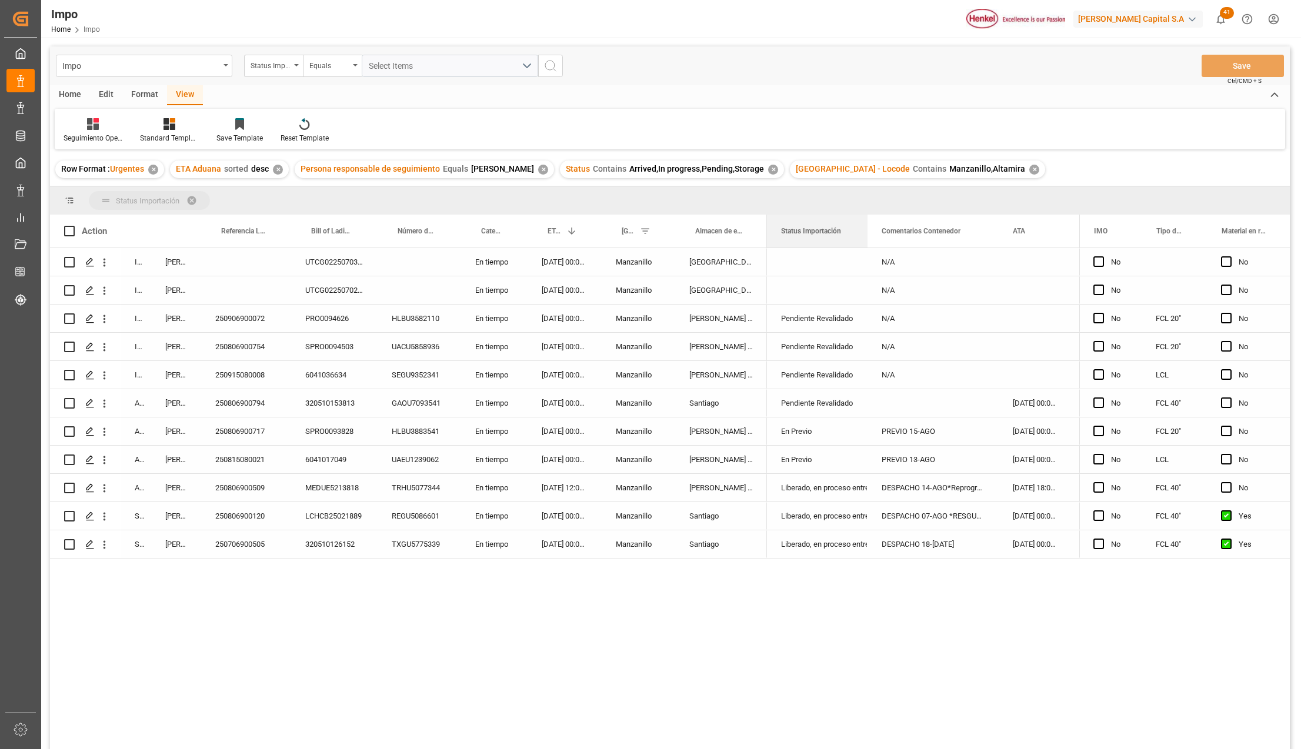
drag, startPoint x: 785, startPoint y: 228, endPoint x: 778, endPoint y: 205, distance: 24.0
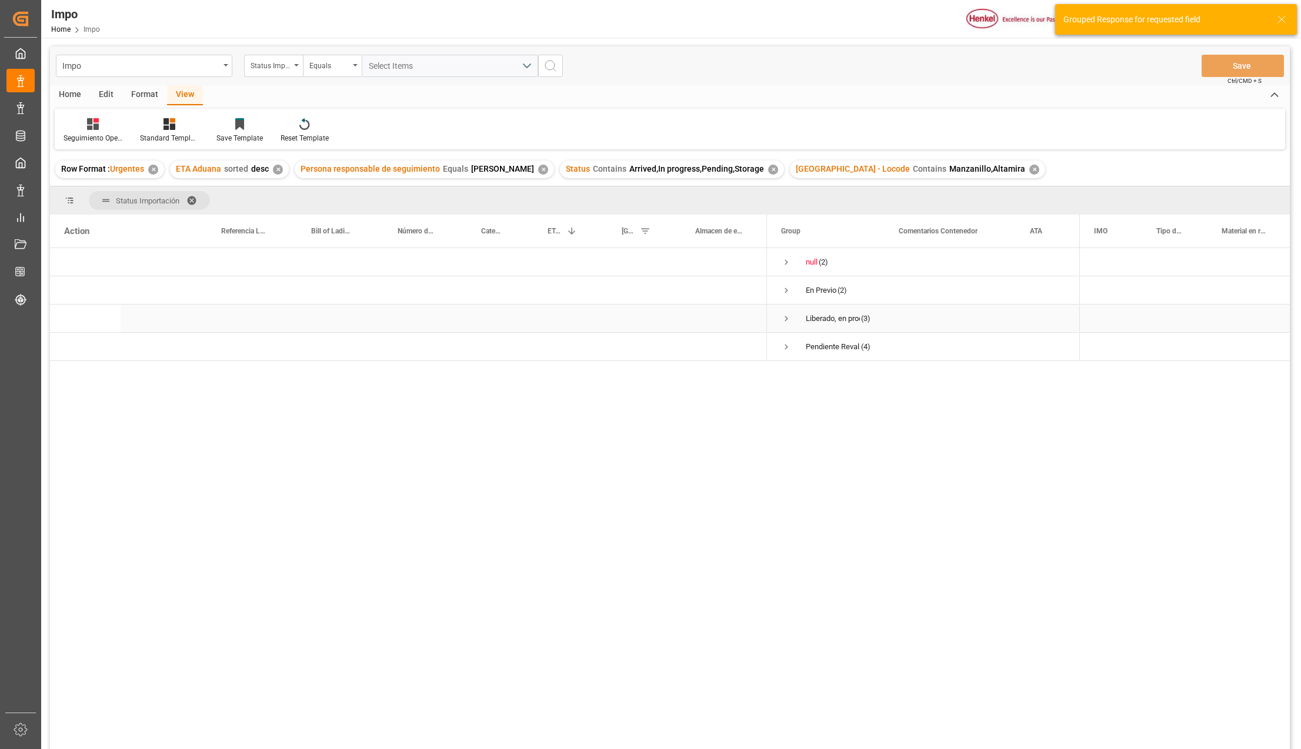
click at [716, 311] on div "Press SPACE to select this row." at bounding box center [721, 319] width 92 height 28
click at [789, 344] on span "Press SPACE to select this row." at bounding box center [786, 347] width 11 height 11
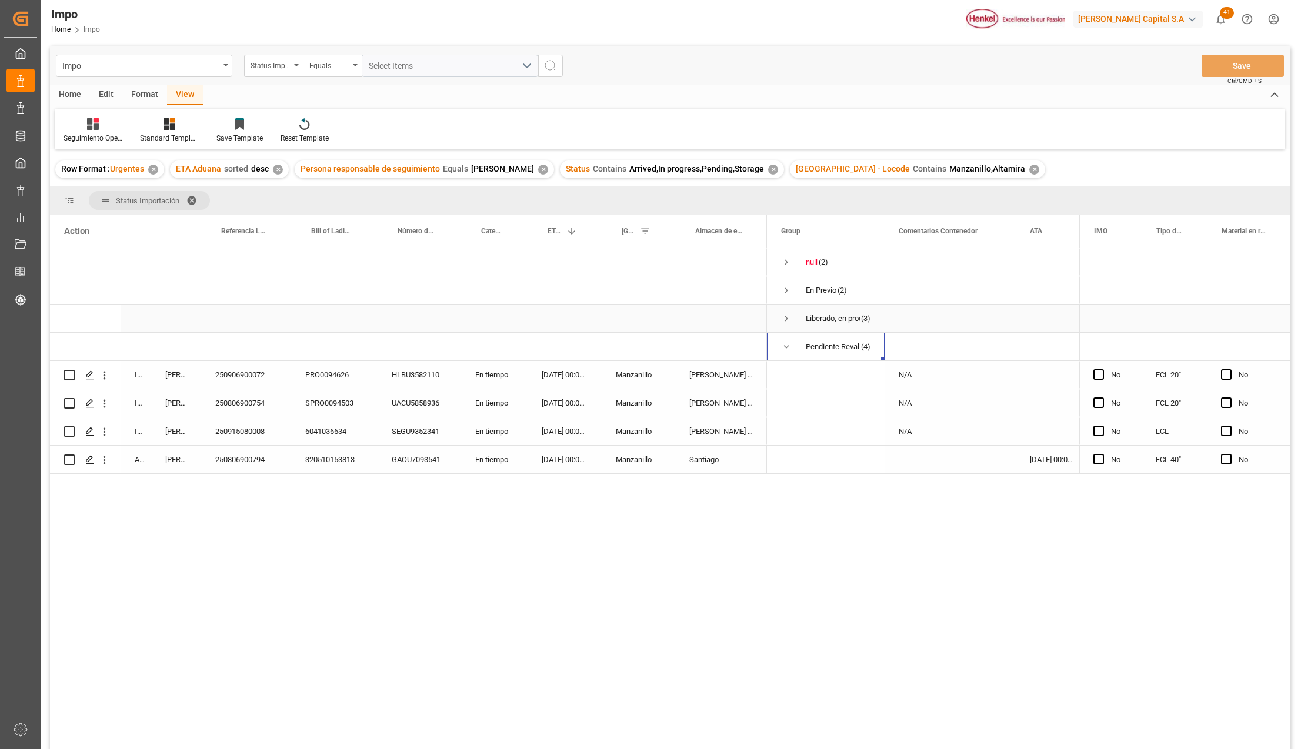
click at [788, 321] on span "Press SPACE to select this row." at bounding box center [786, 319] width 11 height 11
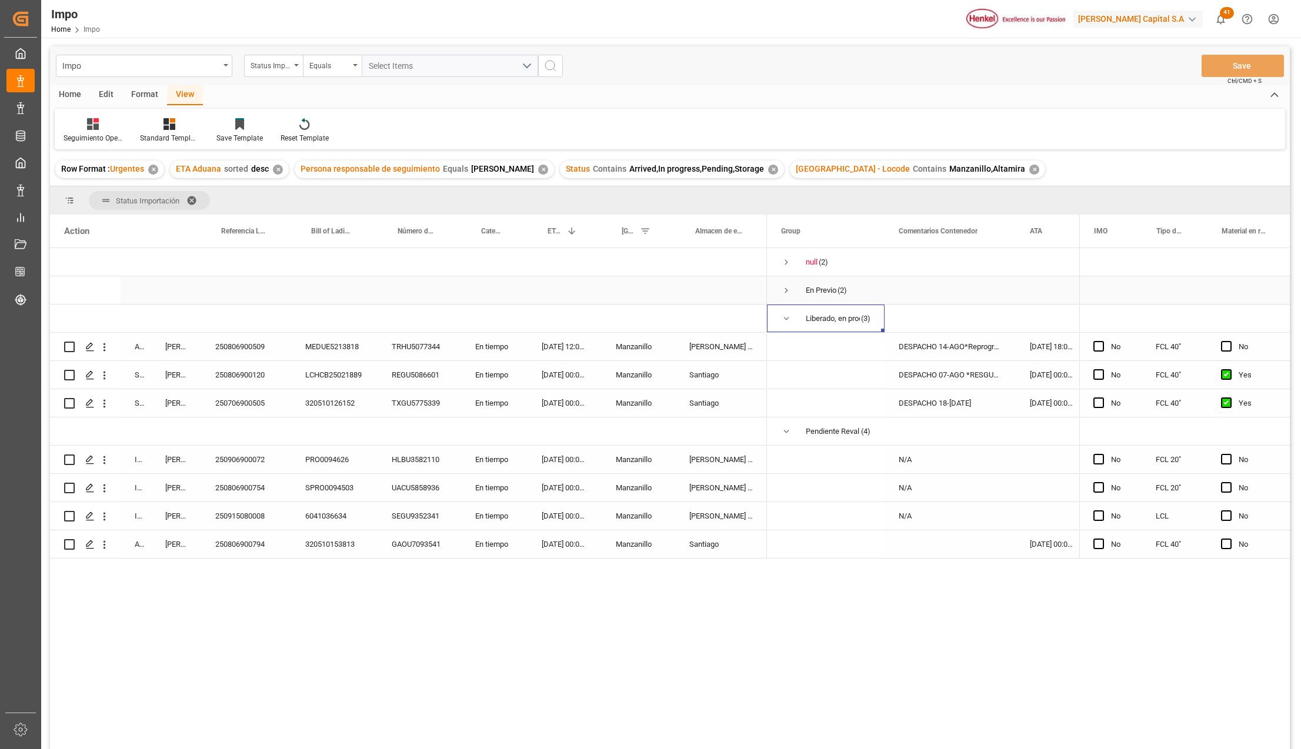
click at [787, 292] on span "Press SPACE to select this row." at bounding box center [786, 290] width 11 height 11
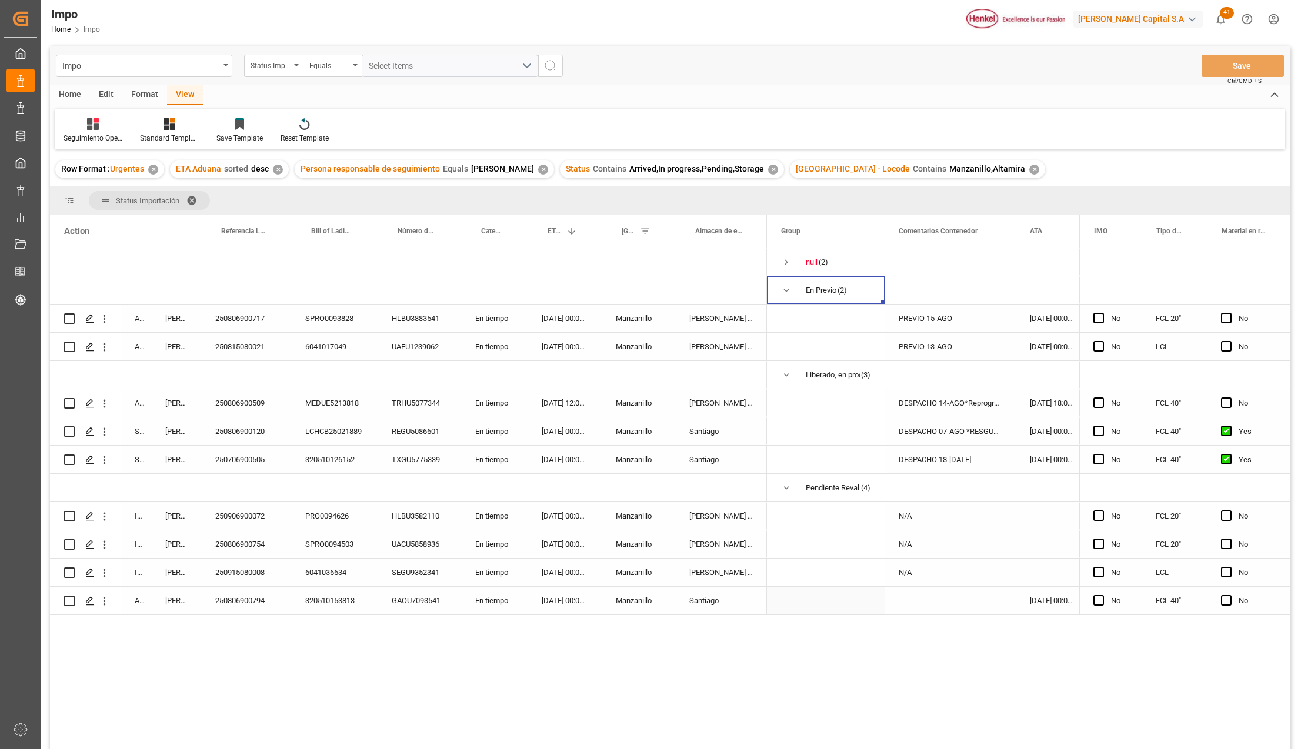
click at [551, 601] on div "[DATE] 00:00:00" at bounding box center [565, 601] width 74 height 28
click at [258, 321] on div "250806900717" at bounding box center [246, 319] width 90 height 28
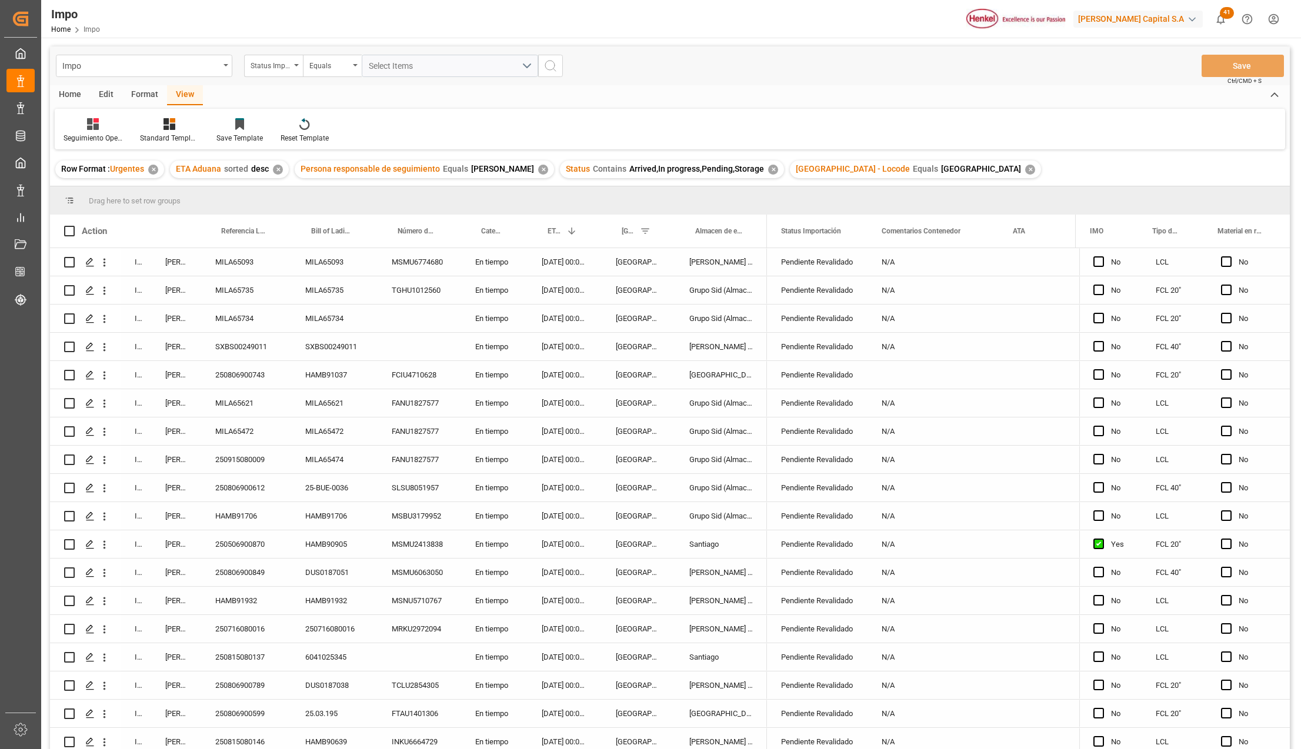
scroll to position [459, 0]
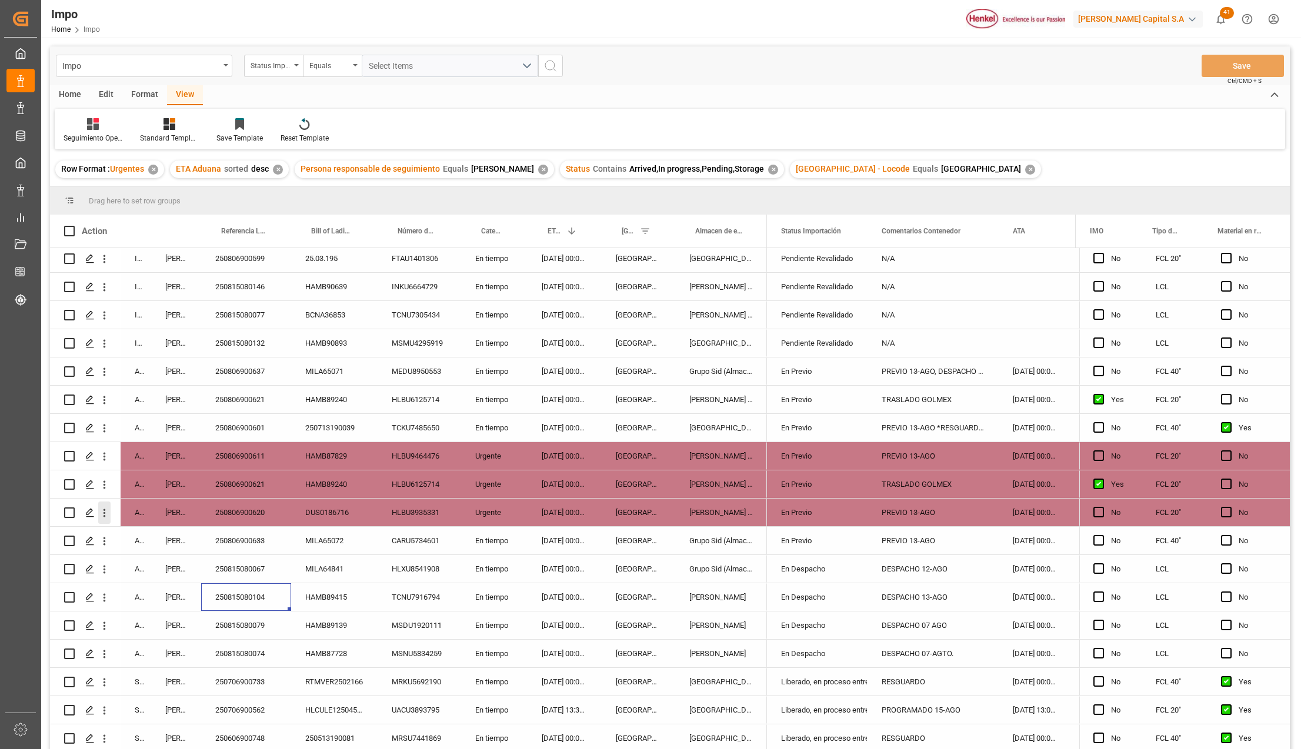
click at [104, 514] on icon "open menu" at bounding box center [105, 513] width 2 height 8
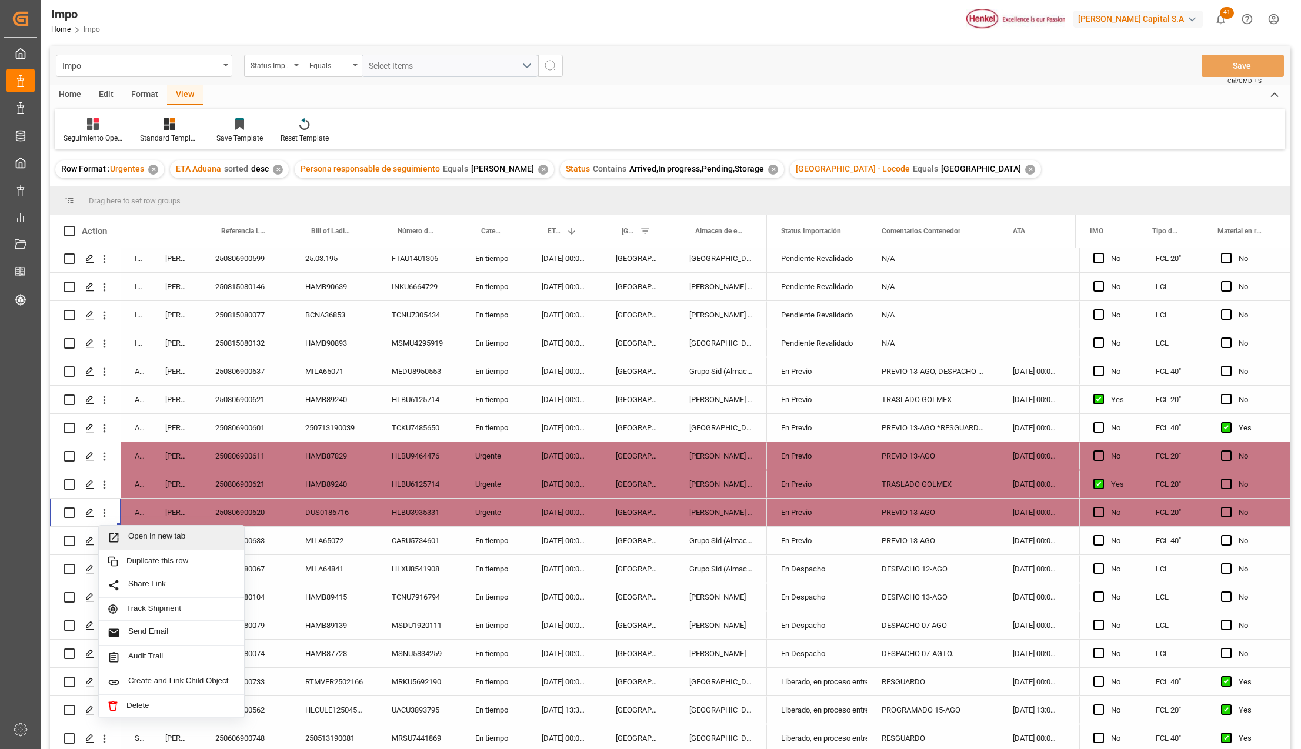
click at [118, 532] on icon "Press SPACE to select this row." at bounding box center [114, 538] width 12 height 12
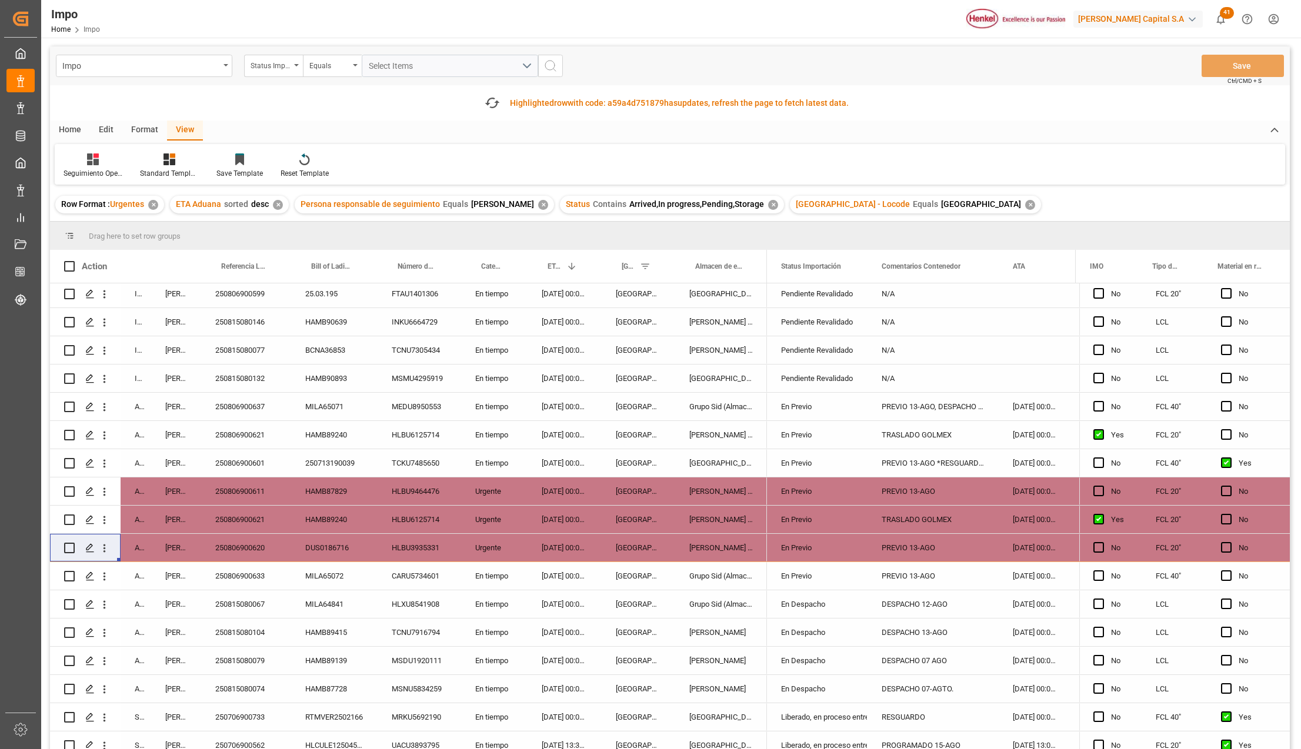
click at [918, 534] on div "PREVIO 13-AGO" at bounding box center [933, 548] width 131 height 28
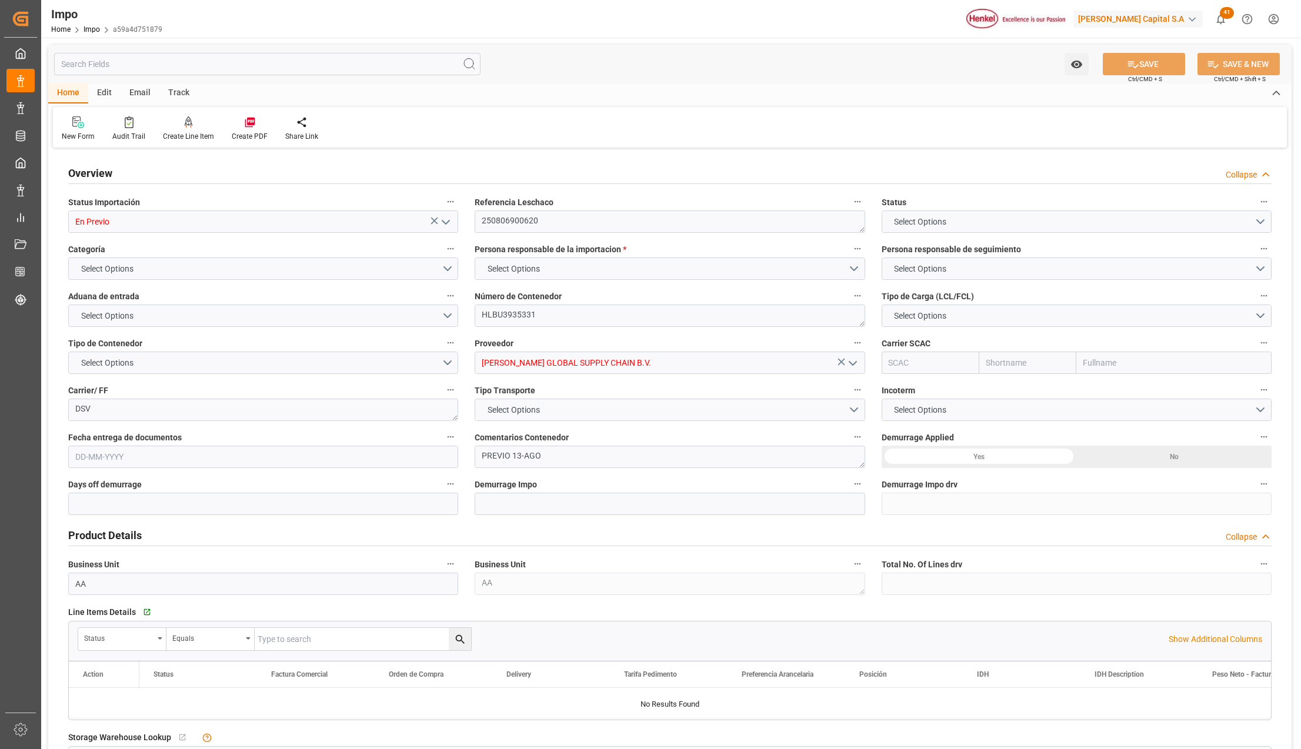
type input "4"
type input "20"
type input "10"
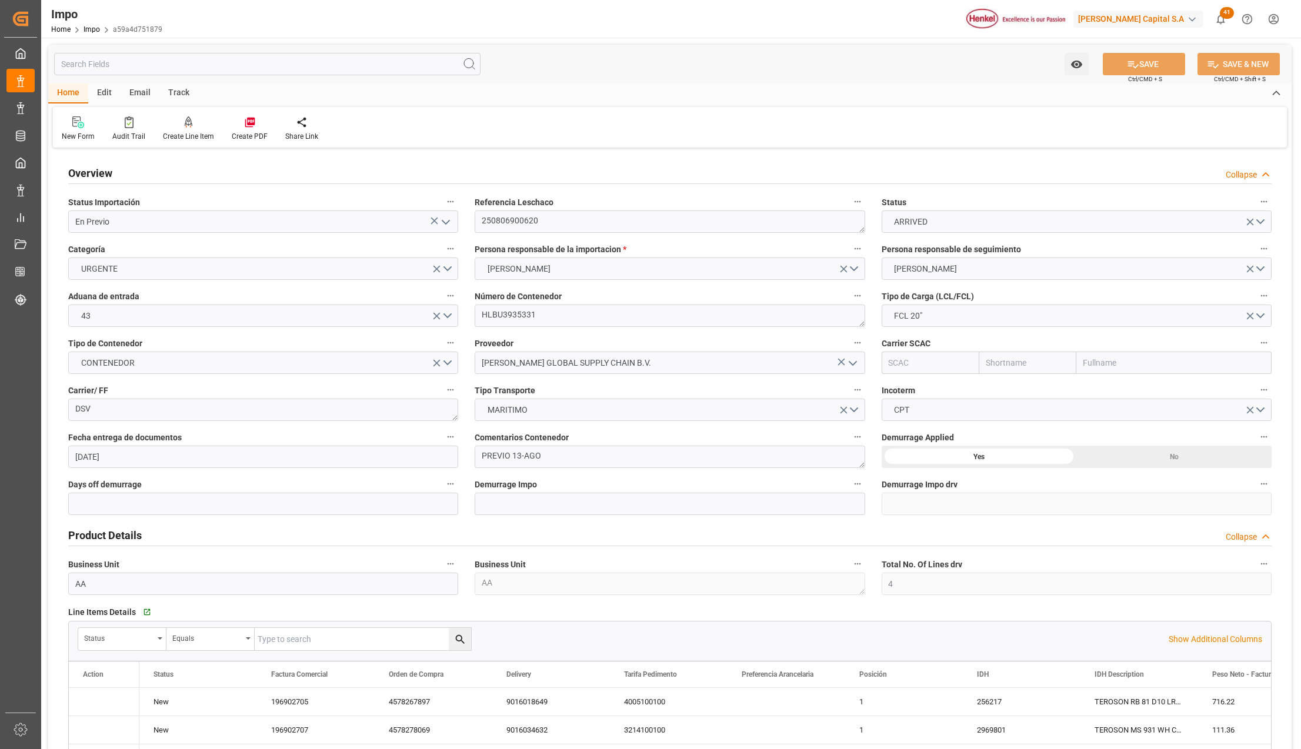
type input "[DATE]"
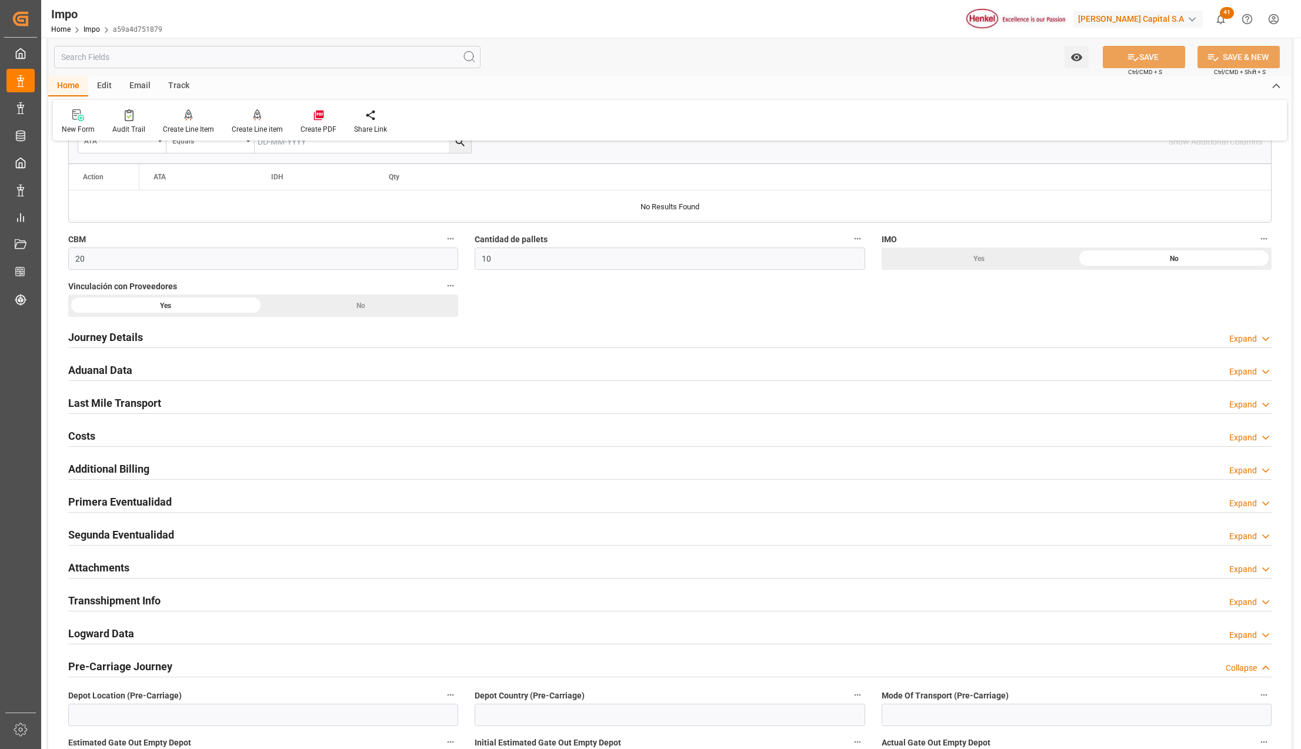
scroll to position [784, 0]
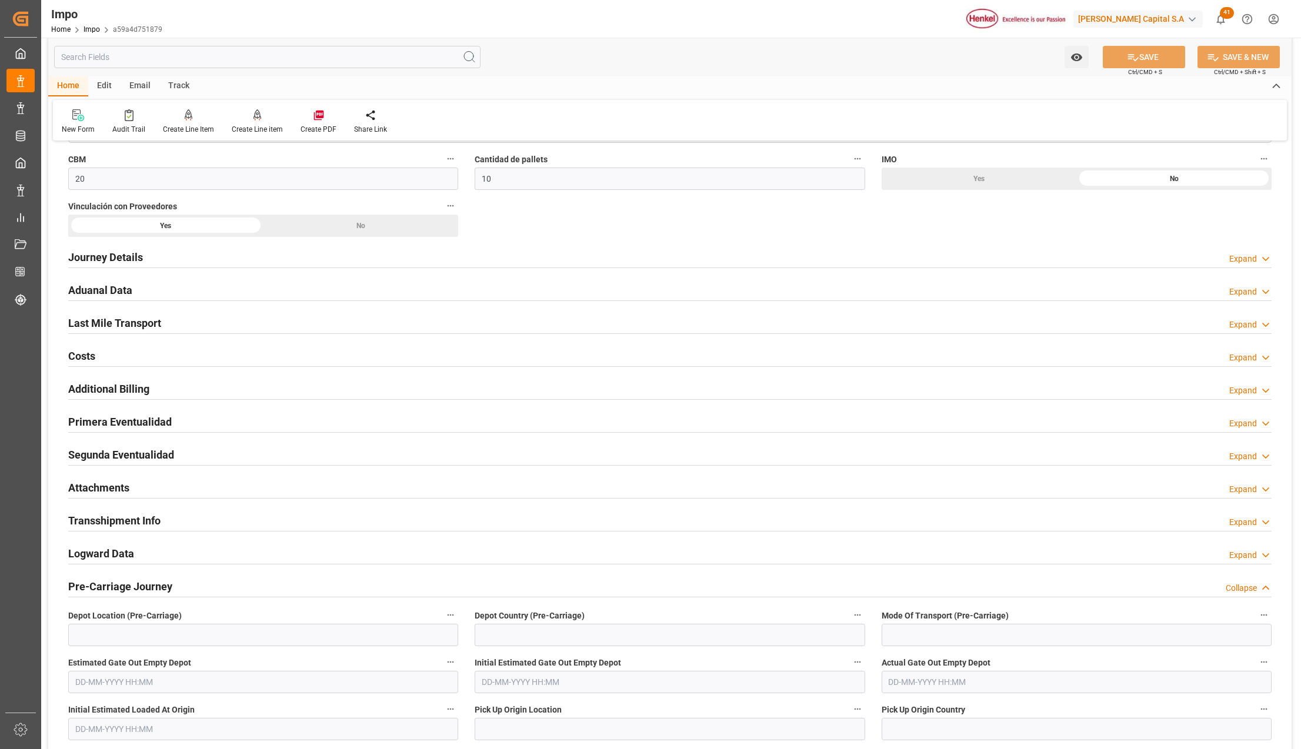
click at [90, 418] on h2 "Primera Eventualidad" at bounding box center [120, 422] width 104 height 16
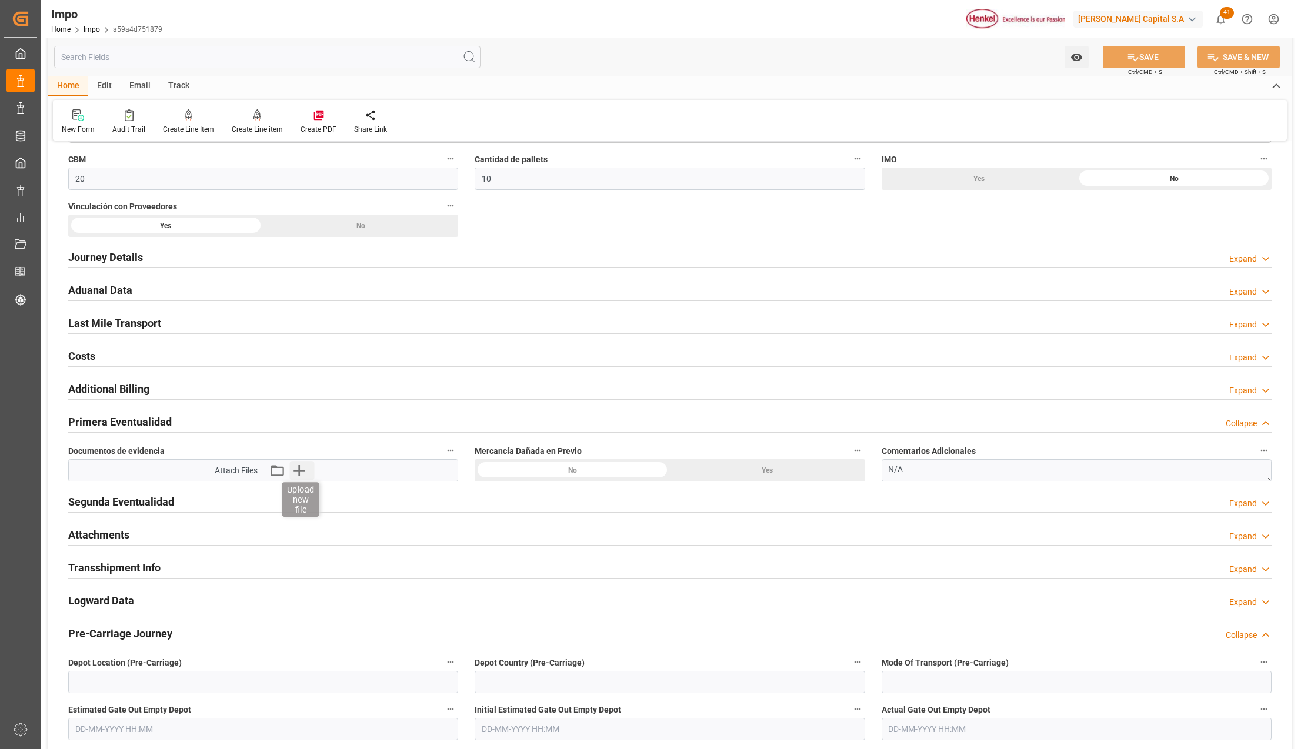
click at [300, 469] on icon "button" at bounding box center [298, 470] width 19 height 19
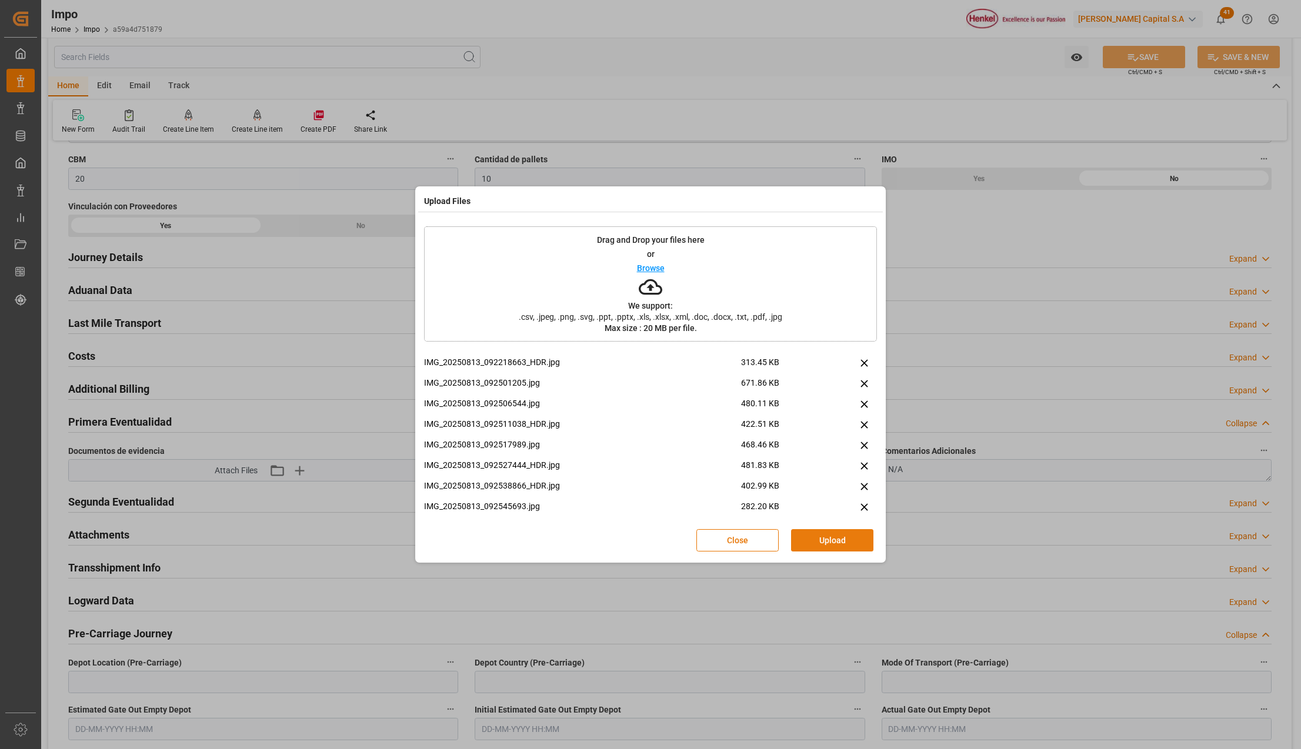
click at [839, 532] on button "Upload" at bounding box center [832, 540] width 82 height 22
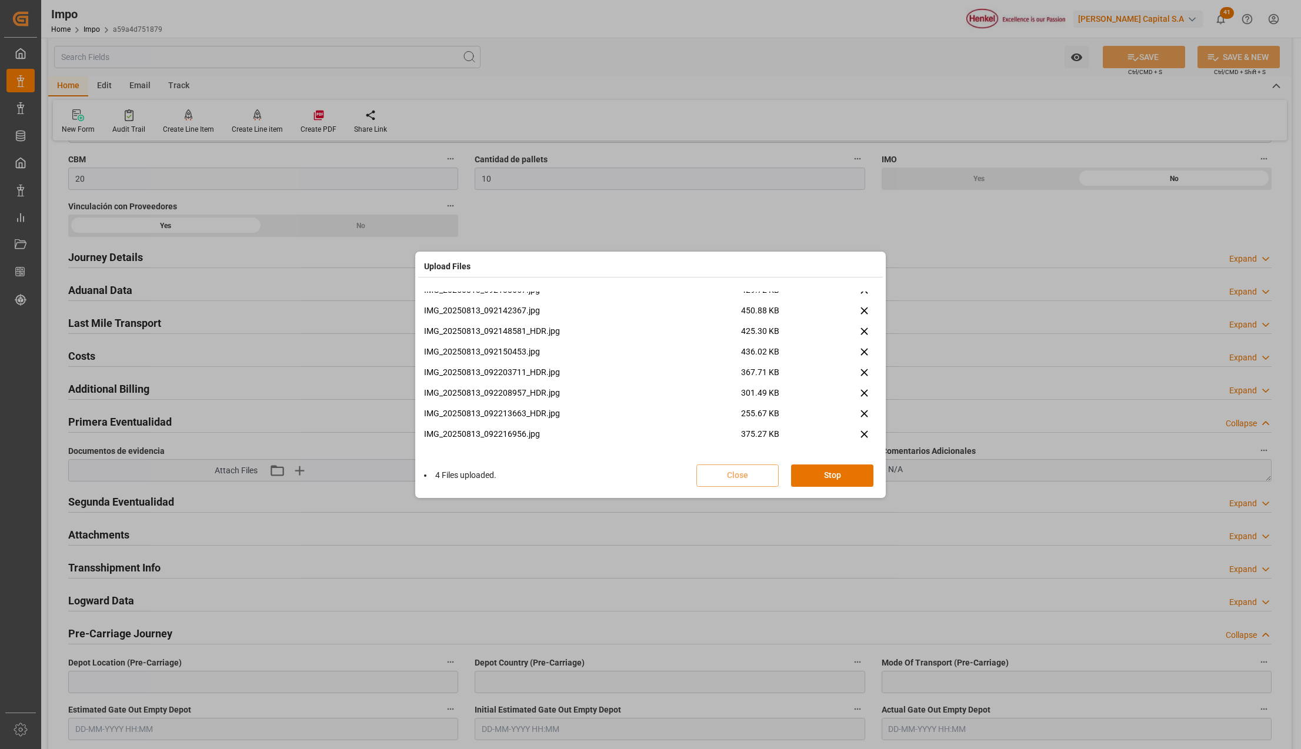
scroll to position [1079, 0]
click at [848, 476] on button "Done" at bounding box center [832, 476] width 82 height 22
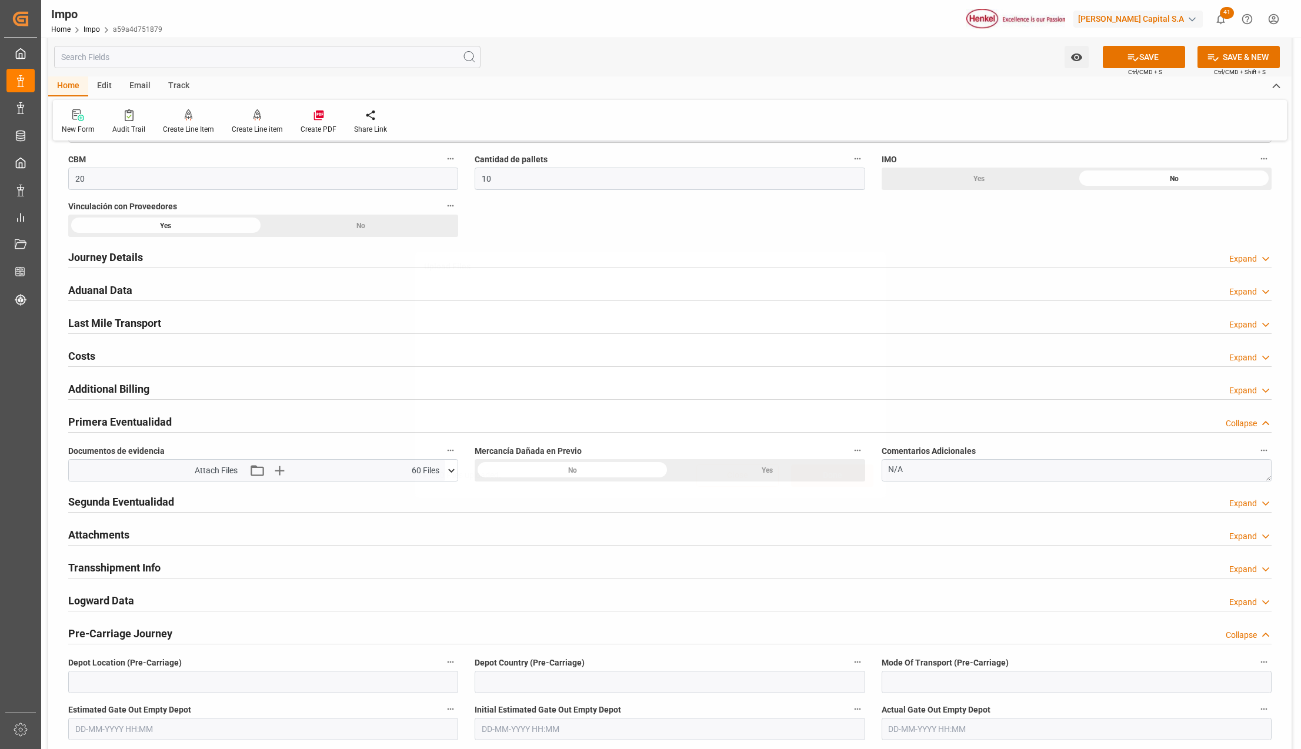
scroll to position [0, 0]
click at [1132, 58] on icon at bounding box center [1133, 57] width 12 height 12
click at [937, 471] on textarea "N/A" at bounding box center [1077, 470] width 390 height 22
drag, startPoint x: 918, startPoint y: 472, endPoint x: 871, endPoint y: 469, distance: 47.7
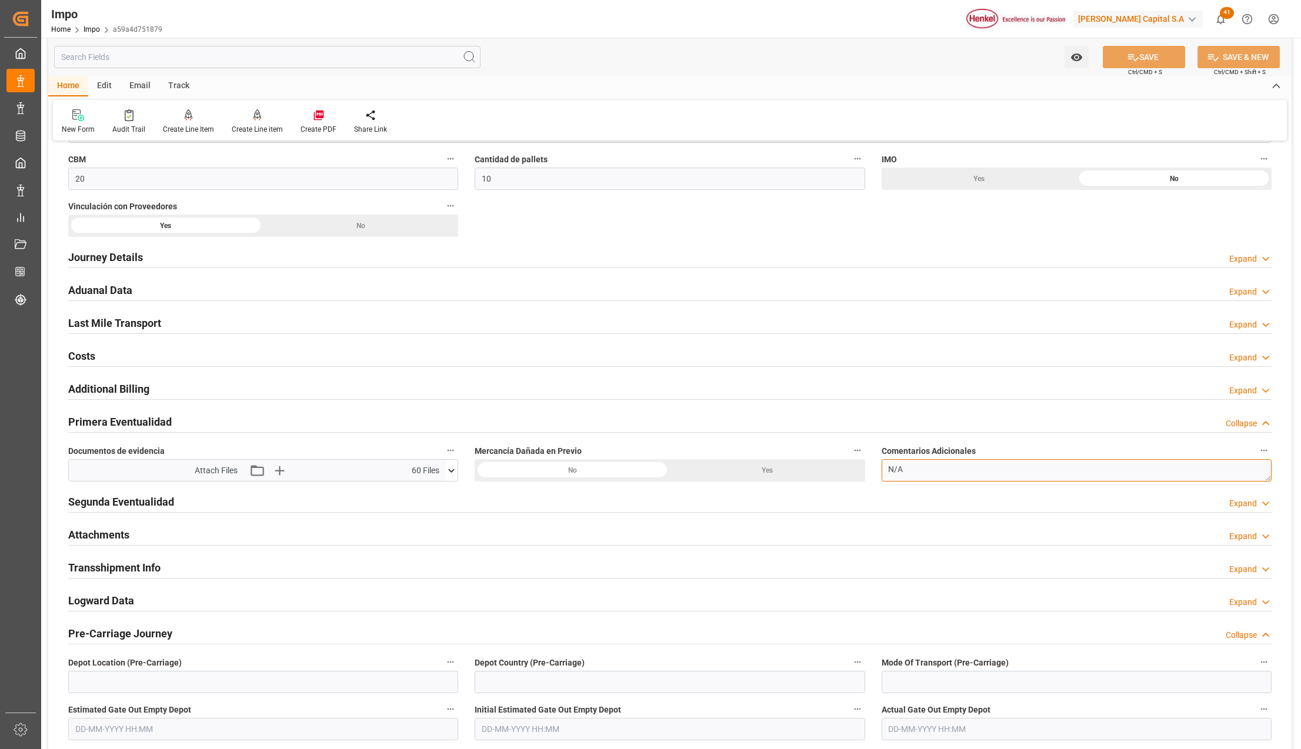
click at [901, 478] on textarea "N/A" at bounding box center [1077, 470] width 390 height 22
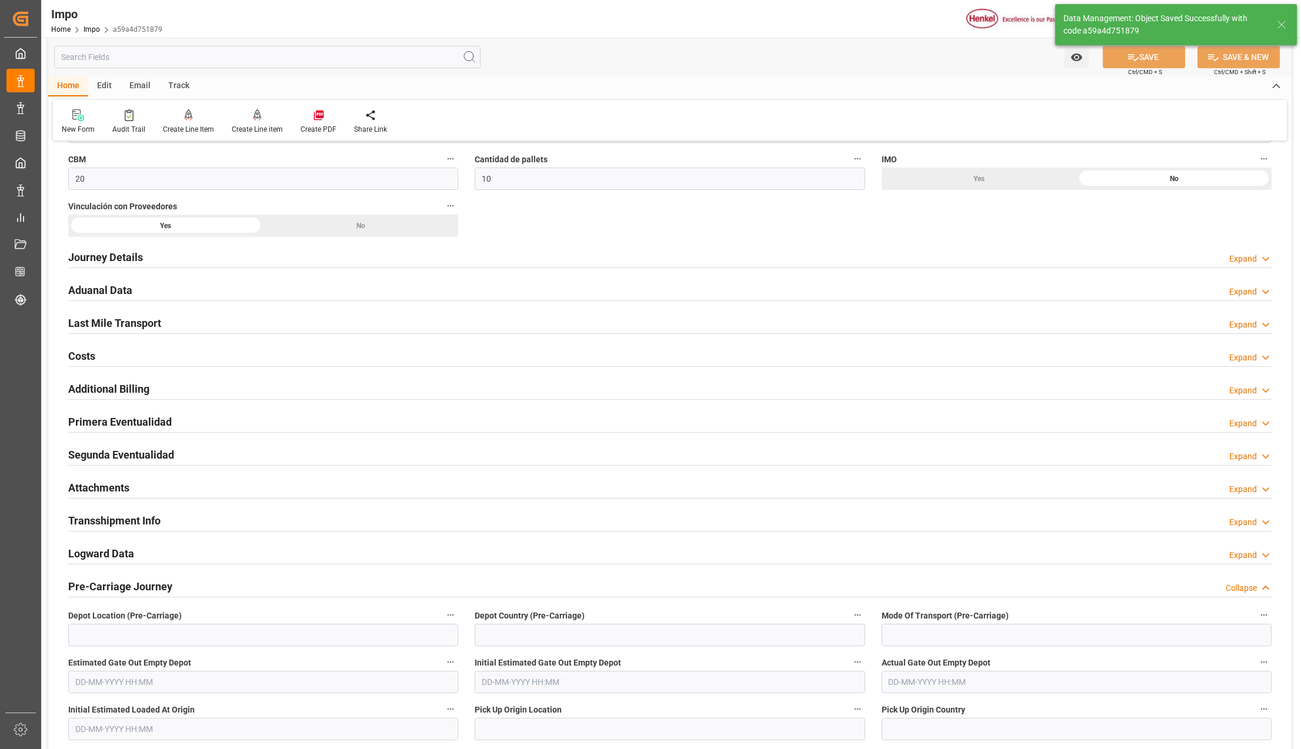
click at [116, 425] on h2 "Primera Eventualidad" at bounding box center [120, 422] width 104 height 16
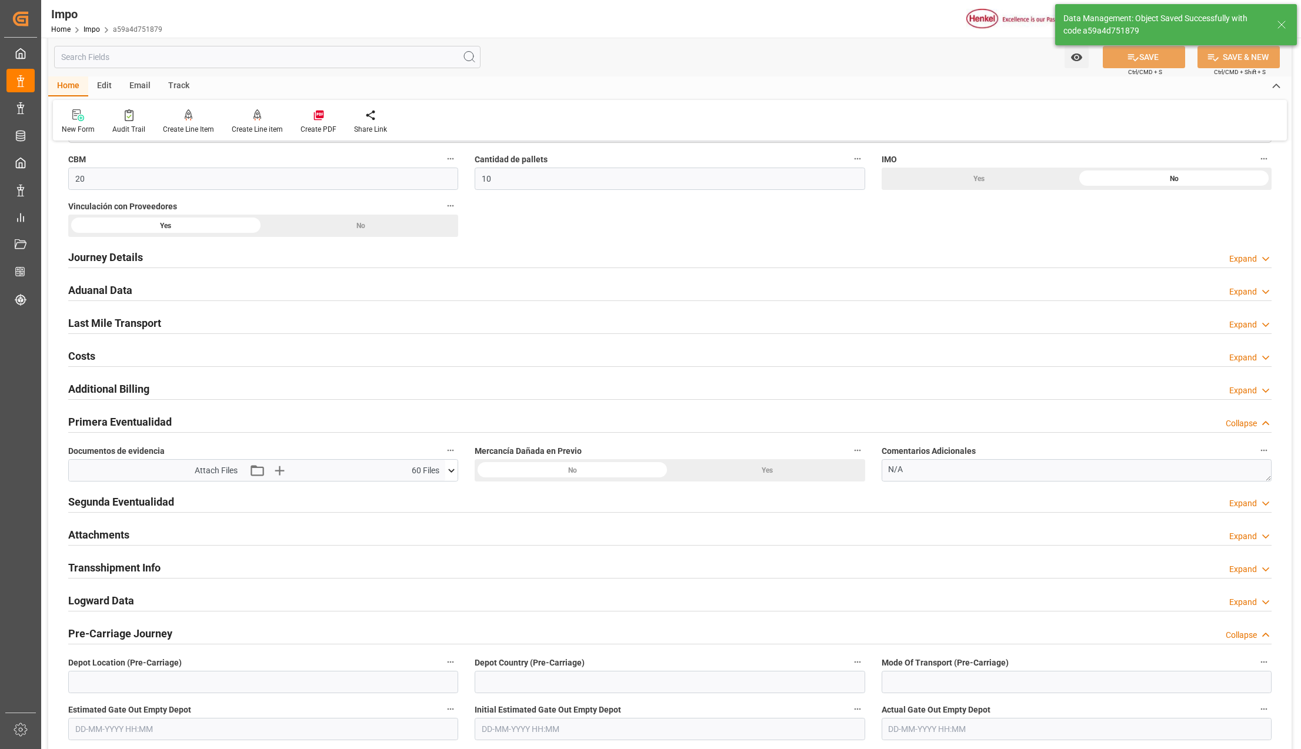
click at [909, 459] on label "Comentarios Adicionales" at bounding box center [1077, 451] width 390 height 16
click at [1257, 458] on button "Comentarios Adicionales" at bounding box center [1264, 450] width 15 height 15
click at [907, 474] on div at bounding box center [650, 374] width 1301 height 749
click at [907, 474] on div "Audits" at bounding box center [650, 374] width 1301 height 749
click at [907, 474] on textarea "N/A" at bounding box center [1077, 470] width 390 height 22
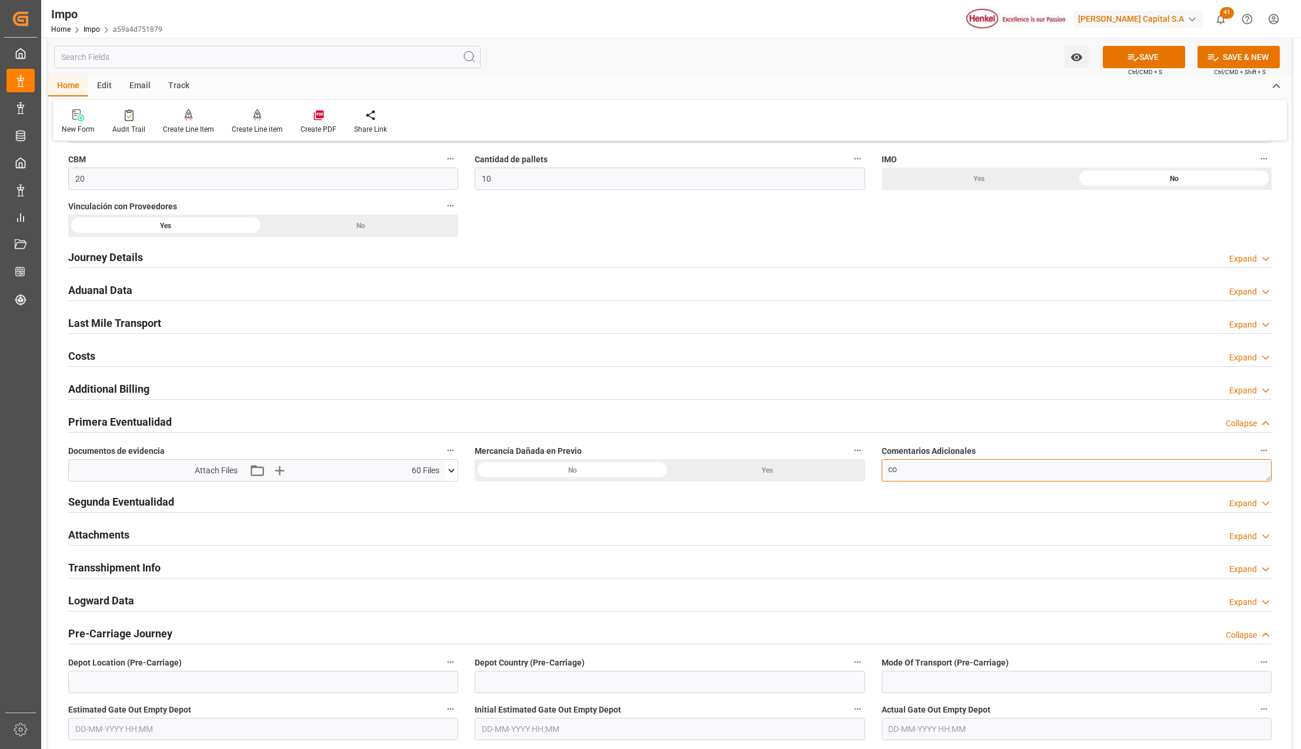
type textarea "c"
type textarea "CONTENEDOR ABOLLADO Y RASPADO"
click at [1142, 51] on button "SAVE" at bounding box center [1144, 57] width 82 height 22
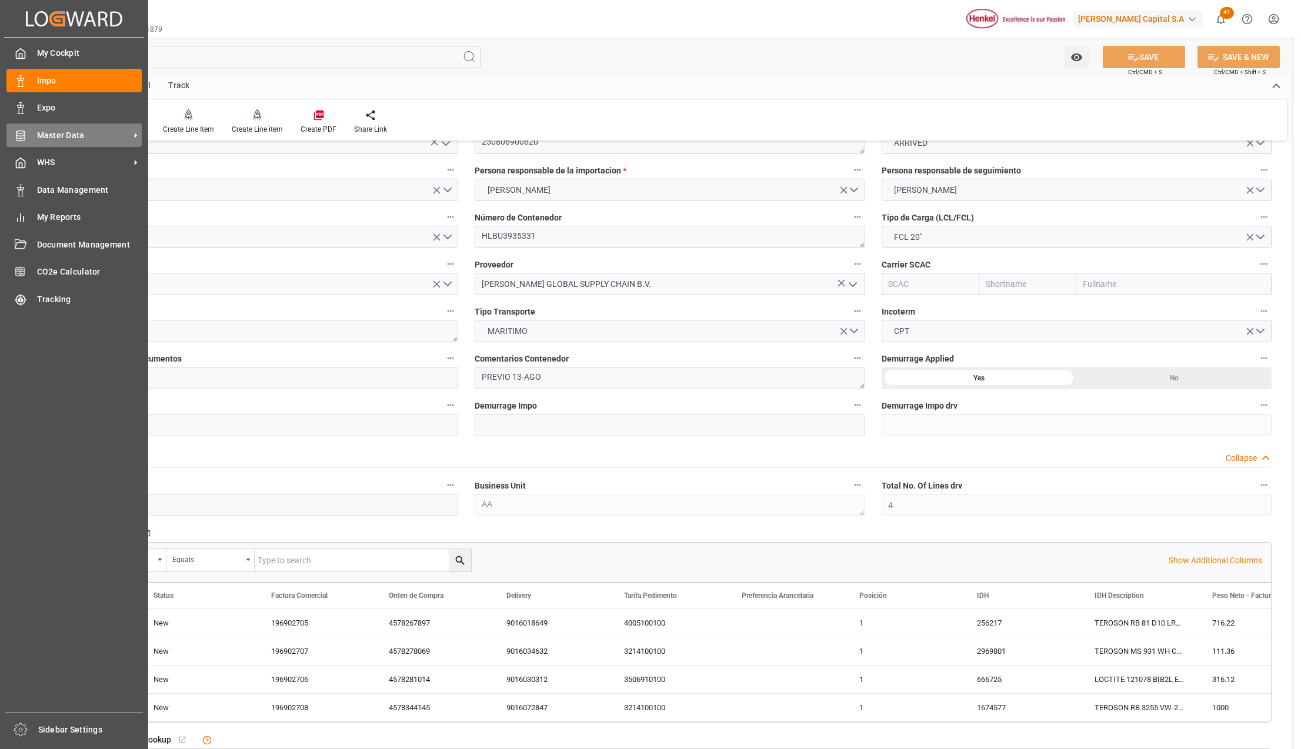
scroll to position [78, 0]
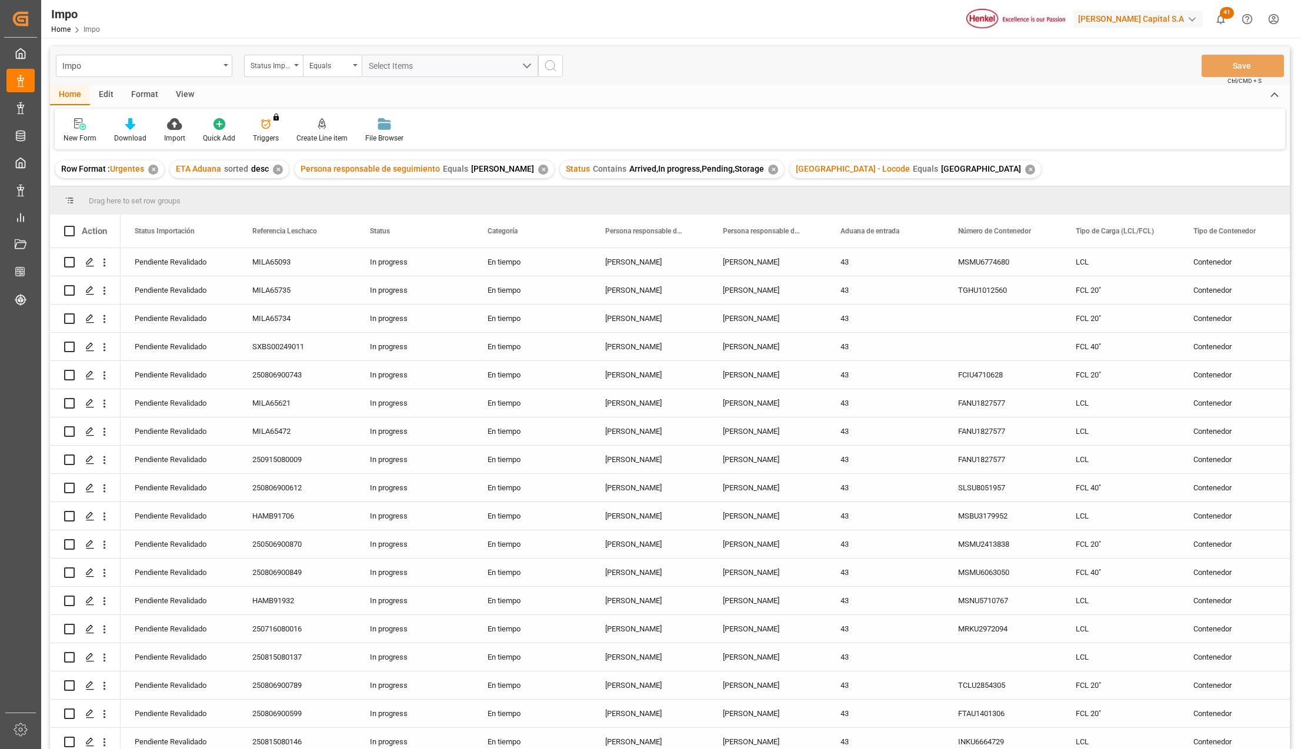
click at [182, 93] on div "View" at bounding box center [185, 95] width 36 height 20
click at [148, 133] on div "Standard Templates" at bounding box center [133, 138] width 59 height 11
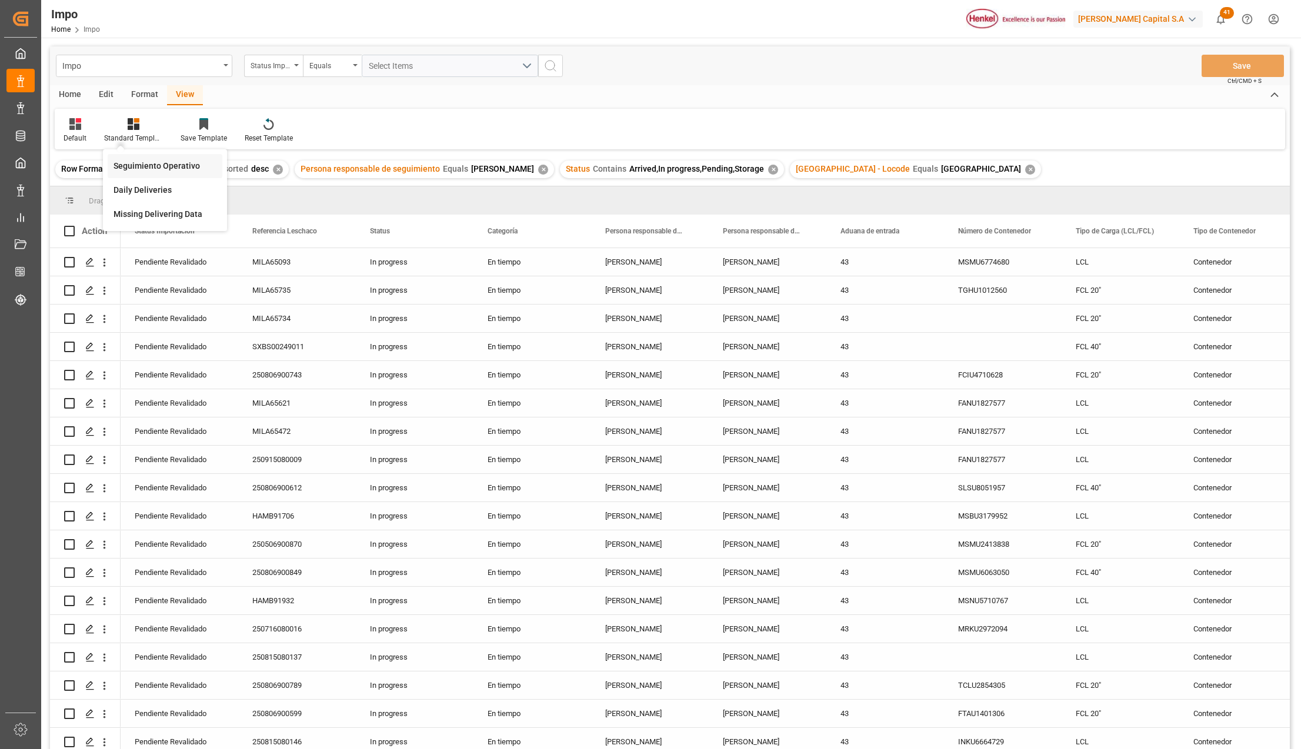
click at [151, 162] on div "Seguimiento Operativo" at bounding box center [165, 166] width 103 height 12
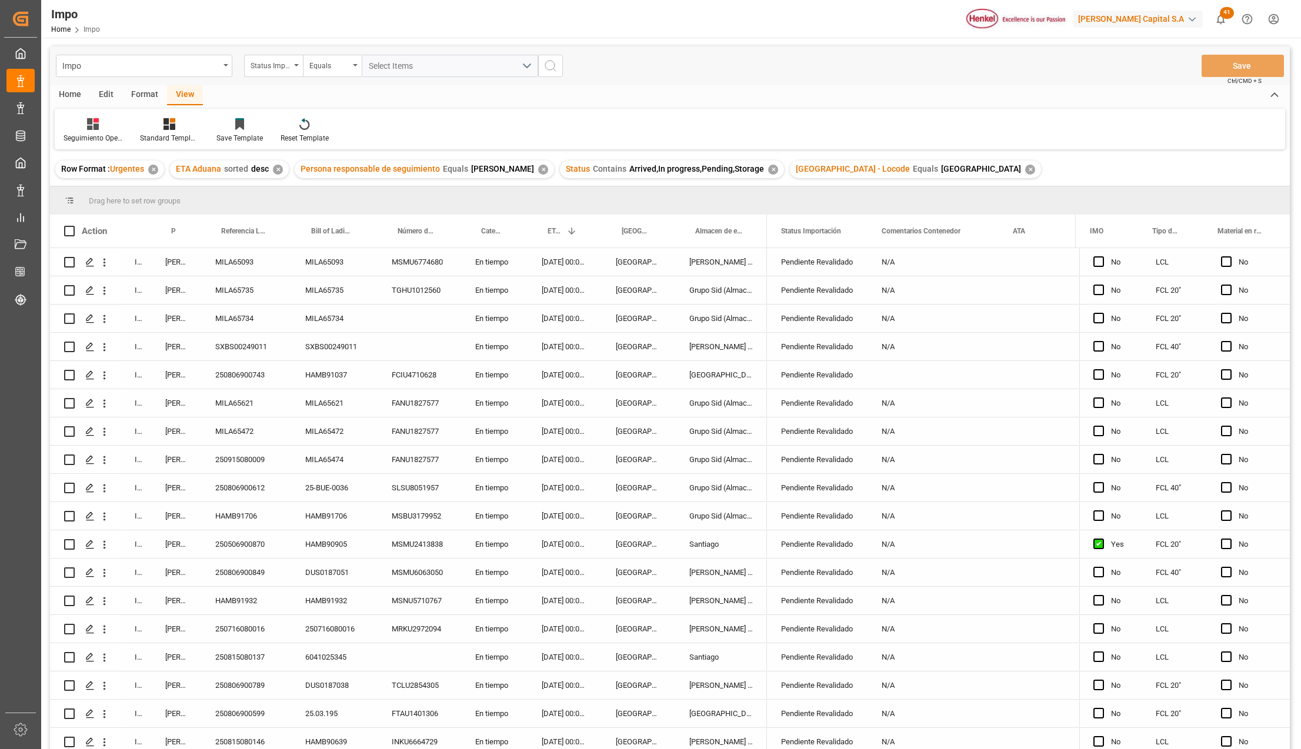
click at [577, 482] on div "[DATE] 00:00:00" at bounding box center [565, 488] width 74 height 28
click at [305, 490] on div "25-BUE-0036" at bounding box center [334, 488] width 86 height 28
click at [238, 490] on div "250806900612" at bounding box center [246, 488] width 90 height 28
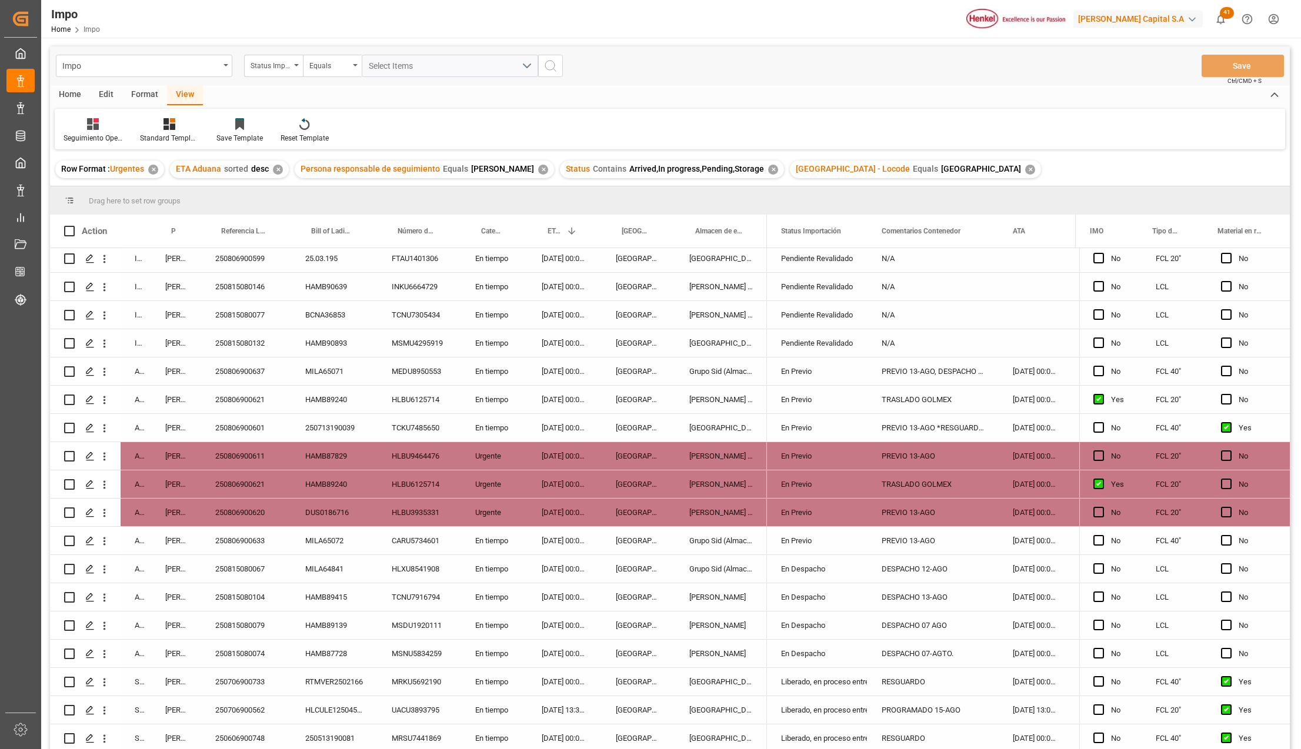
click at [739, 527] on div "Grupo Sid (Almacenaje y Distribucion AVIOR)" at bounding box center [721, 541] width 92 height 28
click at [109, 539] on icon "open menu" at bounding box center [104, 541] width 12 height 12
click at [122, 560] on span "Press SPACE to select this row." at bounding box center [118, 566] width 21 height 12
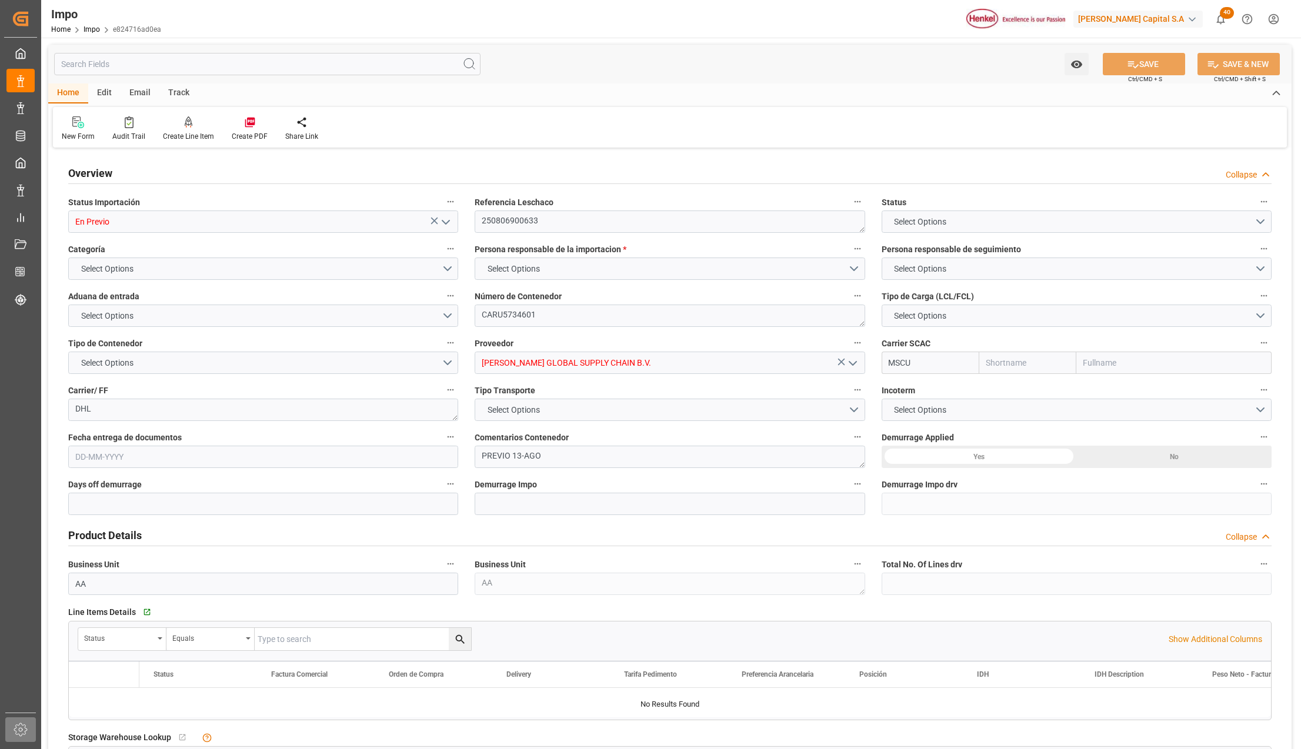
type input "MSC"
type input "Mediterranean Shipping Company"
type input "1"
type input "27.74"
type input "24"
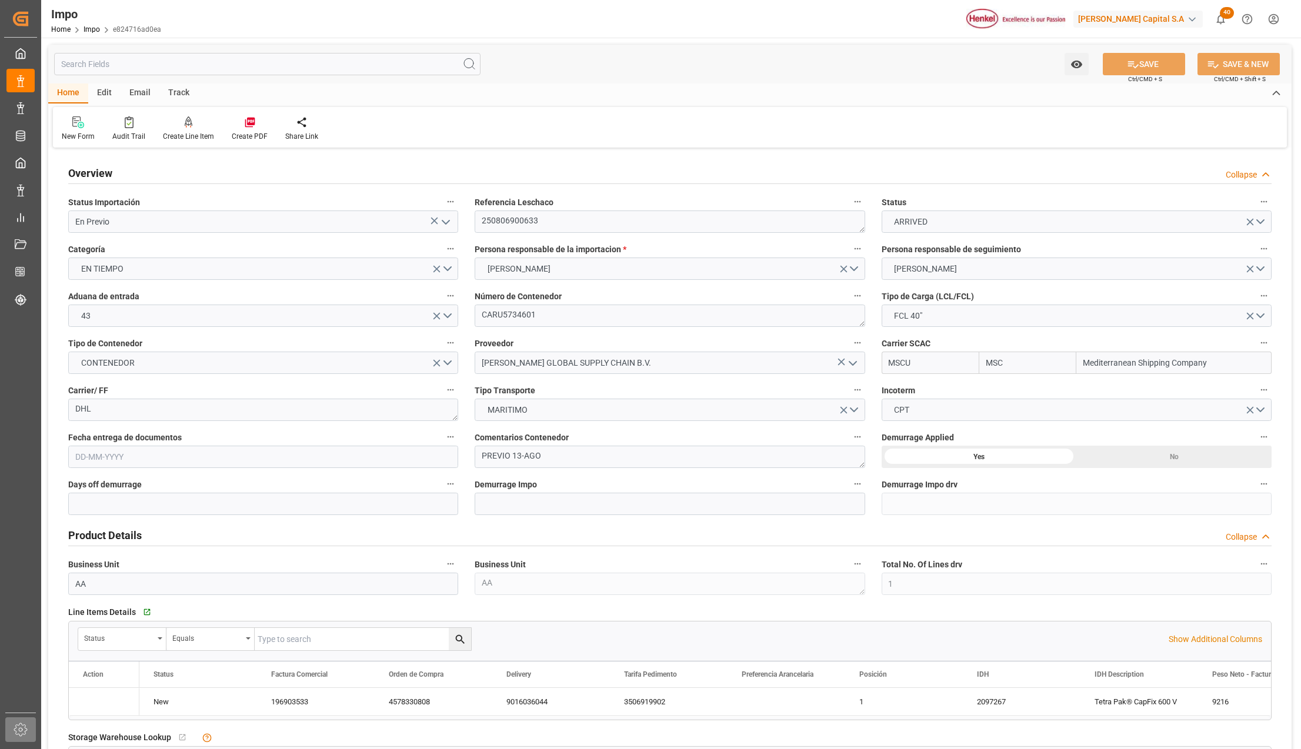
type input "[DATE]"
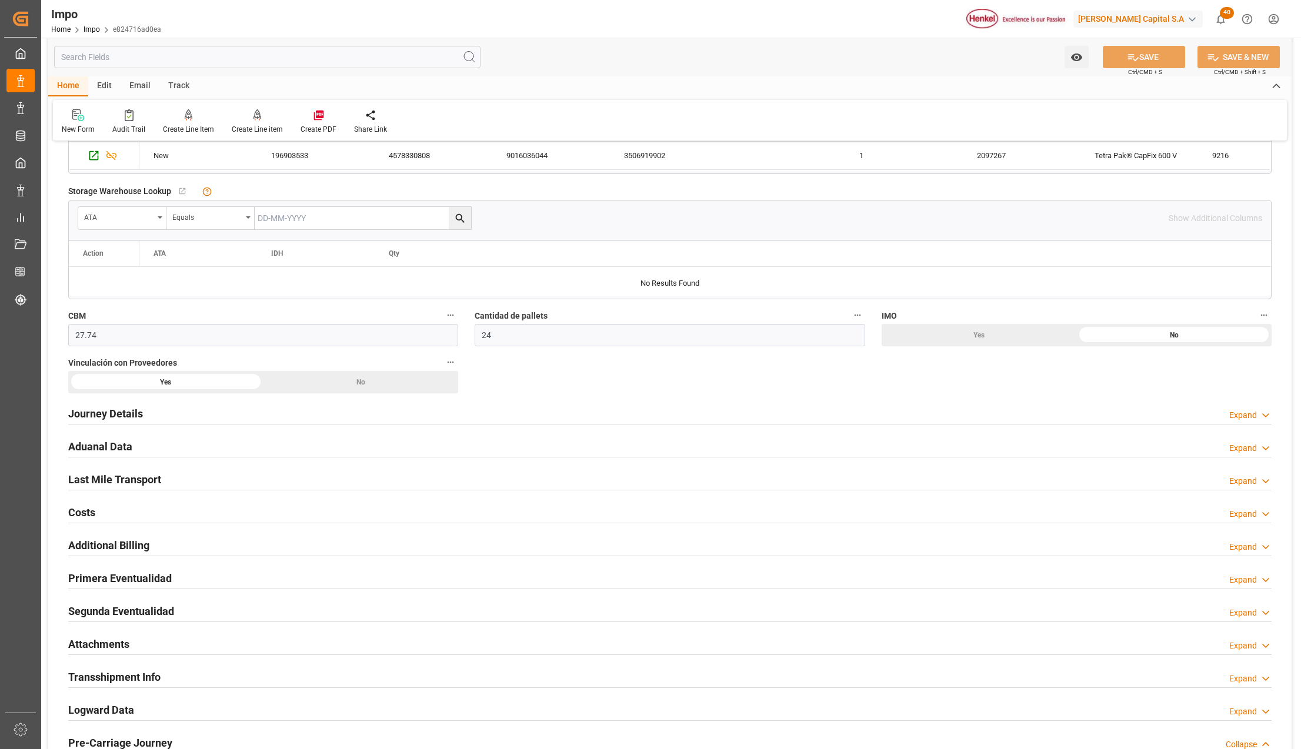
scroll to position [549, 0]
click at [89, 439] on h2 "Aduanal Data" at bounding box center [100, 444] width 64 height 16
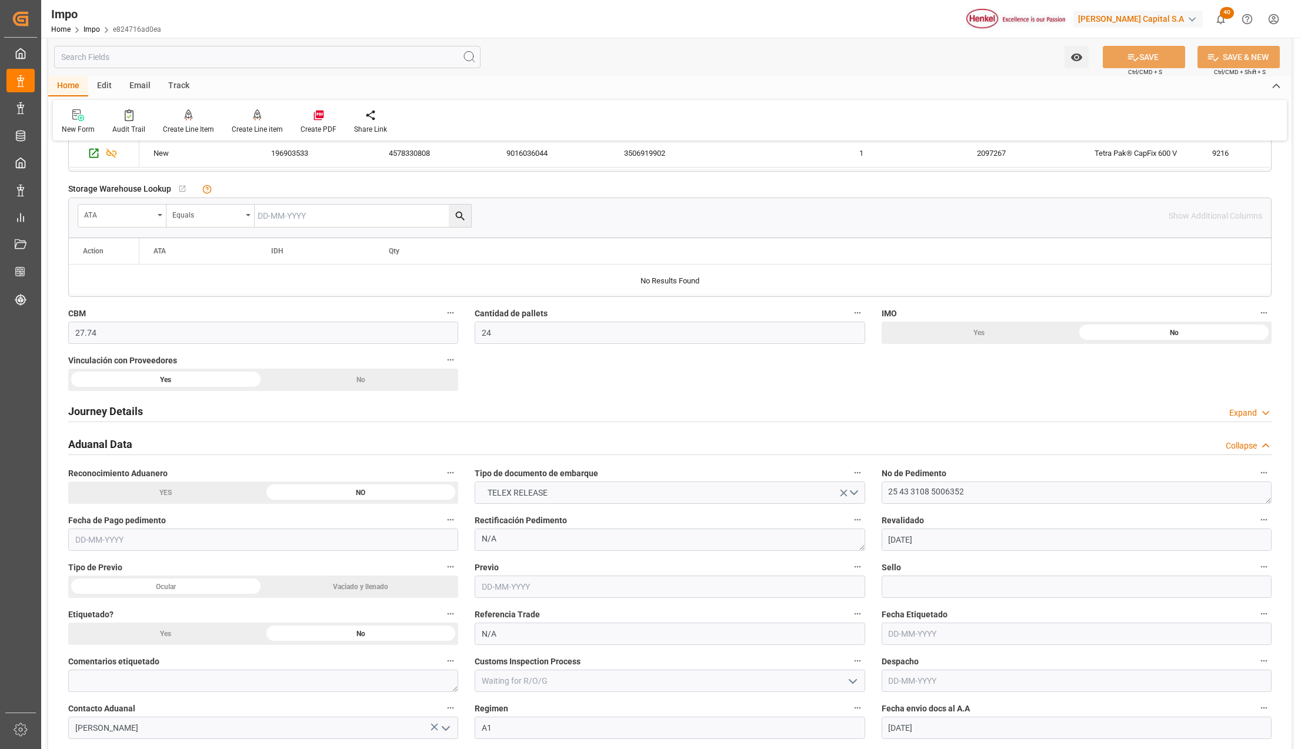
click at [556, 593] on input "text" at bounding box center [670, 587] width 390 height 22
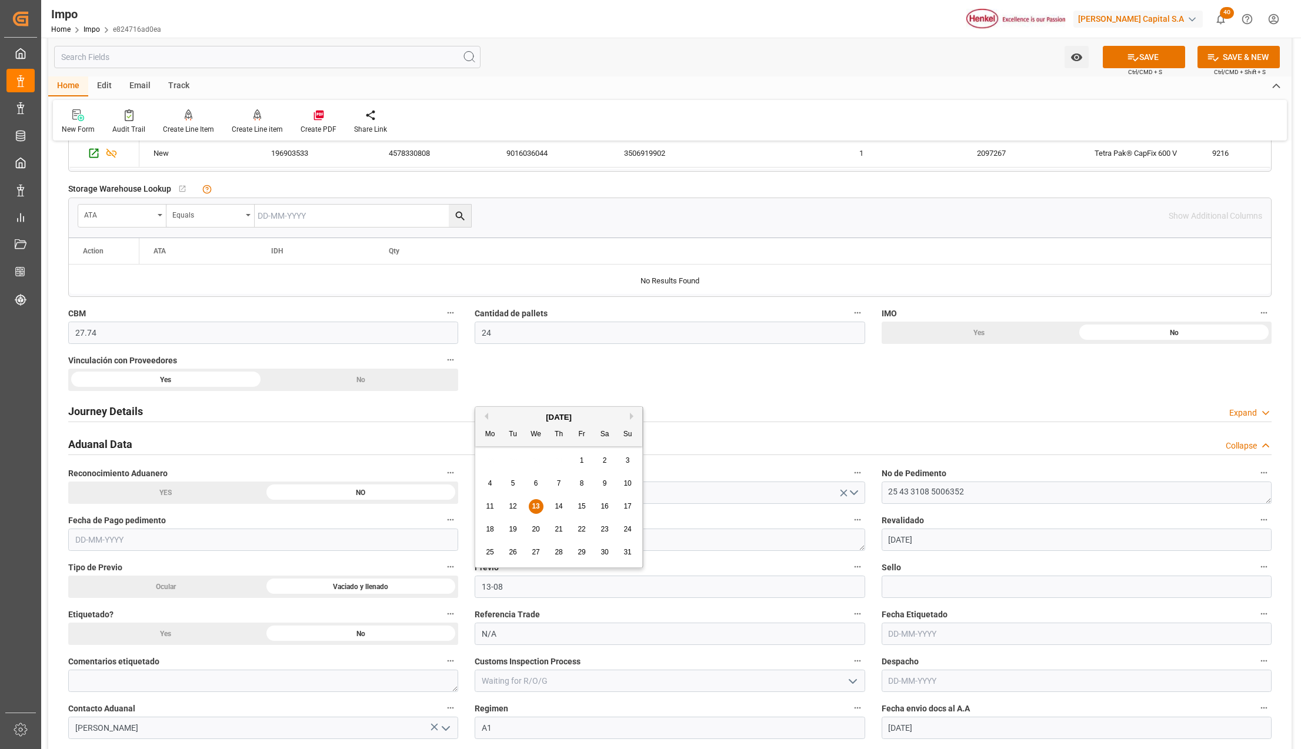
type input "13-08-2025"
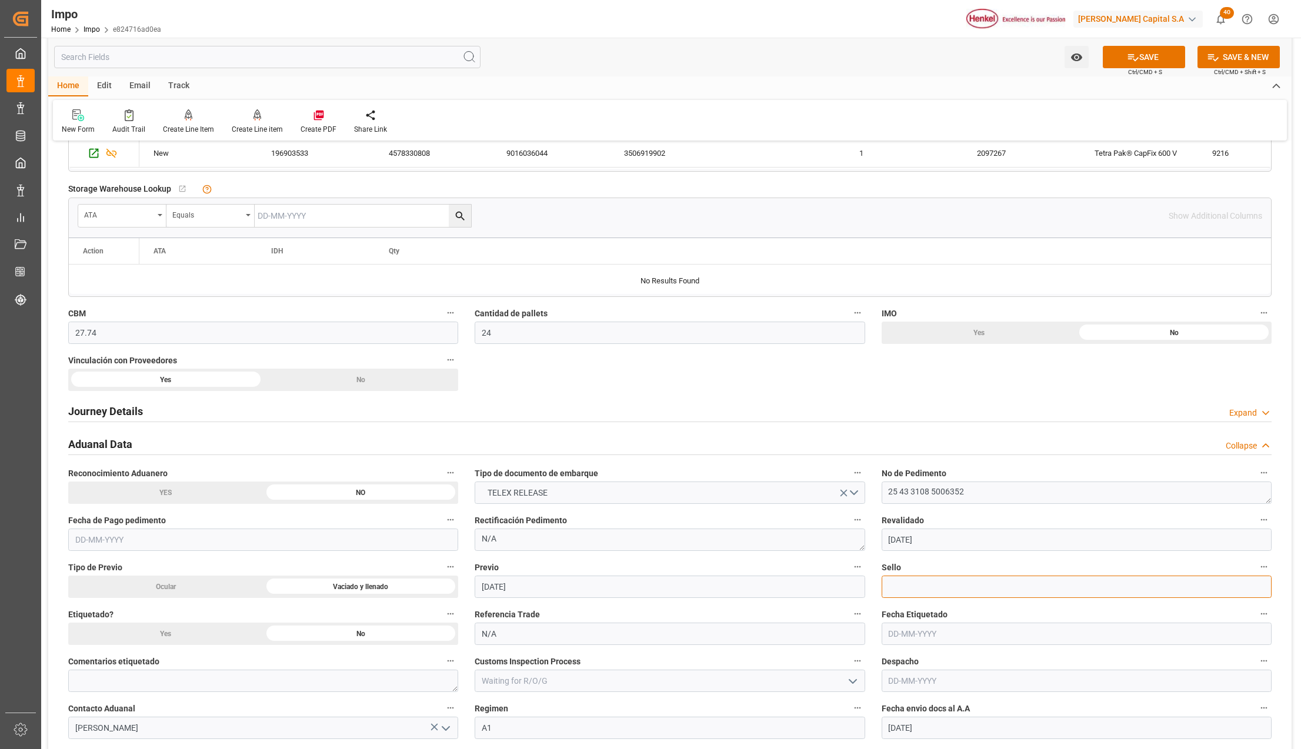
click at [935, 589] on input at bounding box center [1077, 587] width 390 height 22
click at [893, 588] on input at bounding box center [1077, 587] width 390 height 22
paste input "CEM23-3582419"
type input "CEM23-3582419"
click at [1151, 50] on button "SAVE" at bounding box center [1144, 57] width 82 height 22
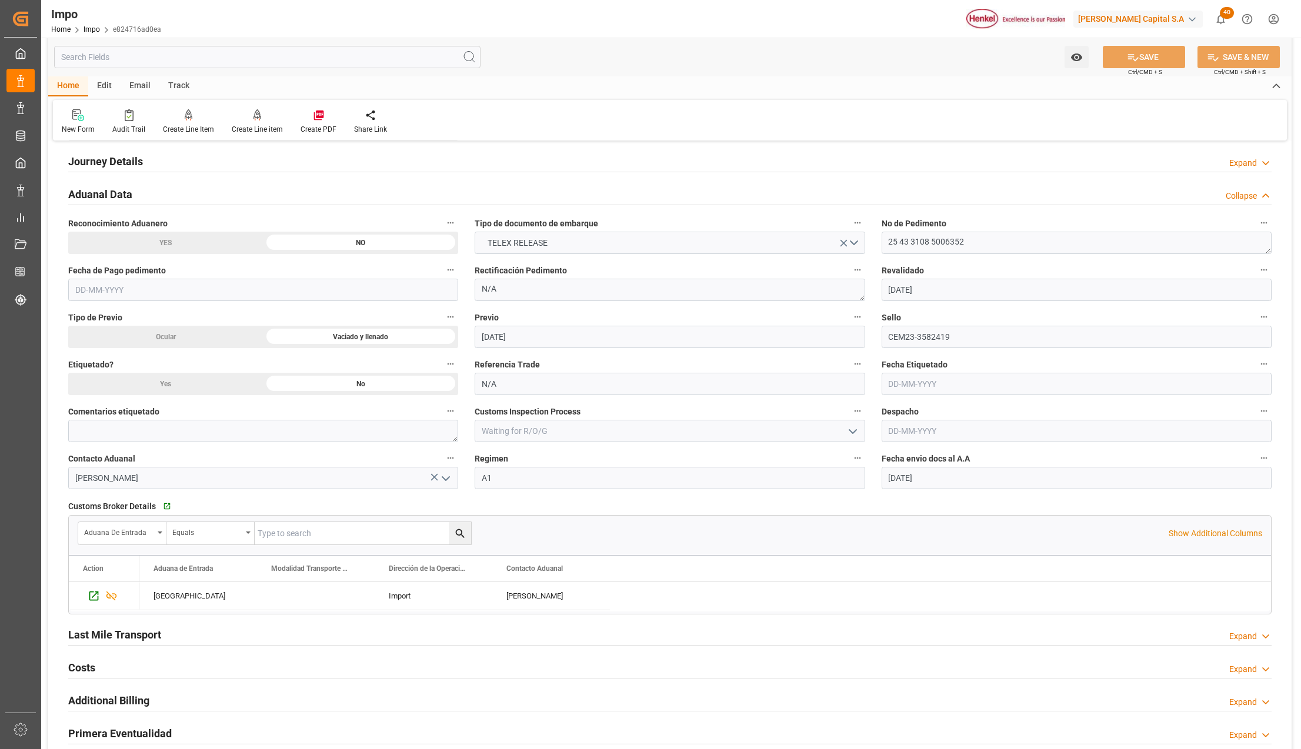
scroll to position [862, 0]
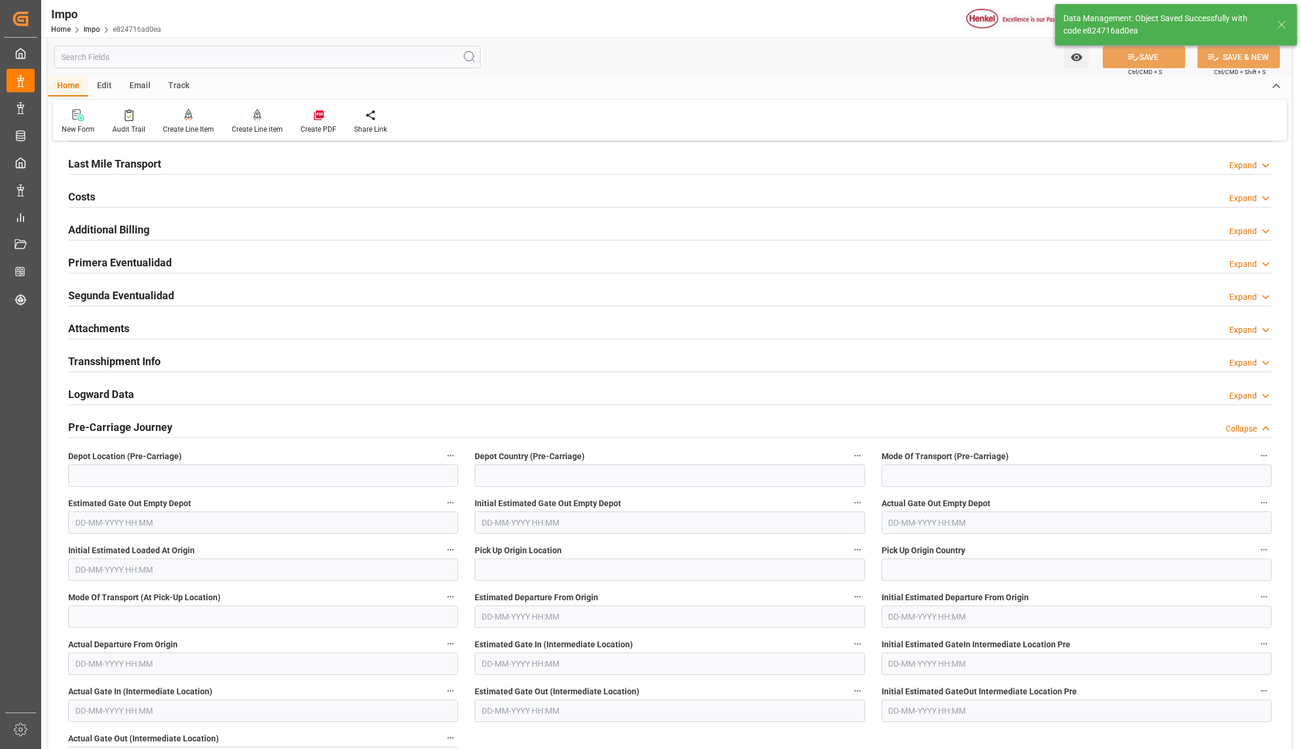
click at [98, 264] on h2 "Primera Eventualidad" at bounding box center [120, 263] width 104 height 16
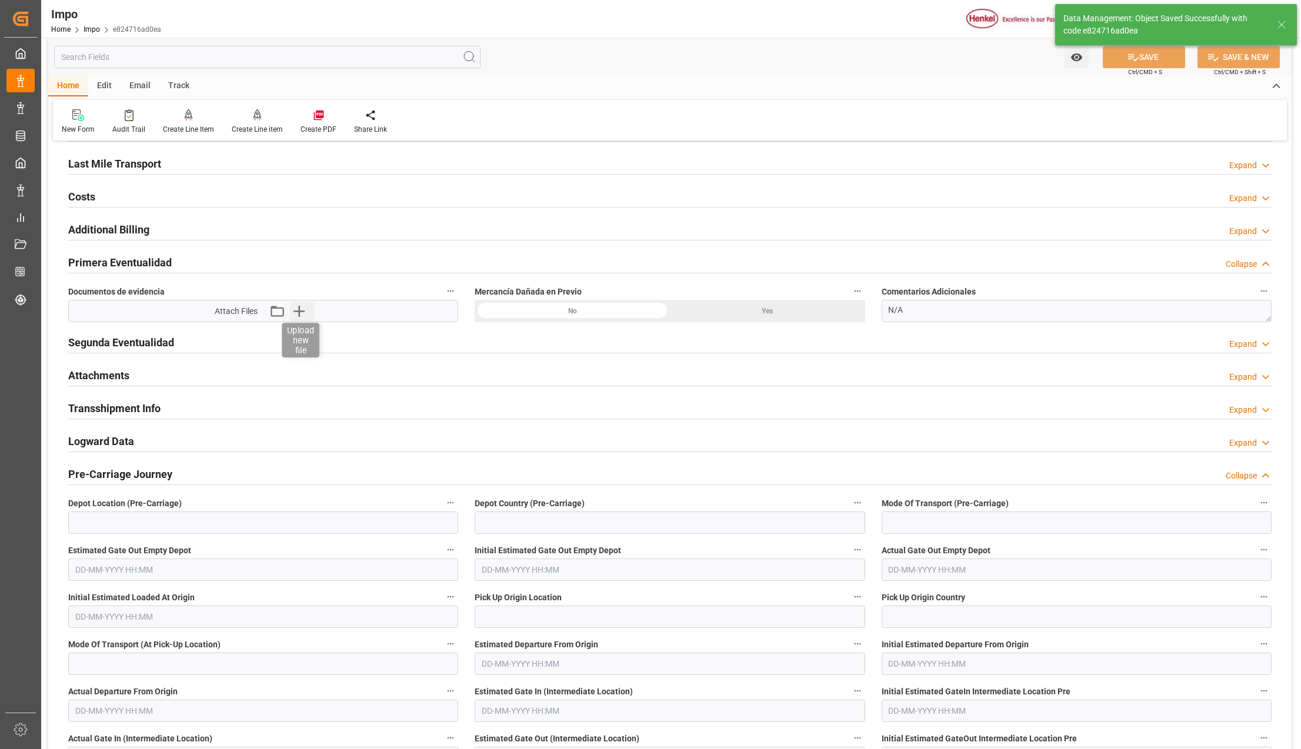
click at [297, 314] on icon "button" at bounding box center [299, 311] width 11 height 11
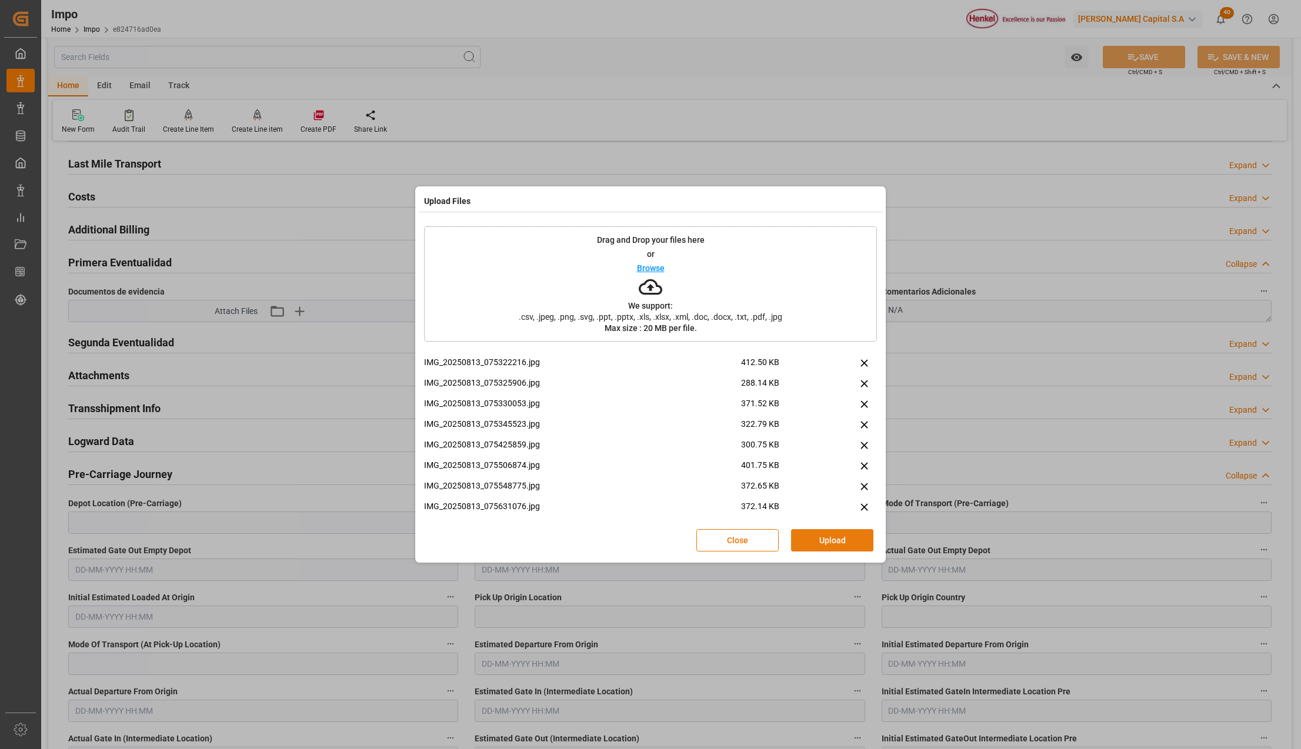
click at [855, 535] on button "Upload" at bounding box center [832, 540] width 82 height 22
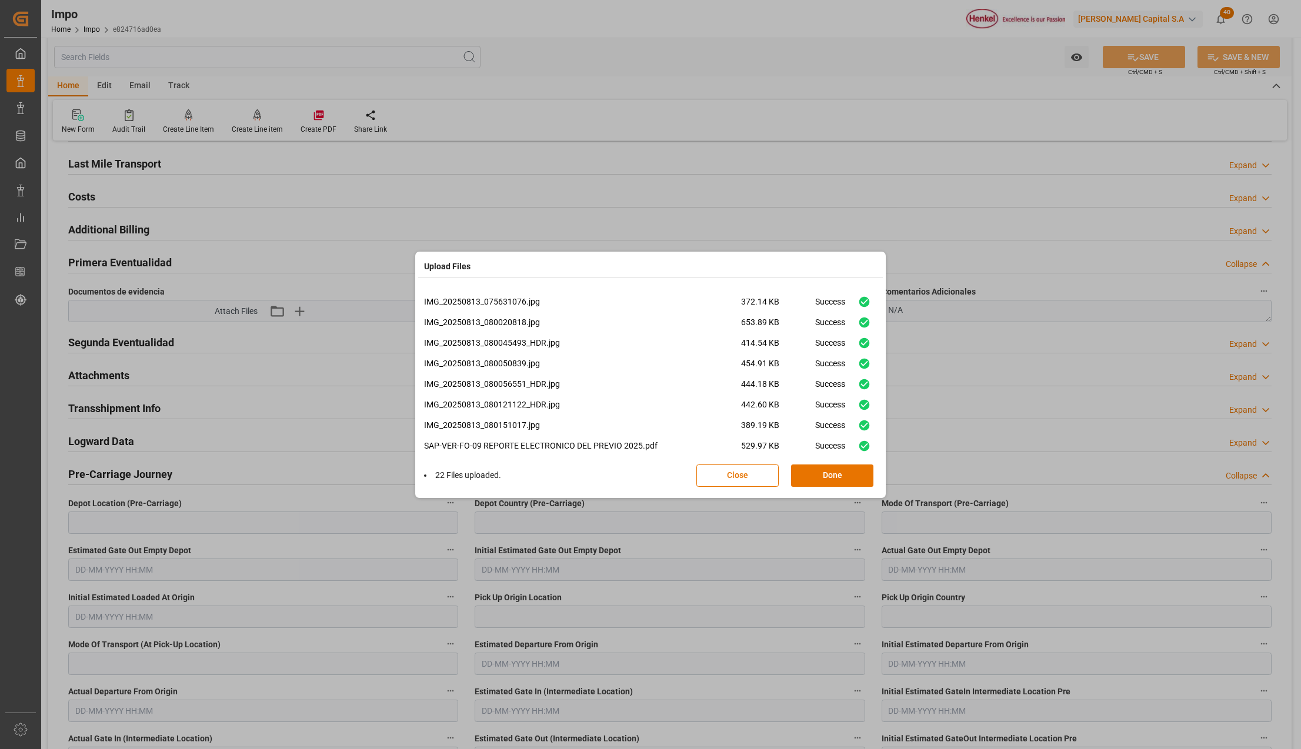
scroll to position [296, 0]
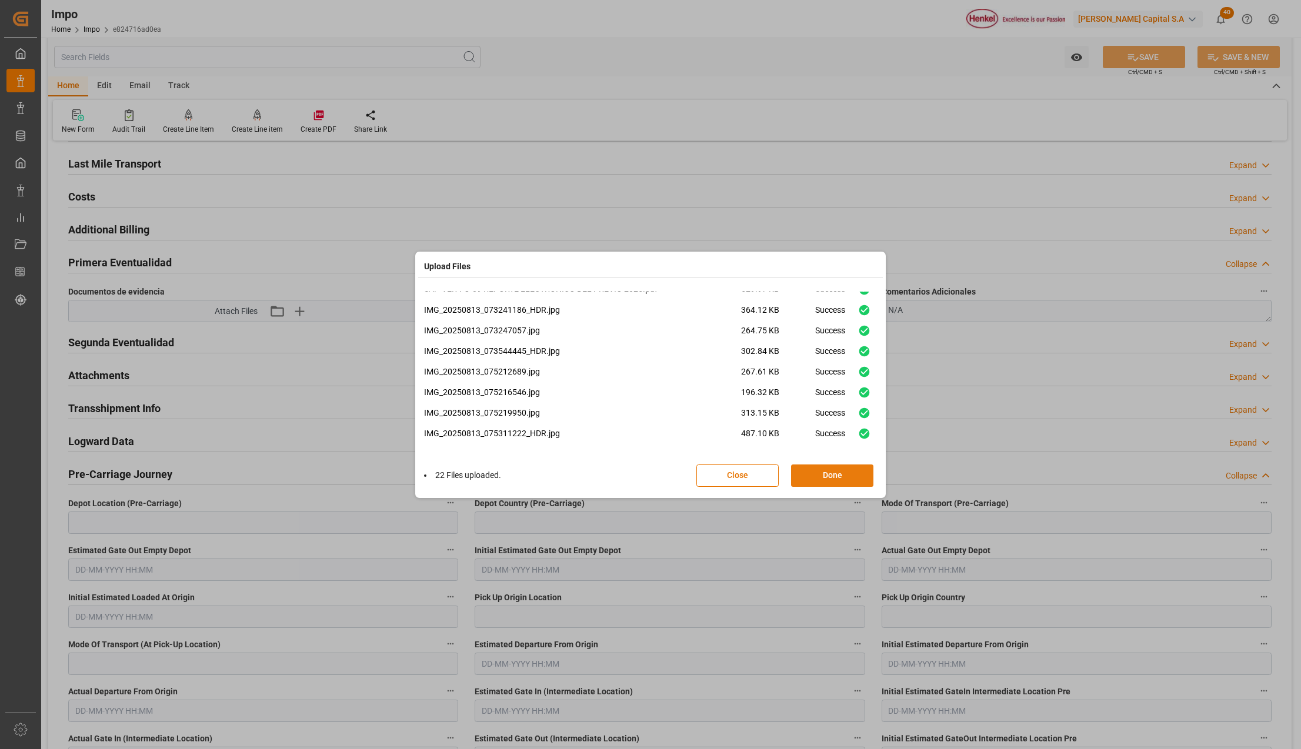
click at [827, 471] on button "Done" at bounding box center [832, 476] width 82 height 22
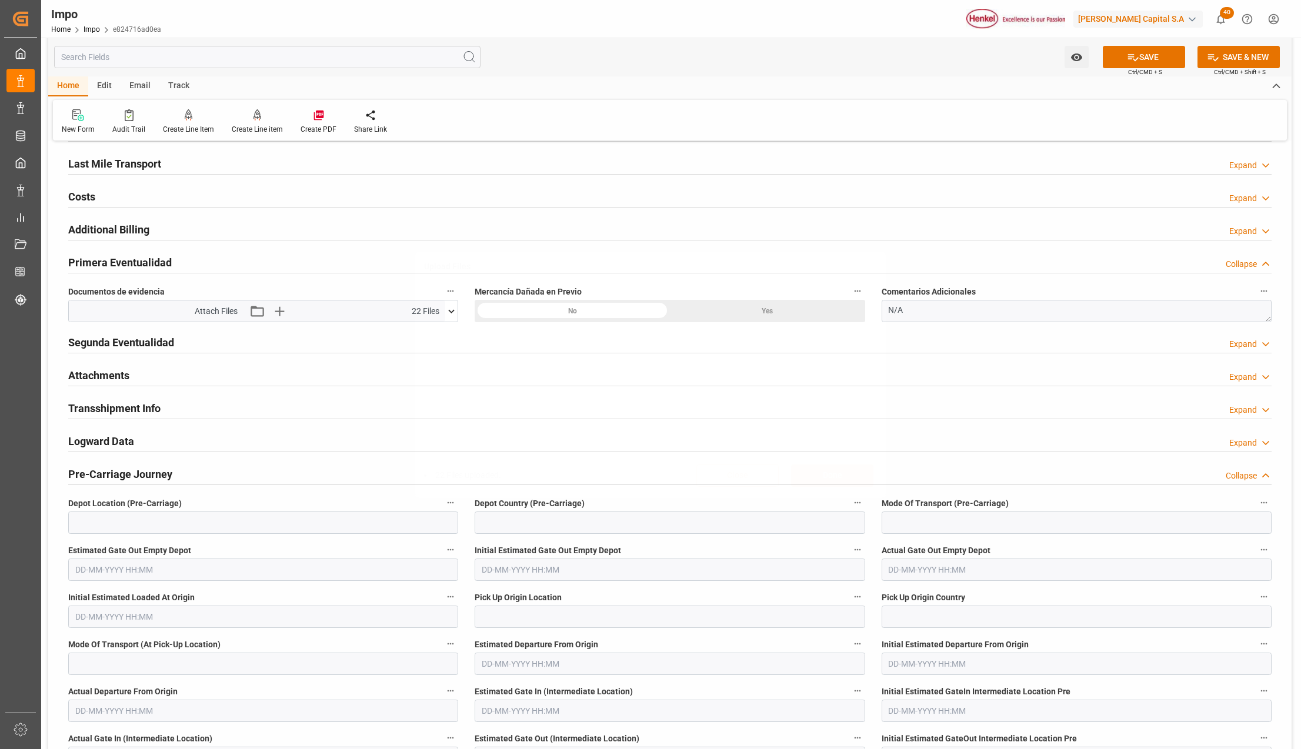
scroll to position [0, 0]
drag, startPoint x: 1132, startPoint y: 55, endPoint x: 1012, endPoint y: 54, distance: 120.6
click at [1132, 54] on icon at bounding box center [1133, 57] width 12 height 12
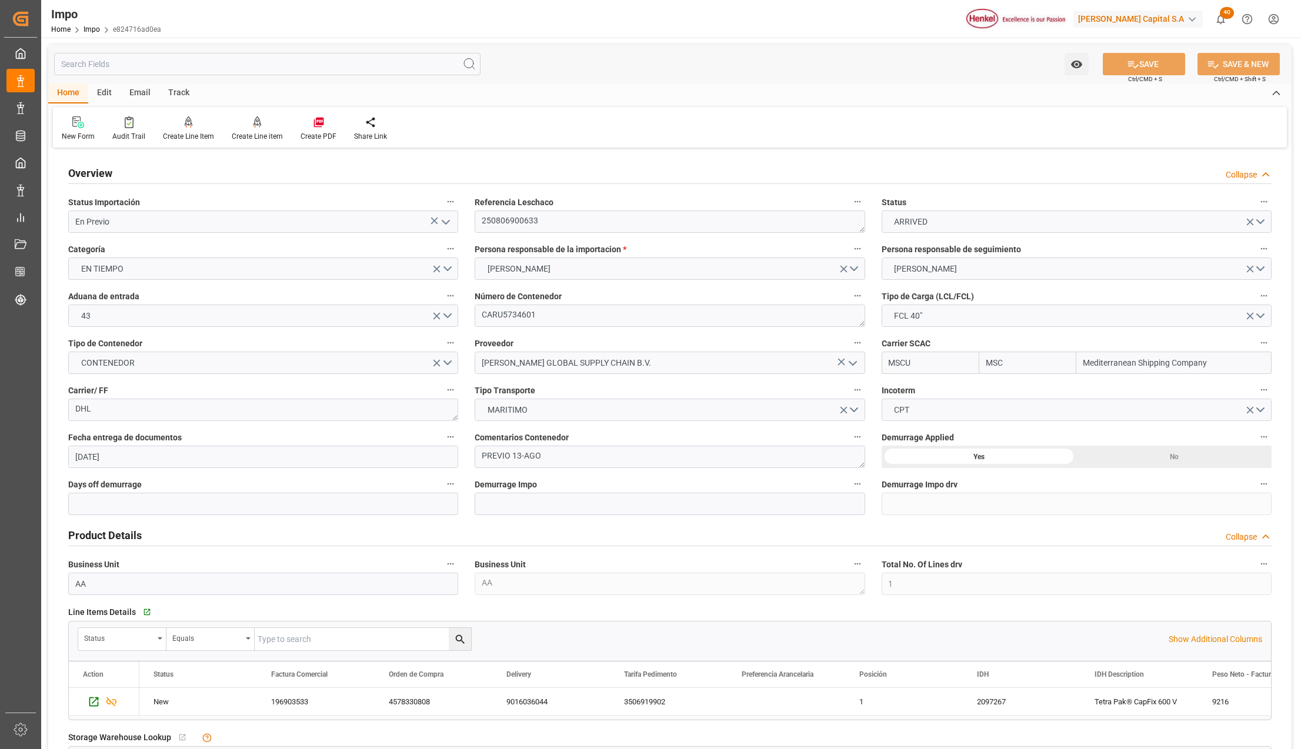
click at [445, 220] on icon "open menu" at bounding box center [446, 222] width 14 height 14
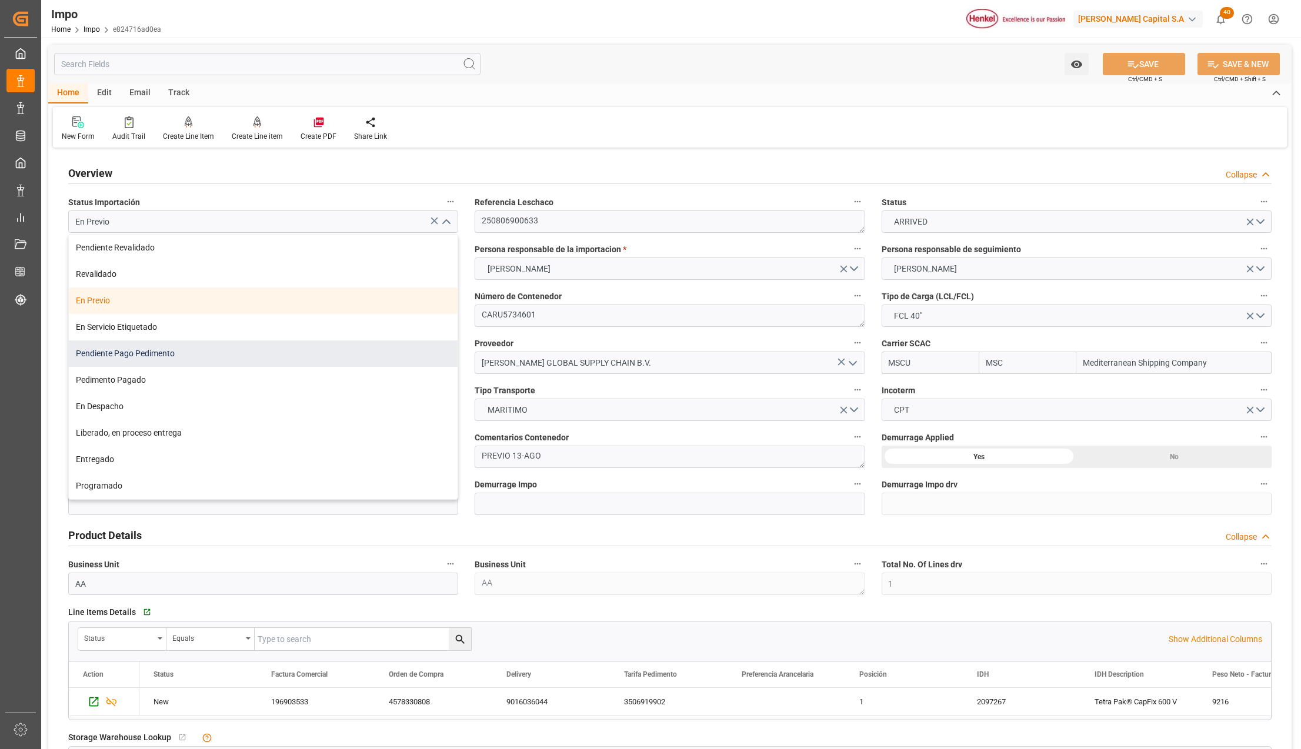
click at [162, 354] on div "Pendiente Pago Pedimento" at bounding box center [263, 354] width 389 height 26
type input "Pendiente Pago Pedimento"
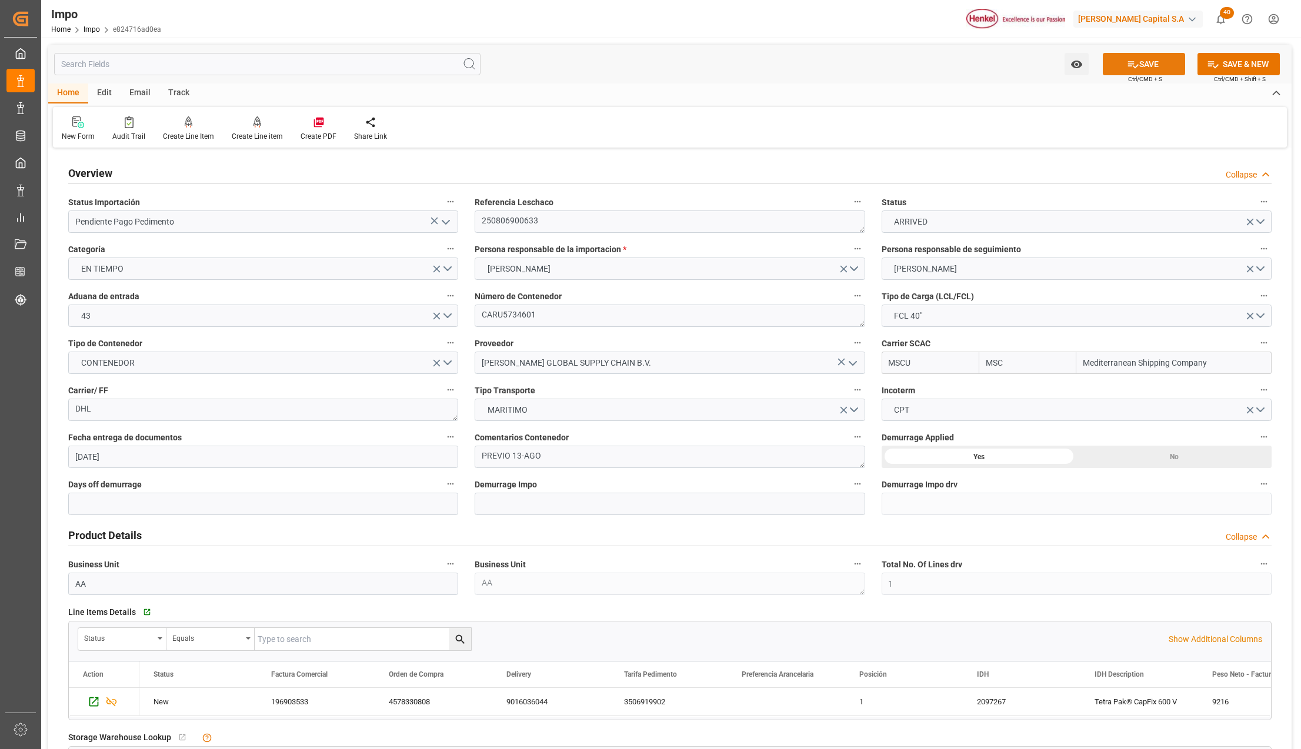
click at [1147, 53] on div "SAVE Ctrl/CMD + S" at bounding box center [1144, 64] width 107 height 22
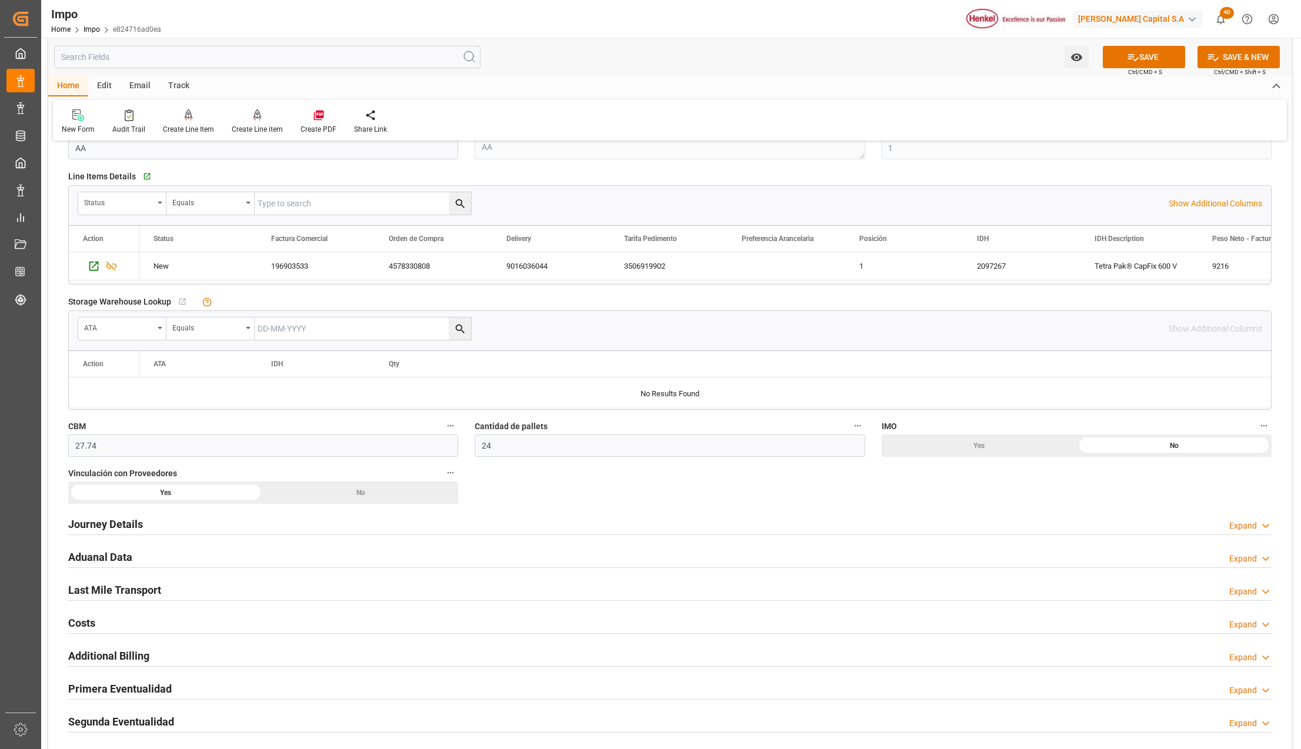
scroll to position [471, 0]
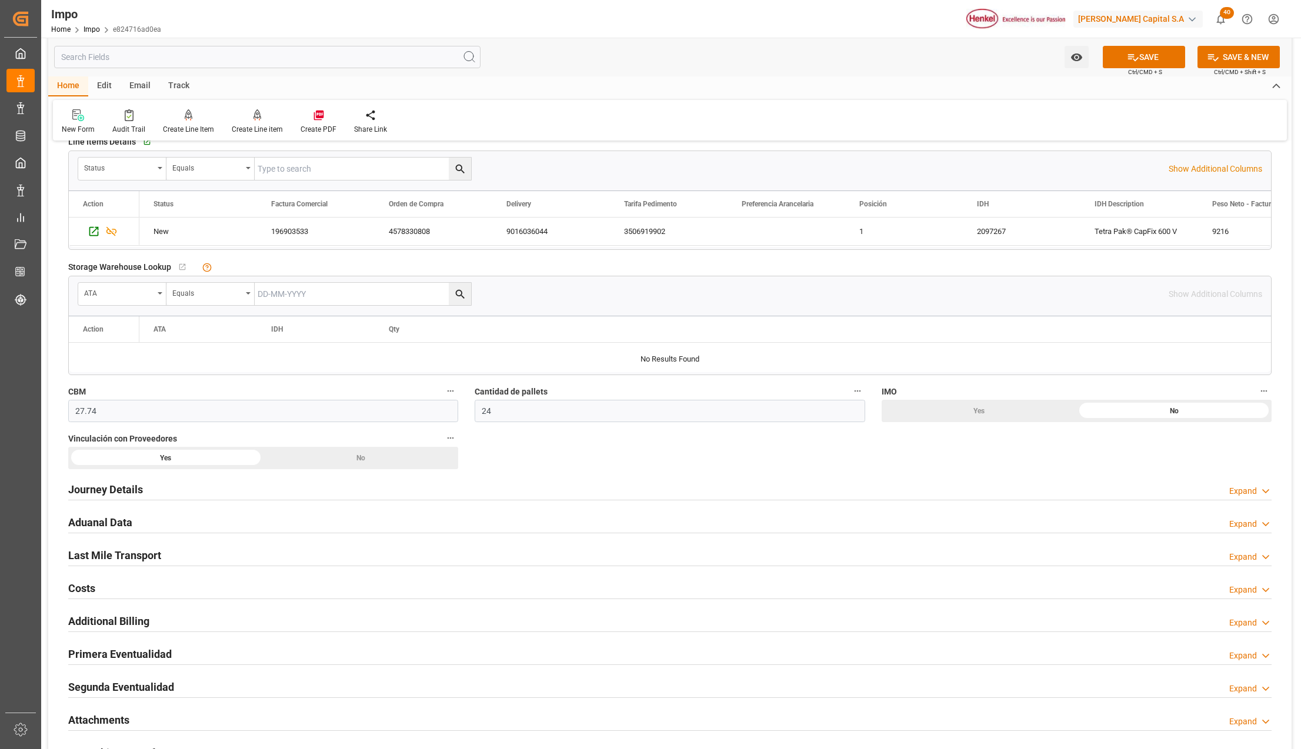
click at [92, 654] on h2 "Primera Eventualidad" at bounding box center [120, 654] width 104 height 16
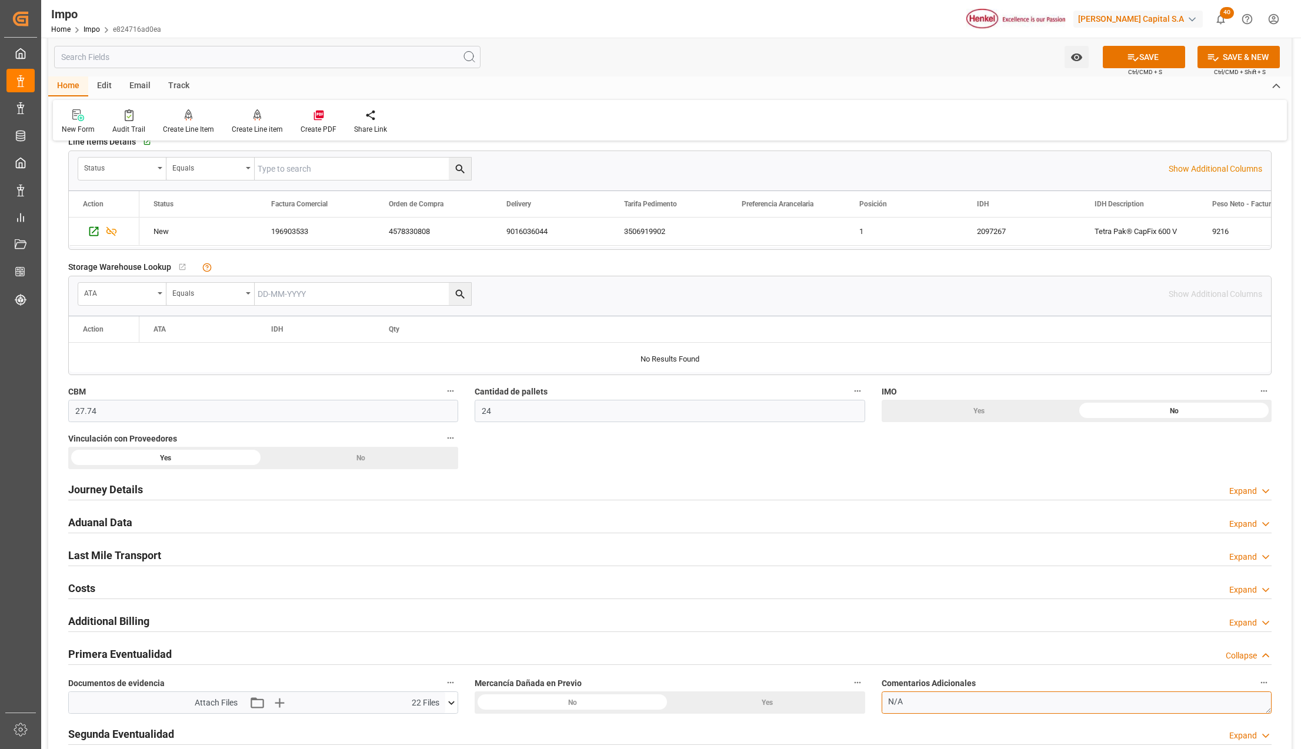
drag, startPoint x: 918, startPoint y: 706, endPoint x: 899, endPoint y: 709, distance: 19.6
paste textarea "CONTENEDOR ABOLLADO Y RASPADO"
type textarea "CONTENEDOR ABOLLADO Y RASPADO"
click at [1131, 52] on icon at bounding box center [1133, 57] width 12 height 12
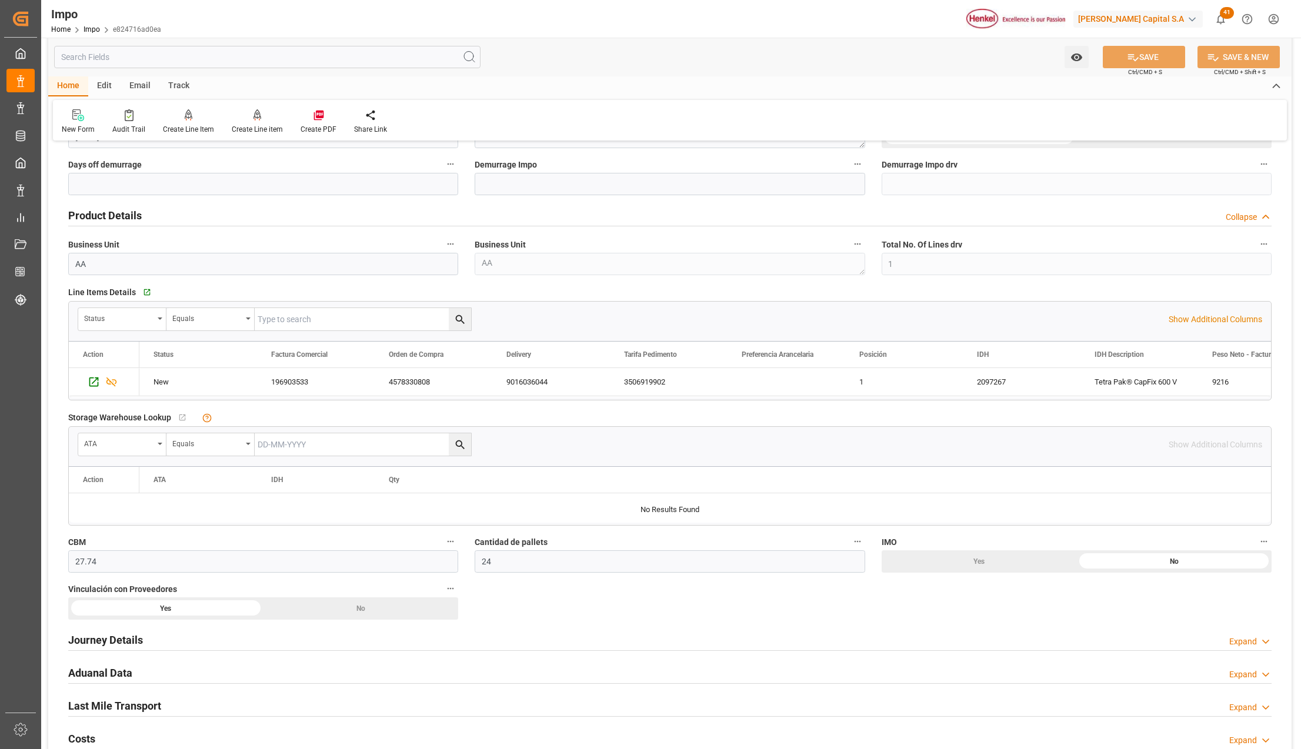
scroll to position [314, 0]
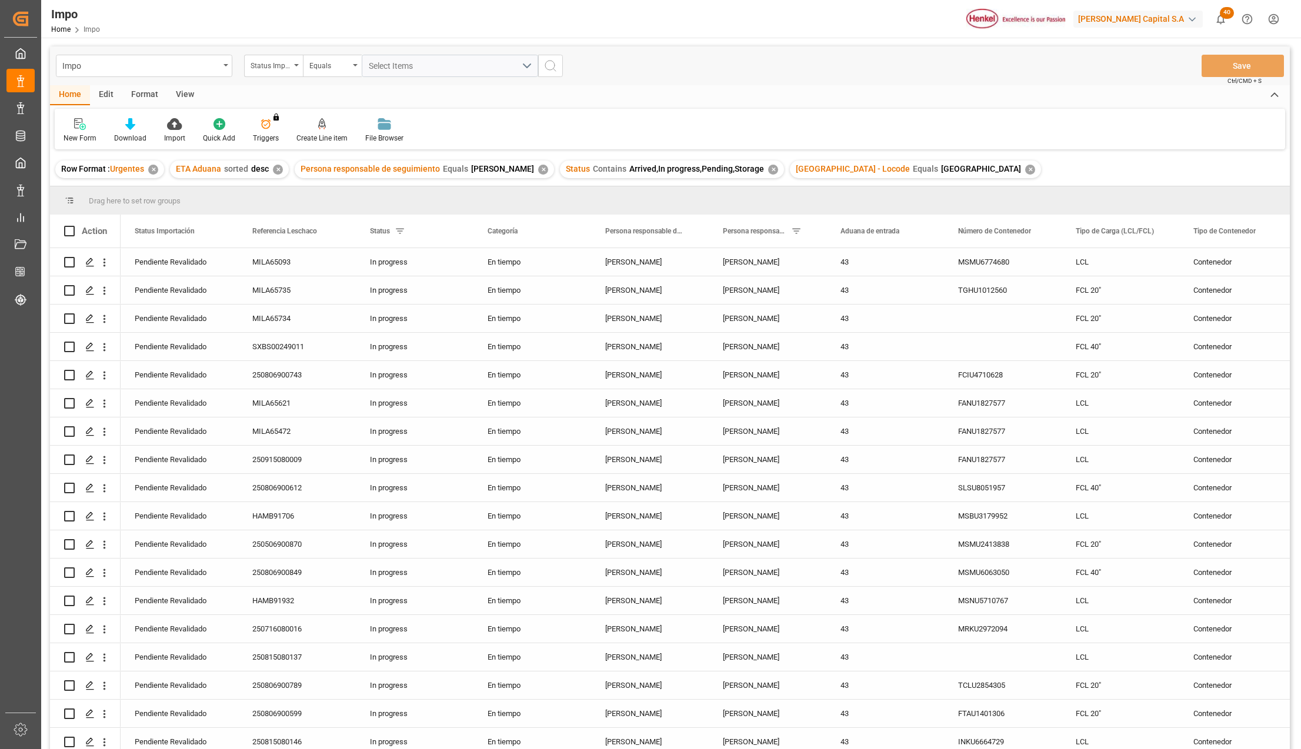
click at [186, 93] on div "View" at bounding box center [185, 95] width 36 height 20
click at [113, 131] on div "Standard Templates" at bounding box center [133, 131] width 76 height 26
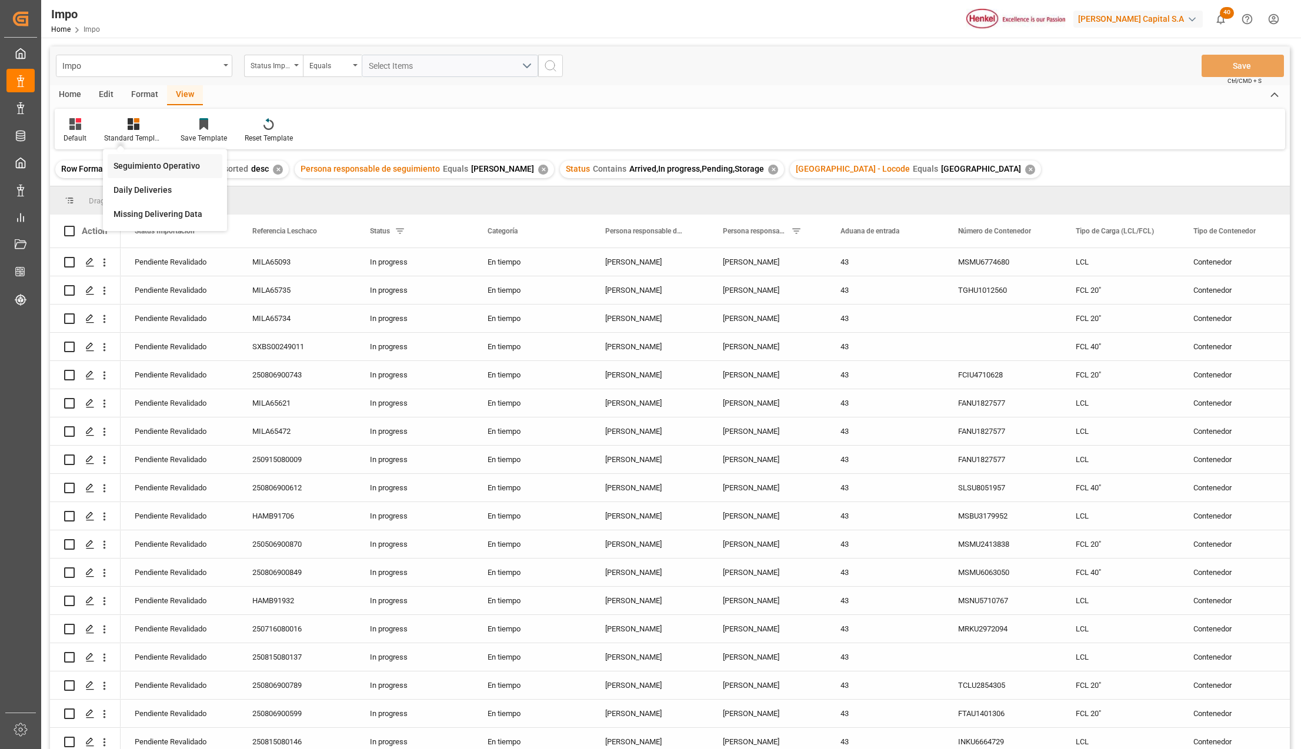
click at [127, 165] on div "Seguimiento Operativo" at bounding box center [165, 166] width 103 height 12
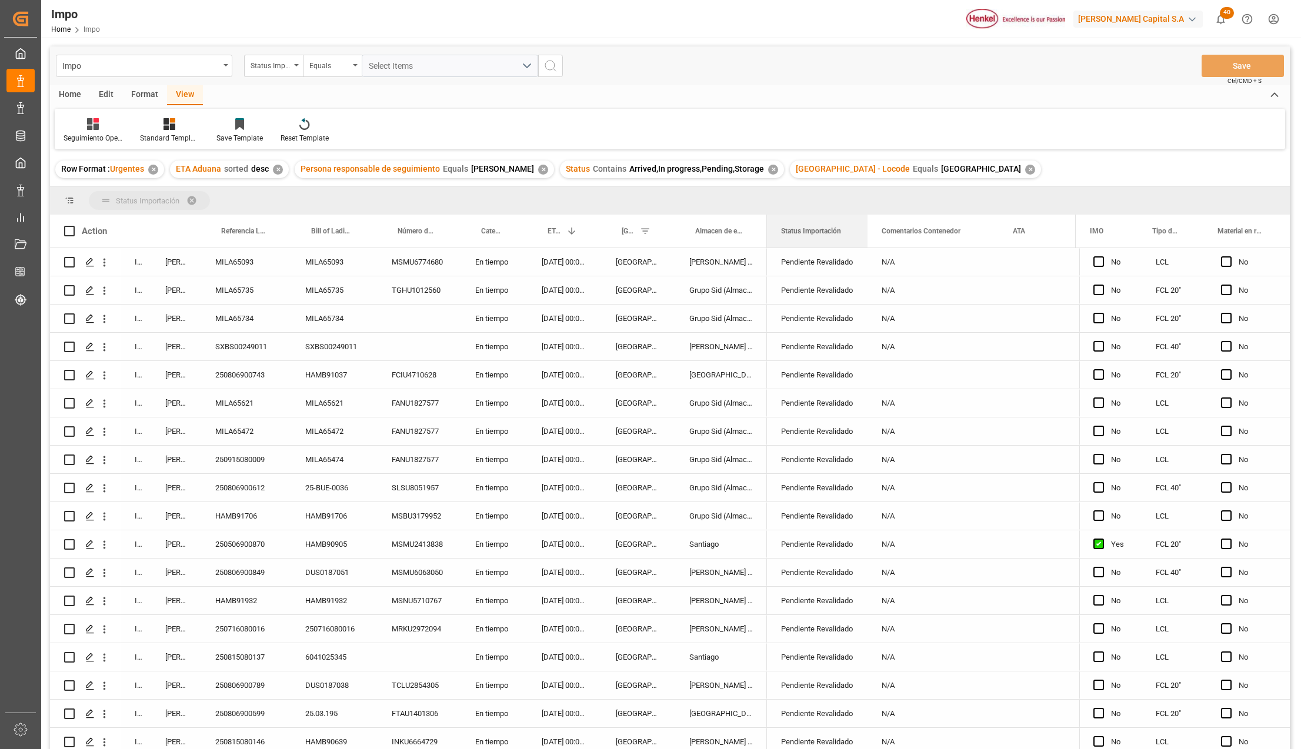
drag, startPoint x: 804, startPoint y: 231, endPoint x: 803, endPoint y: 202, distance: 28.8
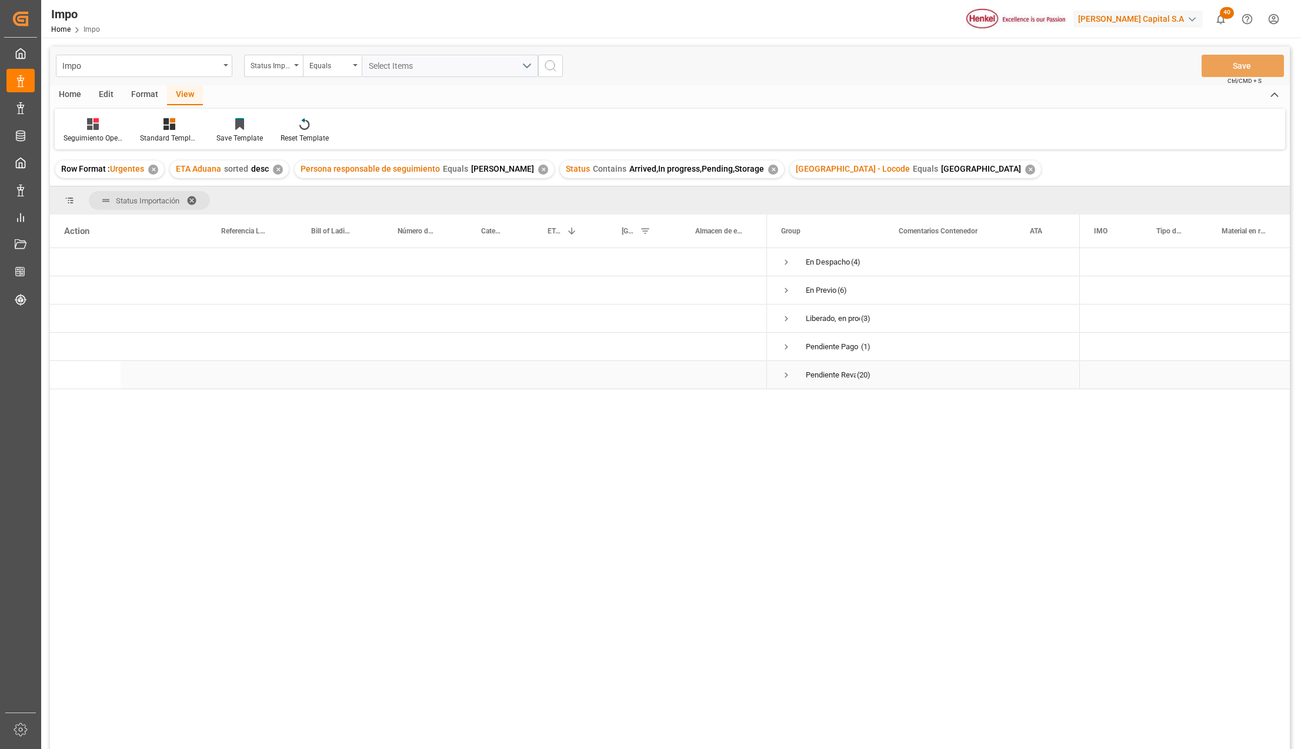
click at [787, 372] on span "Press SPACE to select this row." at bounding box center [786, 375] width 11 height 11
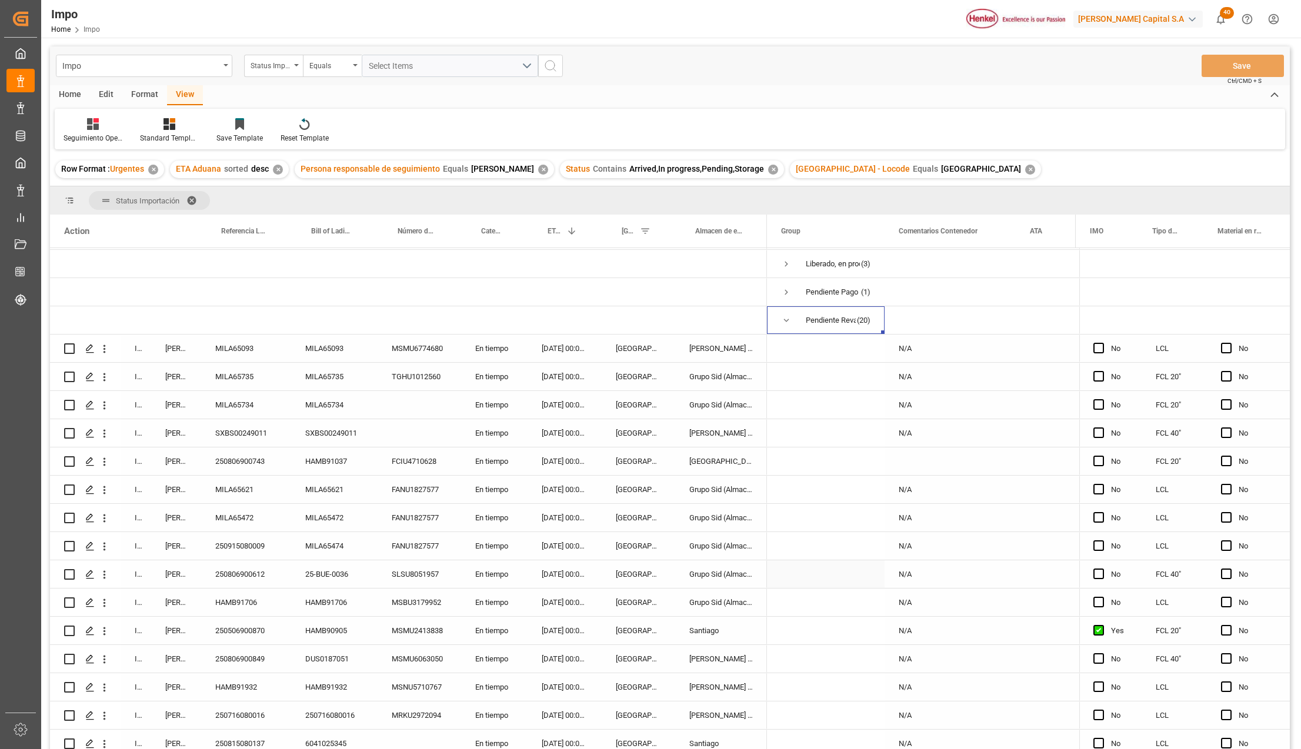
scroll to position [156, 0]
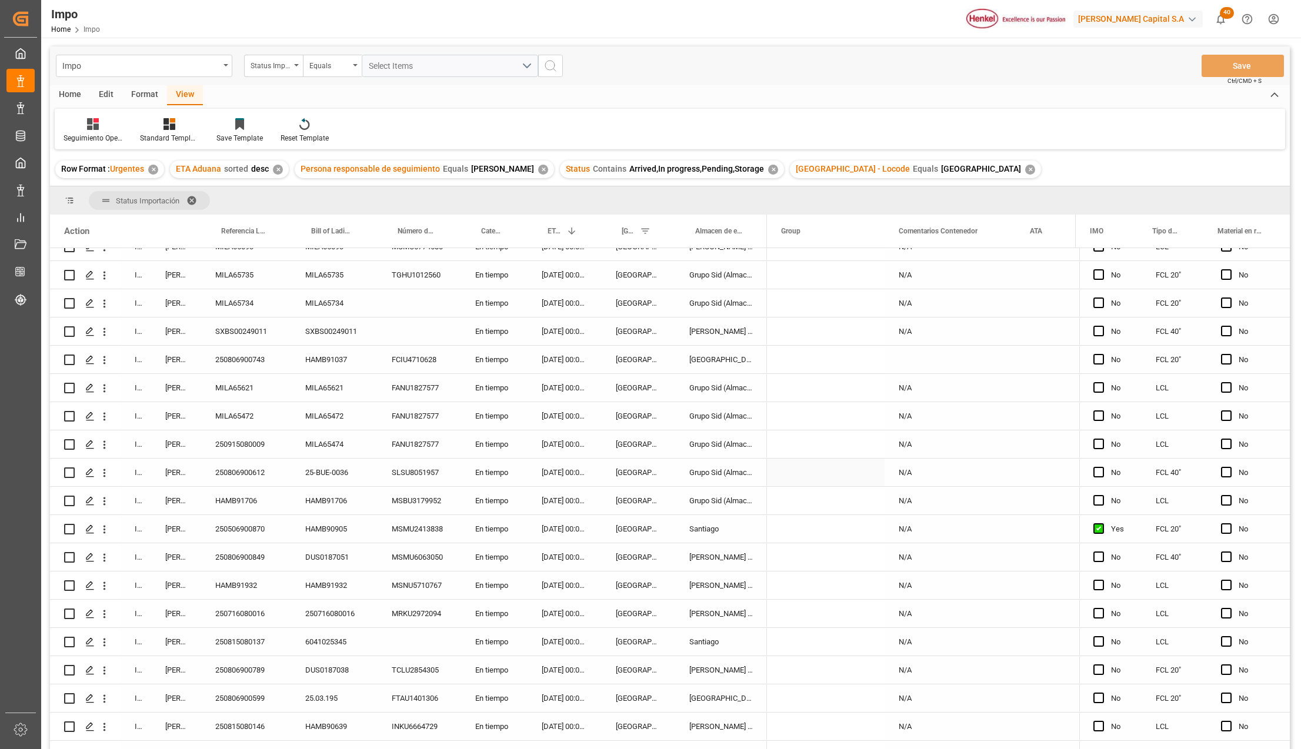
click at [554, 476] on div "[DATE] 00:00:00" at bounding box center [565, 473] width 74 height 28
click at [345, 473] on div "25-BUE-0036" at bounding box center [334, 473] width 86 height 28
click at [638, 471] on div "[GEOGRAPHIC_DATA]" at bounding box center [639, 473] width 74 height 28
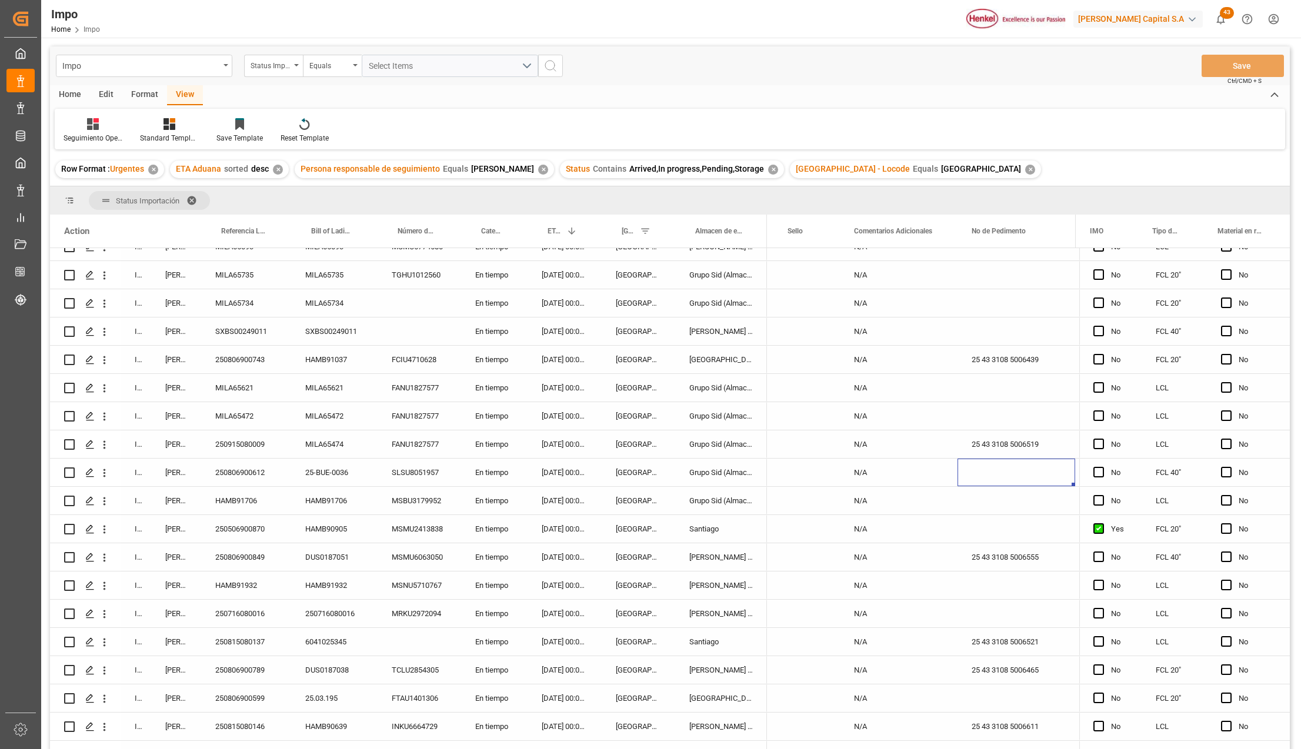
scroll to position [0, 2781]
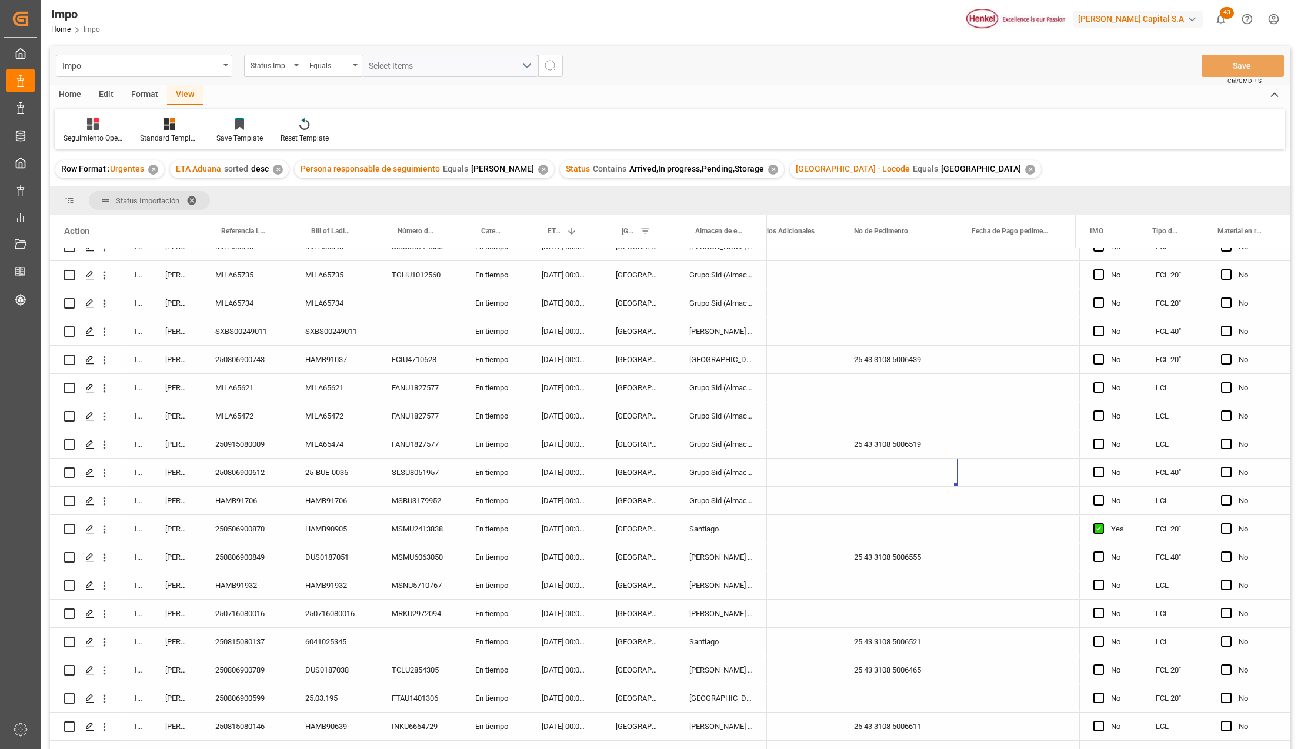
click at [894, 475] on div "Press SPACE to select this row." at bounding box center [899, 473] width 118 height 28
click at [892, 480] on input "Press SPACE to select this row." at bounding box center [898, 479] width 99 height 22
paste input "25 43 3108 5006164"
type input "25 43 3108 5006164"
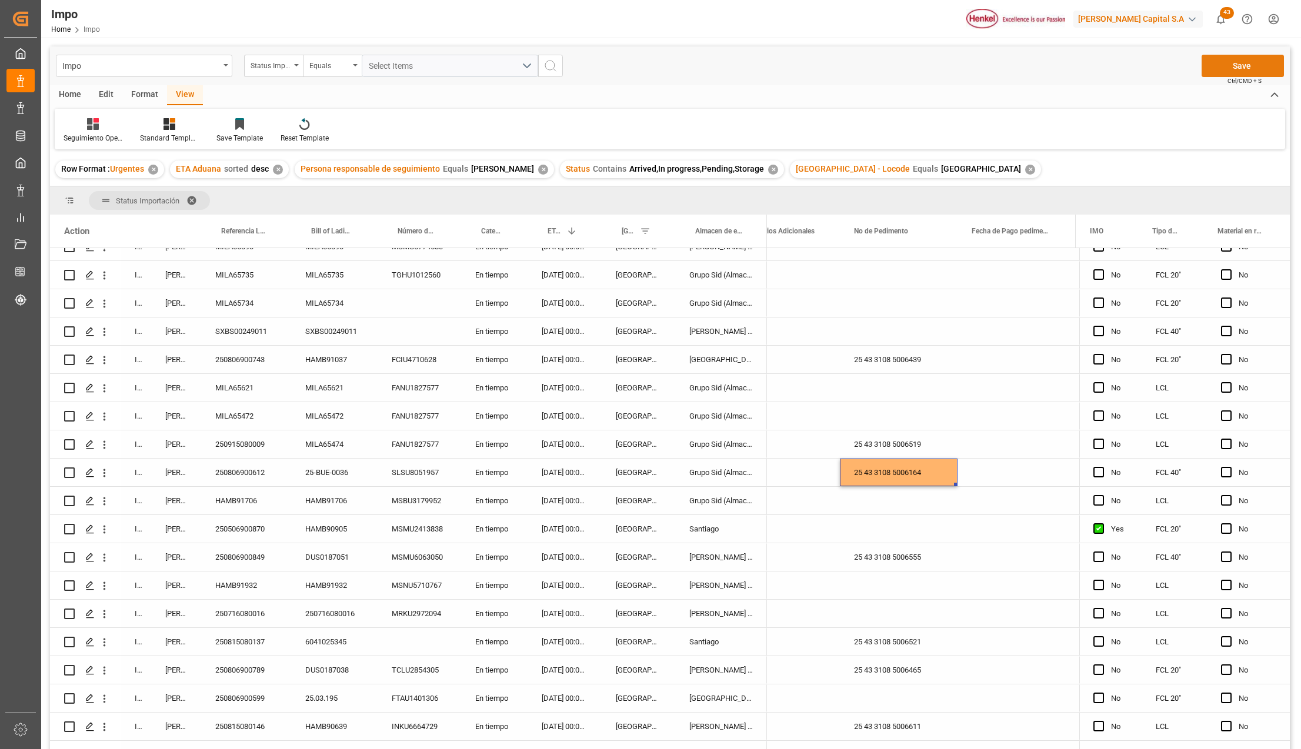
click at [1248, 56] on button "Save" at bounding box center [1243, 66] width 82 height 22
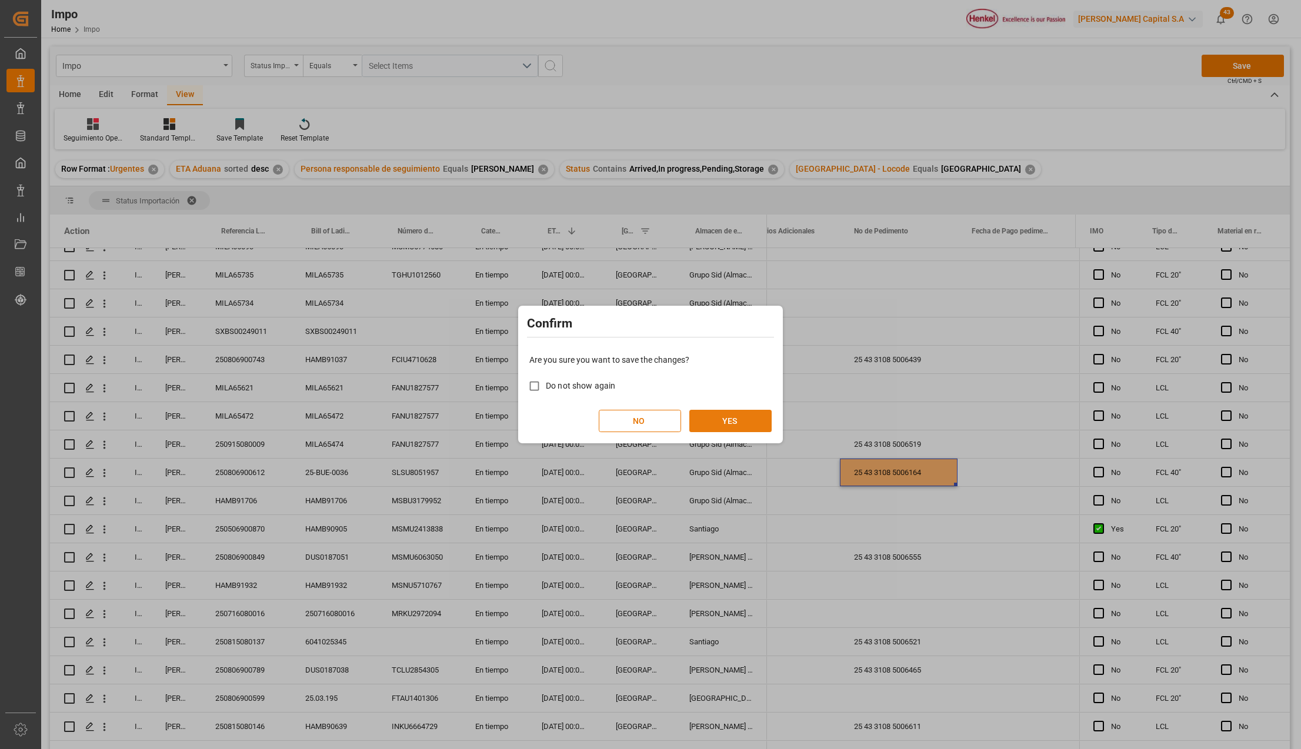
click at [737, 413] on button "YES" at bounding box center [730, 421] width 82 height 22
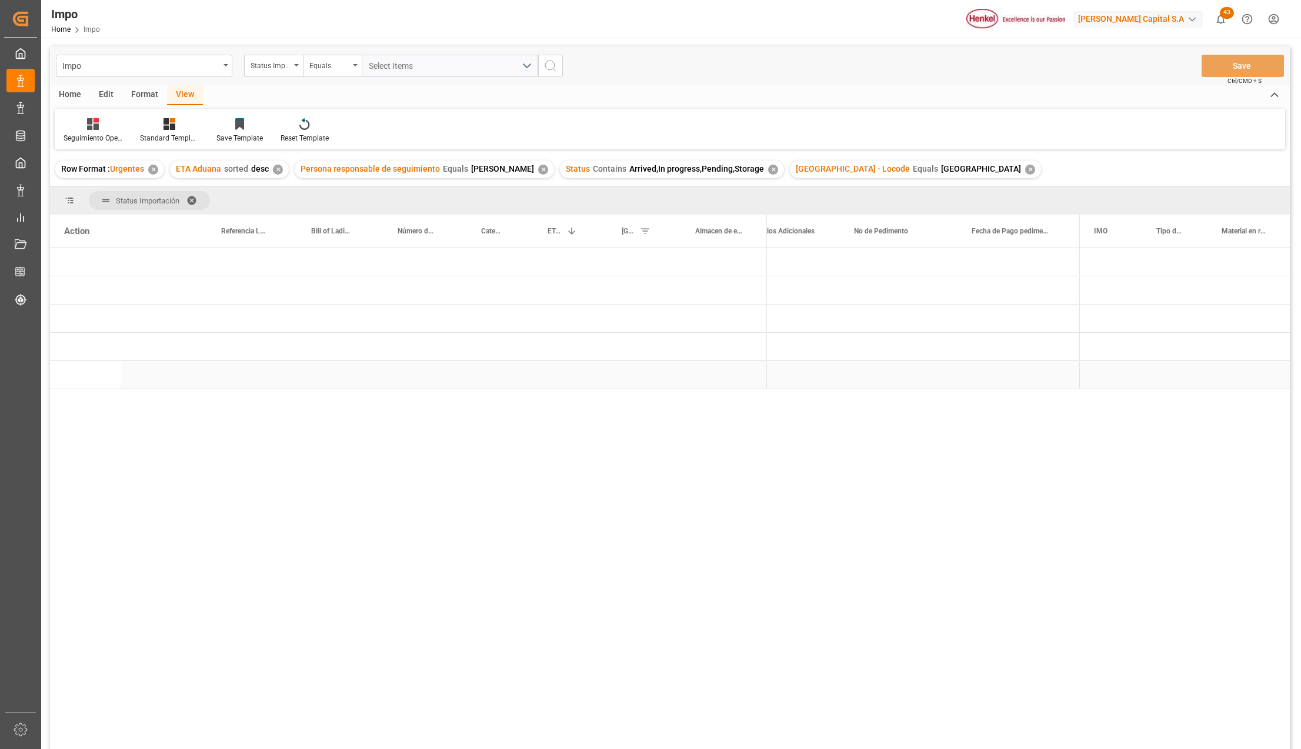
click at [582, 366] on div "Press SPACE to select this row." at bounding box center [565, 375] width 74 height 28
click at [789, 370] on span "Press SPACE to select this row." at bounding box center [786, 375] width 11 height 11
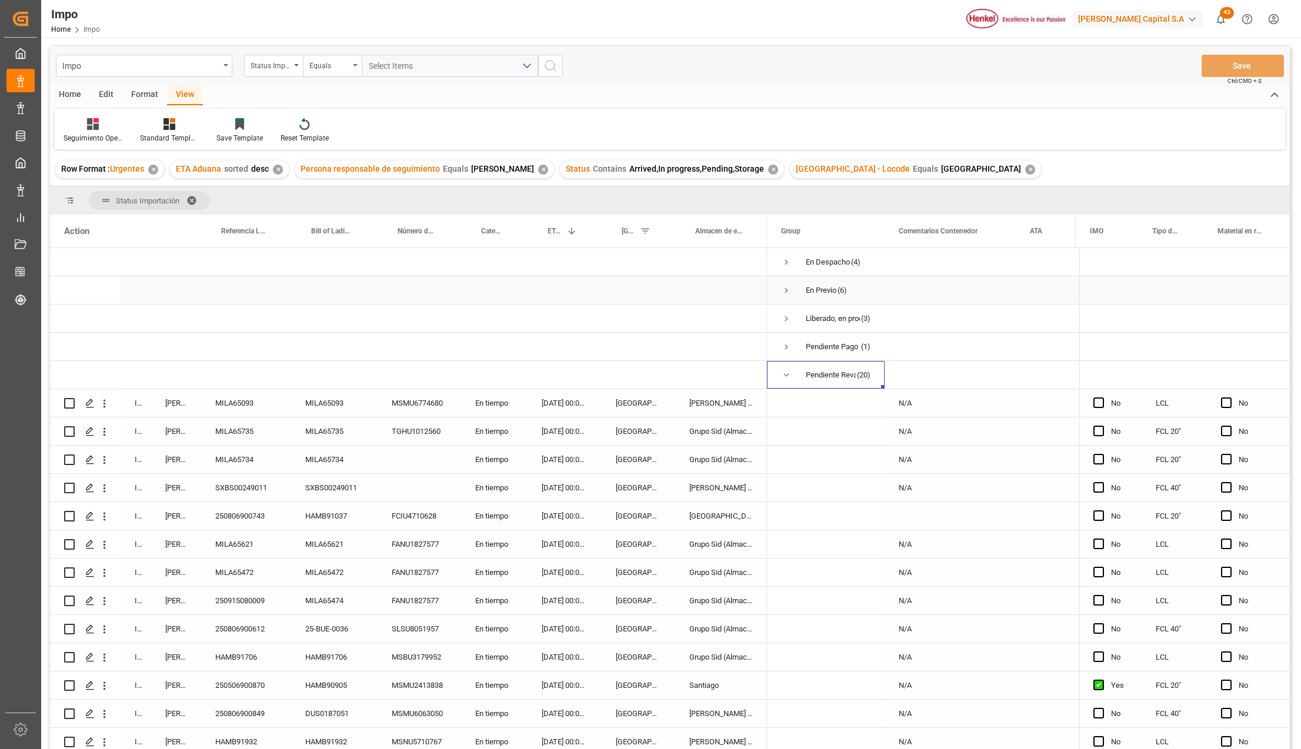
click at [784, 292] on span "Press SPACE to select this row." at bounding box center [786, 290] width 11 height 11
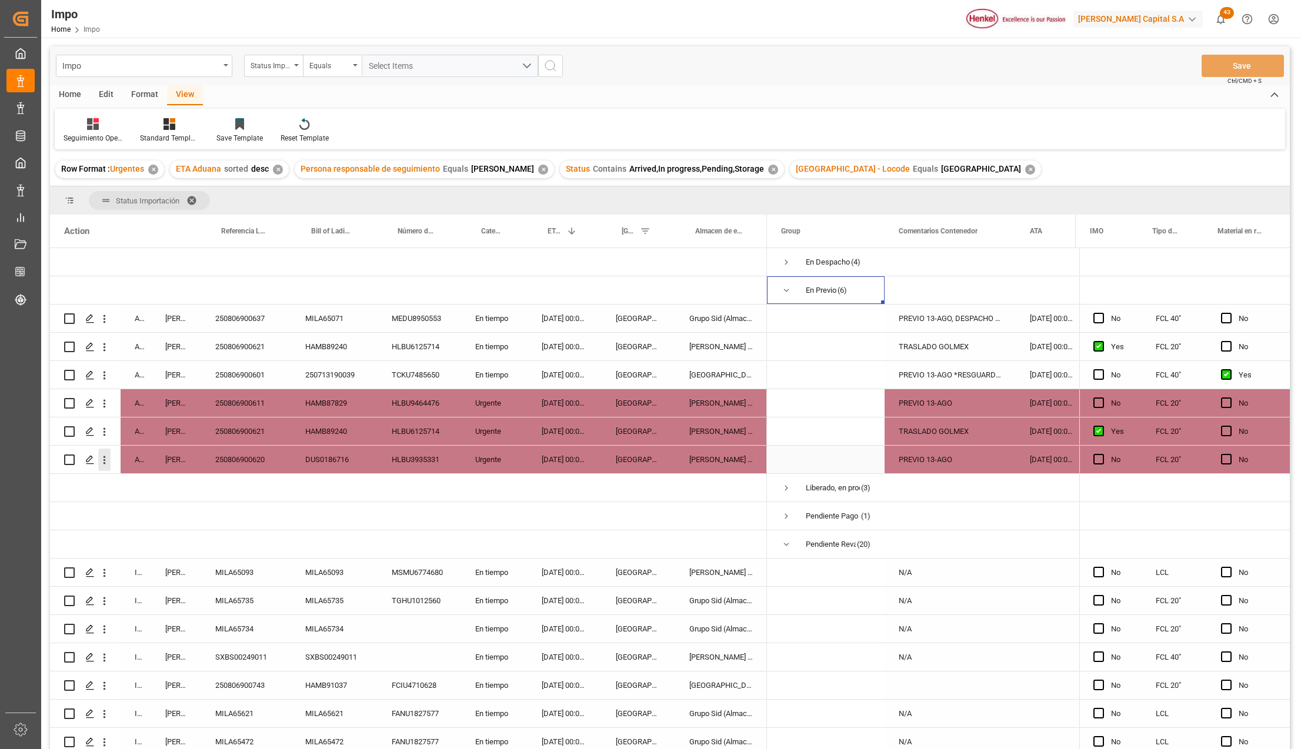
click at [105, 460] on icon "open menu" at bounding box center [105, 460] width 2 height 8
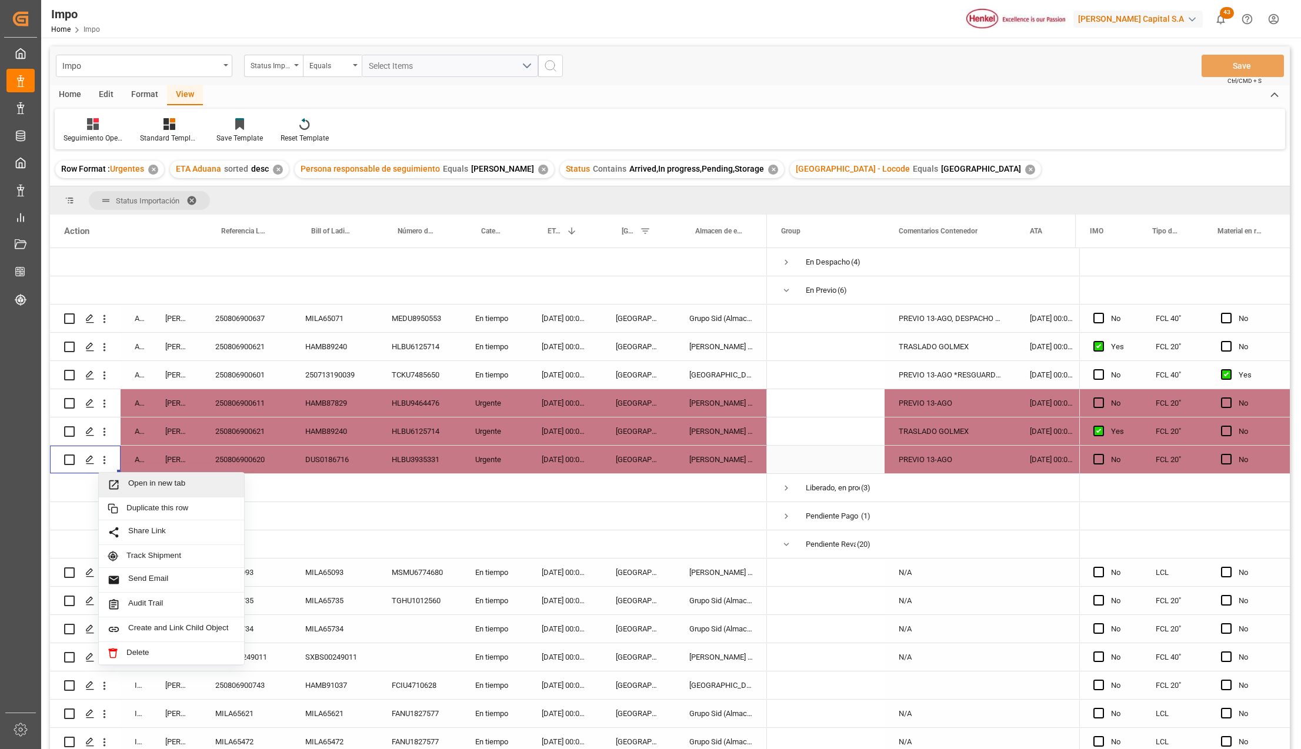
click at [115, 482] on icon "Press SPACE to select this row." at bounding box center [114, 485] width 12 height 12
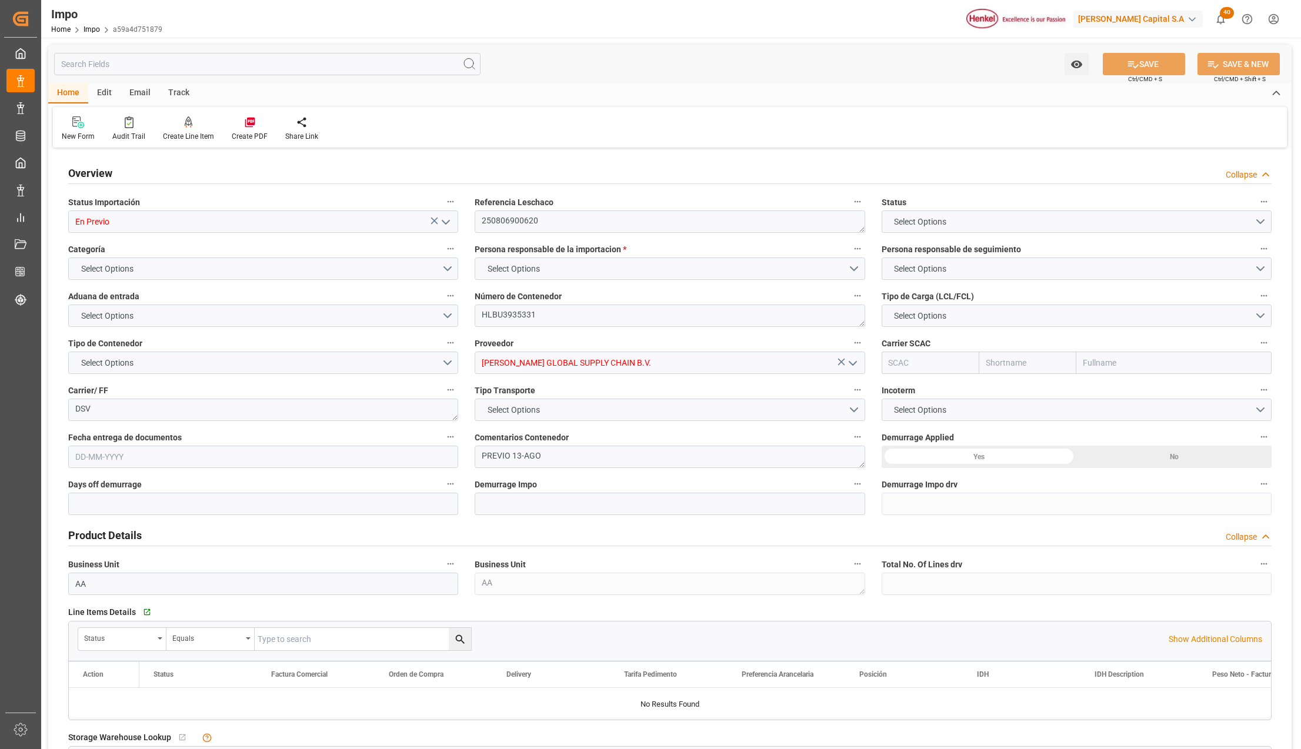
type input "4"
type input "20"
type input "10"
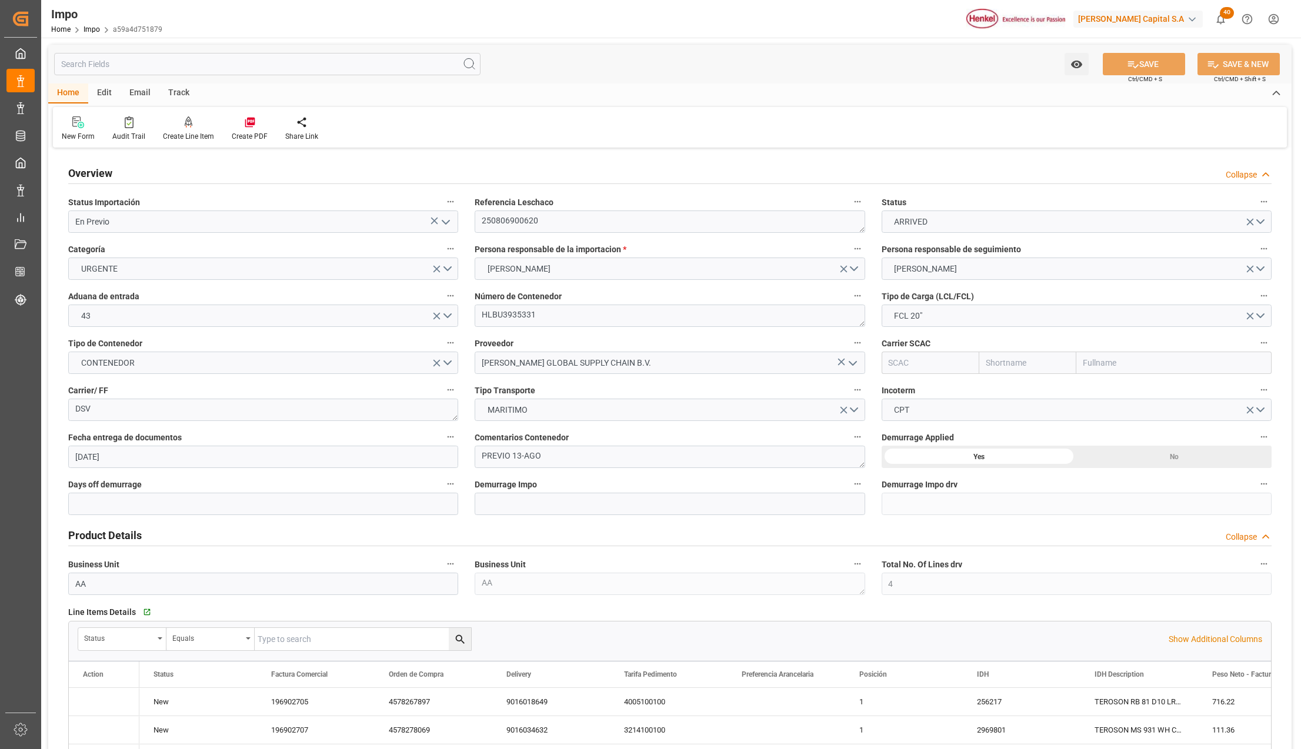
type input "25-07-2025"
click at [443, 220] on icon "open menu" at bounding box center [446, 222] width 14 height 14
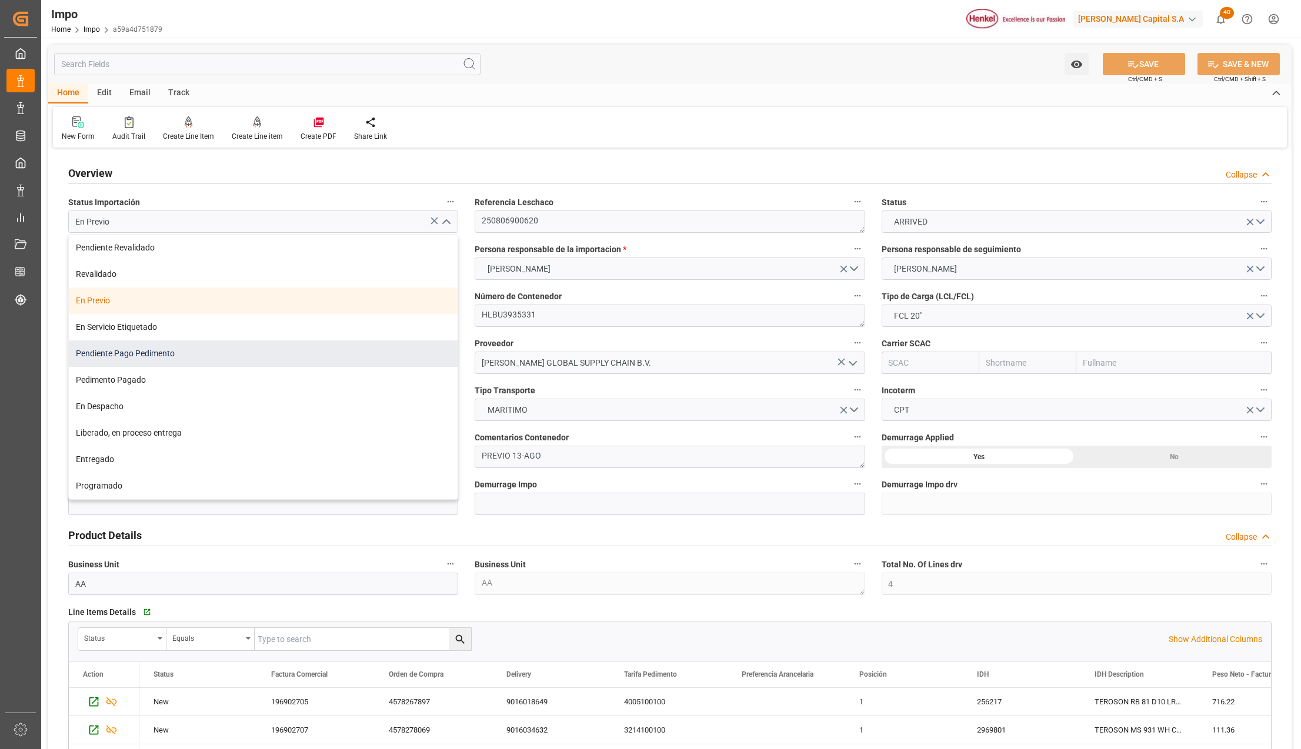
click at [129, 351] on div "Pendiente Pago Pedimento" at bounding box center [263, 354] width 389 height 26
type input "Pendiente Pago Pedimento"
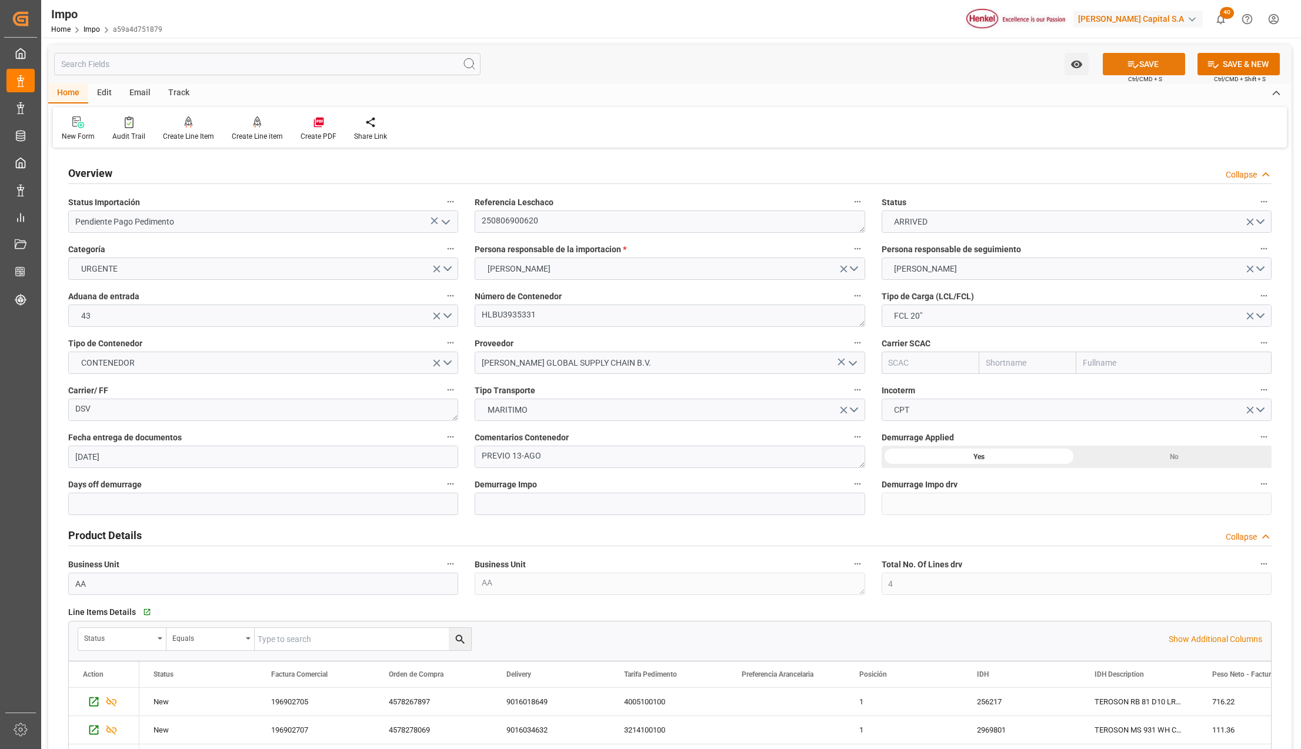
click at [1144, 57] on button "SAVE" at bounding box center [1144, 64] width 82 height 22
click at [571, 455] on textarea "PREVIO 13-AGO" at bounding box center [670, 457] width 390 height 22
drag, startPoint x: 569, startPoint y: 461, endPoint x: 464, endPoint y: 464, distance: 105.3
type textarea "DESPACHO 13-AGO"
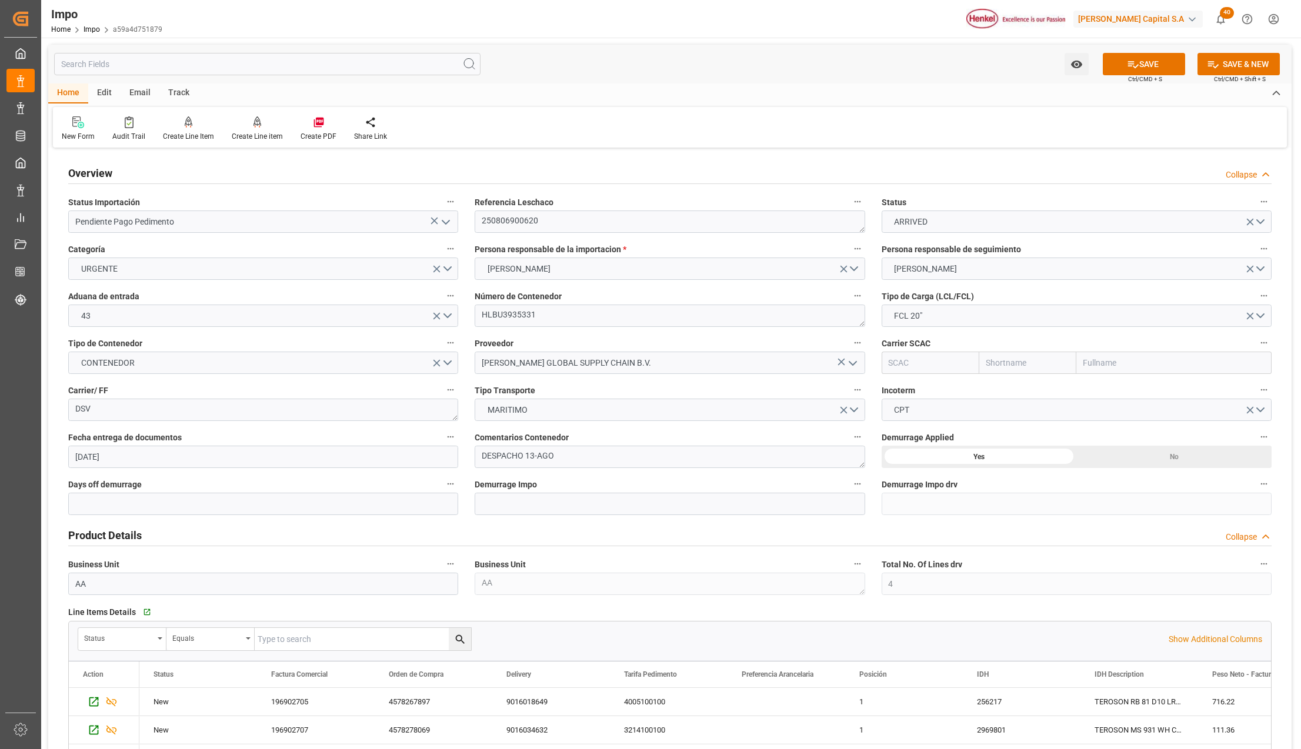
click at [1127, 59] on icon at bounding box center [1133, 64] width 12 height 12
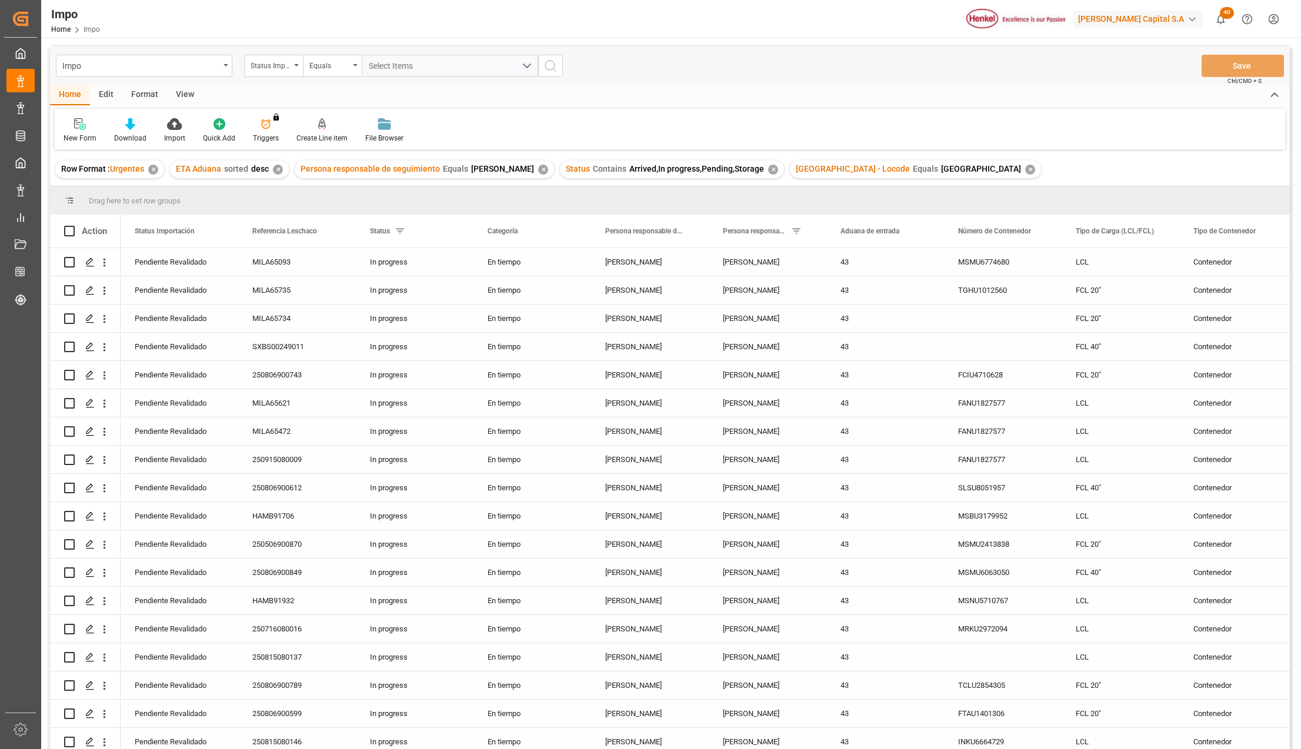
click at [186, 96] on div "View" at bounding box center [185, 95] width 36 height 20
click at [128, 132] on div "Standard Templates" at bounding box center [133, 131] width 76 height 26
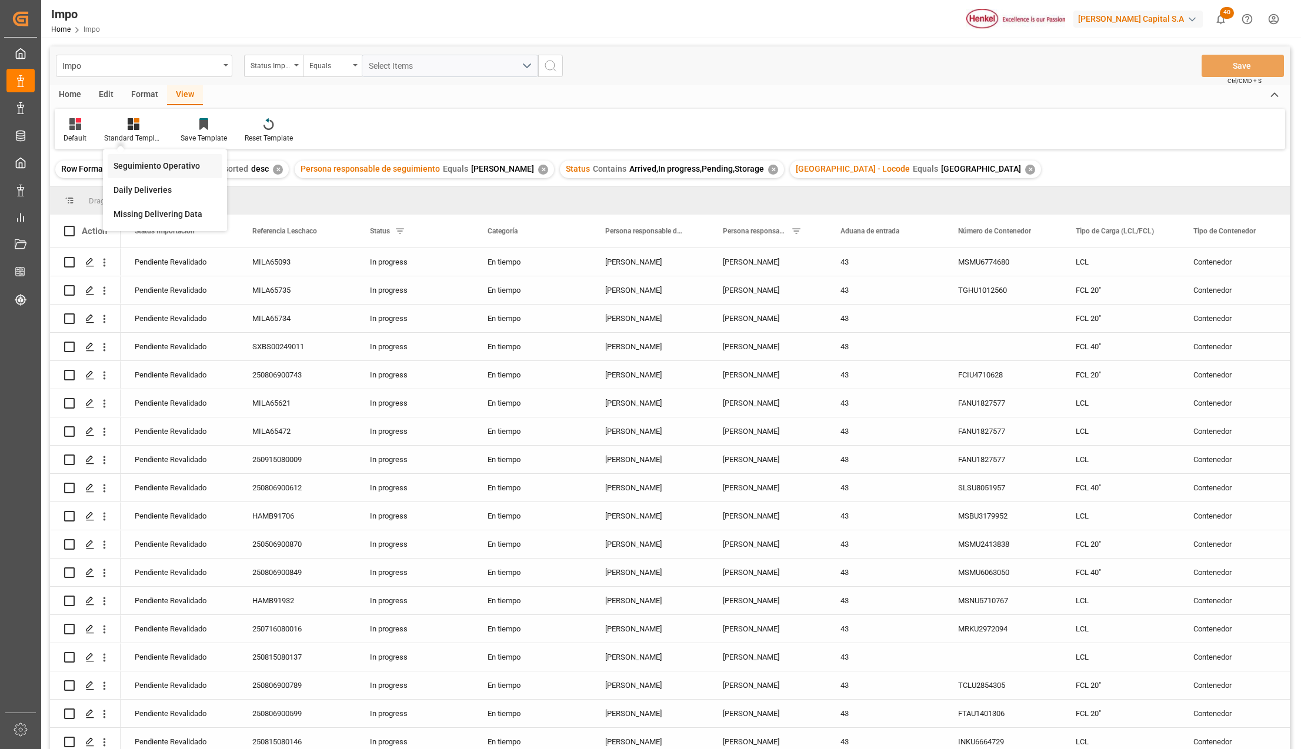
click at [156, 162] on div "Seguimiento Operativo" at bounding box center [165, 166] width 103 height 12
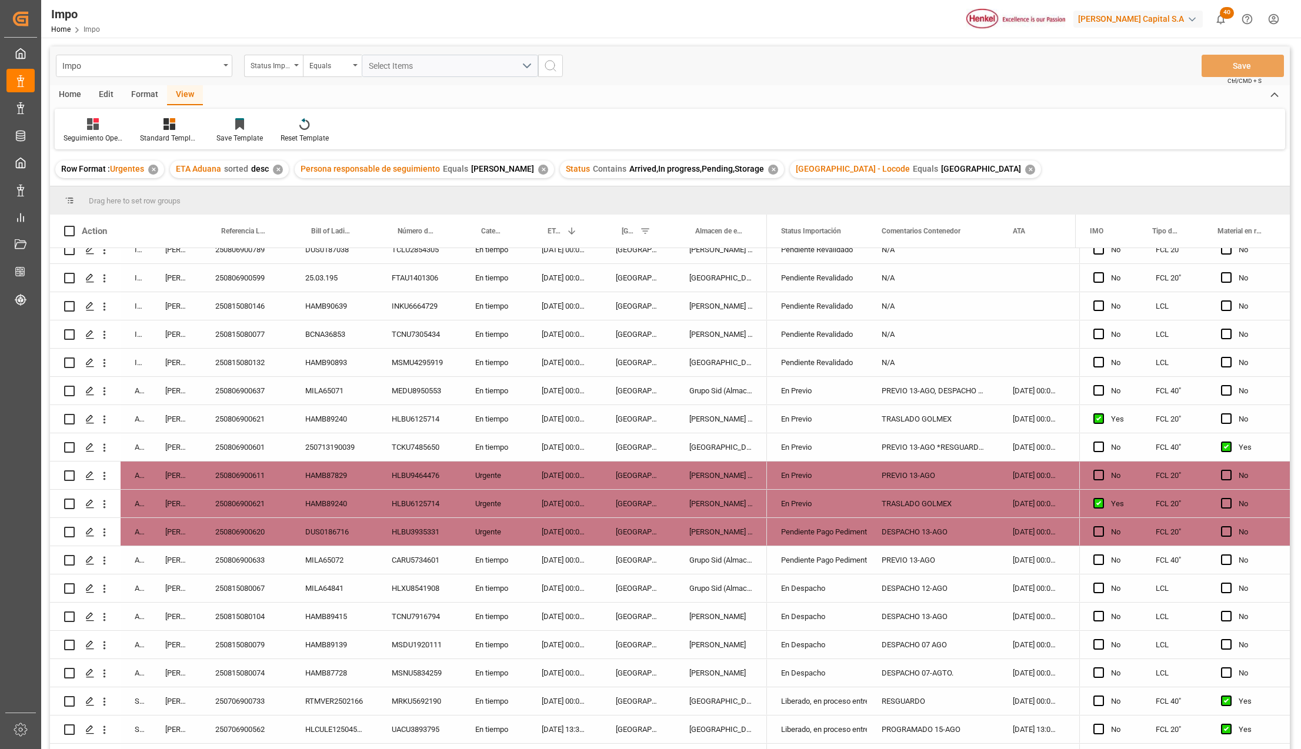
scroll to position [459, 0]
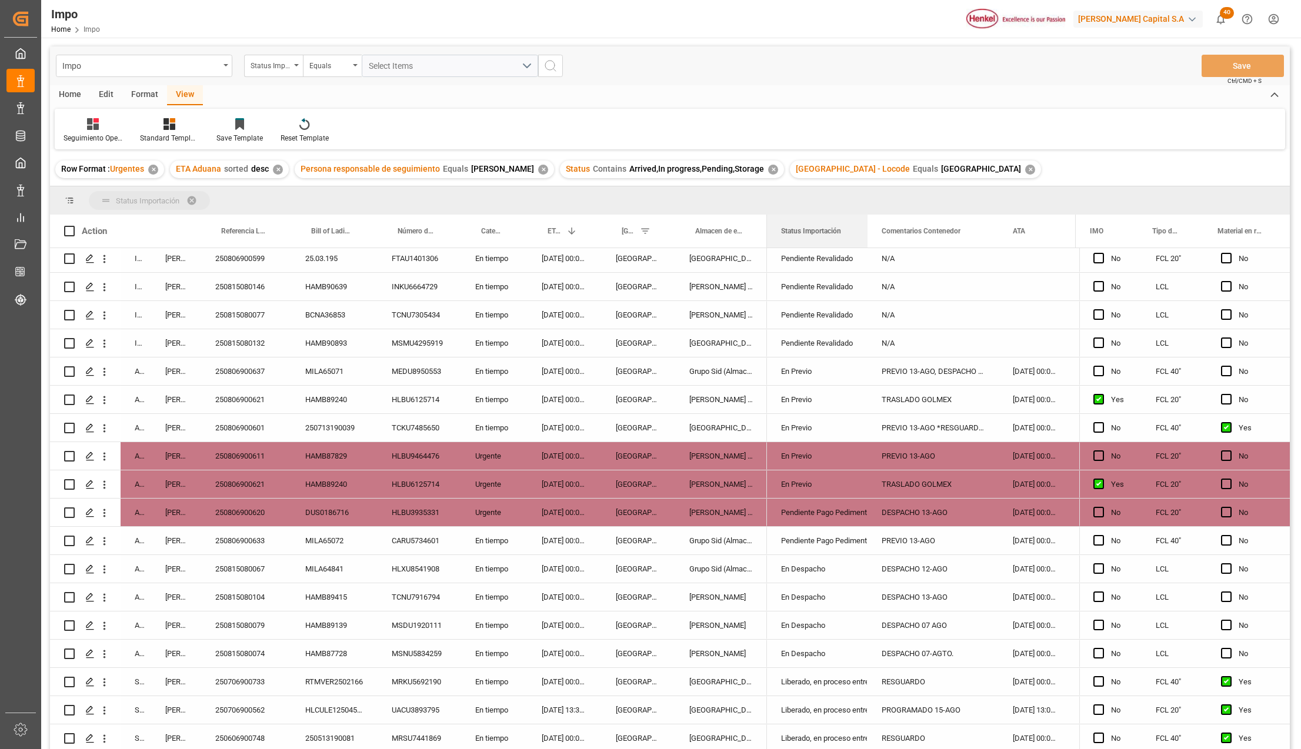
drag, startPoint x: 792, startPoint y: 222, endPoint x: 791, endPoint y: 188, distance: 33.6
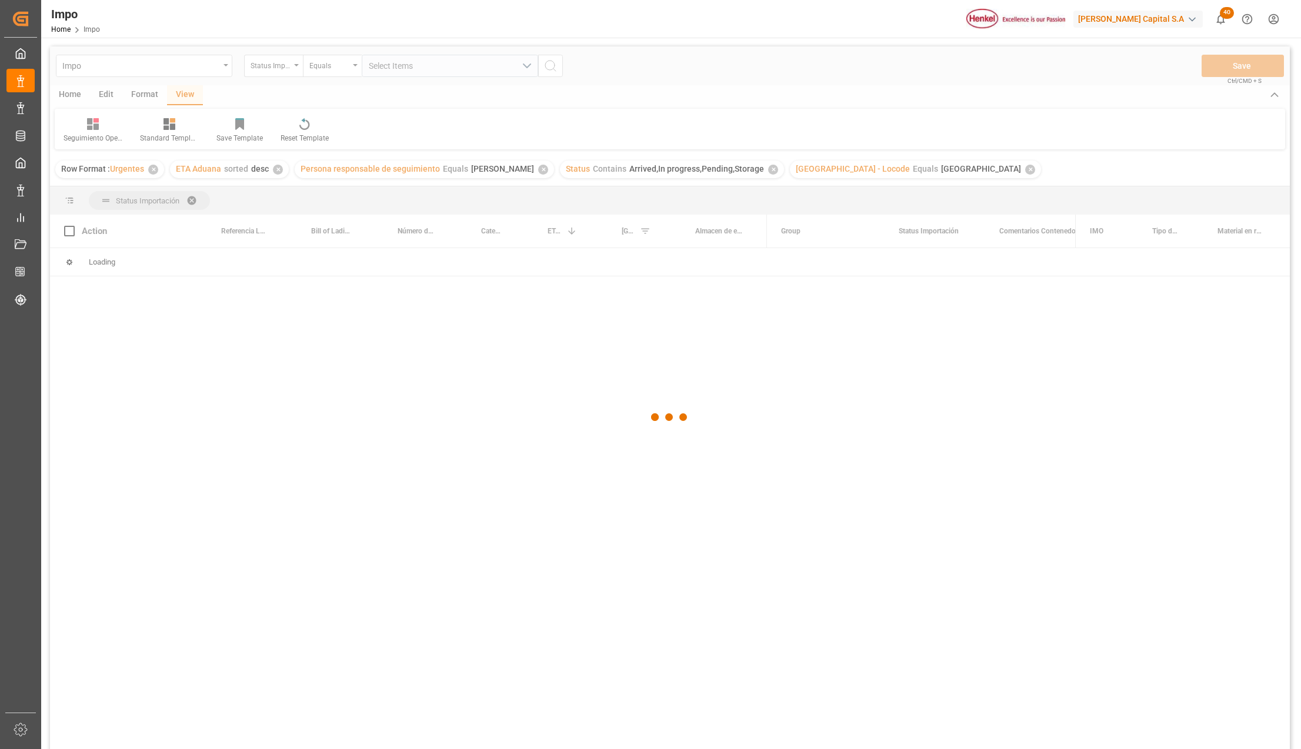
scroll to position [0, 0]
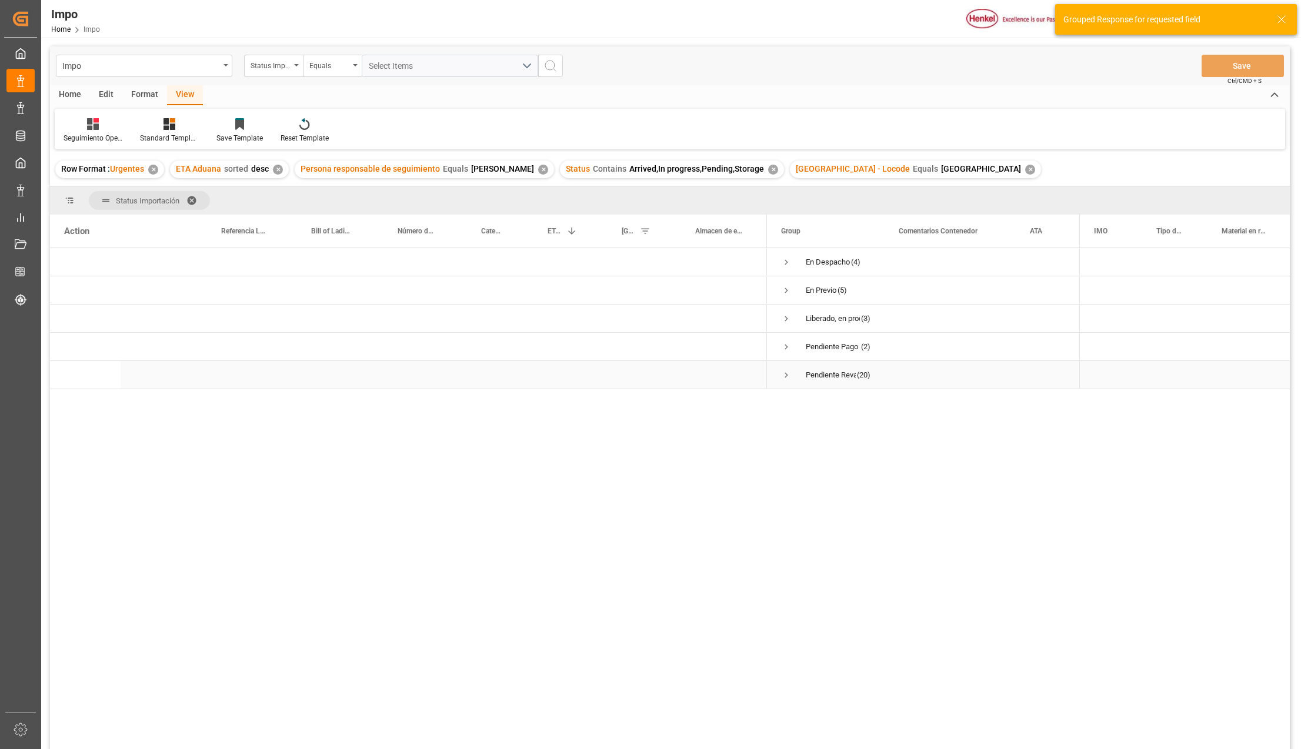
click at [784, 372] on span "Press SPACE to select this row." at bounding box center [786, 375] width 11 height 11
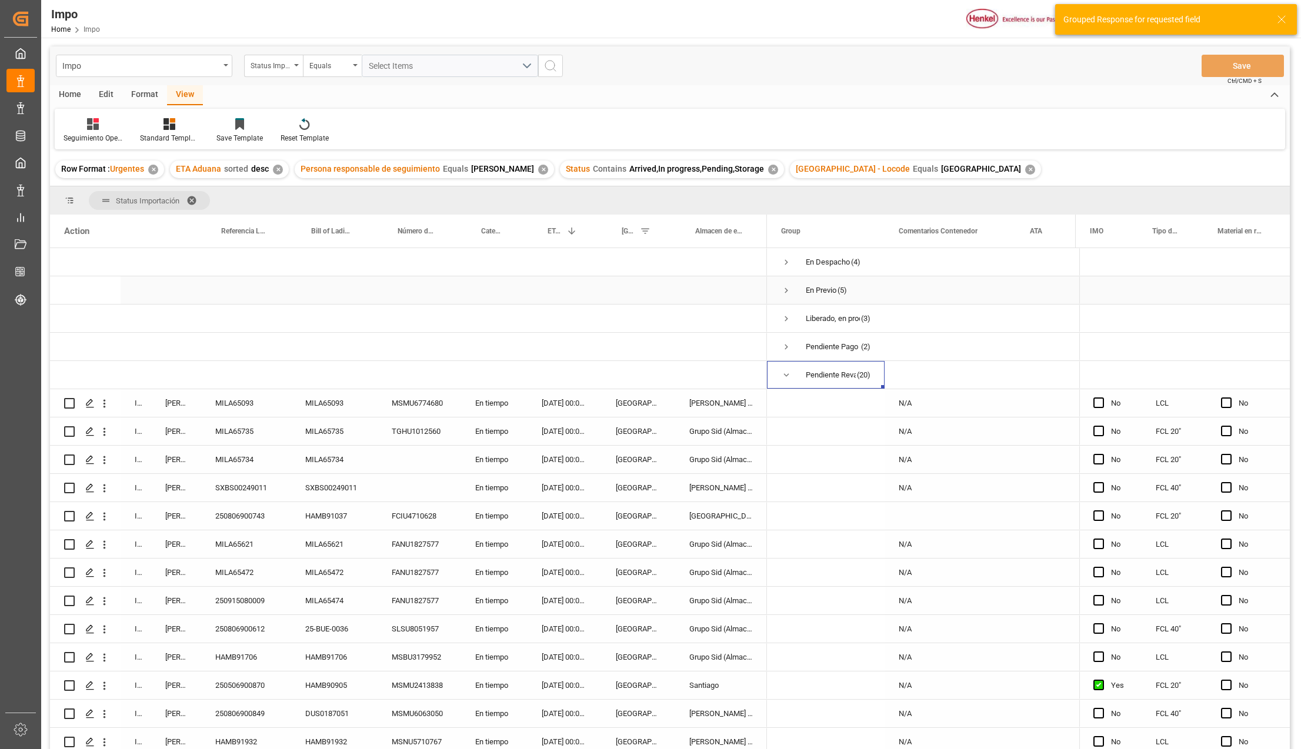
click at [786, 288] on span "Press SPACE to select this row." at bounding box center [786, 290] width 11 height 11
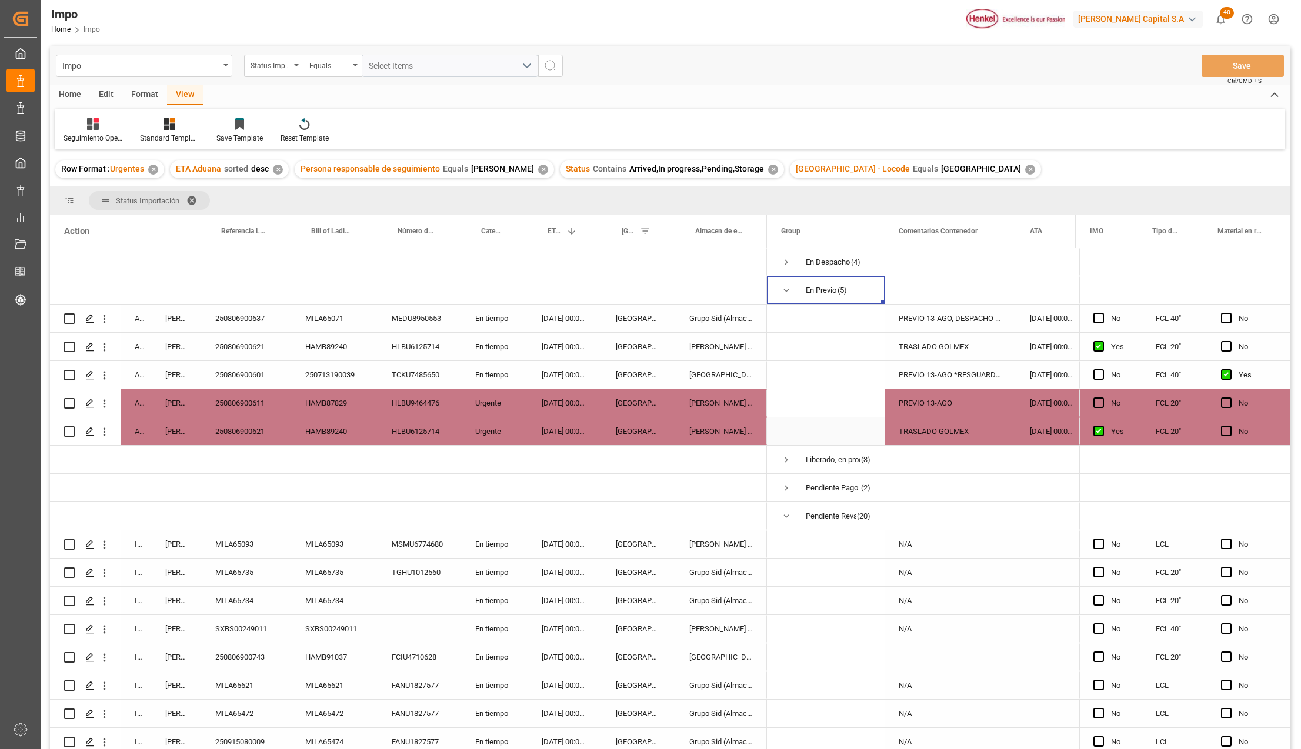
click at [947, 429] on div "TRASLADO GOLMEX" at bounding box center [950, 432] width 131 height 28
click at [780, 485] on div "Pendiente Pago Pedimento (2)" at bounding box center [826, 488] width 118 height 28
click at [786, 488] on span "Press SPACE to select this row." at bounding box center [786, 488] width 11 height 11
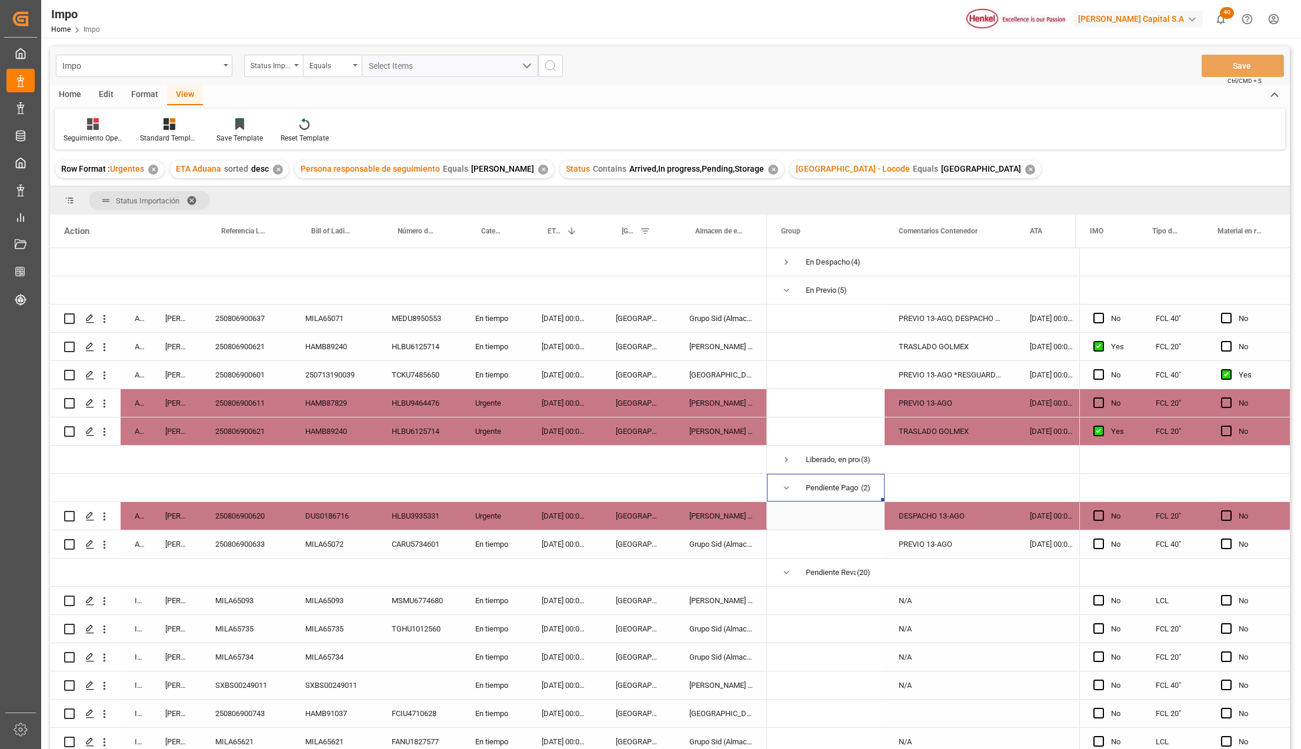
click at [267, 516] on div "250806900620" at bounding box center [246, 516] width 90 height 28
drag, startPoint x: 785, startPoint y: 261, endPoint x: 851, endPoint y: 341, distance: 103.6
click at [785, 261] on span "Press SPACE to select this row." at bounding box center [786, 262] width 11 height 11
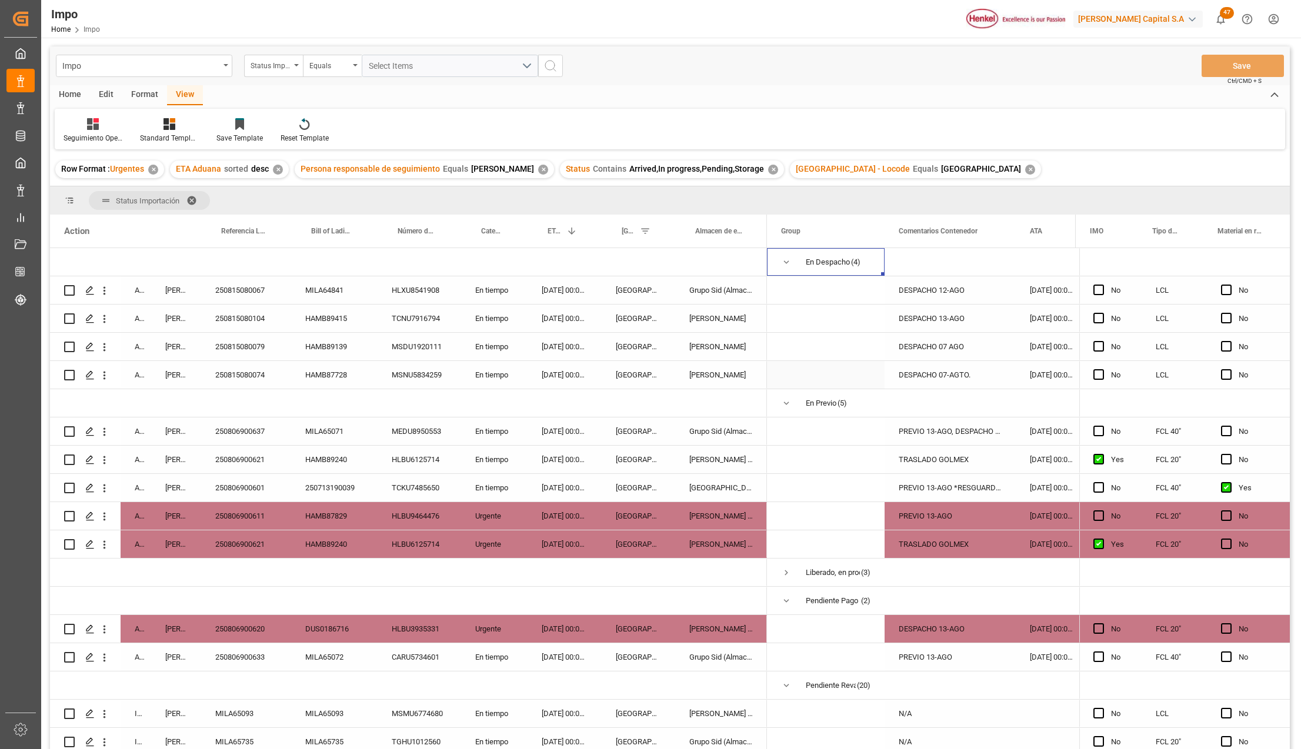
click at [716, 306] on div "[PERSON_NAME]" at bounding box center [721, 319] width 92 height 28
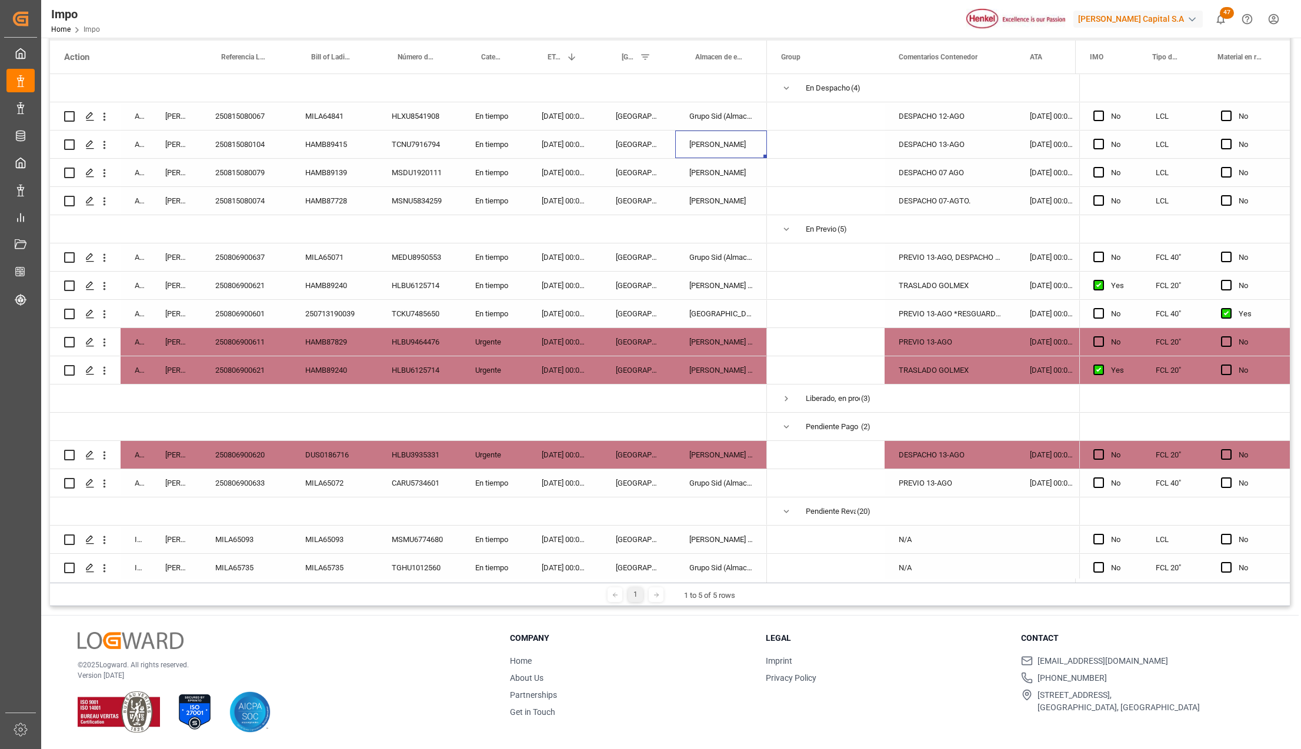
scroll to position [515, 0]
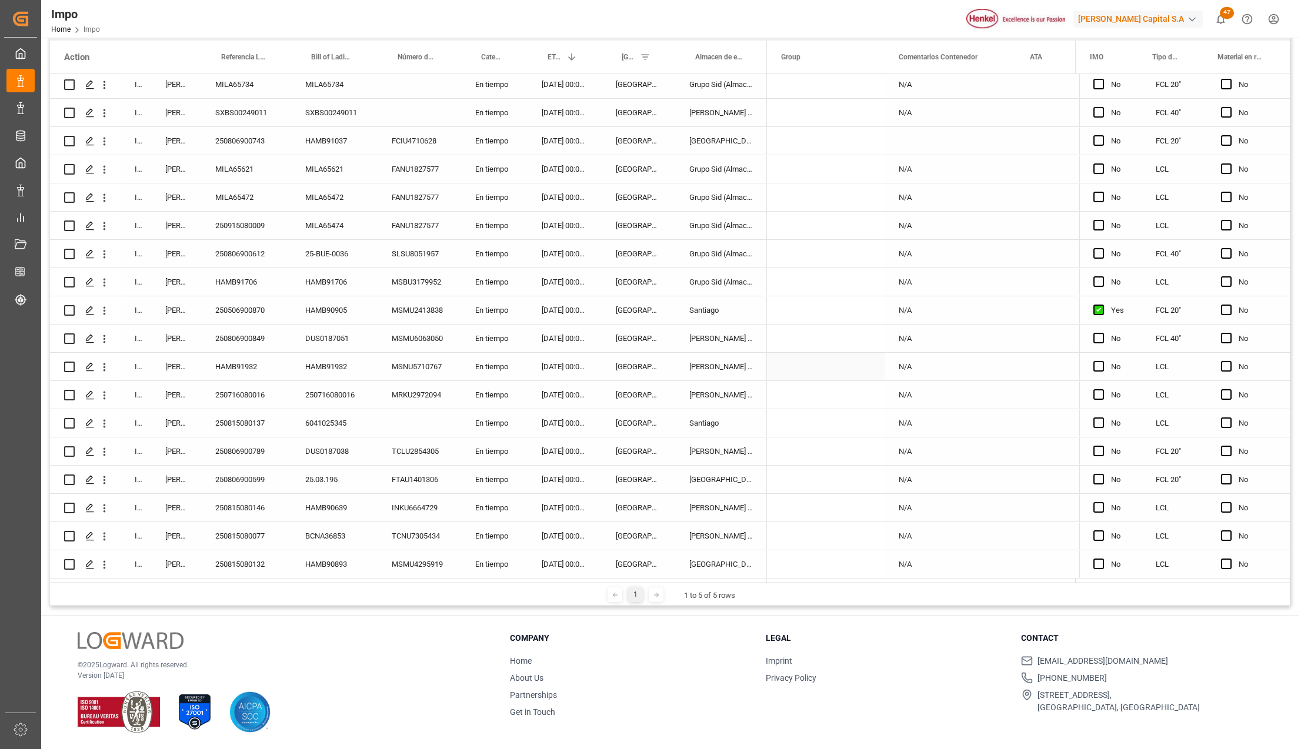
click at [236, 364] on div "HAMB91932" at bounding box center [246, 367] width 90 height 28
click at [280, 368] on input "250815080158" at bounding box center [246, 373] width 71 height 22
click at [276, 369] on input "250815080158" at bounding box center [246, 373] width 71 height 22
type input "250815080158"
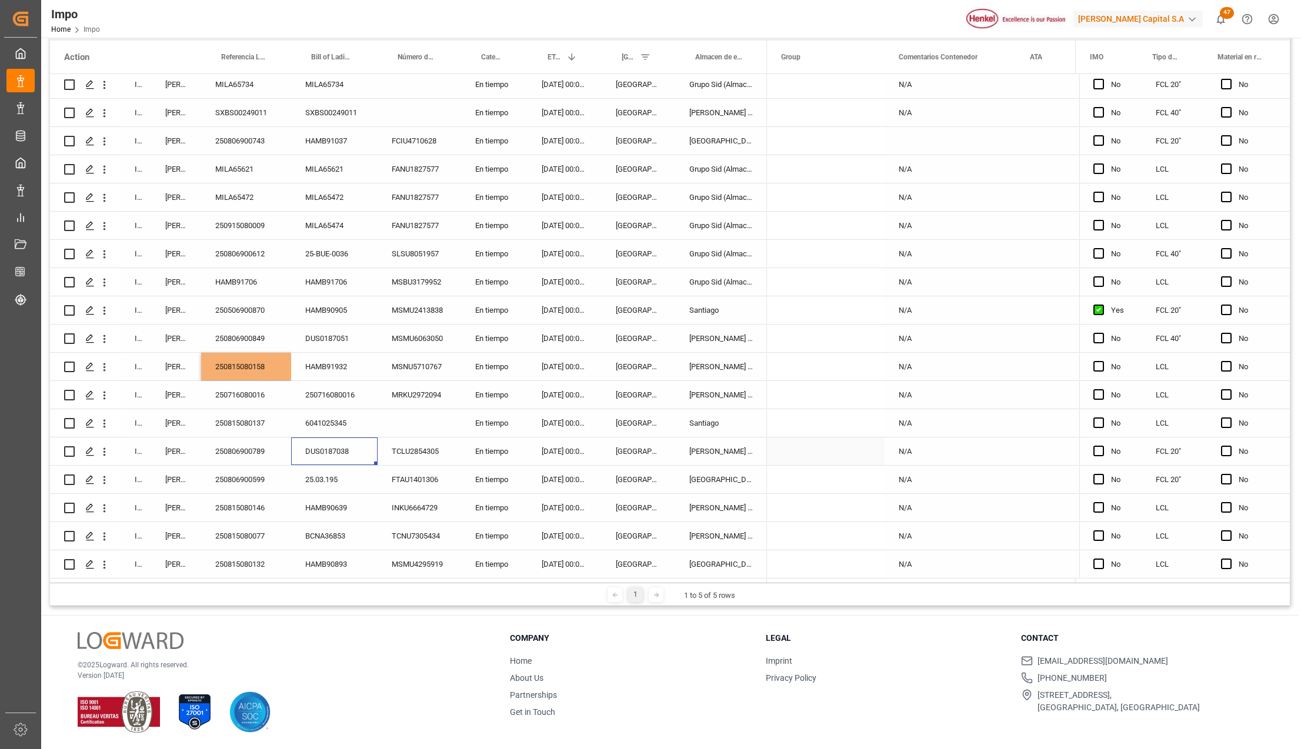
click at [300, 438] on div "DUS0187038" at bounding box center [334, 452] width 86 height 28
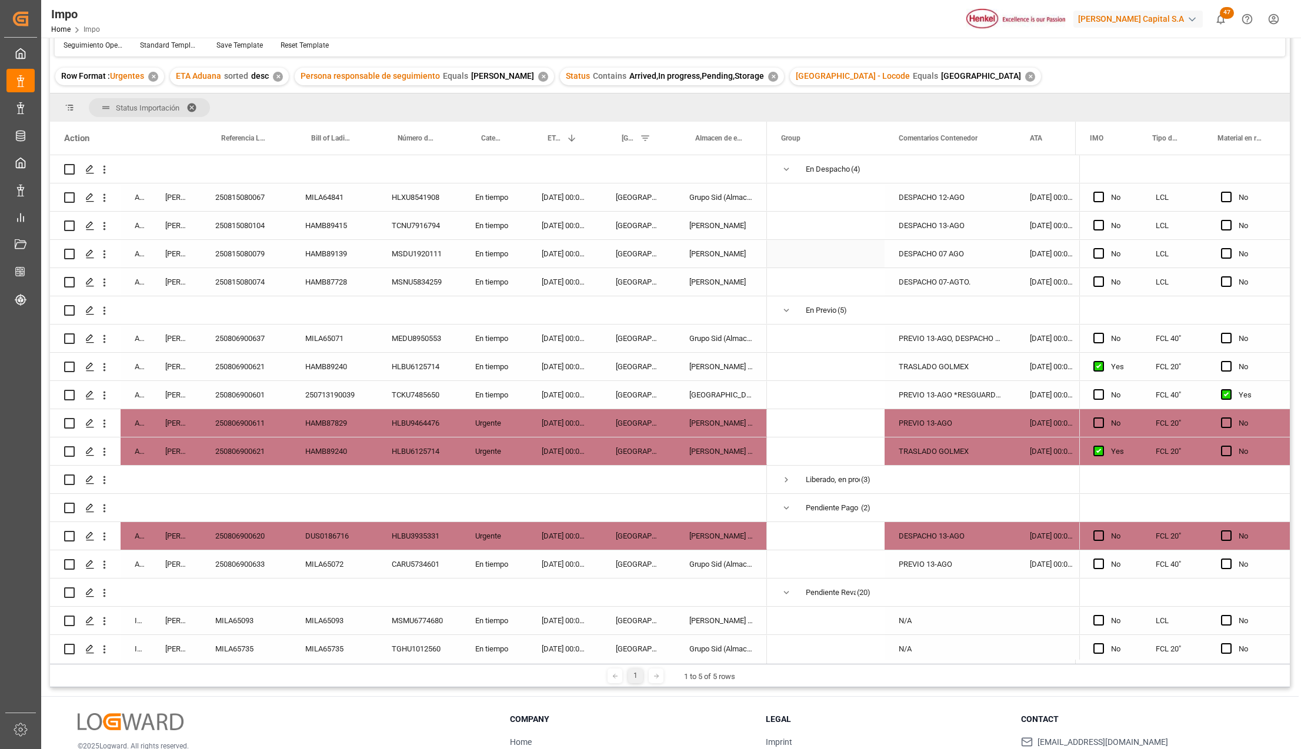
scroll to position [0, 0]
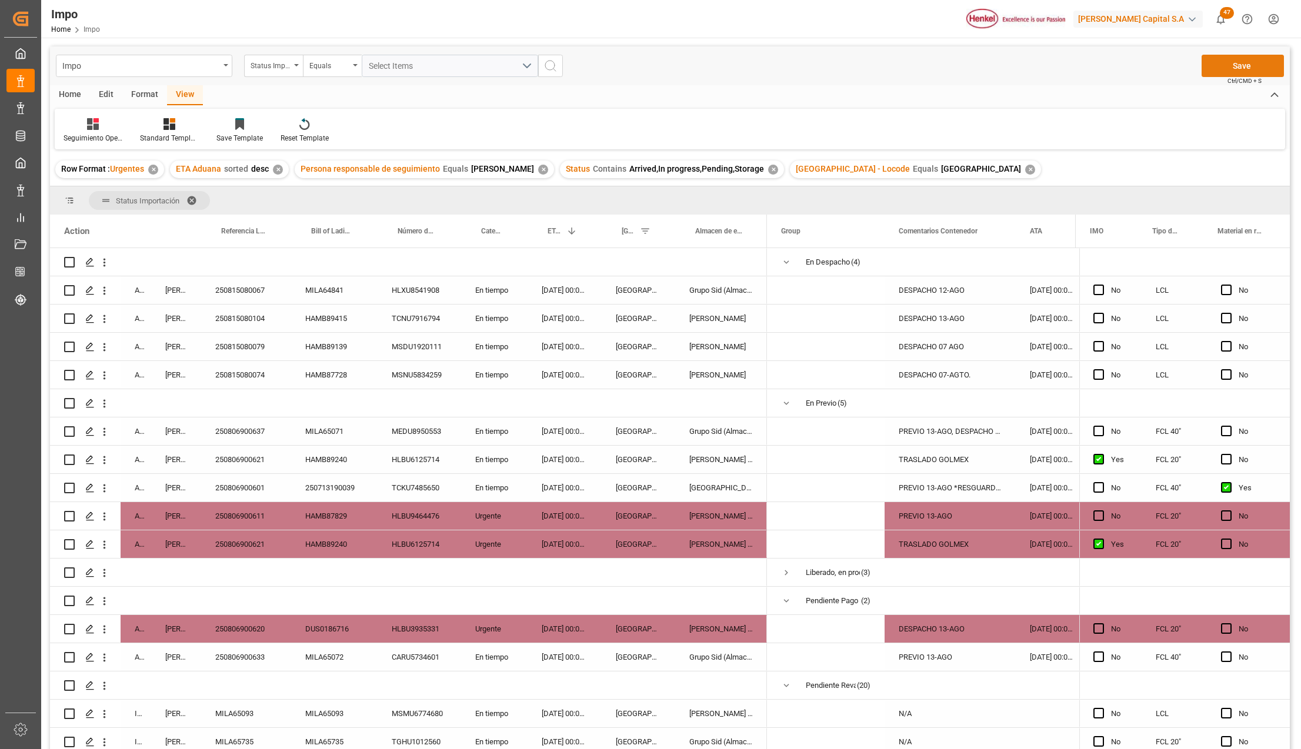
click at [1221, 71] on button "Save" at bounding box center [1243, 66] width 82 height 22
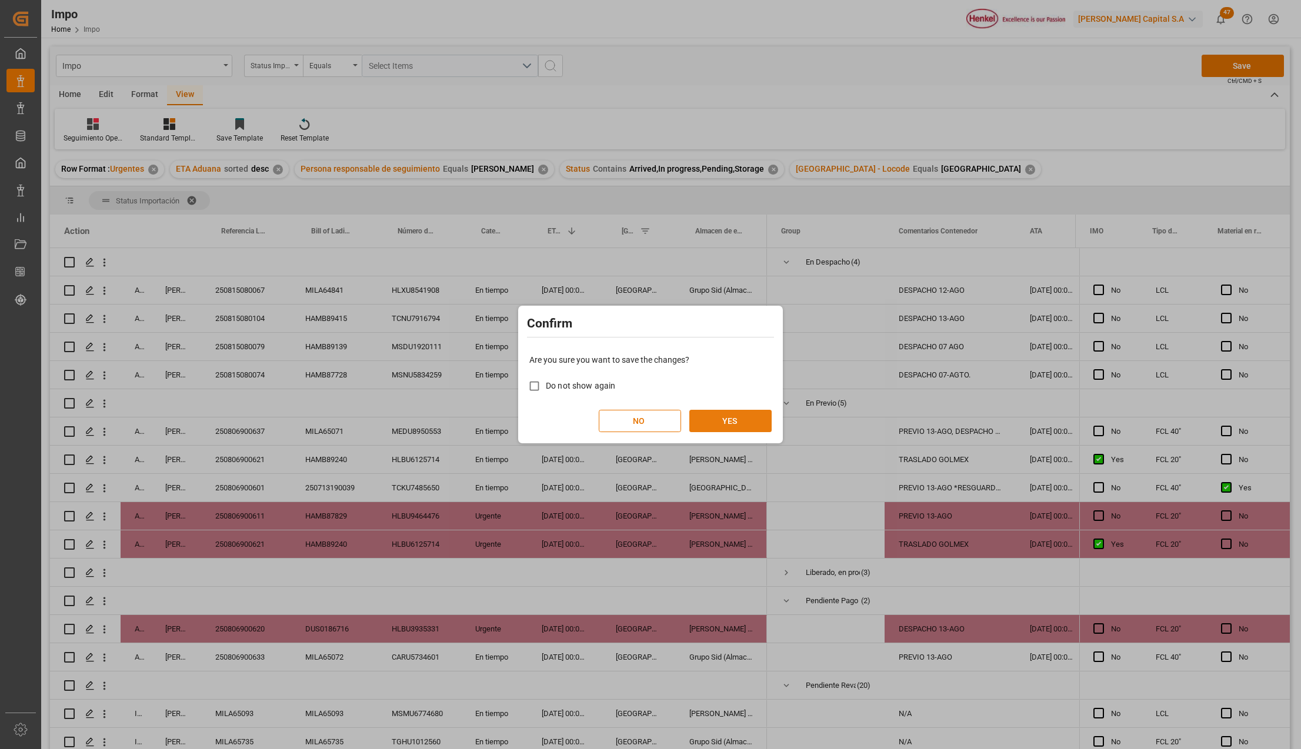
click at [747, 420] on button "YES" at bounding box center [730, 421] width 82 height 22
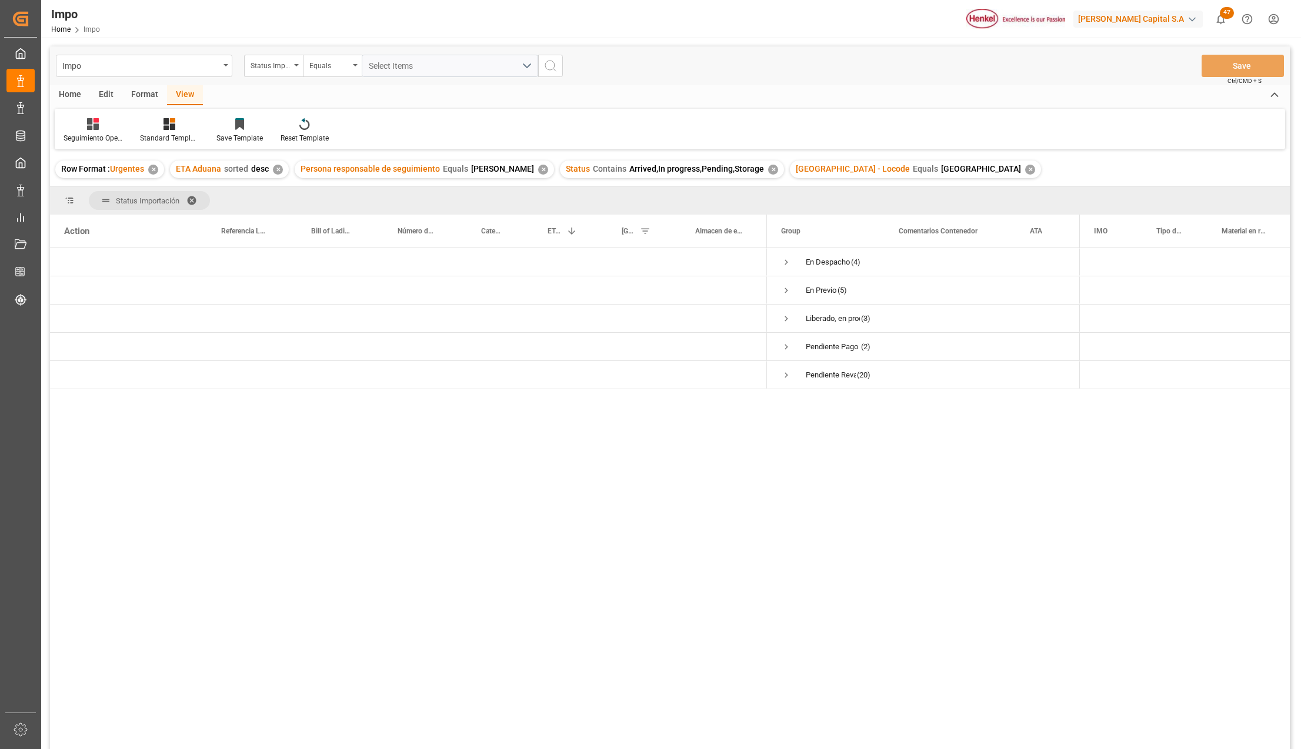
click at [192, 196] on span at bounding box center [195, 200] width 19 height 11
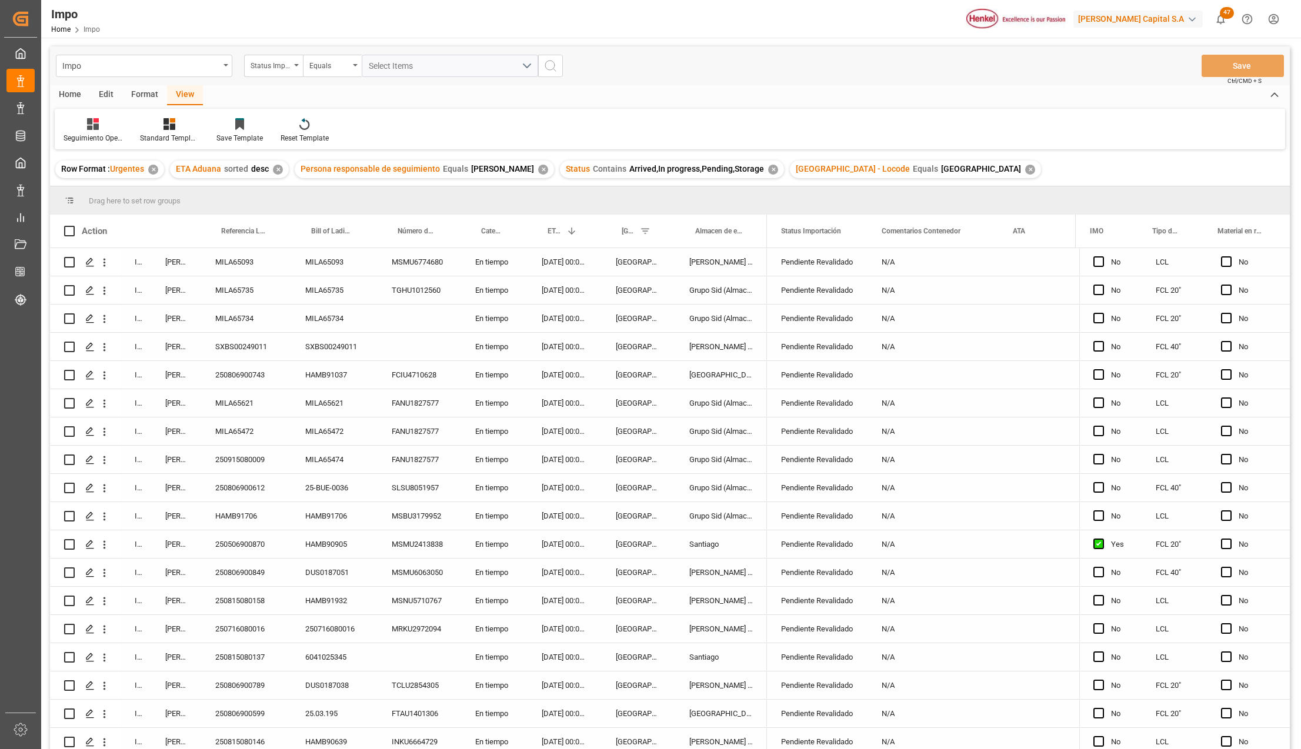
click at [235, 514] on div "HAMB91706" at bounding box center [246, 516] width 90 height 28
type input "250815080157"
click at [1232, 64] on button "Save" at bounding box center [1243, 66] width 82 height 22
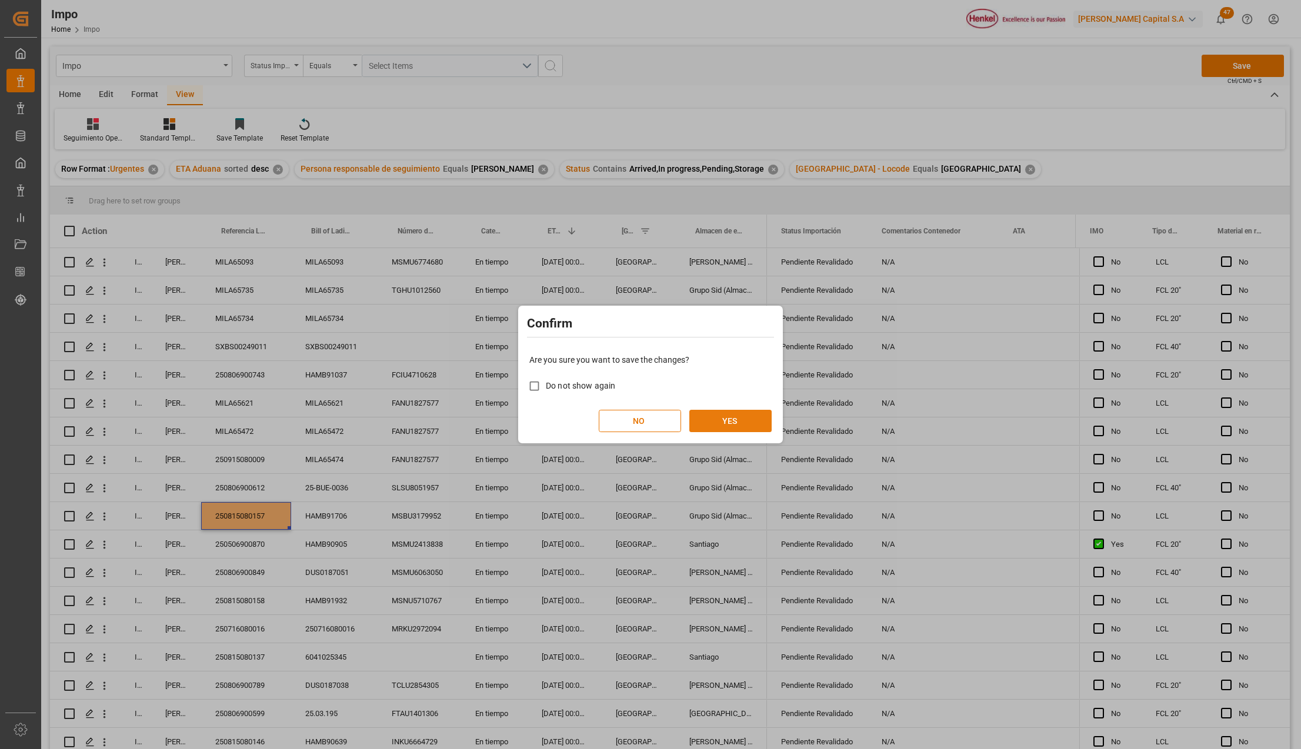
click at [752, 426] on button "YES" at bounding box center [730, 421] width 82 height 22
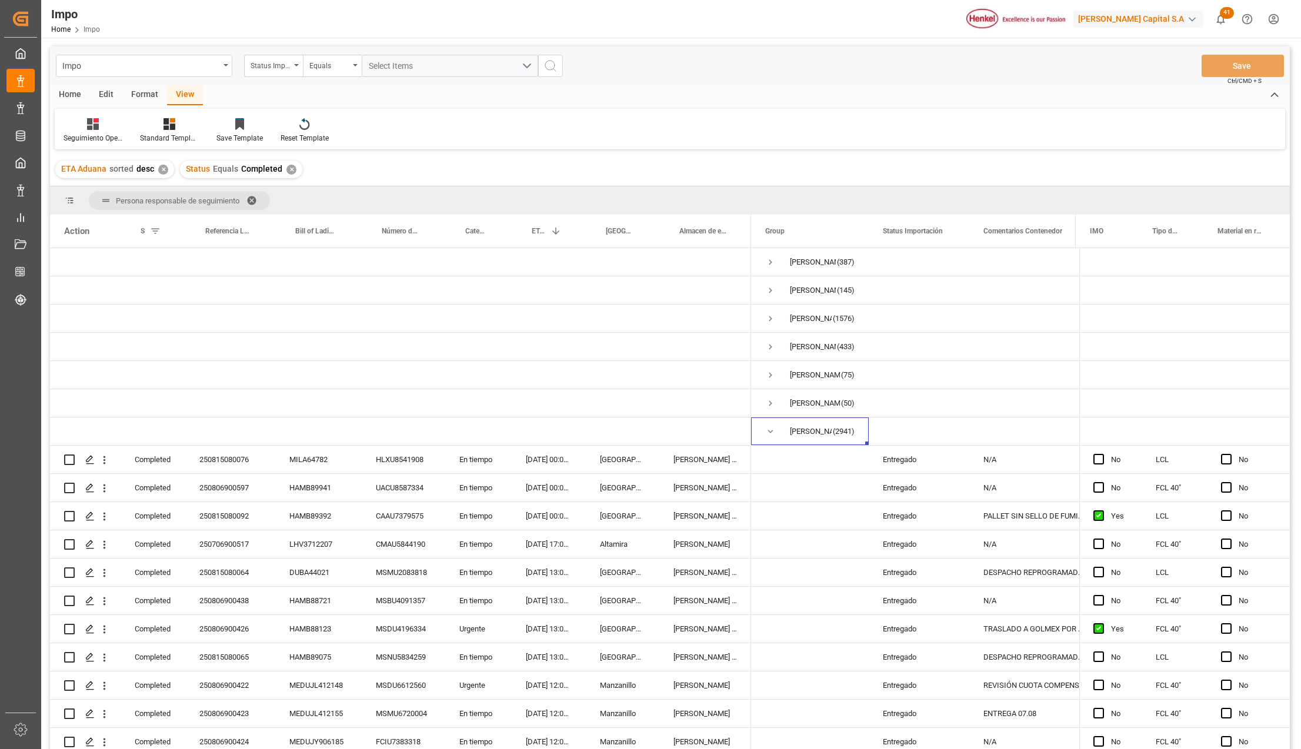
click at [278, 58] on div "Status Importación" at bounding box center [271, 65] width 40 height 14
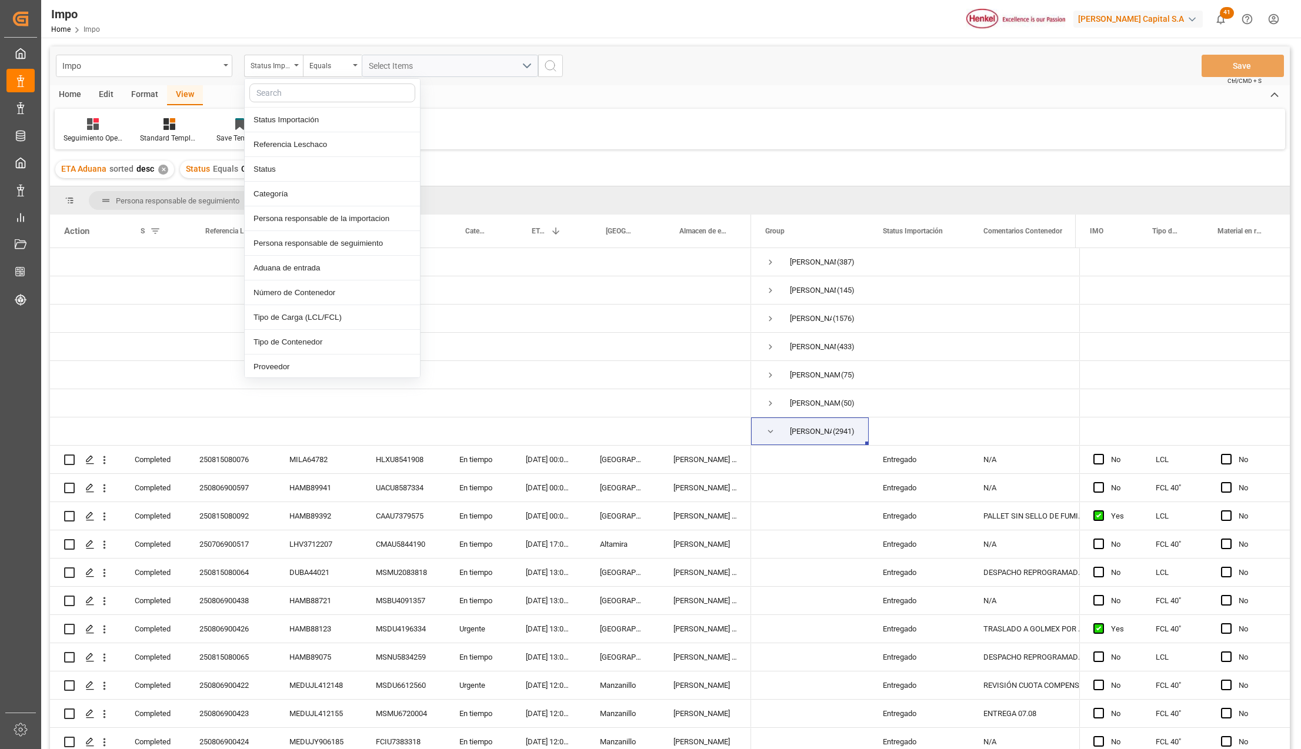
click at [282, 93] on input "text" at bounding box center [332, 93] width 166 height 19
type input "IDH"
click at [282, 118] on div "IDH drv" at bounding box center [332, 120] width 175 height 25
click at [393, 62] on input "text" at bounding box center [450, 66] width 176 height 22
type input "159839"
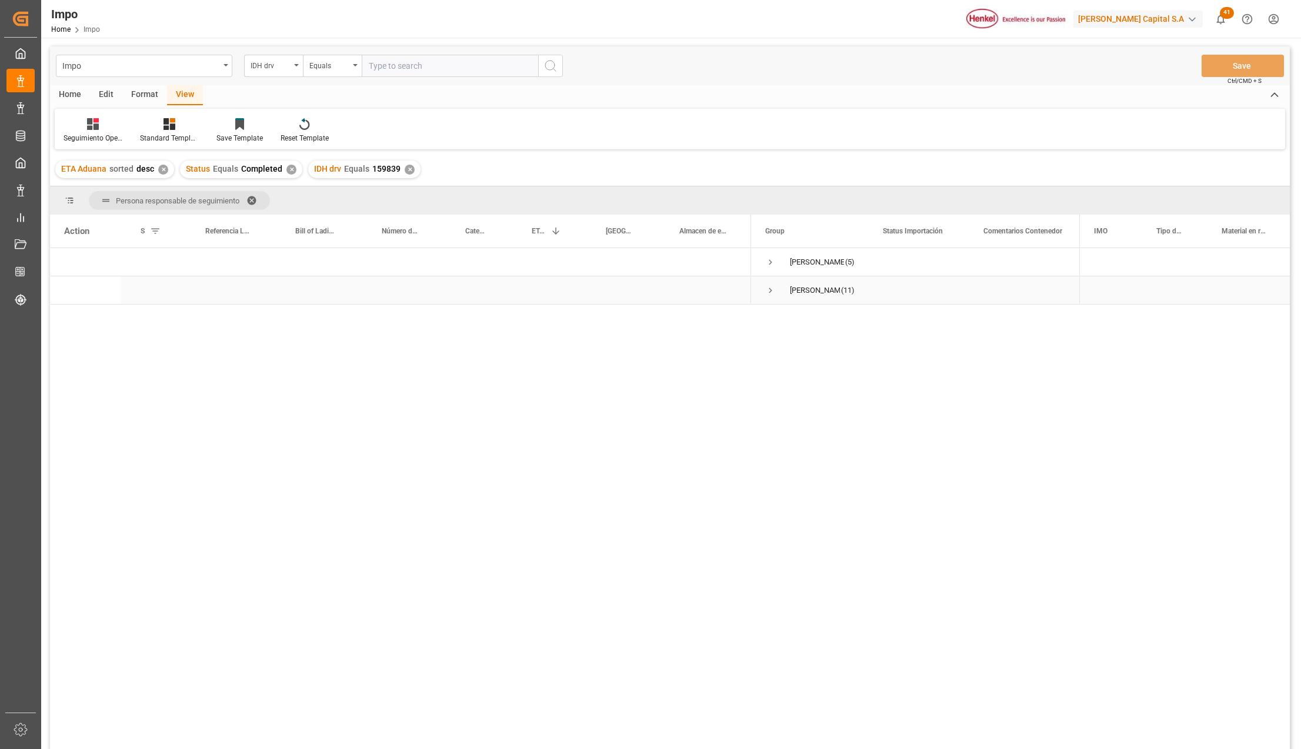
click at [772, 288] on span "Press SPACE to select this row." at bounding box center [770, 290] width 11 height 11
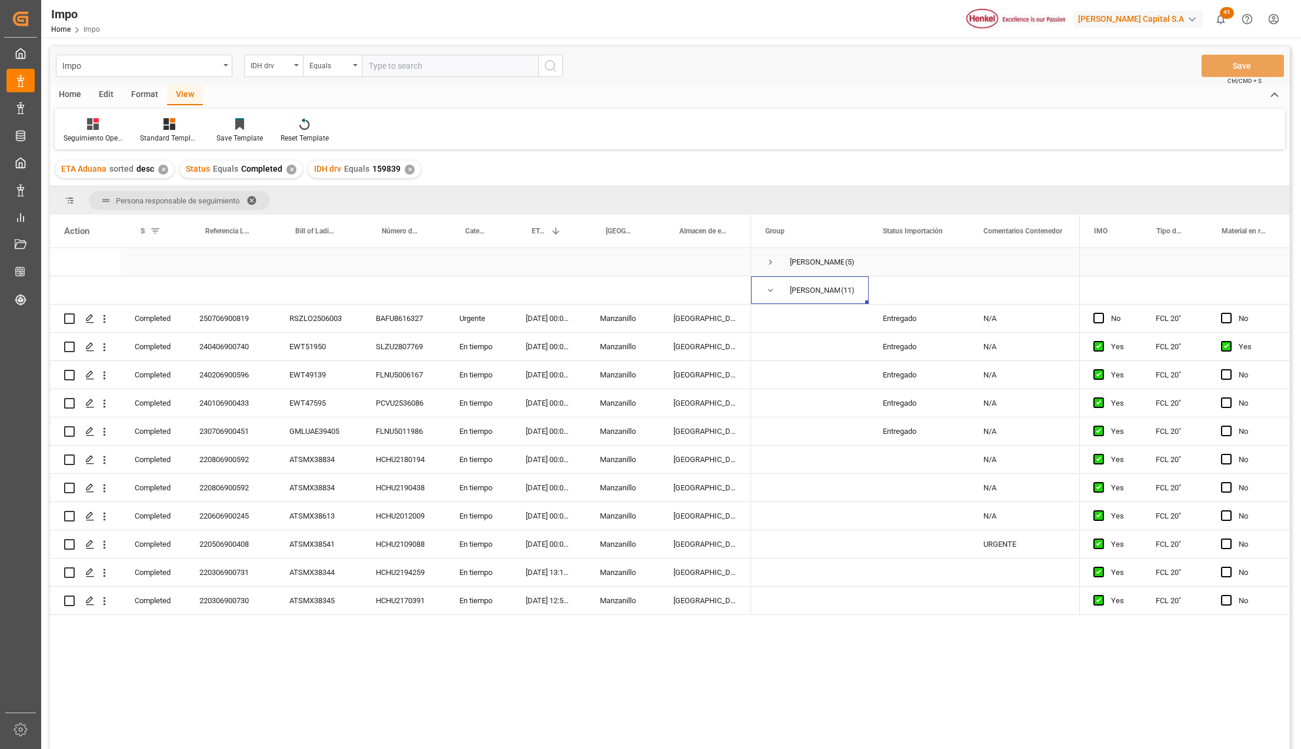
click at [771, 264] on span "Press SPACE to select this row." at bounding box center [770, 262] width 11 height 11
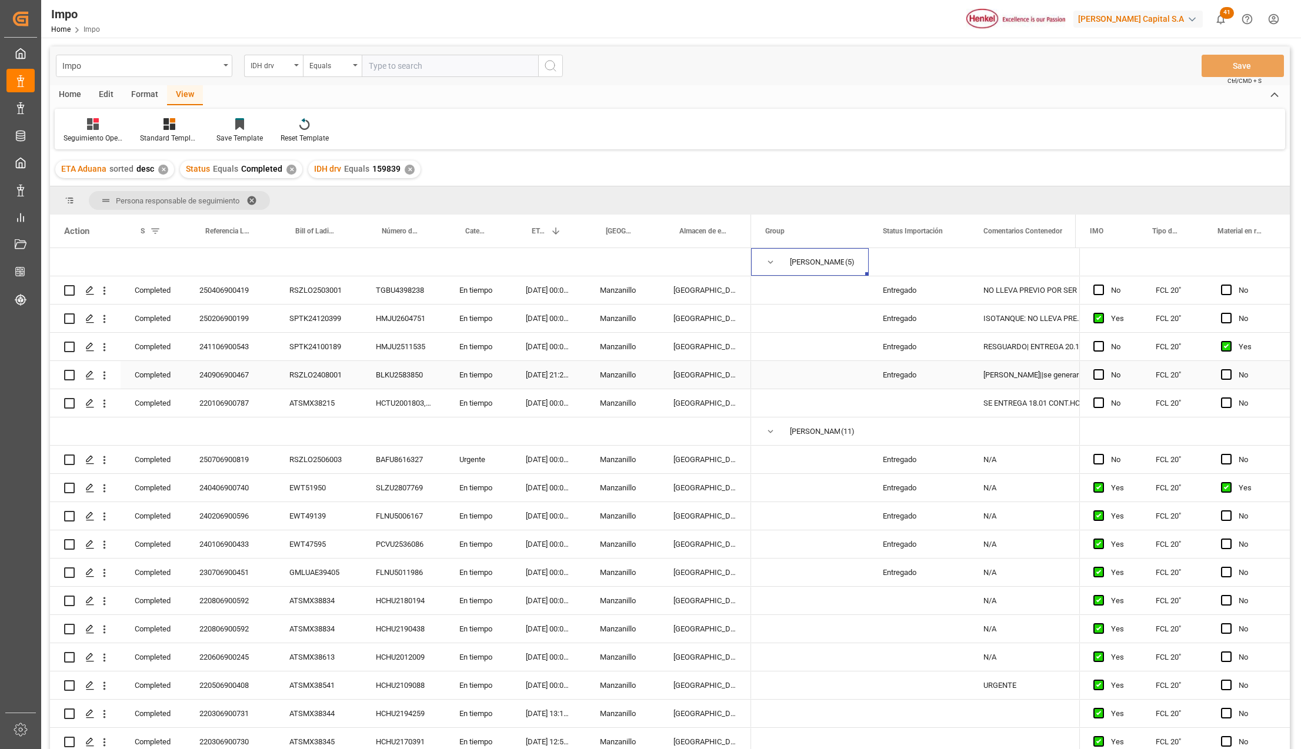
click at [901, 375] on div "Entregado" at bounding box center [919, 375] width 72 height 27
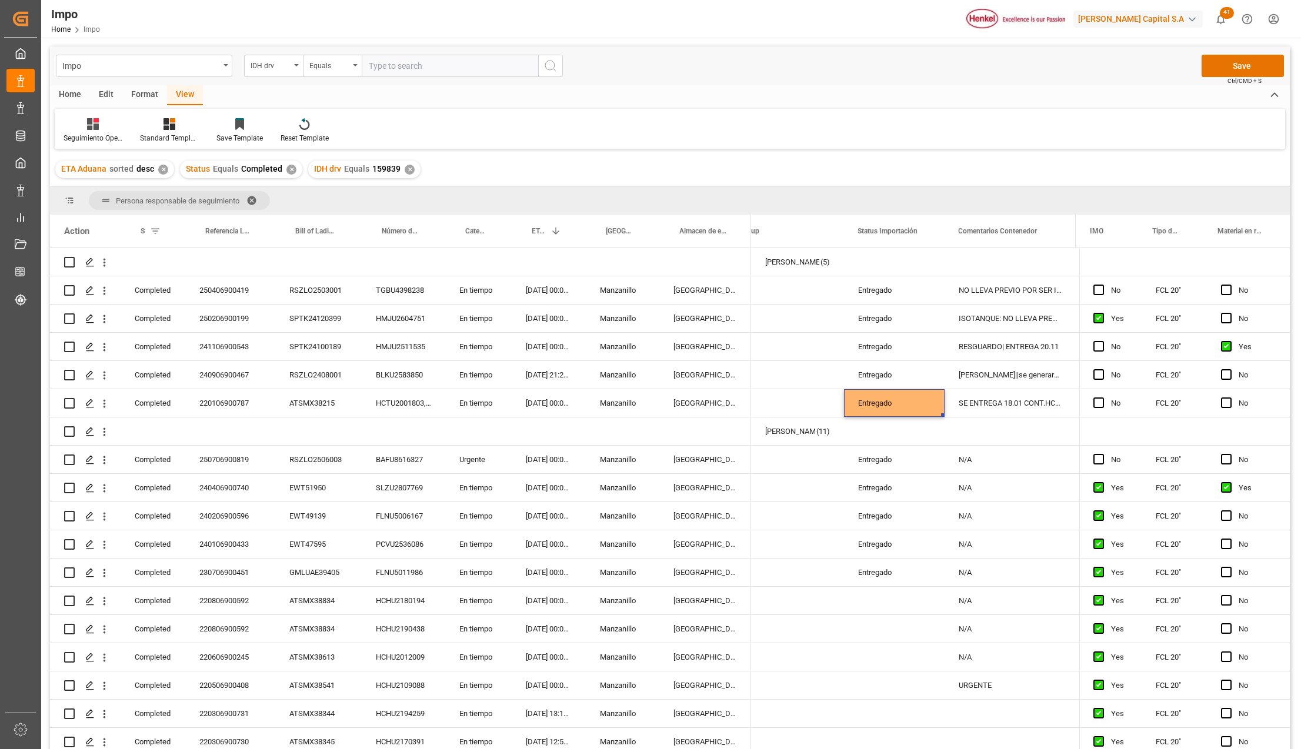
click at [255, 200] on span at bounding box center [255, 200] width 19 height 11
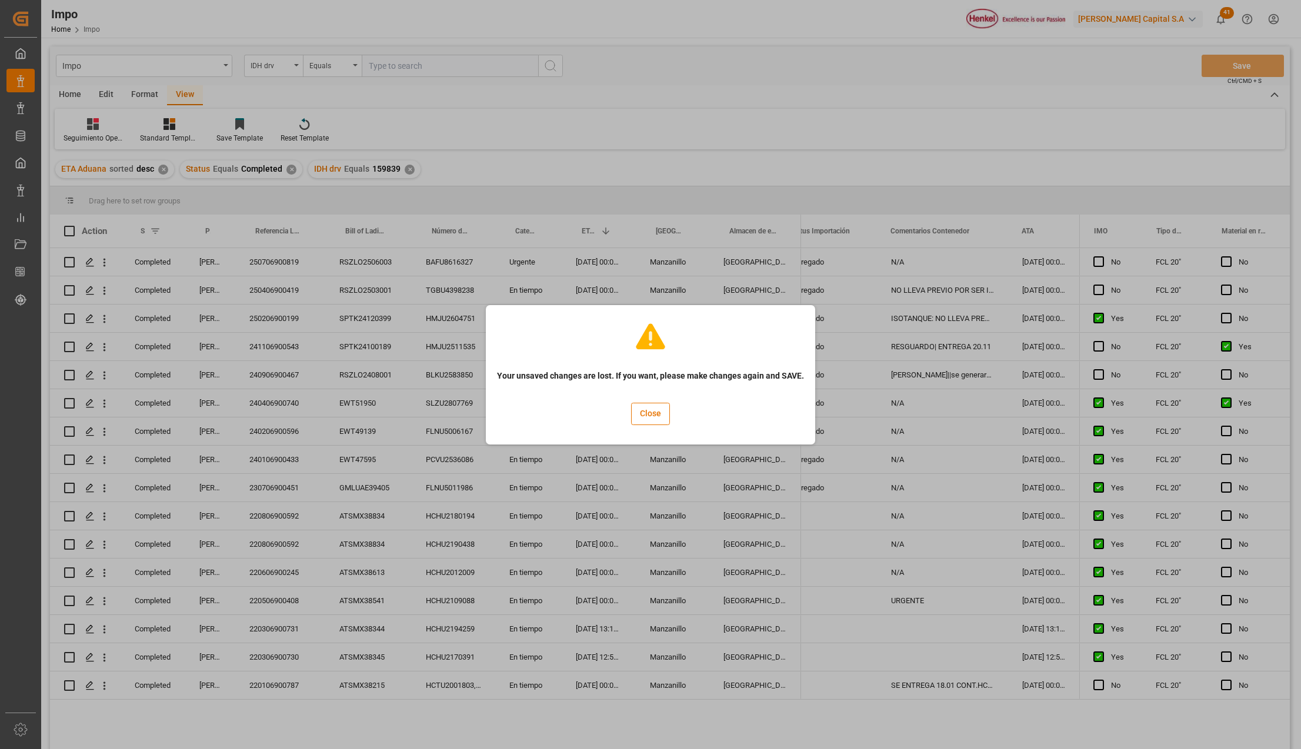
click at [485, 414] on div "Your unsaved changes are lost. If you want, please make changes again and SAVE.…" at bounding box center [650, 374] width 1301 height 749
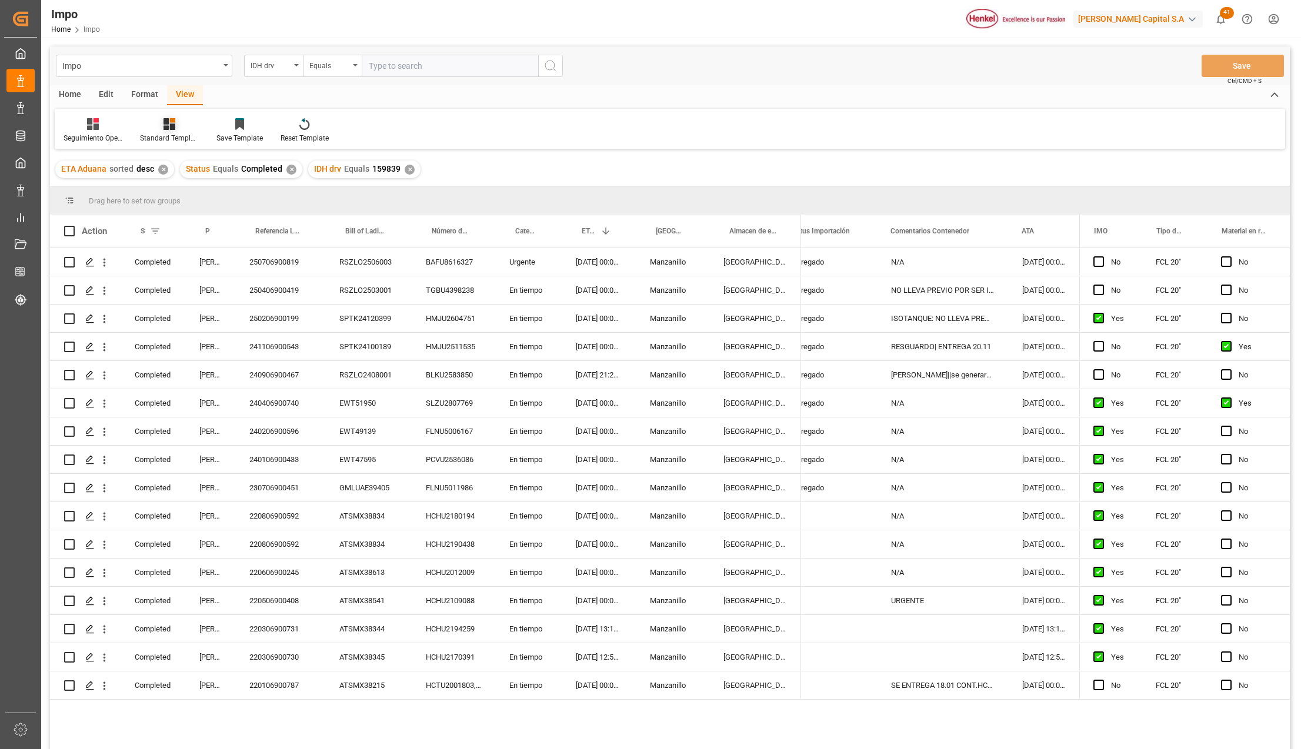
click at [161, 128] on div at bounding box center [169, 124] width 59 height 12
click at [166, 169] on div "Seguimiento Operativo" at bounding box center [200, 166] width 103 height 12
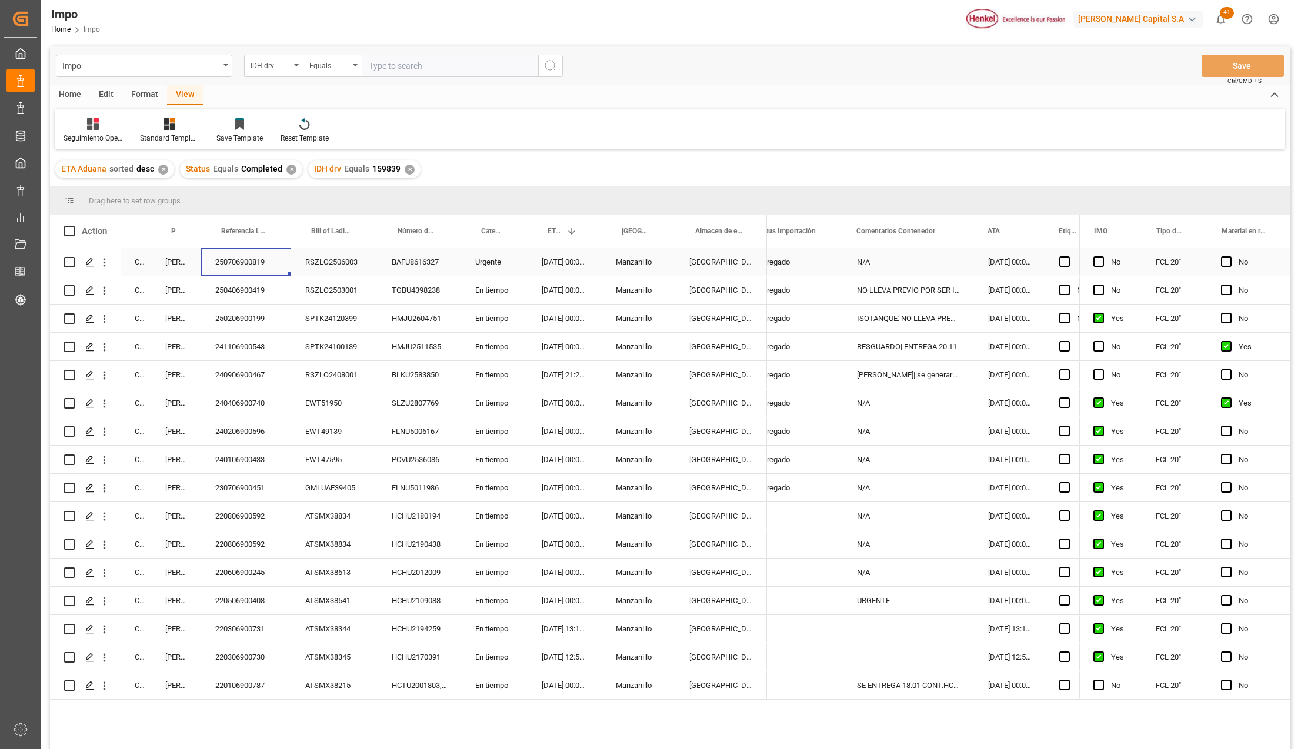
click at [248, 264] on div "250706900819" at bounding box center [246, 262] width 90 height 28
click at [735, 264] on div "[GEOGRAPHIC_DATA]" at bounding box center [721, 262] width 92 height 28
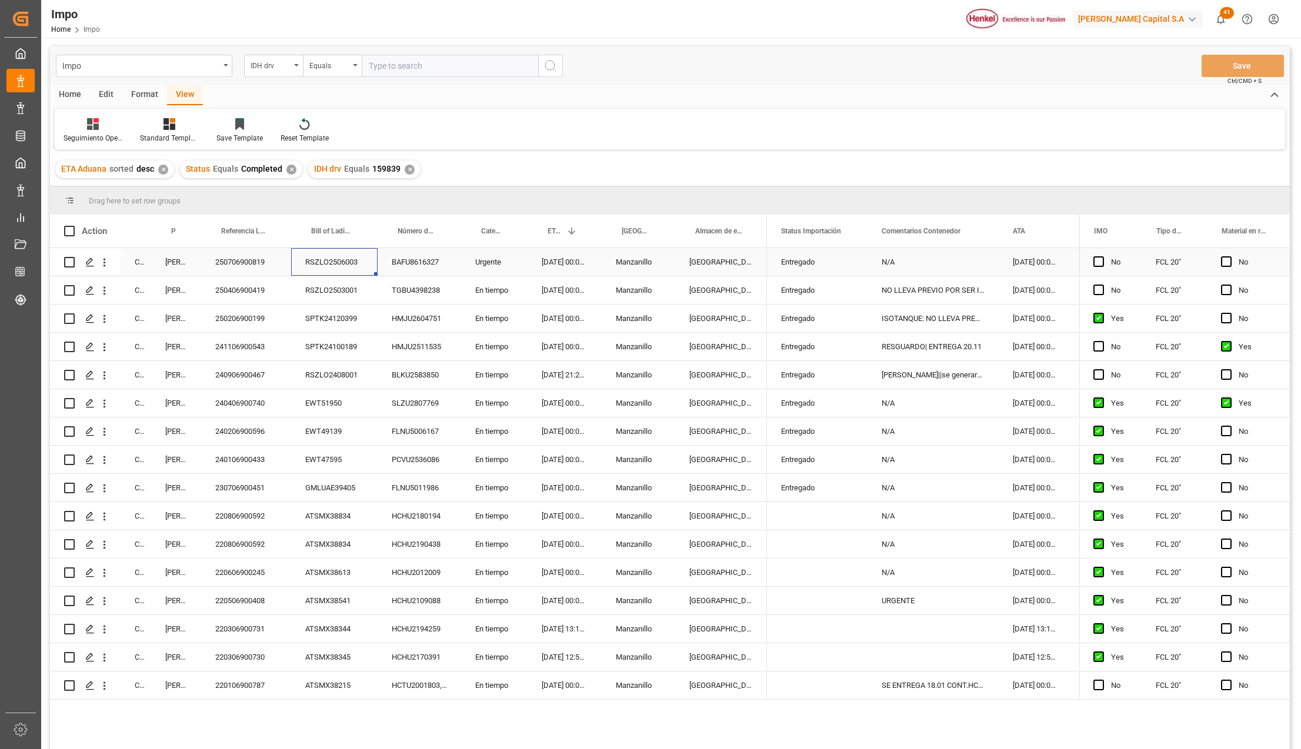
click at [325, 262] on div "RSZLO2506003" at bounding box center [334, 262] width 86 height 28
click at [232, 261] on div "250706900819" at bounding box center [246, 262] width 90 height 28
